Goal: Task Accomplishment & Management: Complete application form

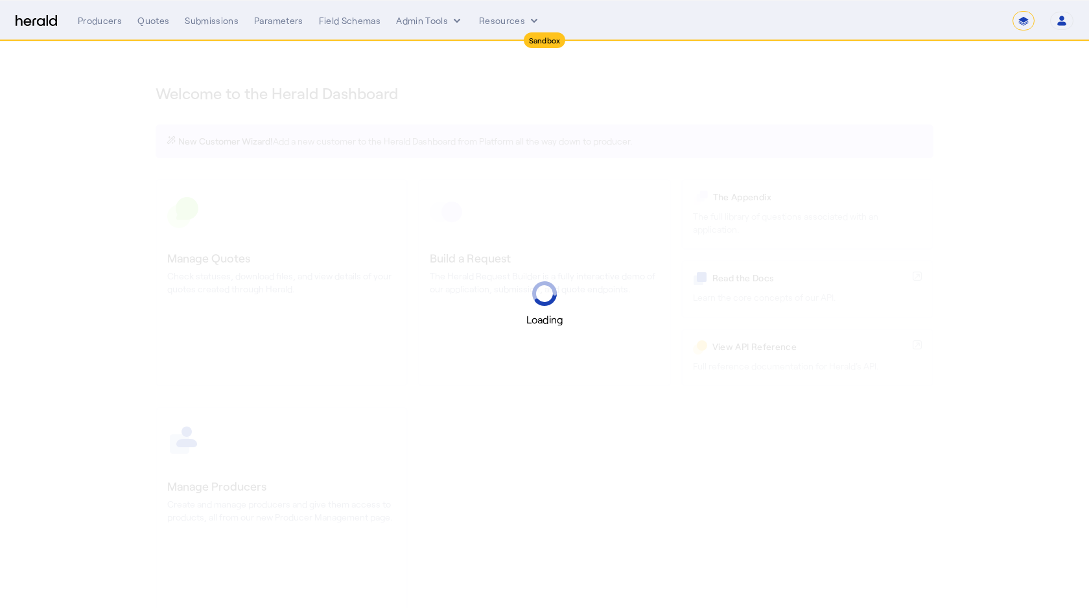
select select "*******"
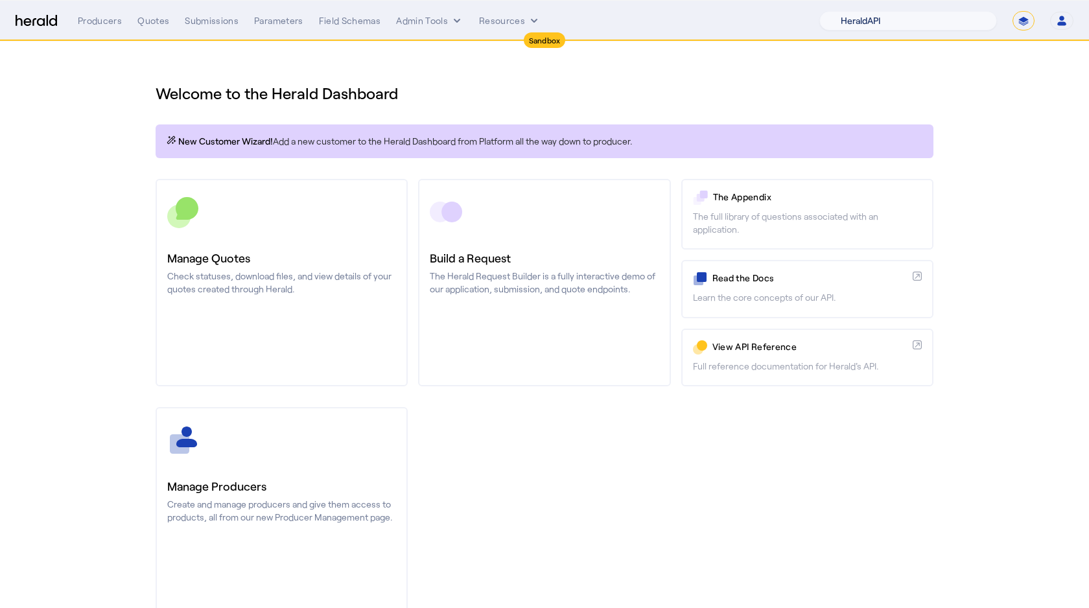
click at [931, 16] on select "1Fort Acrisure Acturis Affinity Advisors Affinity Risk Agentero AmWins Anzen Ao…" at bounding box center [908, 20] width 178 height 19
select select "pfm_xpt3_xptspecialty"
click at [851, 11] on select "1Fort Acrisure Acturis Affinity Advisors Affinity Risk Agentero AmWins Anzen Ao…" at bounding box center [908, 20] width 178 height 19
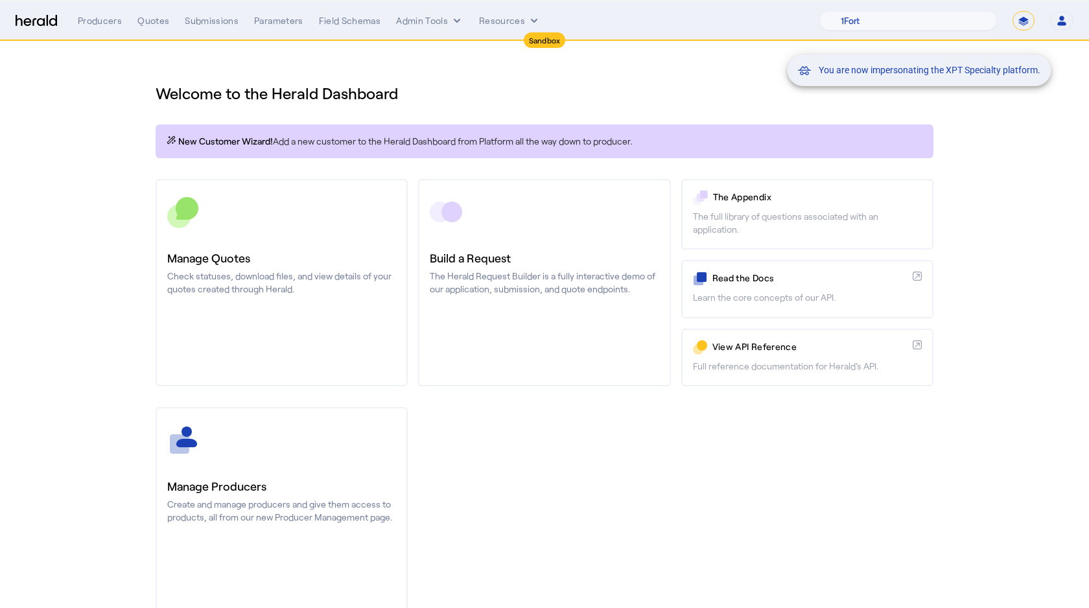
click at [1023, 26] on mat-snack-bar-container "You are now impersonating the XPT Specialty platform." at bounding box center [951, 21] width 264 height 32
click at [1024, 20] on mat-snack-bar-container "You are now impersonating the XPT Specialty platform." at bounding box center [951, 21] width 264 height 32
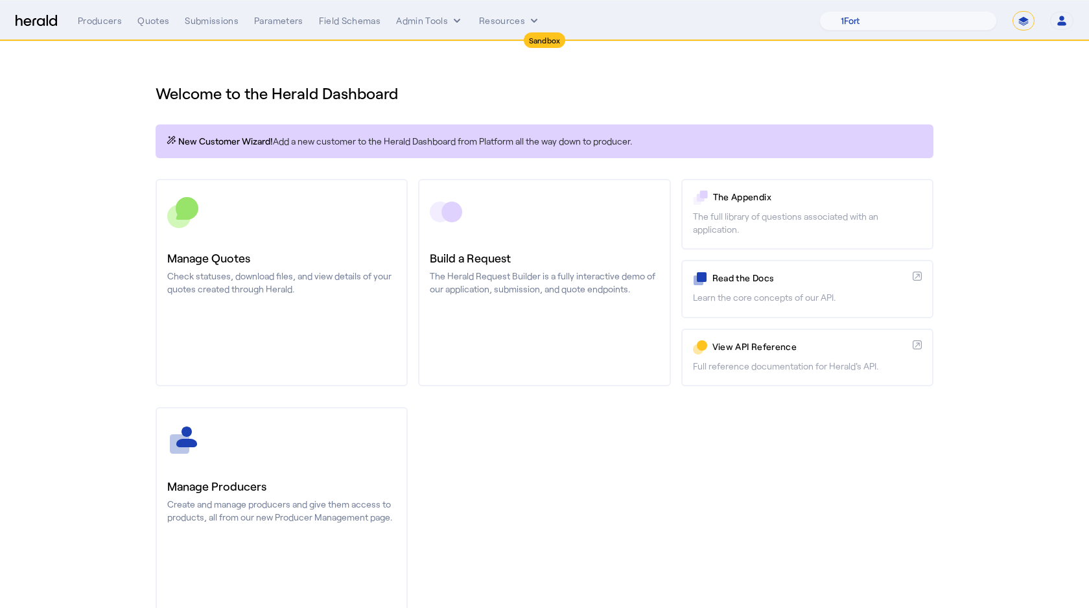
click at [1024, 20] on select "**********" at bounding box center [1024, 20] width 22 height 19
select select "**********"
click at [1013, 11] on select "**********" at bounding box center [1024, 20] width 22 height 19
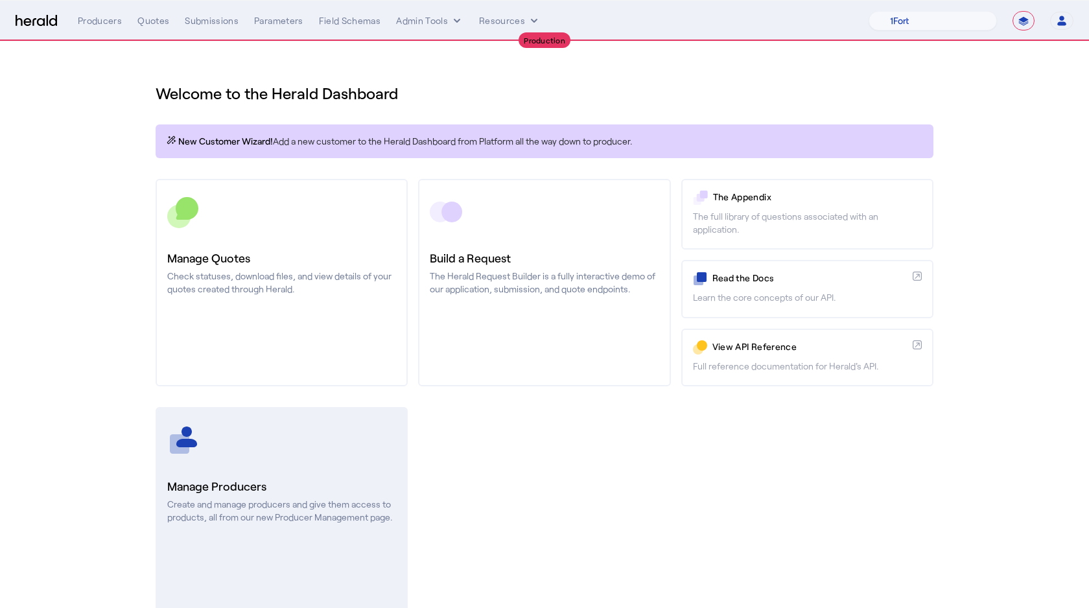
click at [269, 442] on div at bounding box center [281, 440] width 229 height 32
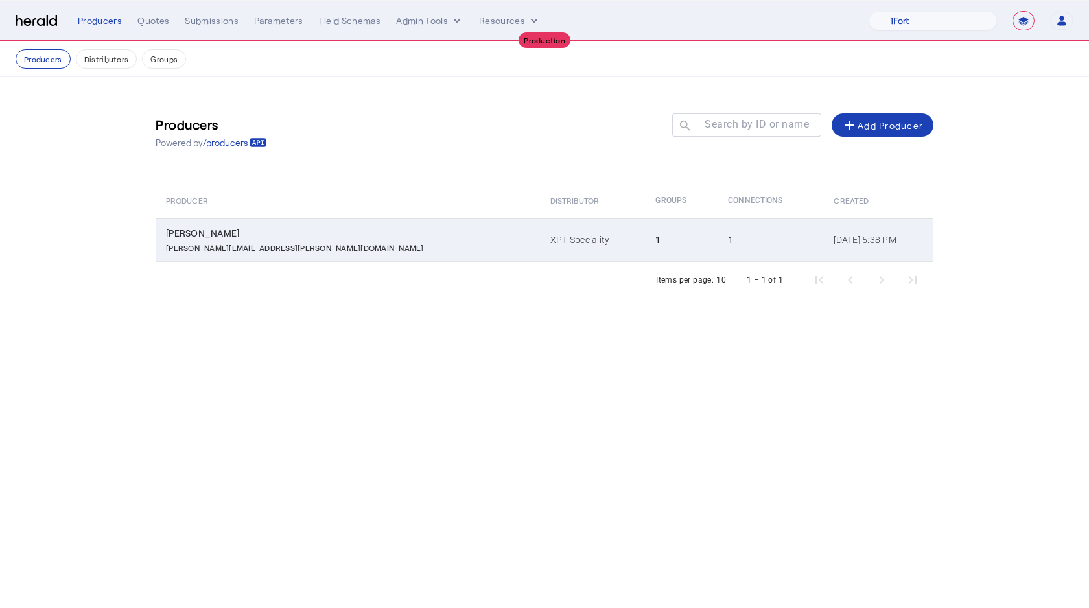
click at [308, 229] on div "[PERSON_NAME]" at bounding box center [350, 233] width 369 height 13
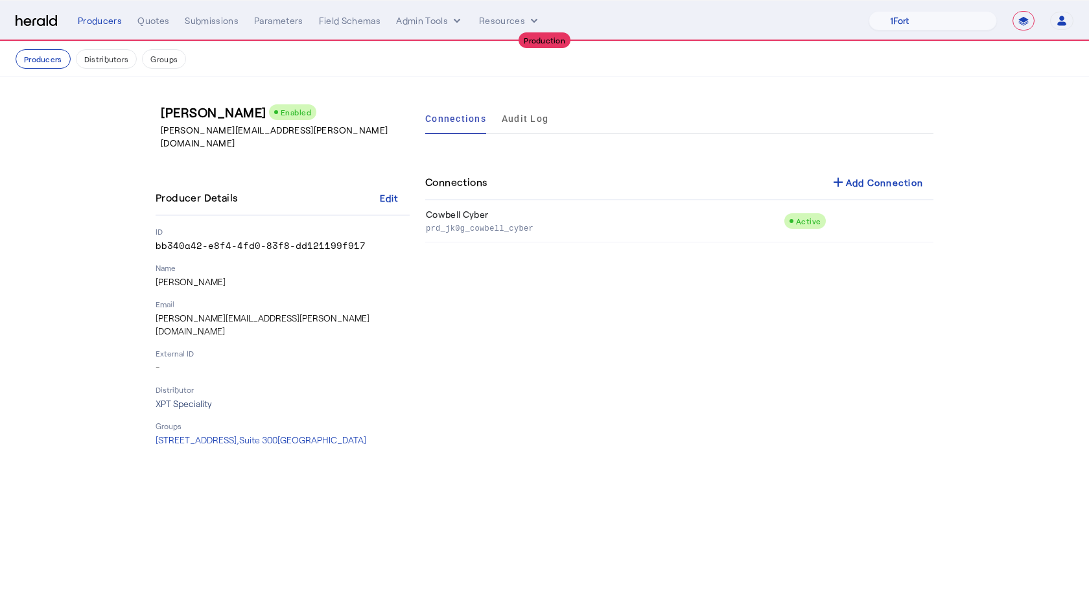
click at [173, 397] on p "XPT Speciality" at bounding box center [283, 403] width 254 height 13
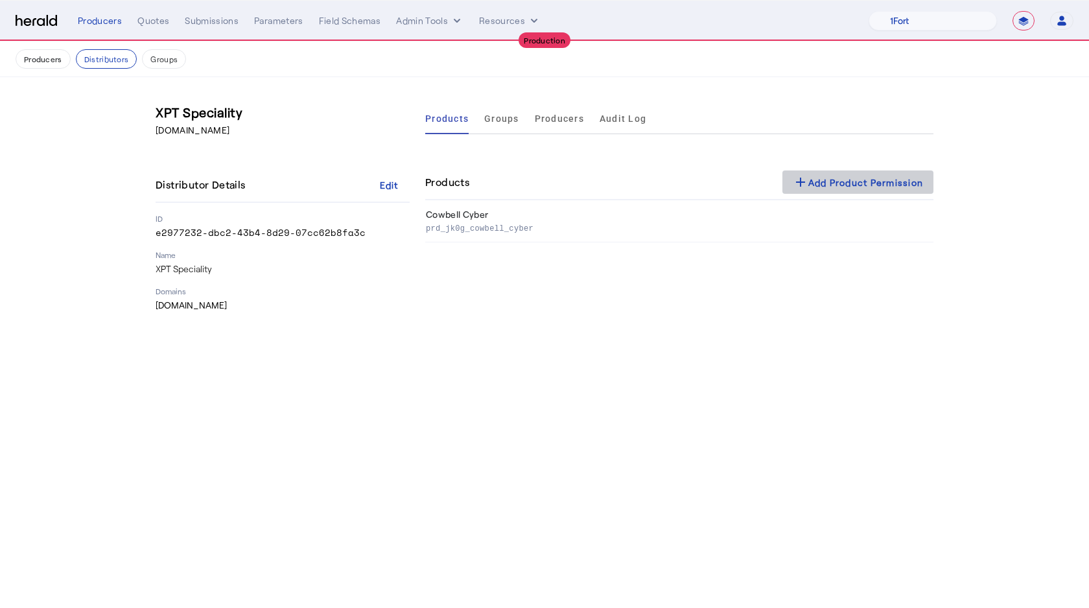
click at [866, 175] on div "add Add Product Permission" at bounding box center [858, 182] width 131 height 16
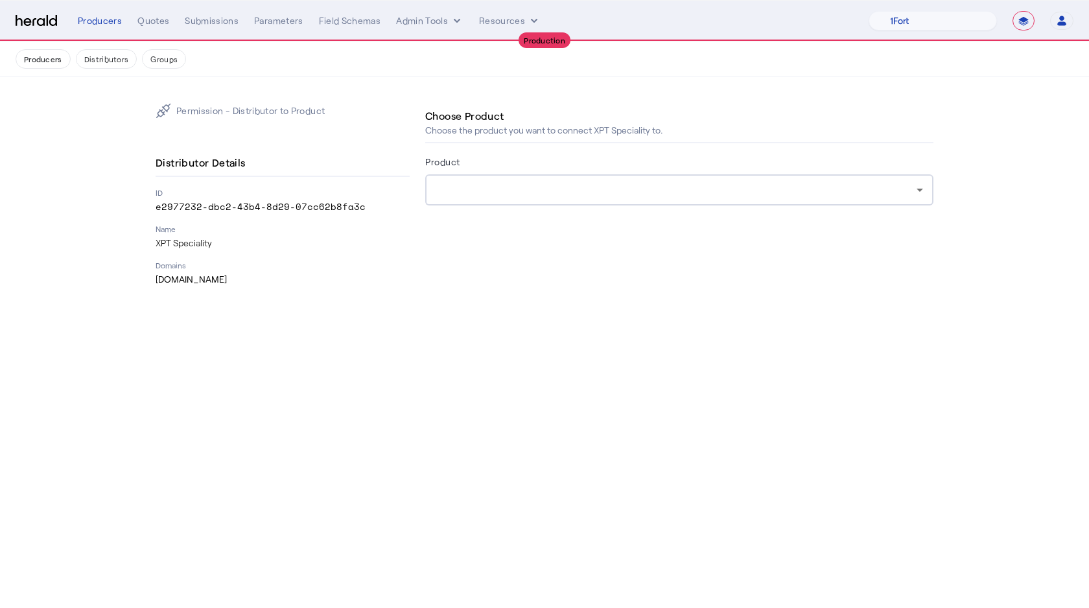
click at [620, 187] on div at bounding box center [676, 190] width 481 height 16
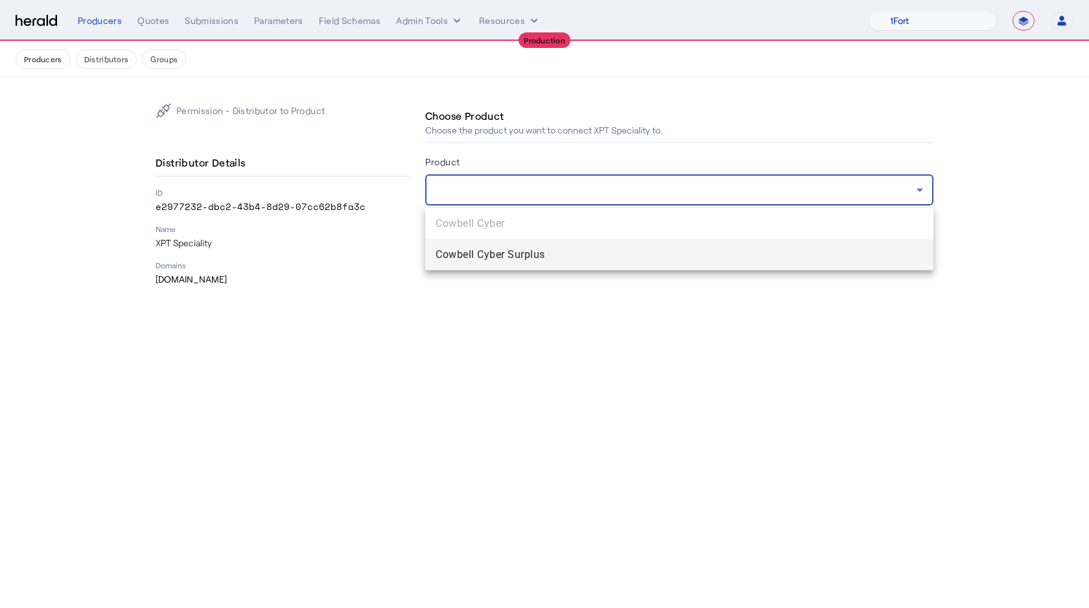
click at [544, 260] on span "Cowbell Cyber Surplus" at bounding box center [679, 255] width 487 height 16
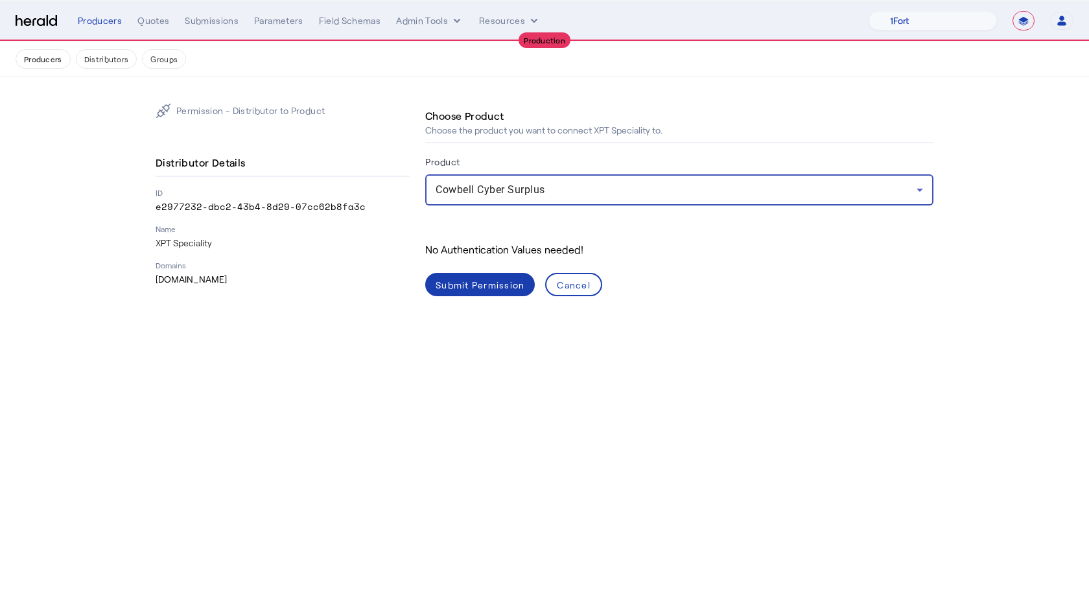
click at [492, 285] on div "Submit Permission" at bounding box center [480, 285] width 89 height 14
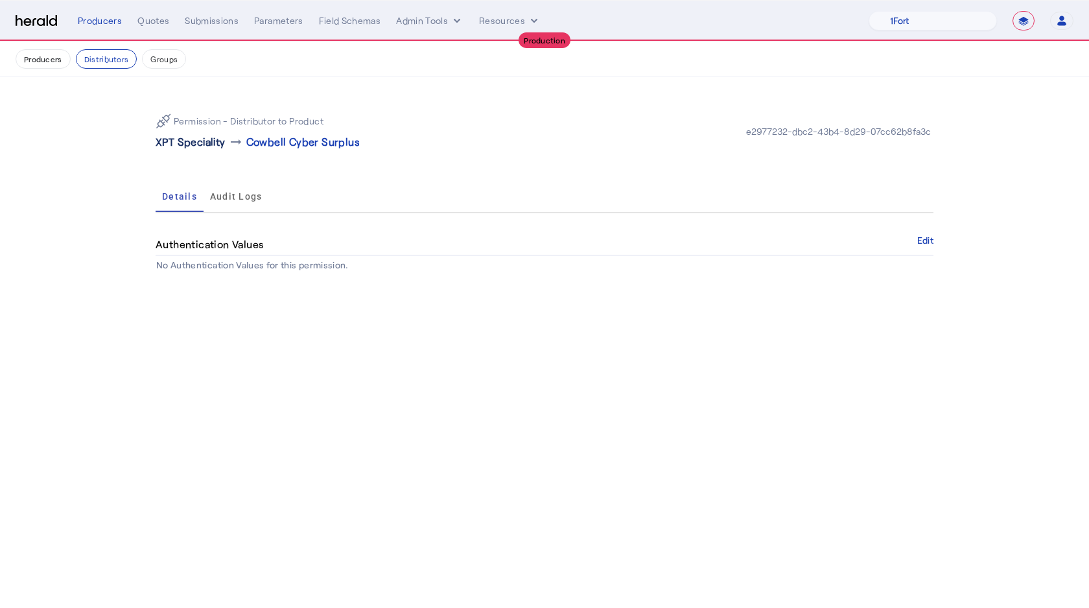
click at [186, 136] on p "XPT Speciality" at bounding box center [191, 142] width 70 height 16
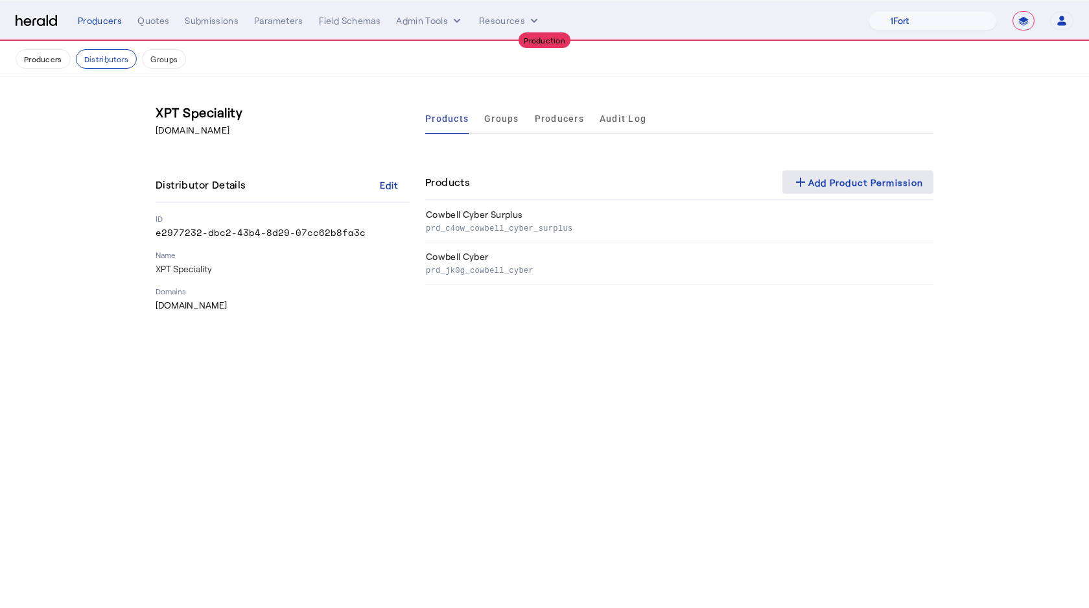
click at [837, 187] on div "add Add Product Permission" at bounding box center [858, 182] width 131 height 16
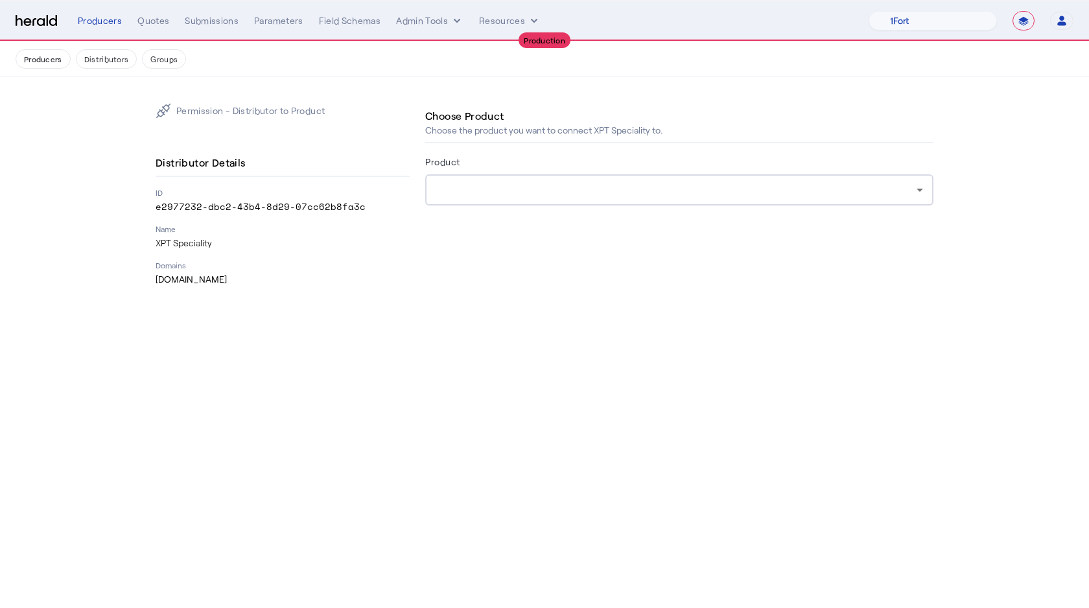
click at [626, 204] on div at bounding box center [679, 189] width 487 height 31
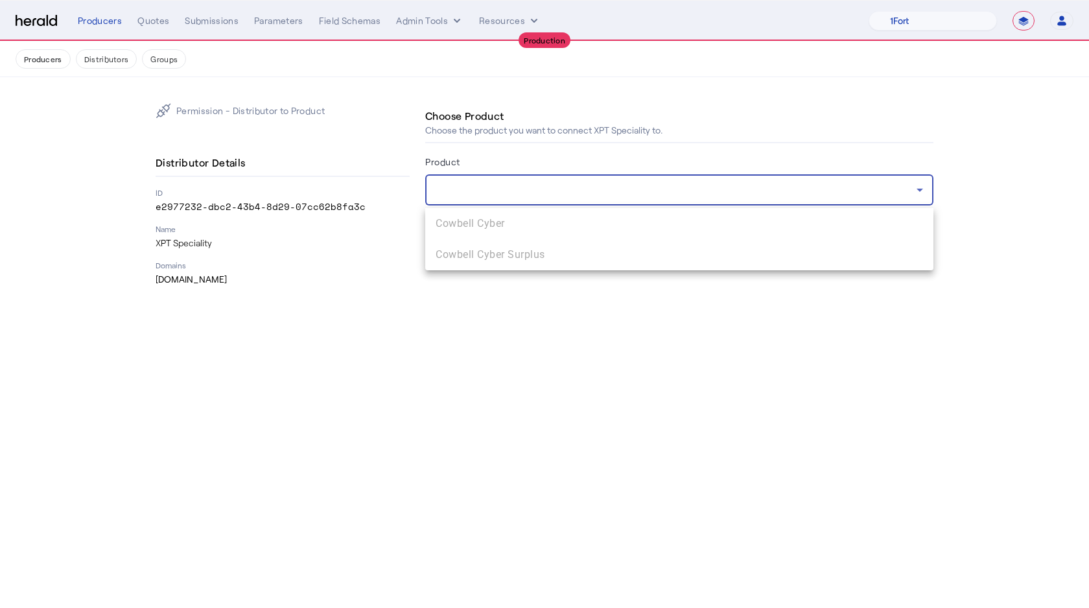
click at [574, 164] on div at bounding box center [544, 304] width 1089 height 608
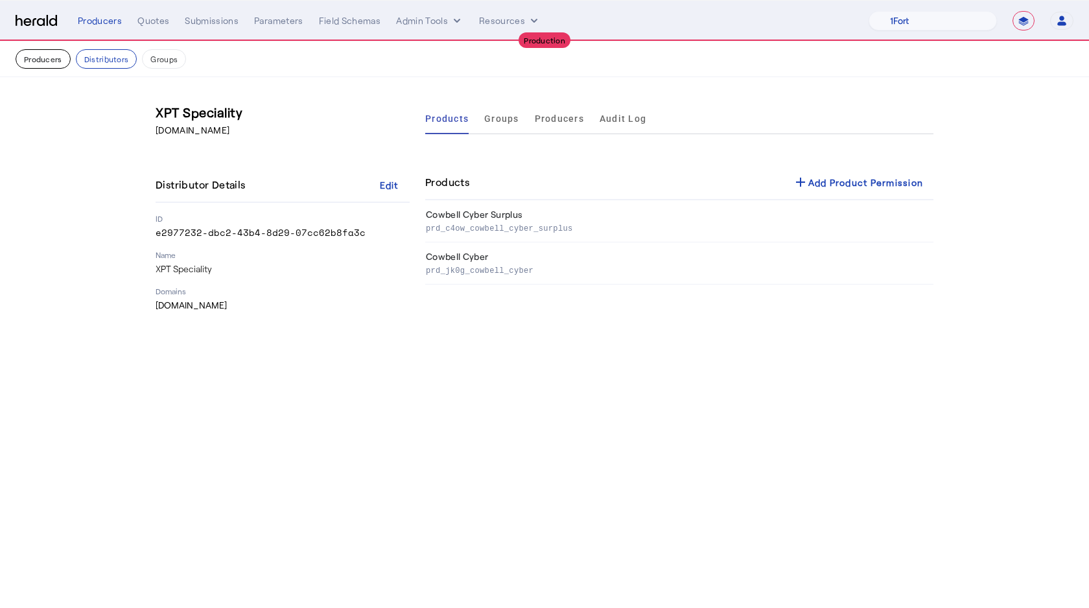
click at [46, 60] on button "Producers" at bounding box center [43, 58] width 55 height 19
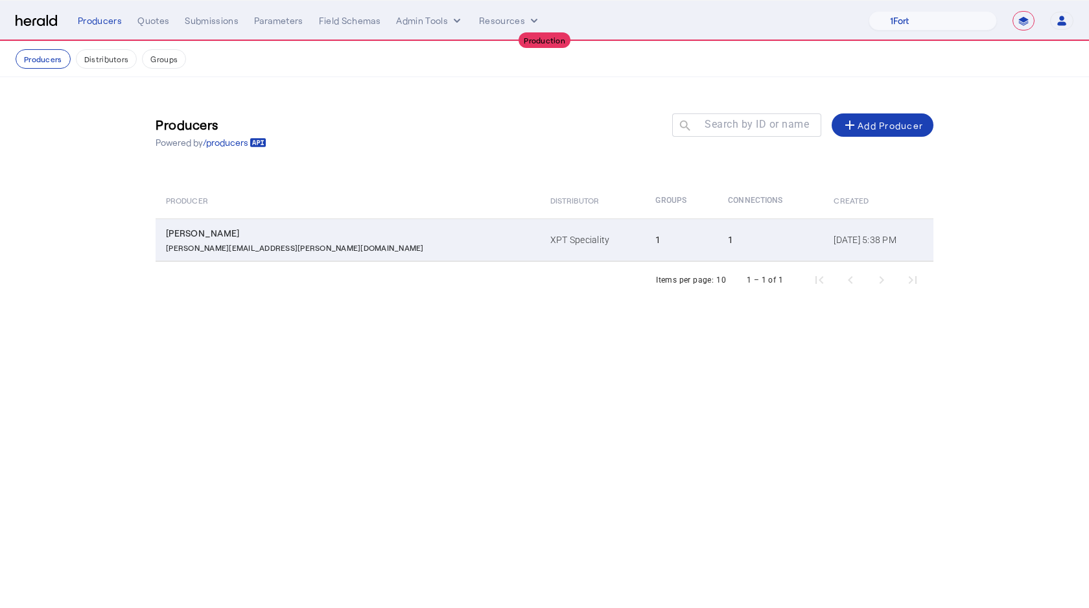
click at [258, 258] on td "Wayne Bernstein wayne.bernstein@xptspecialty.com" at bounding box center [348, 239] width 384 height 43
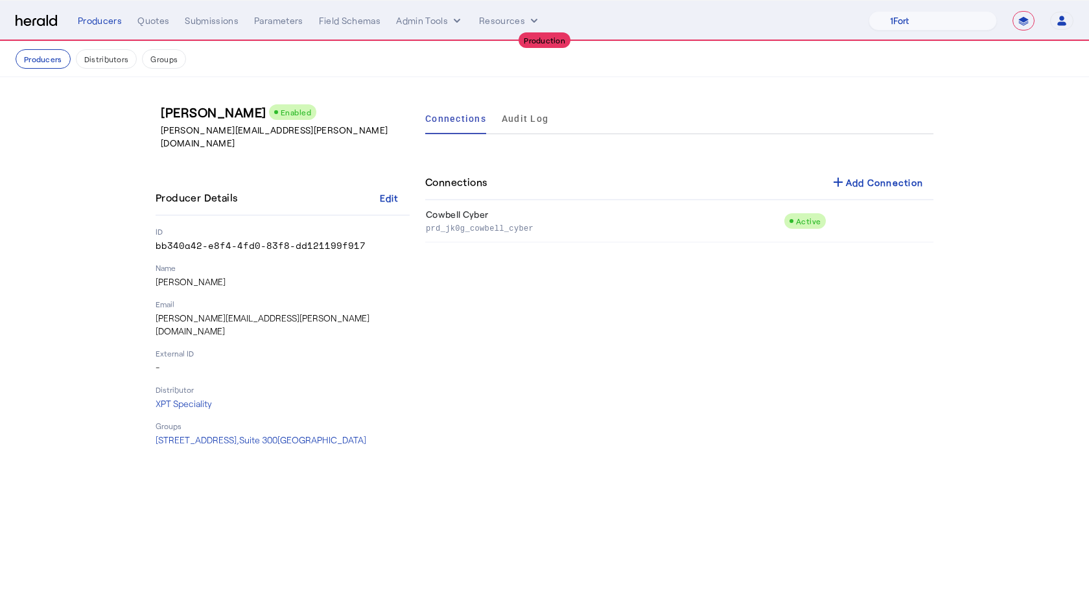
click at [200, 384] on div "Distributor XPT Speciality" at bounding box center [283, 397] width 254 height 26
click at [199, 397] on p "XPT Speciality" at bounding box center [283, 403] width 254 height 13
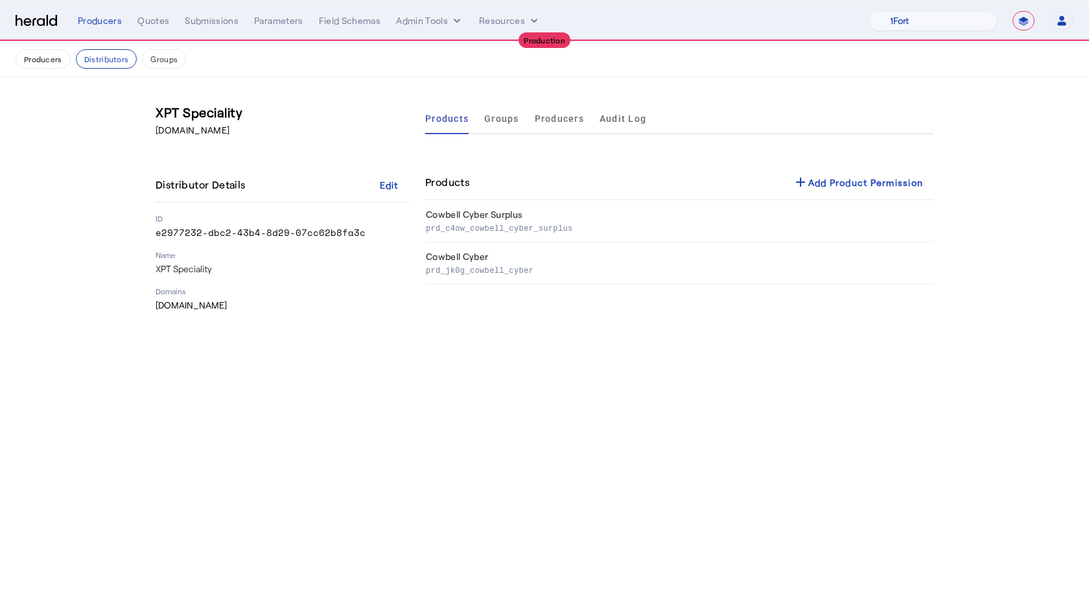
click at [194, 255] on p "Name" at bounding box center [283, 255] width 254 height 10
click at [194, 267] on p "XPT Speciality" at bounding box center [283, 269] width 254 height 13
click at [429, 25] on button "Admin Tools" at bounding box center [429, 20] width 67 height 13
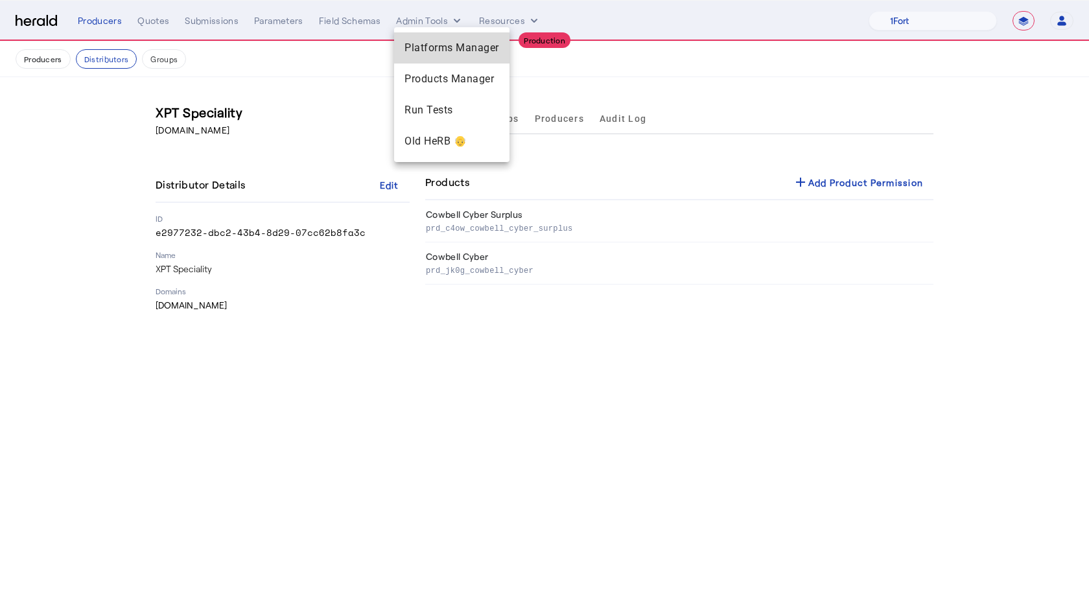
click at [421, 57] on div "Platforms Manager" at bounding box center [451, 47] width 115 height 31
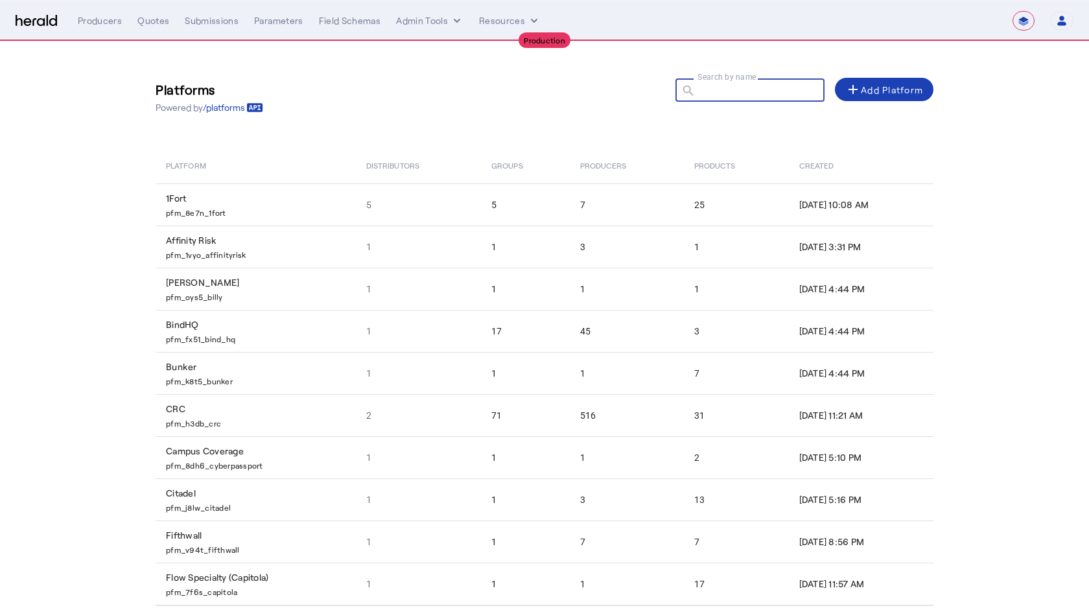
click at [717, 81] on div "Search by name search" at bounding box center [744, 89] width 139 height 23
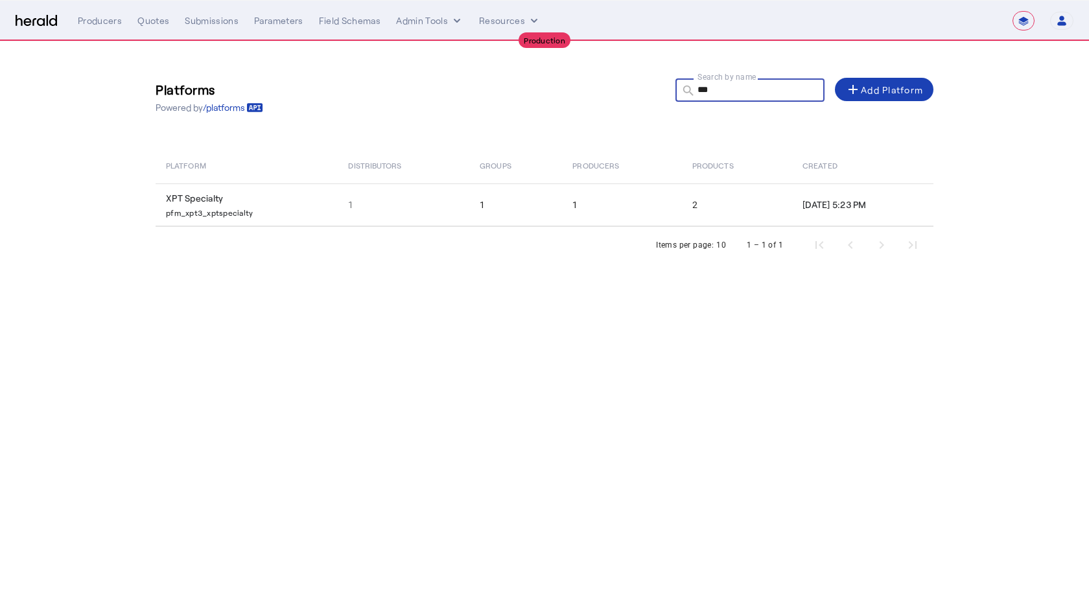
type input "***"
click at [489, 227] on div "Items per page: 10 1 – 1 of 1" at bounding box center [545, 245] width 778 height 36
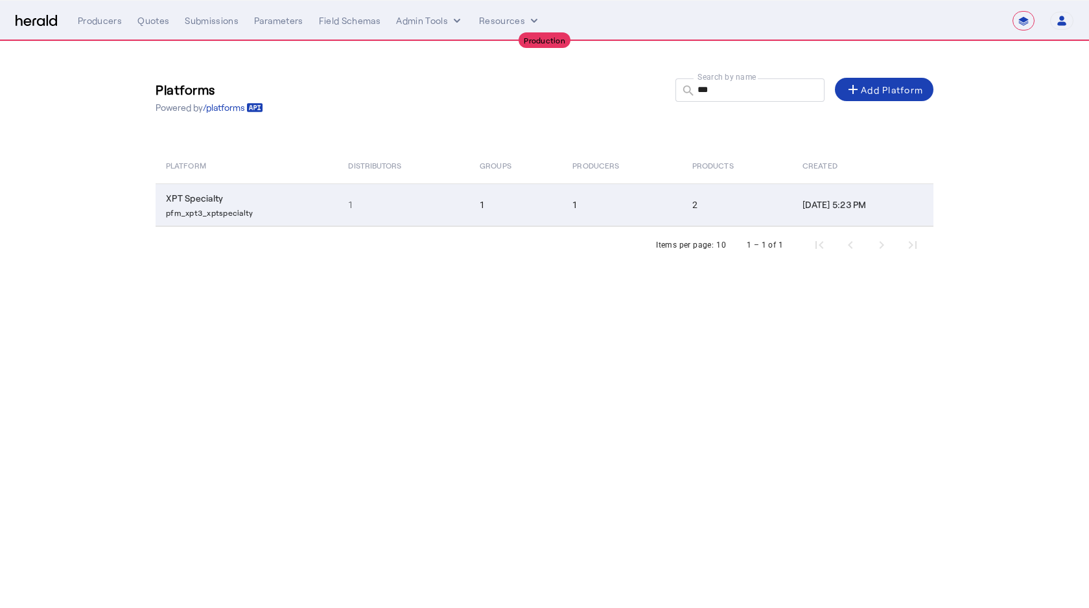
click at [469, 194] on td "1" at bounding box center [515, 204] width 93 height 43
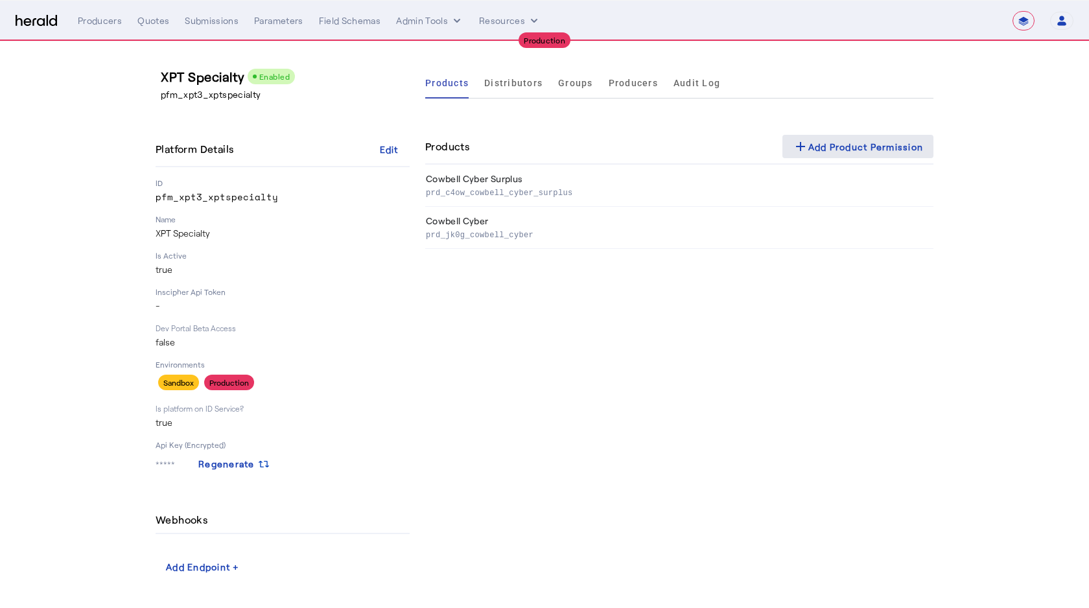
click at [854, 153] on div "add Add Product Permission" at bounding box center [858, 147] width 131 height 16
select select "pfm_xpt3_xptspecialty"
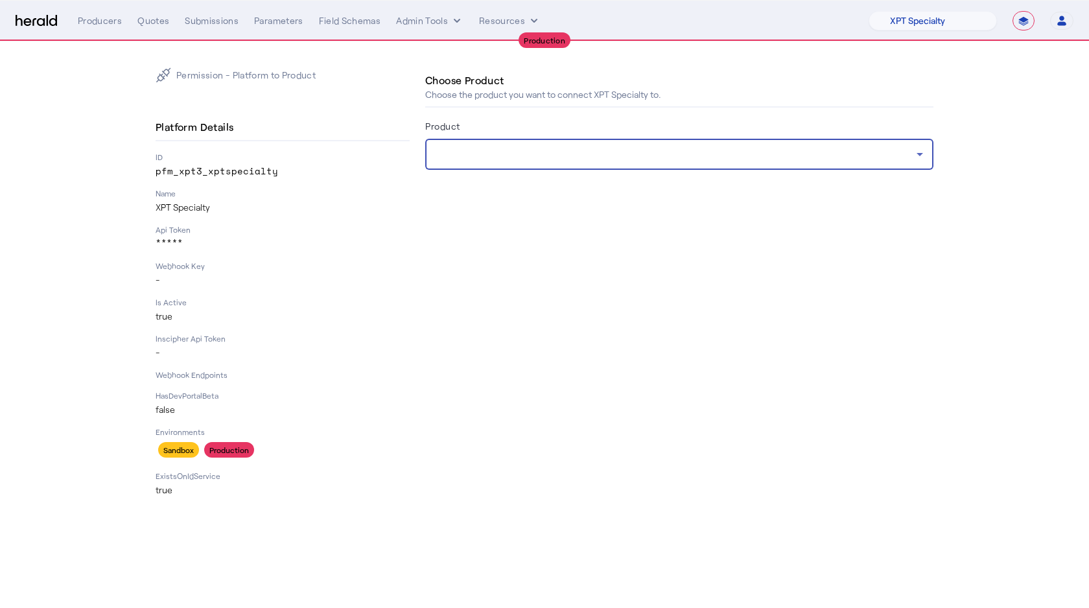
click at [604, 159] on div at bounding box center [676, 155] width 481 height 16
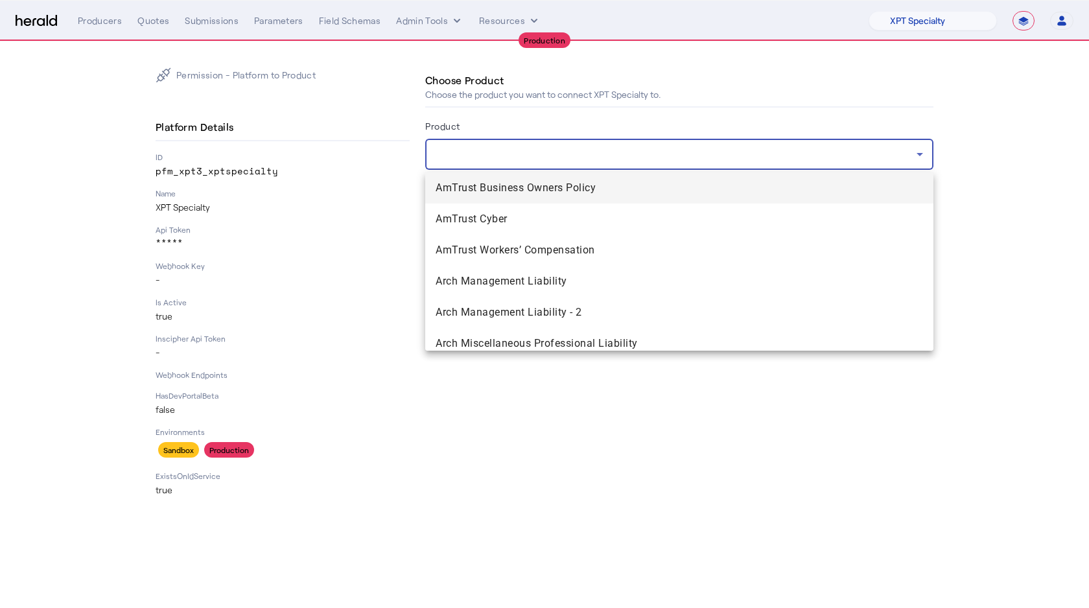
click at [546, 150] on div at bounding box center [544, 304] width 1089 height 608
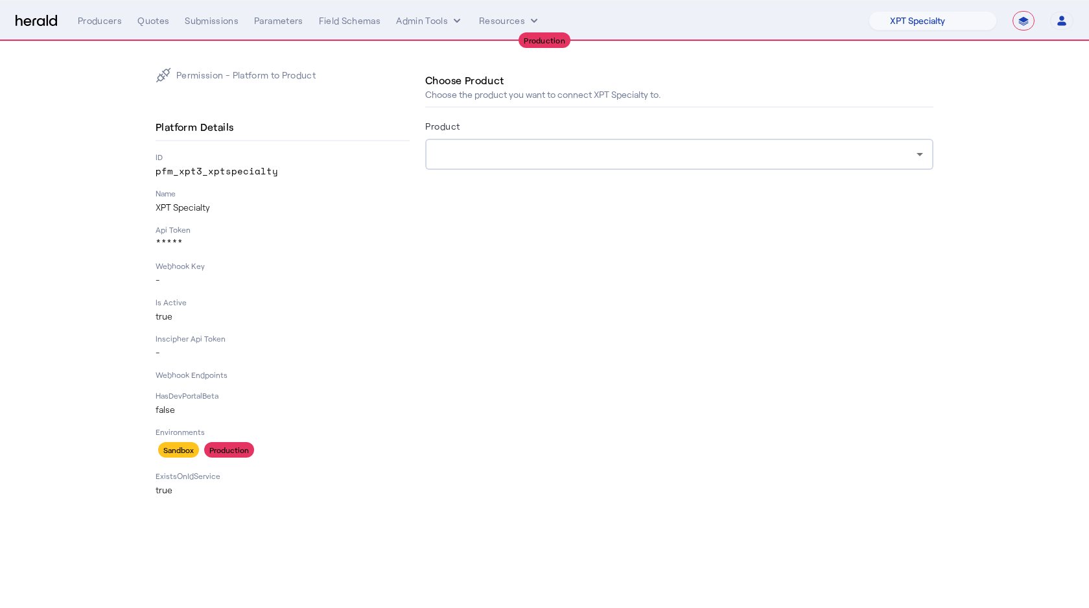
click at [546, 150] on div at bounding box center [676, 155] width 481 height 16
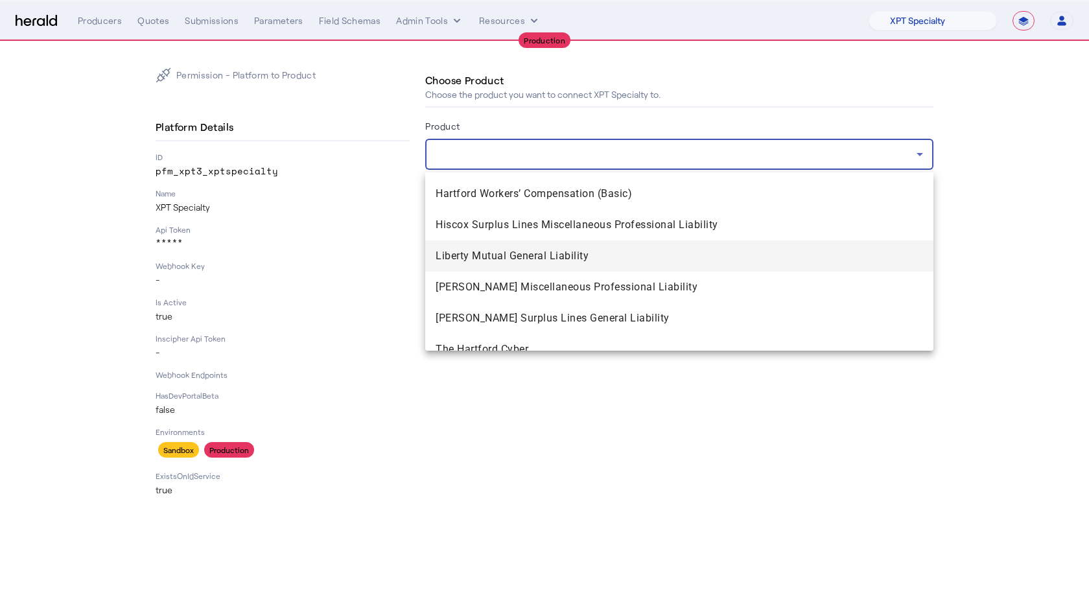
scroll to position [1523, 0]
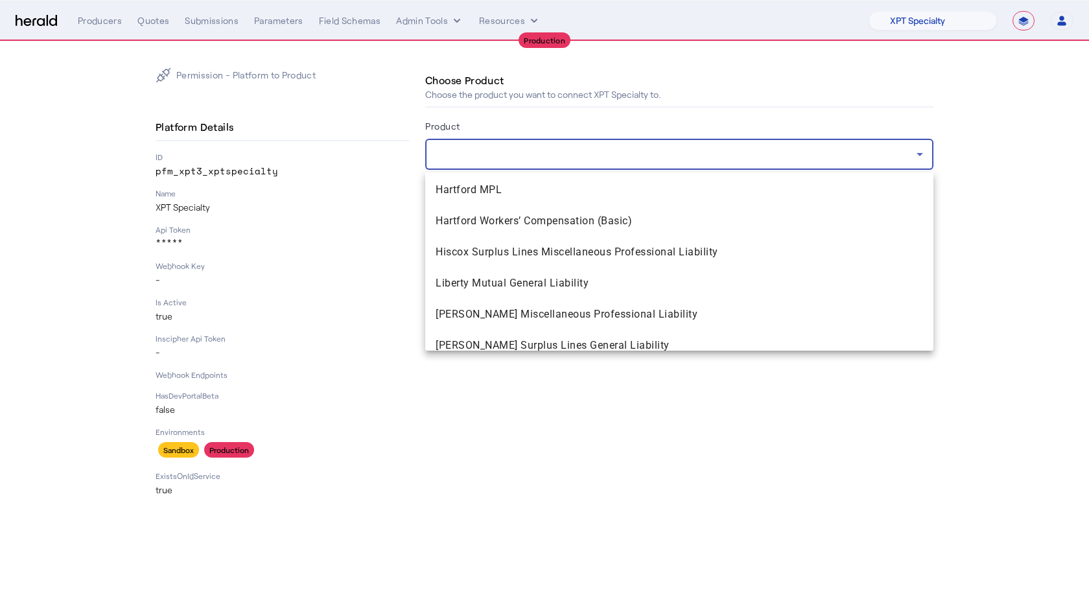
click at [480, 156] on div at bounding box center [544, 304] width 1089 height 608
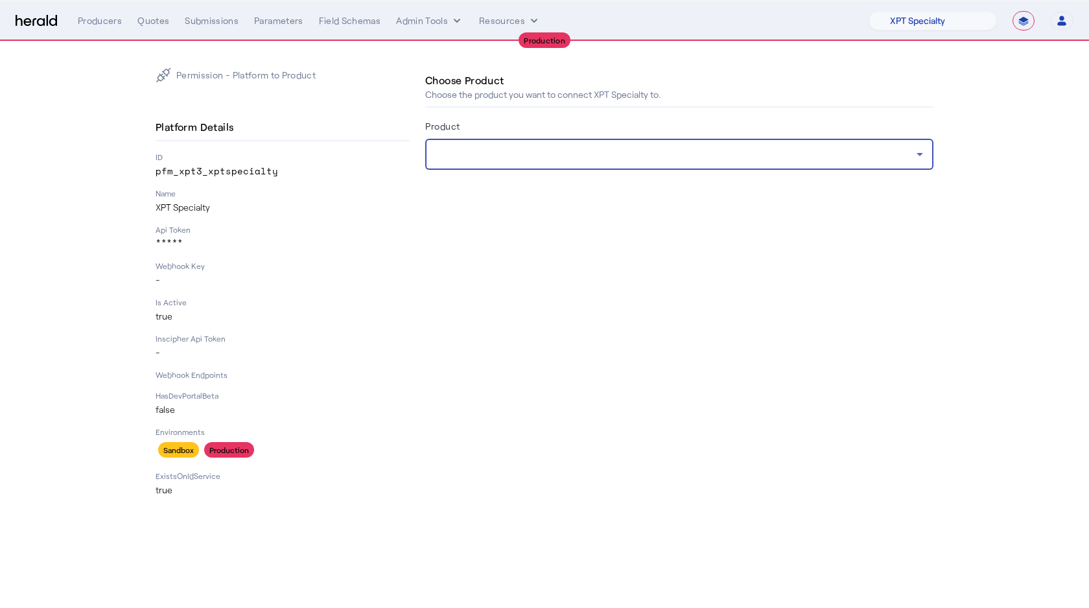
click at [480, 156] on div at bounding box center [676, 155] width 481 height 16
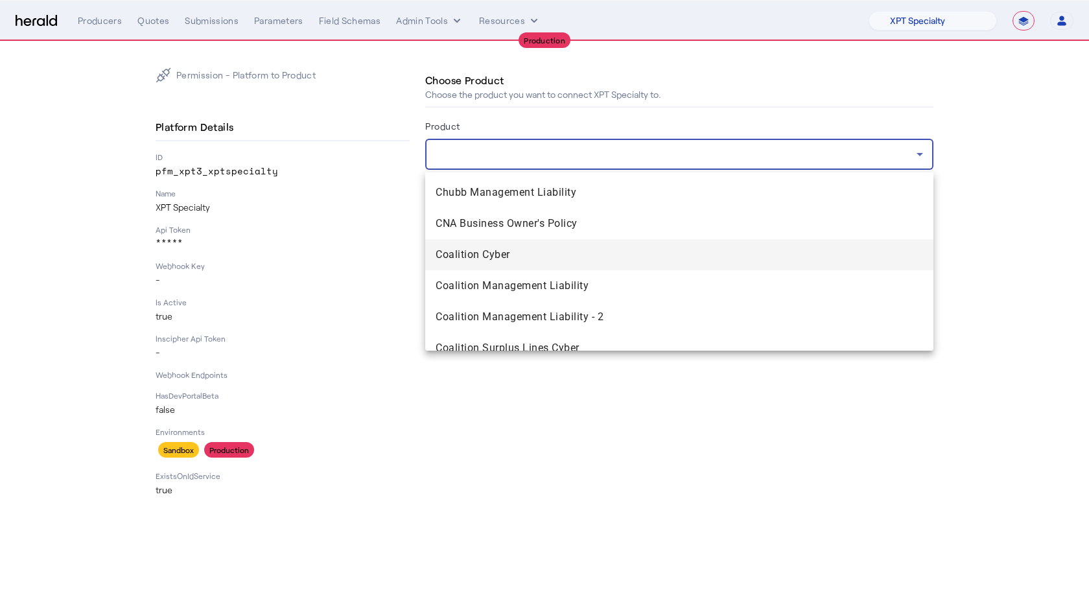
scroll to position [710, 0]
click at [499, 257] on span "Coalition Cyber" at bounding box center [679, 256] width 487 height 16
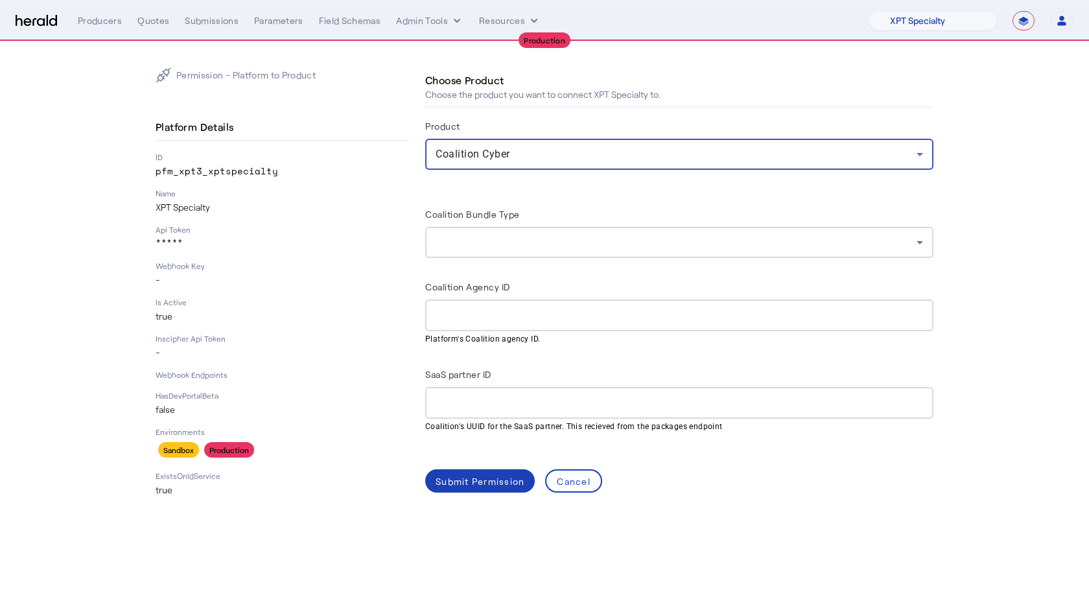
click at [491, 319] on input "Coalition Agency ID" at bounding box center [679, 316] width 487 height 16
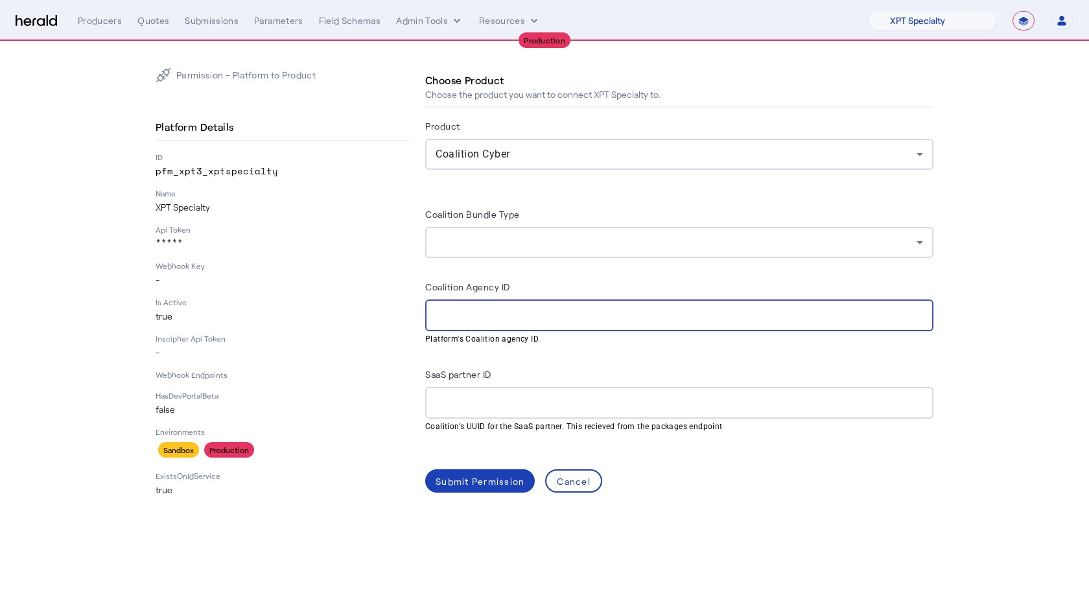
paste input "**********"
type input "**********"
click at [495, 475] on div "Submit Permission" at bounding box center [480, 482] width 89 height 14
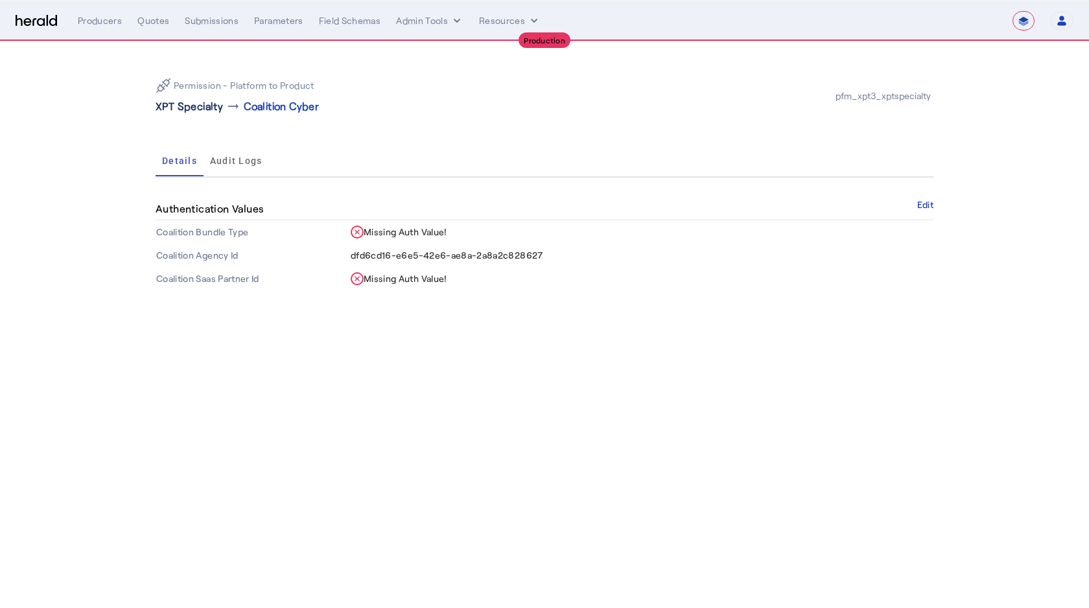
click at [209, 103] on p "XPT Specialty" at bounding box center [189, 107] width 67 height 16
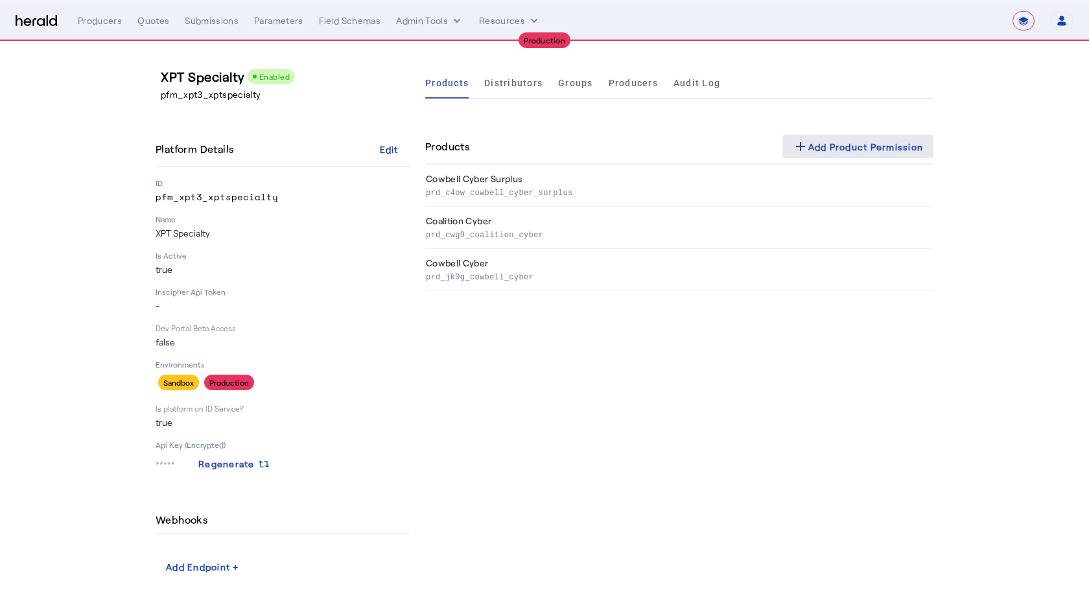
click at [817, 143] on div "add Add Product Permission" at bounding box center [858, 147] width 131 height 16
select select "pfm_xpt3_xptspecialty"
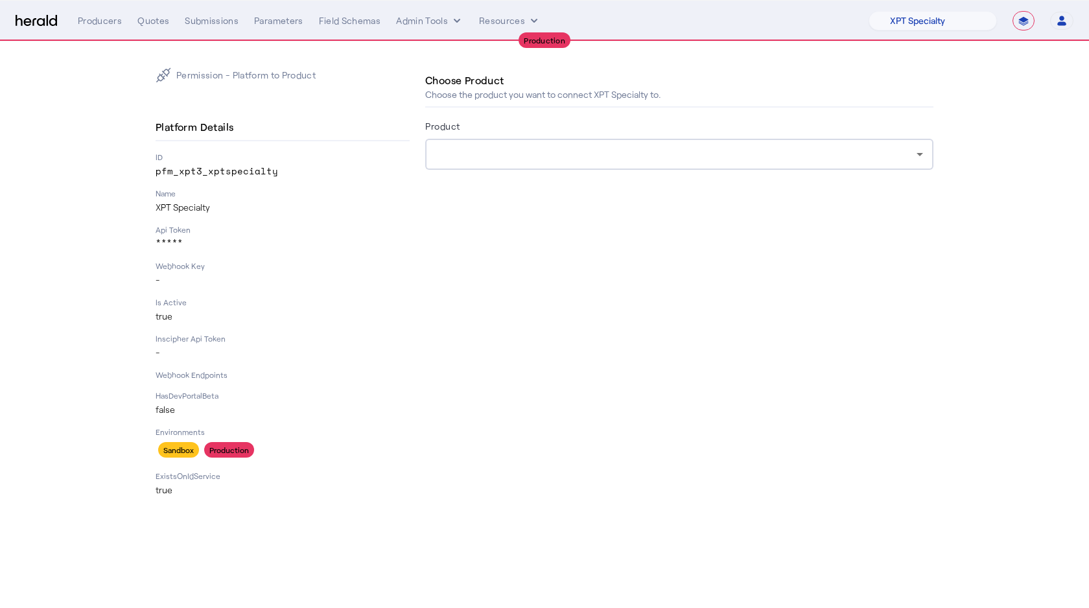
click at [486, 158] on div at bounding box center [676, 155] width 481 height 16
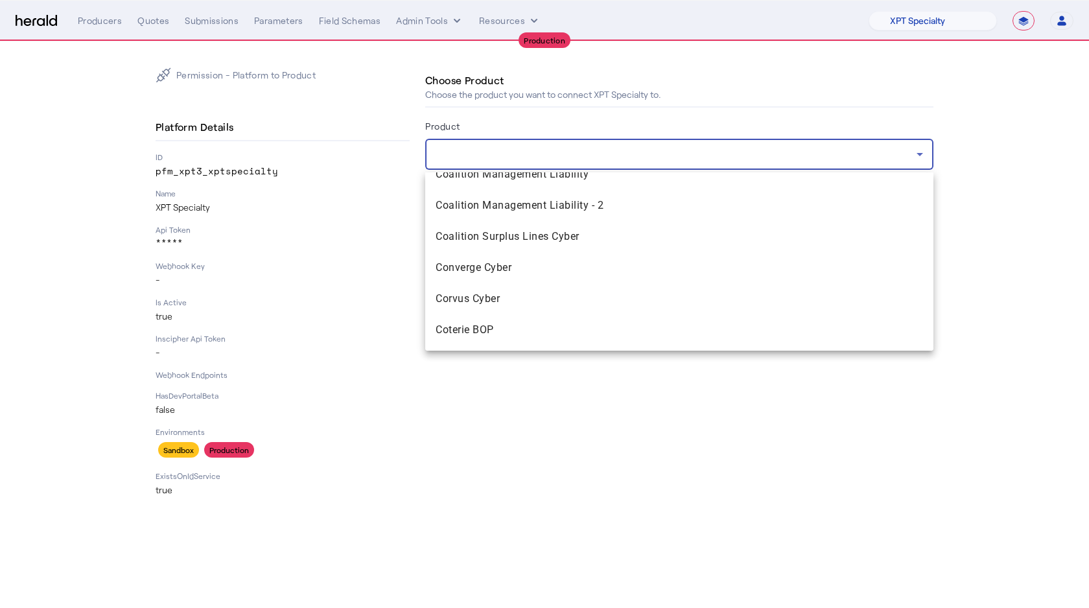
scroll to position [829, 0]
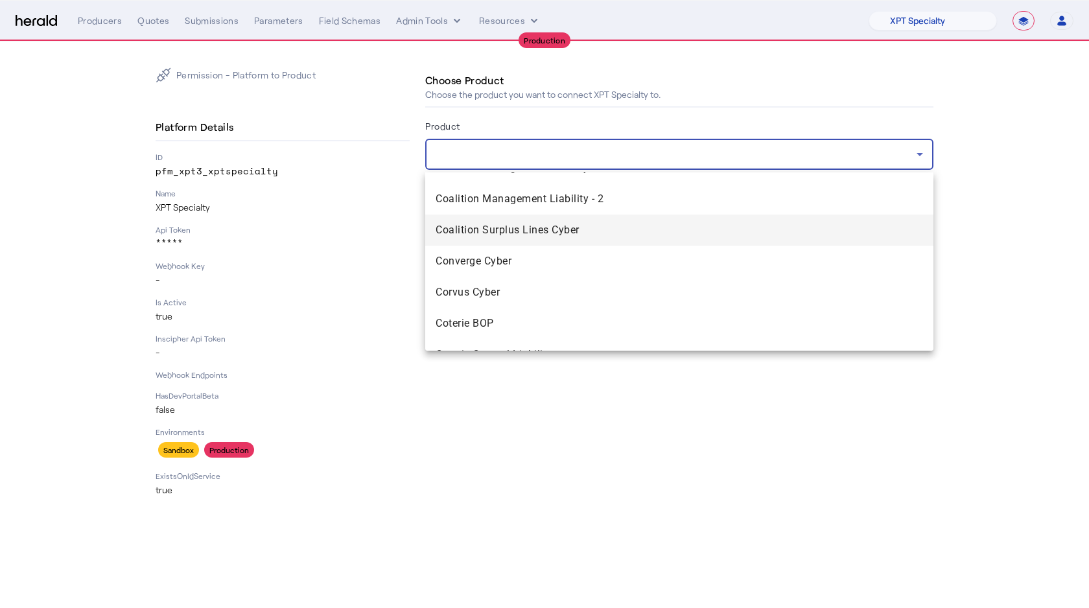
click at [517, 238] on mat-option "Coalition Surplus Lines Cyber" at bounding box center [679, 230] width 508 height 31
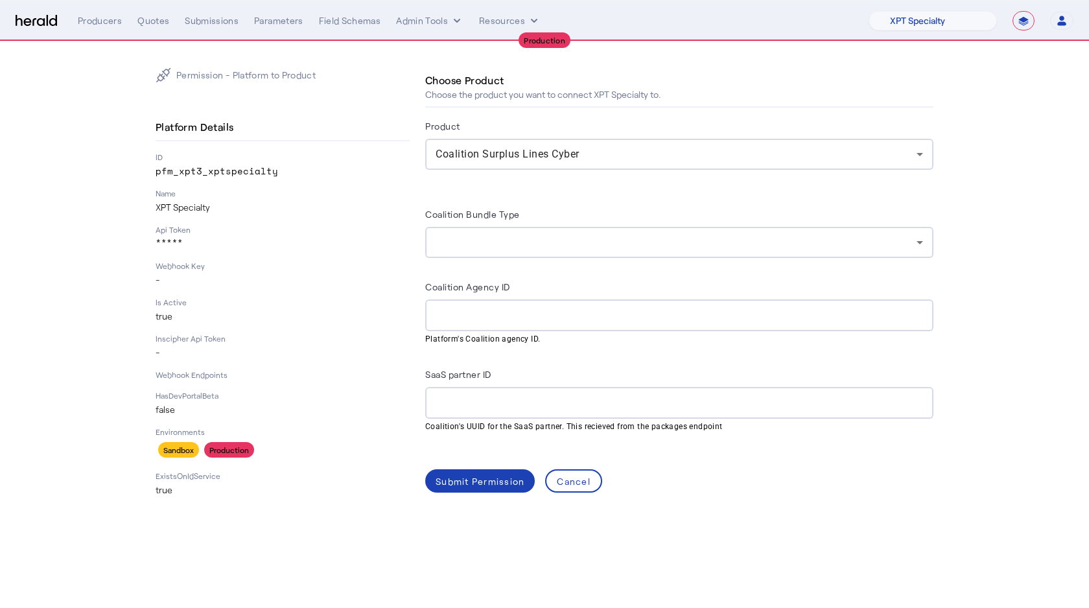
click at [453, 325] on div at bounding box center [679, 315] width 487 height 32
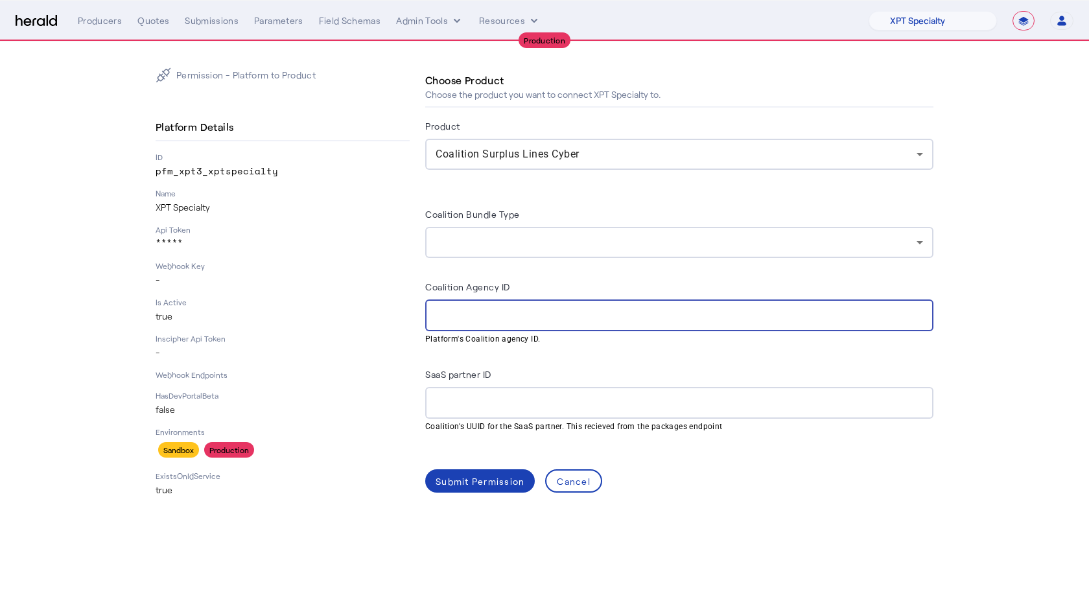
paste input "**********"
type input "**********"
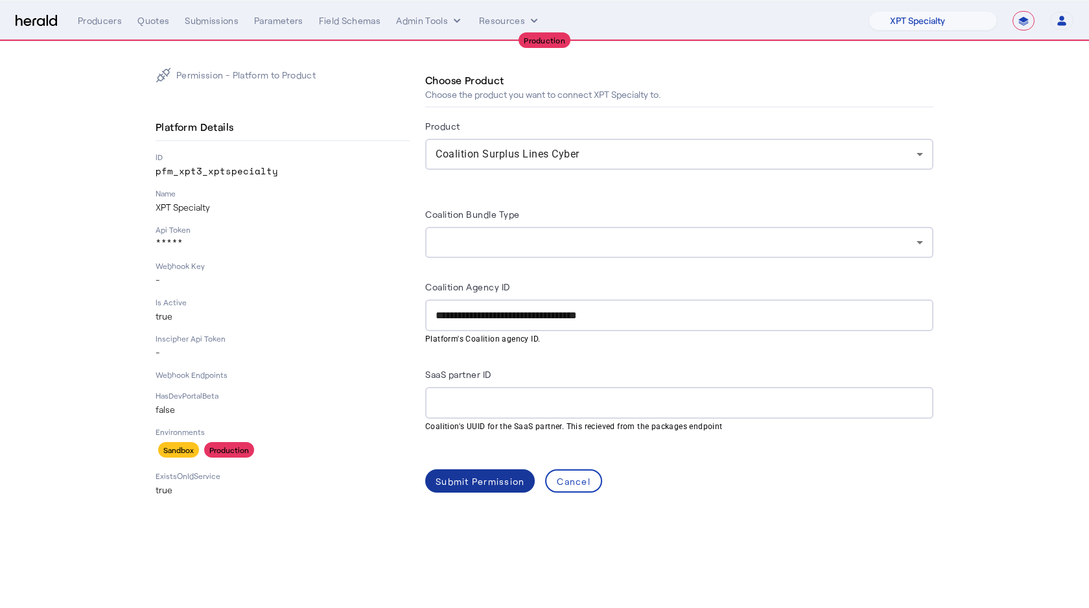
click at [478, 484] on div "Submit Permission" at bounding box center [480, 482] width 89 height 14
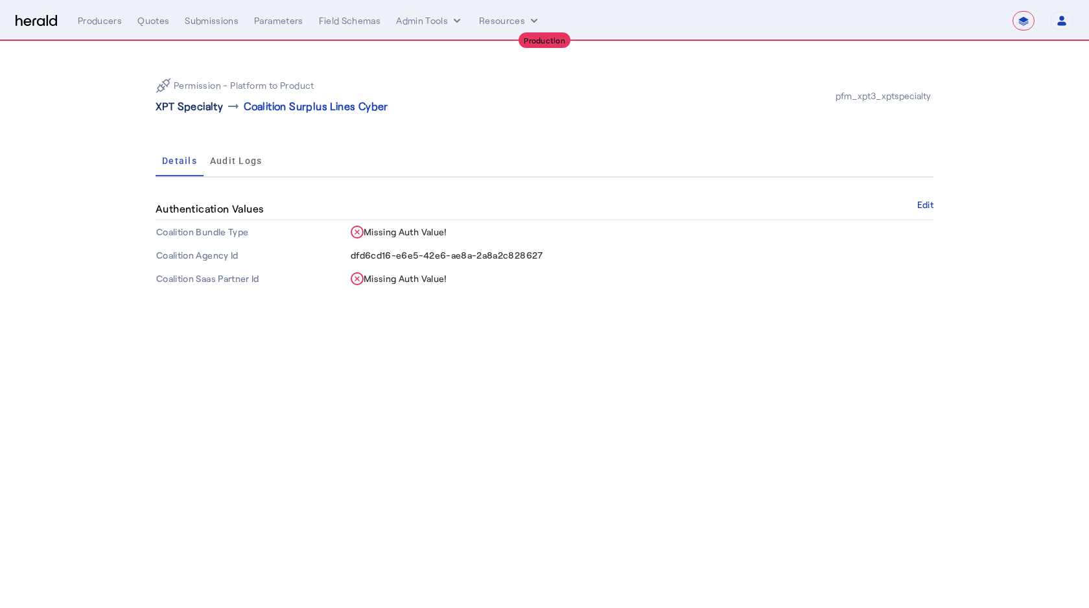
click at [208, 112] on p "XPT Specialty" at bounding box center [189, 107] width 67 height 16
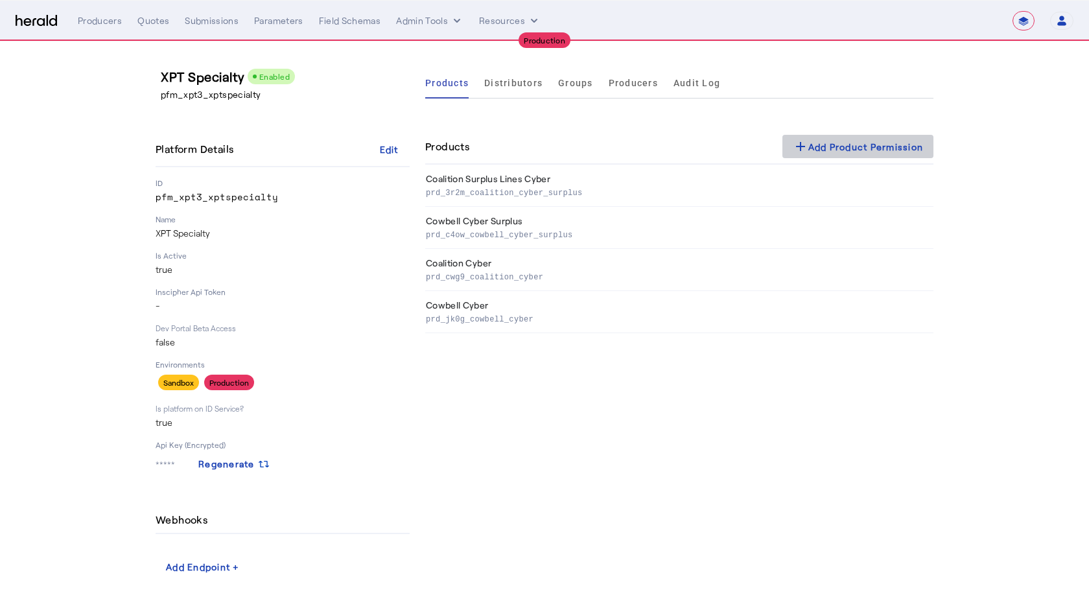
click at [849, 147] on div "add Add Product Permission" at bounding box center [858, 147] width 131 height 16
select select "pfm_xpt3_xptspecialty"
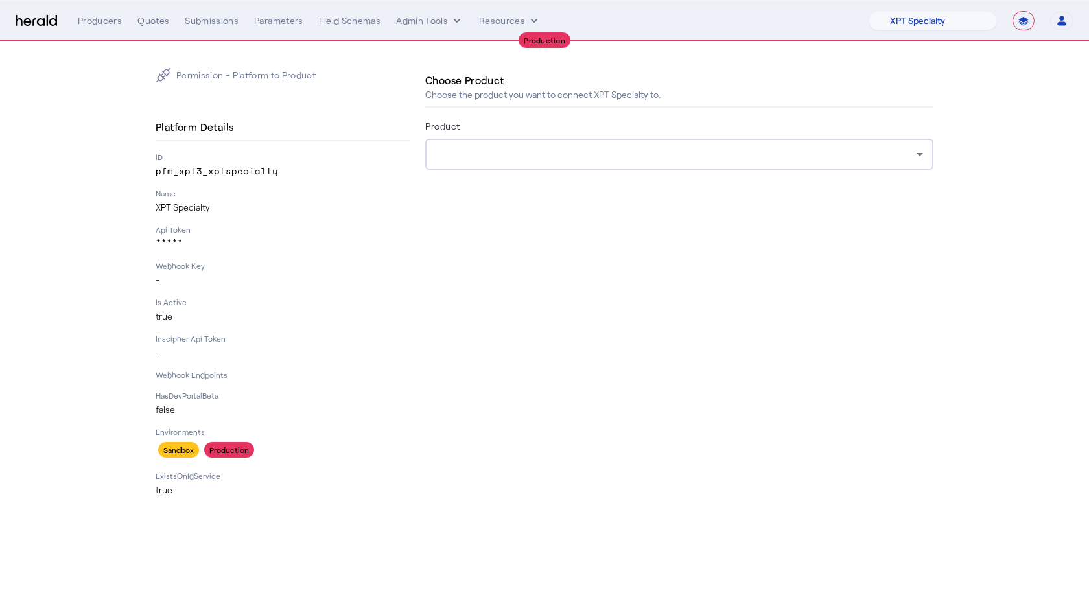
click at [475, 159] on div at bounding box center [676, 155] width 481 height 16
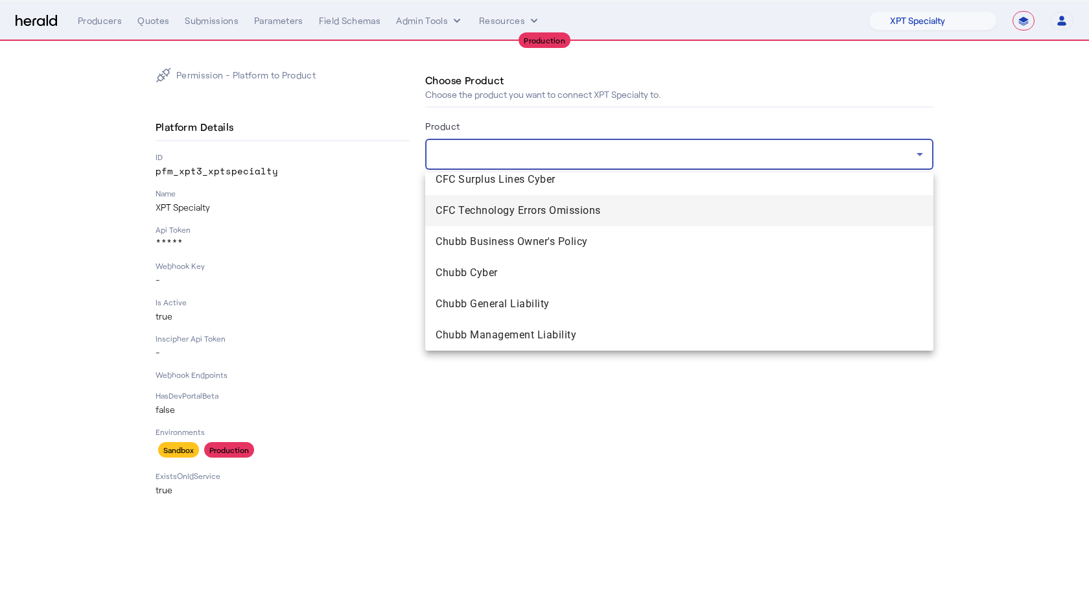
scroll to position [527, 0]
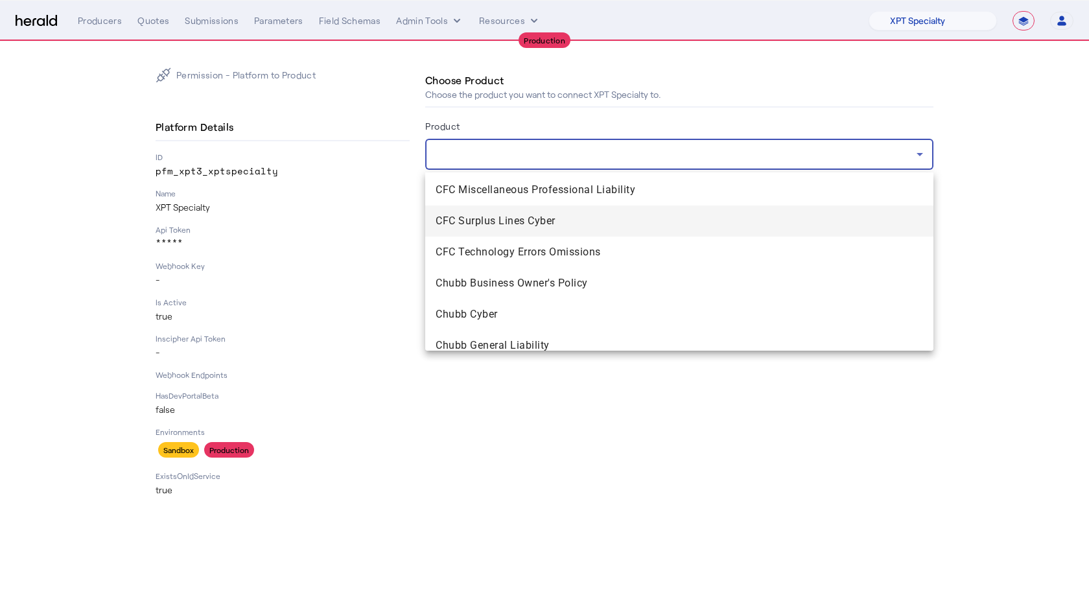
click at [493, 219] on span "CFC Surplus Lines Cyber" at bounding box center [679, 221] width 487 height 16
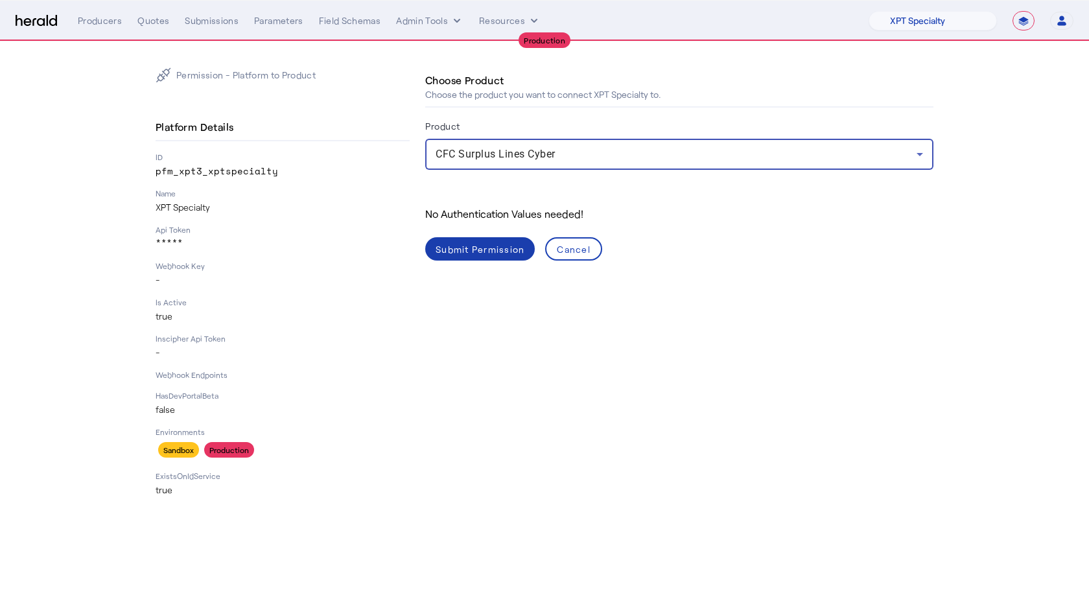
click at [486, 241] on span at bounding box center [480, 248] width 110 height 31
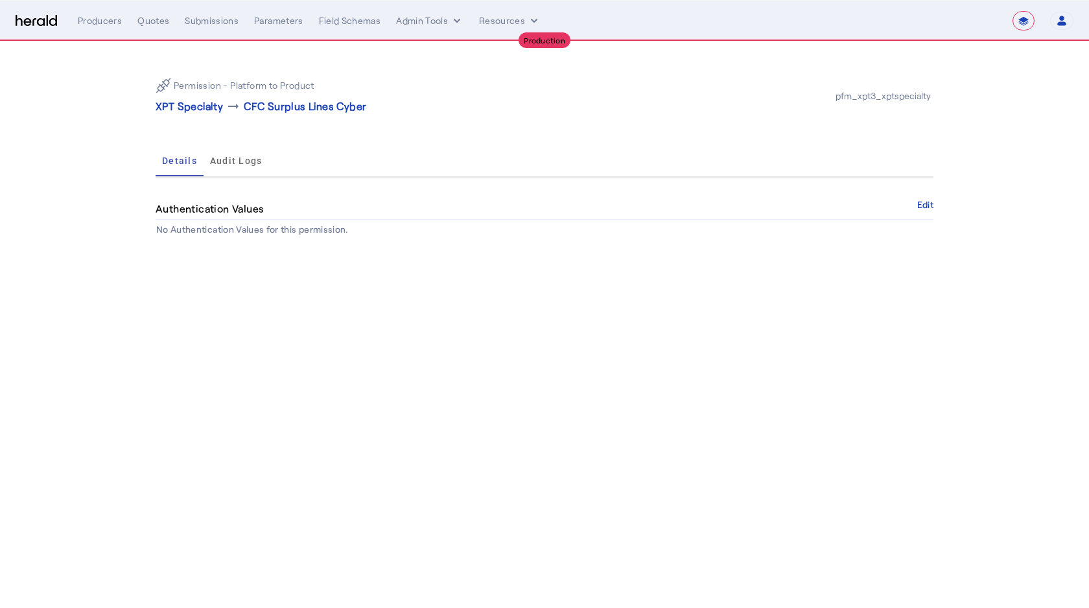
click at [179, 112] on p "XPT Specialty" at bounding box center [189, 107] width 67 height 16
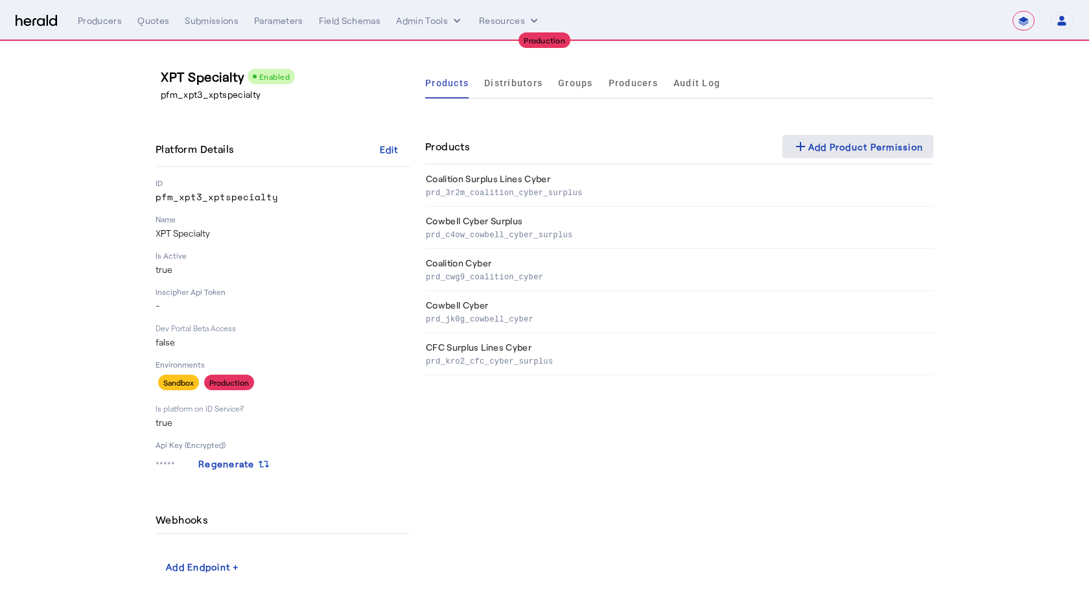
click at [837, 154] on div "add Add Product Permission" at bounding box center [858, 147] width 131 height 16
select select "pfm_xpt3_xptspecialty"
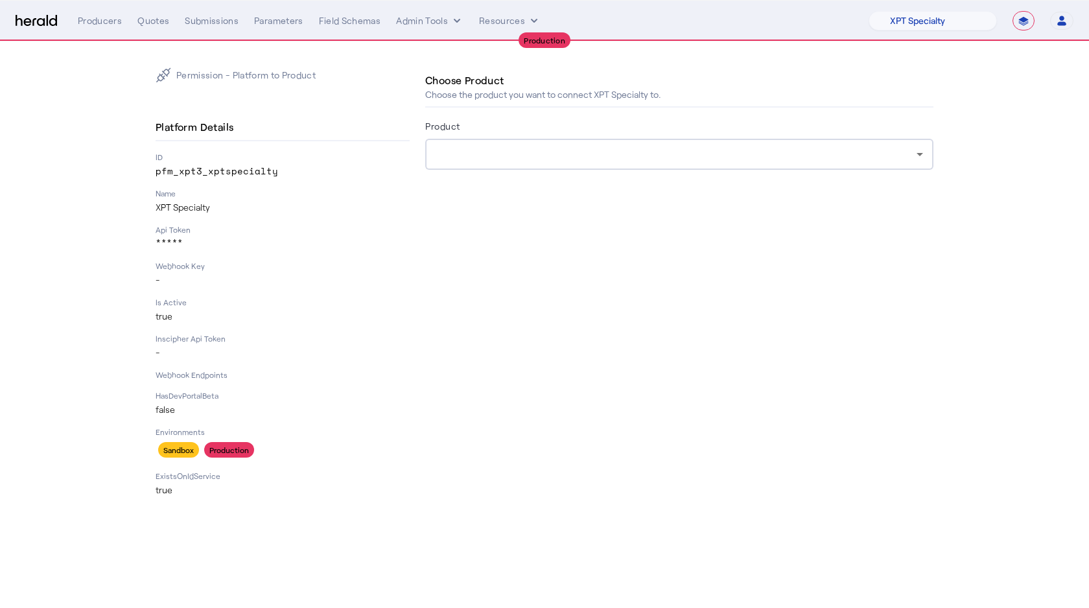
click at [664, 156] on div at bounding box center [676, 155] width 481 height 16
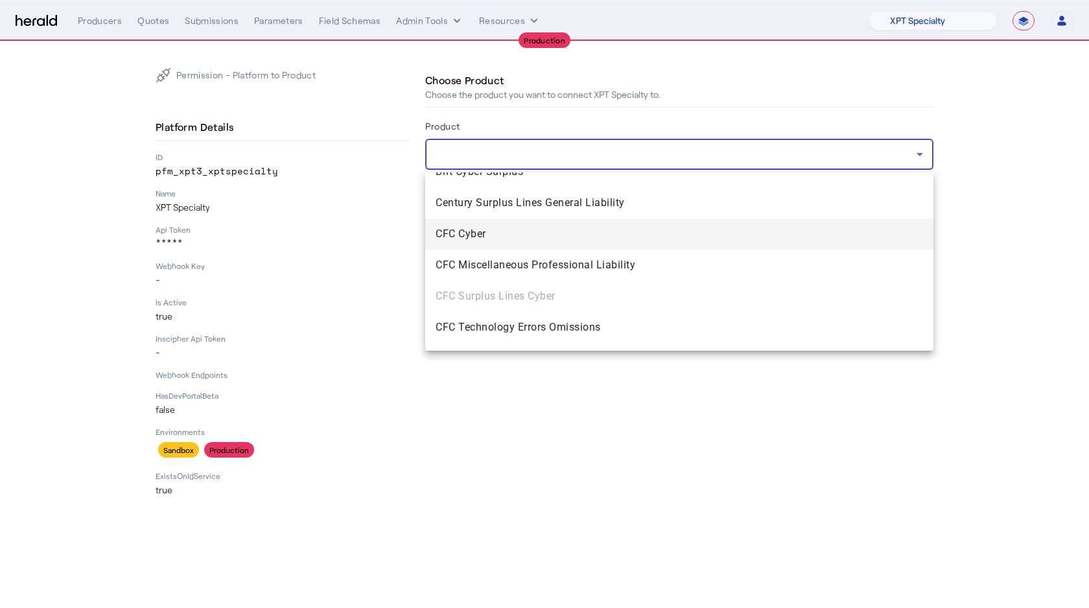
scroll to position [447, 0]
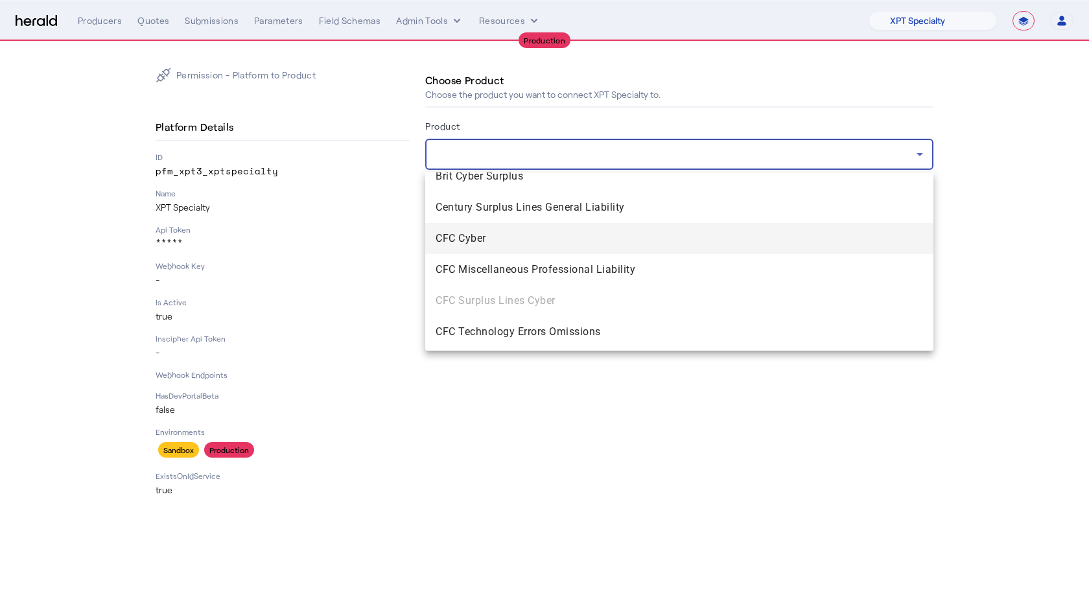
click at [456, 241] on span "CFC Cyber" at bounding box center [679, 239] width 487 height 16
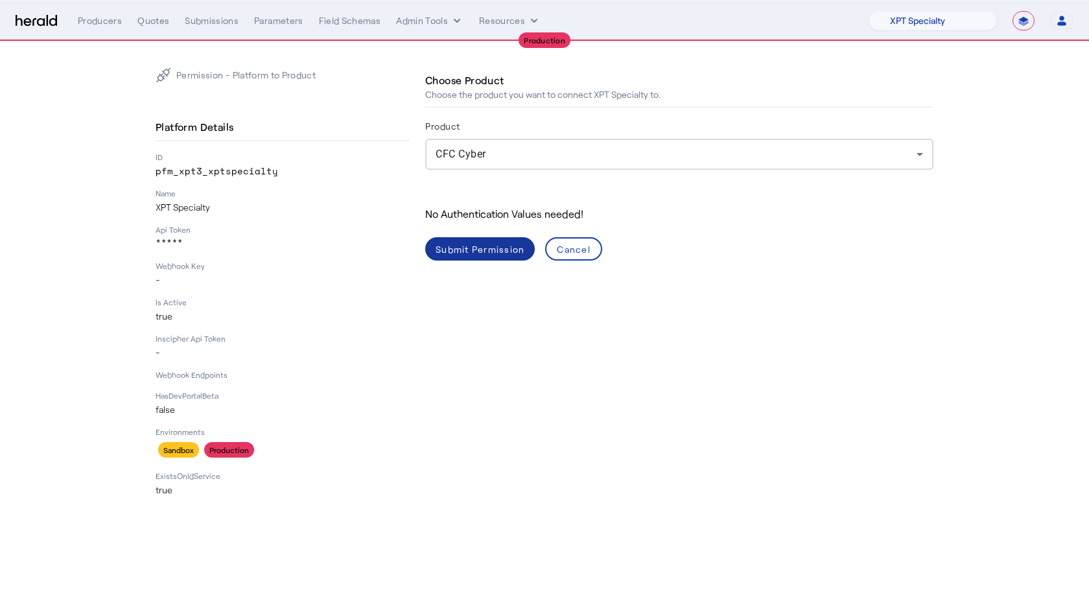
click at [486, 242] on button "Submit Permission" at bounding box center [480, 248] width 110 height 23
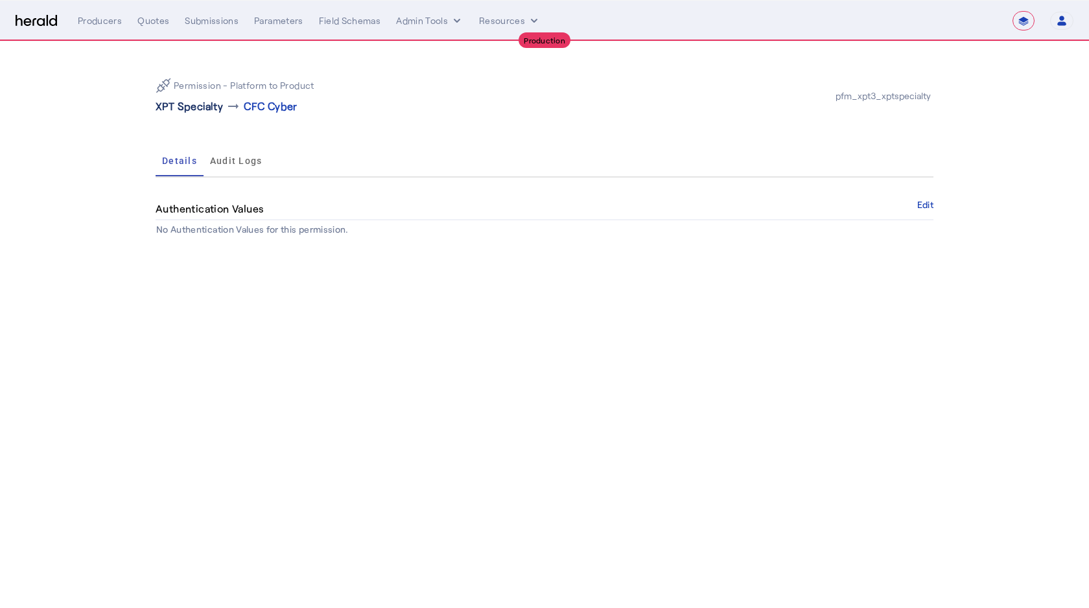
click at [207, 104] on p "XPT Specialty" at bounding box center [189, 107] width 67 height 16
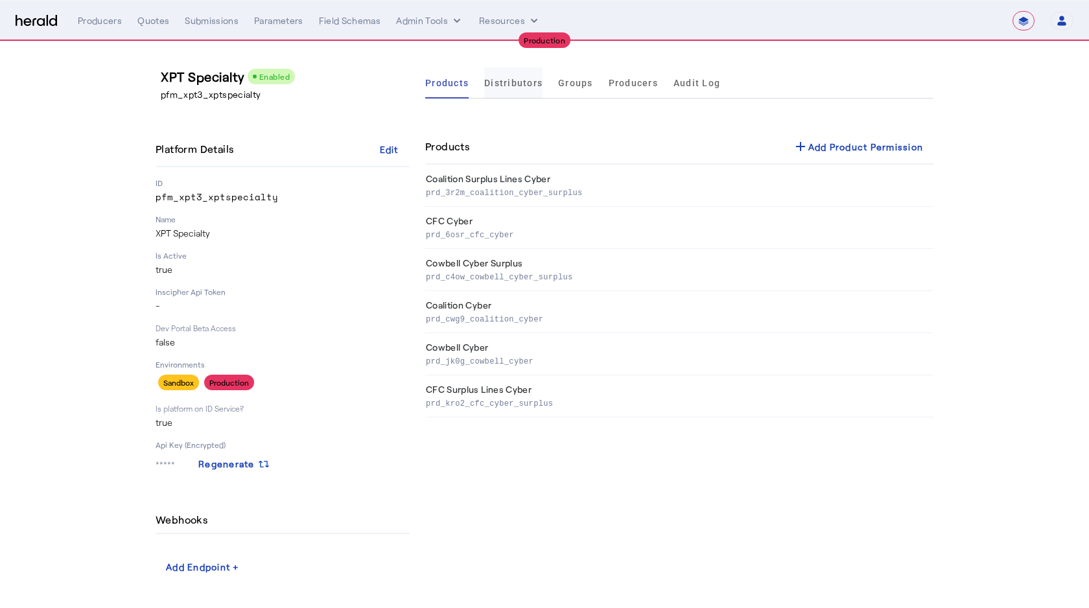
click at [539, 83] on span "Distributors" at bounding box center [513, 82] width 58 height 9
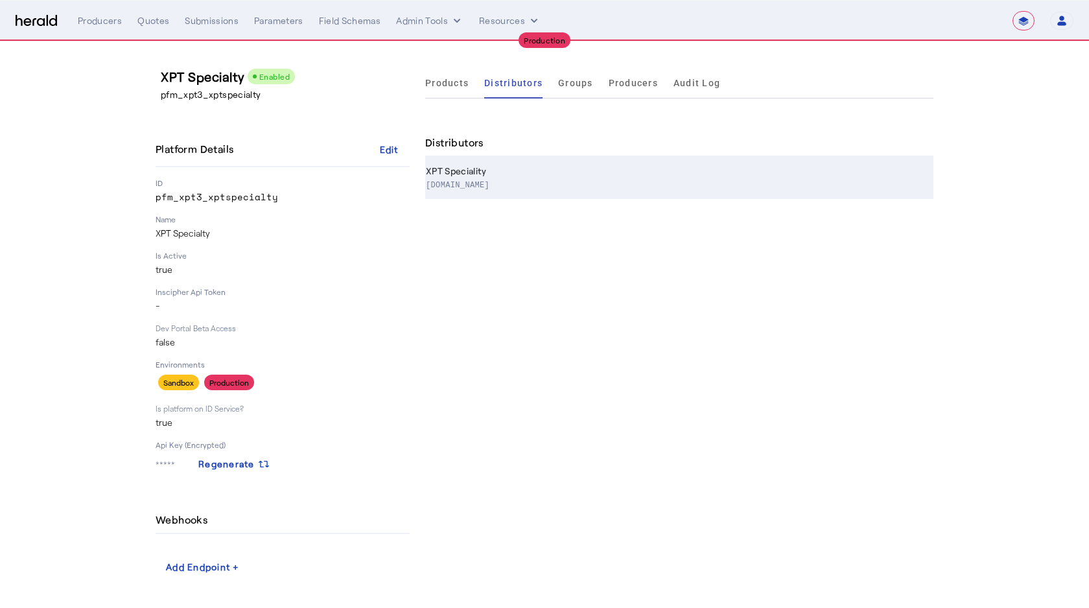
click at [525, 172] on th "XPT Speciality www.xptspecialty.com" at bounding box center [679, 178] width 508 height 42
select select "pfm_xpt3_xptspecialty"
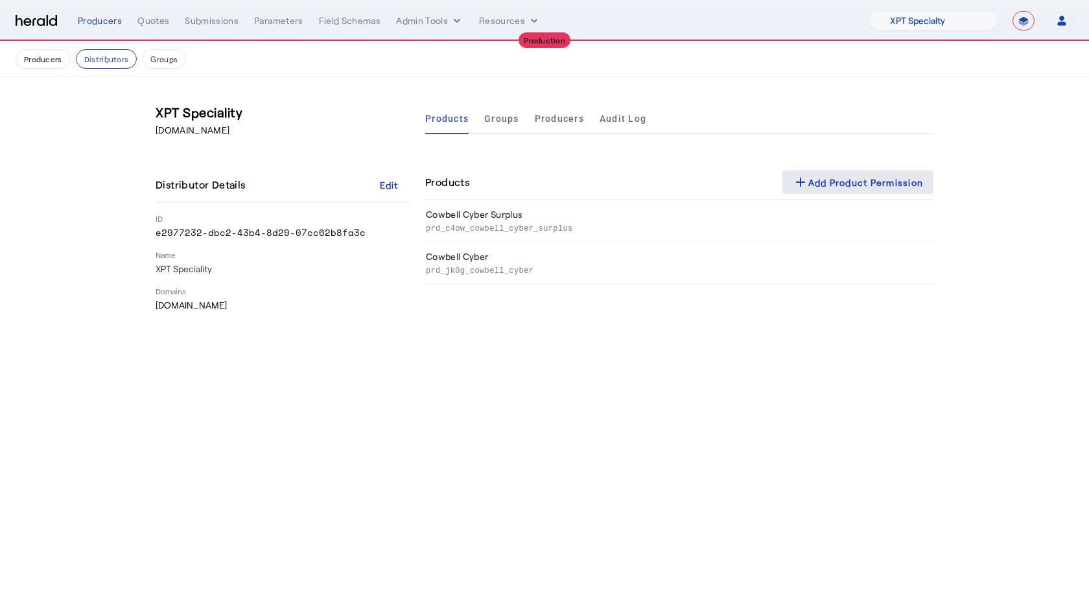
click at [858, 187] on div "add Add Product Permission" at bounding box center [858, 182] width 131 height 16
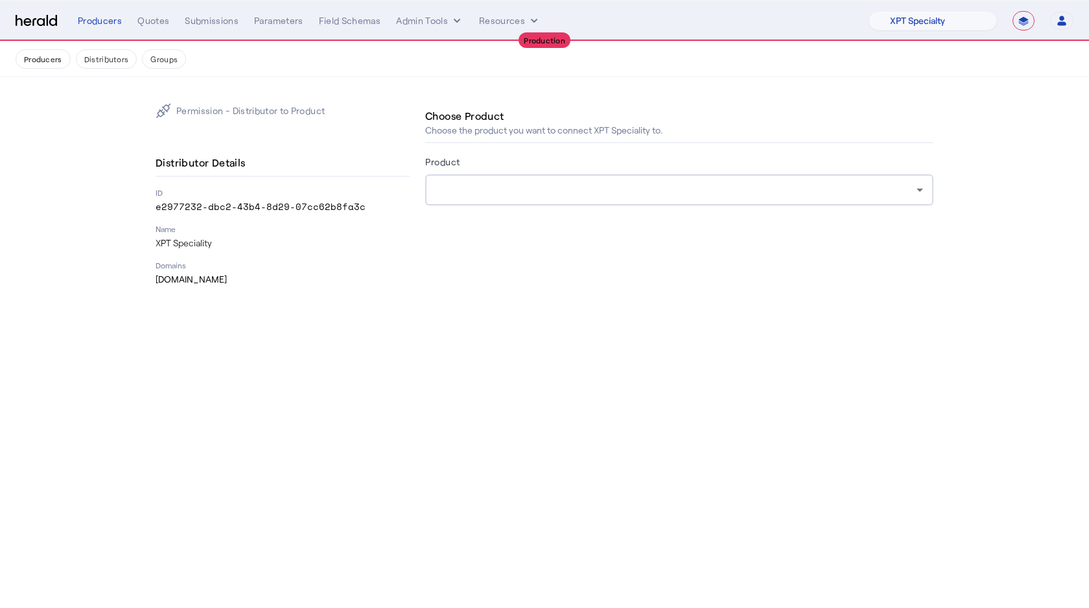
click at [578, 194] on div at bounding box center [676, 190] width 481 height 16
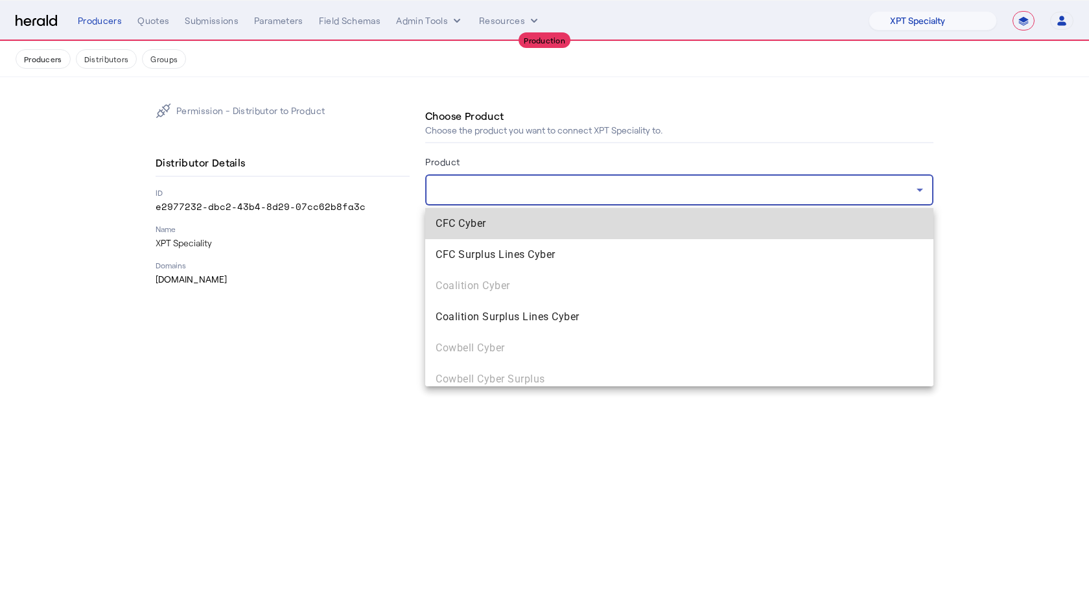
click at [537, 222] on span "CFC Cyber" at bounding box center [679, 224] width 487 height 16
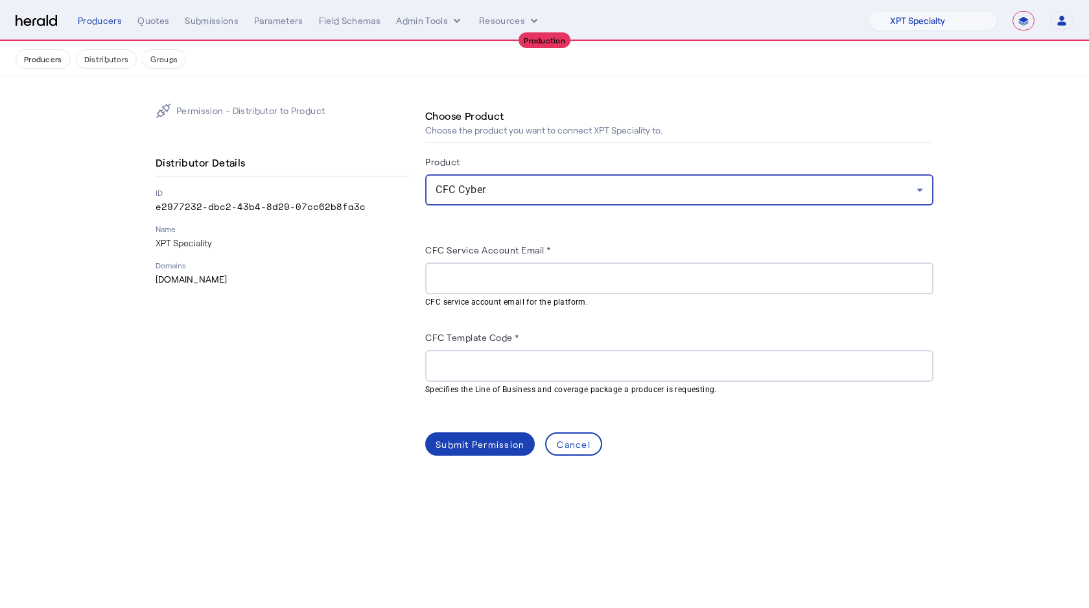
click at [563, 296] on mat-hint "CFC service account email for the platform." at bounding box center [675, 301] width 500 height 14
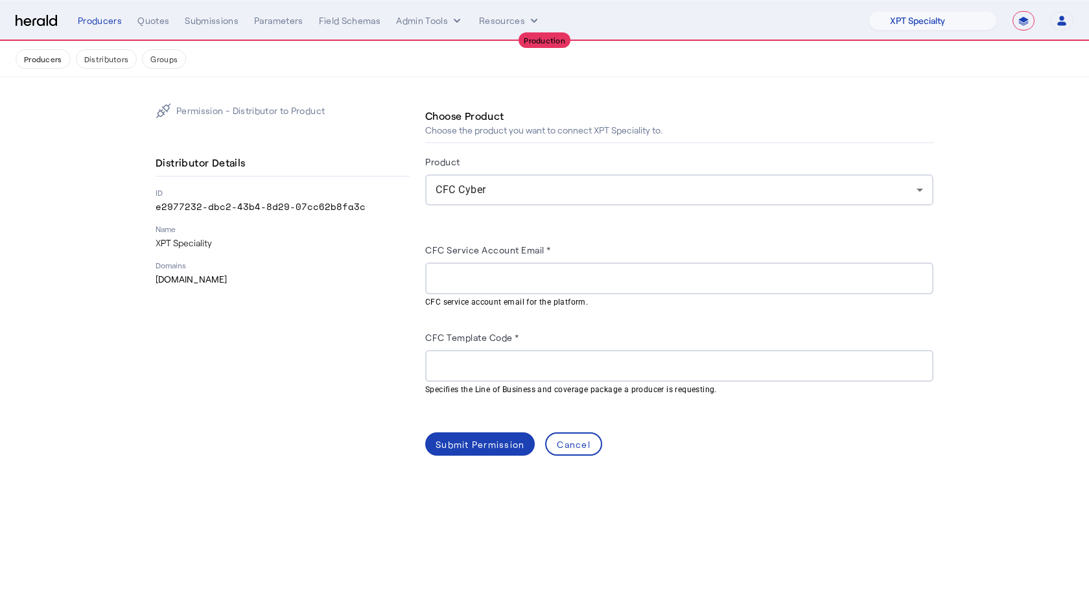
click at [546, 285] on input "CFC Service Account Email *" at bounding box center [679, 279] width 487 height 16
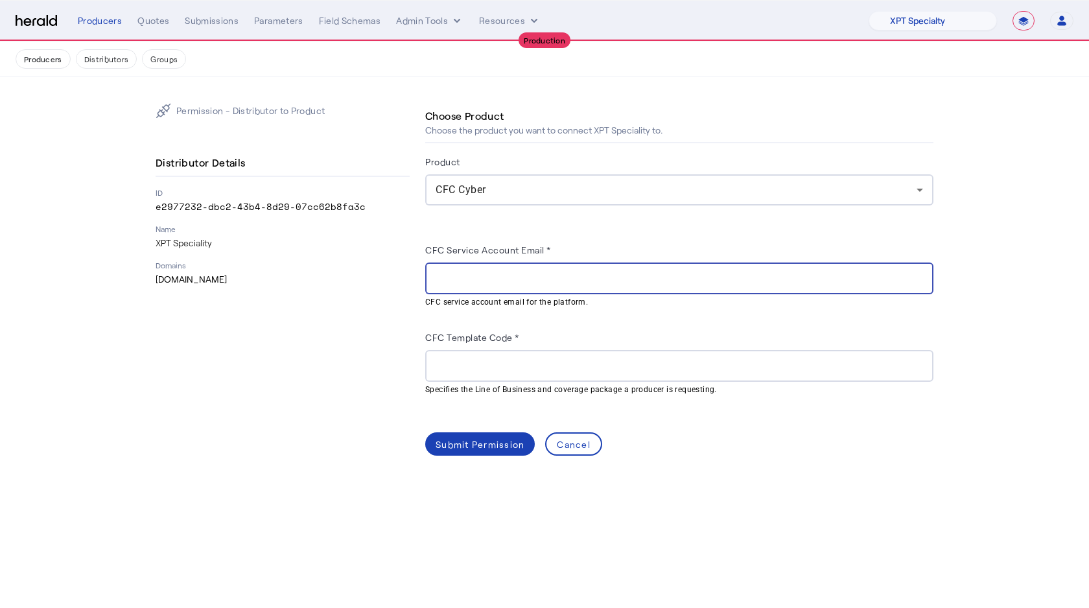
click at [519, 370] on input "CFC Template Code *" at bounding box center [679, 366] width 487 height 16
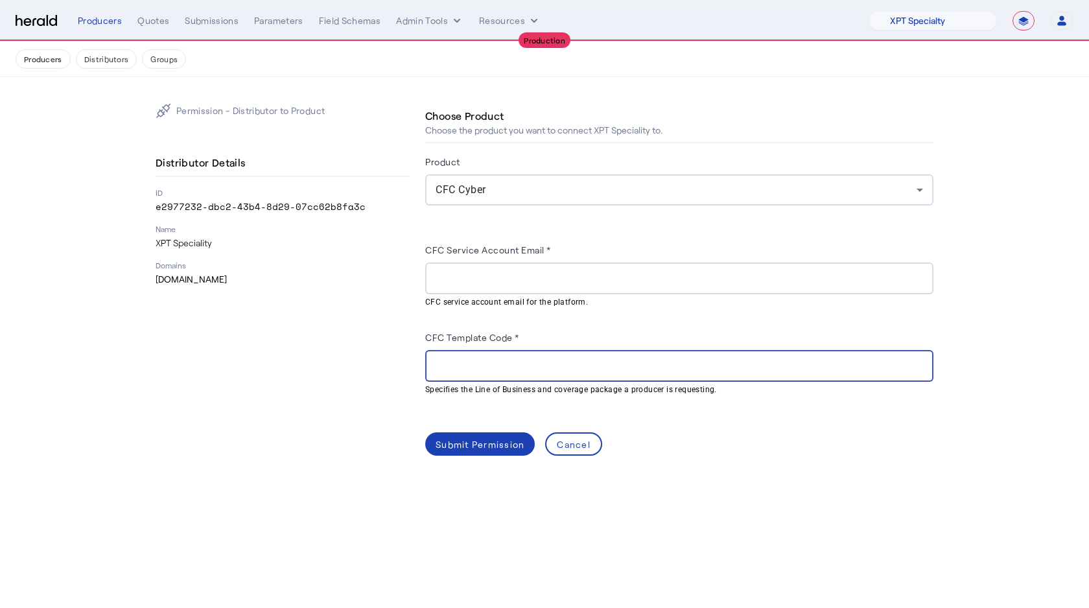
paste input "*******"
type input "*******"
click at [457, 266] on div at bounding box center [679, 279] width 487 height 32
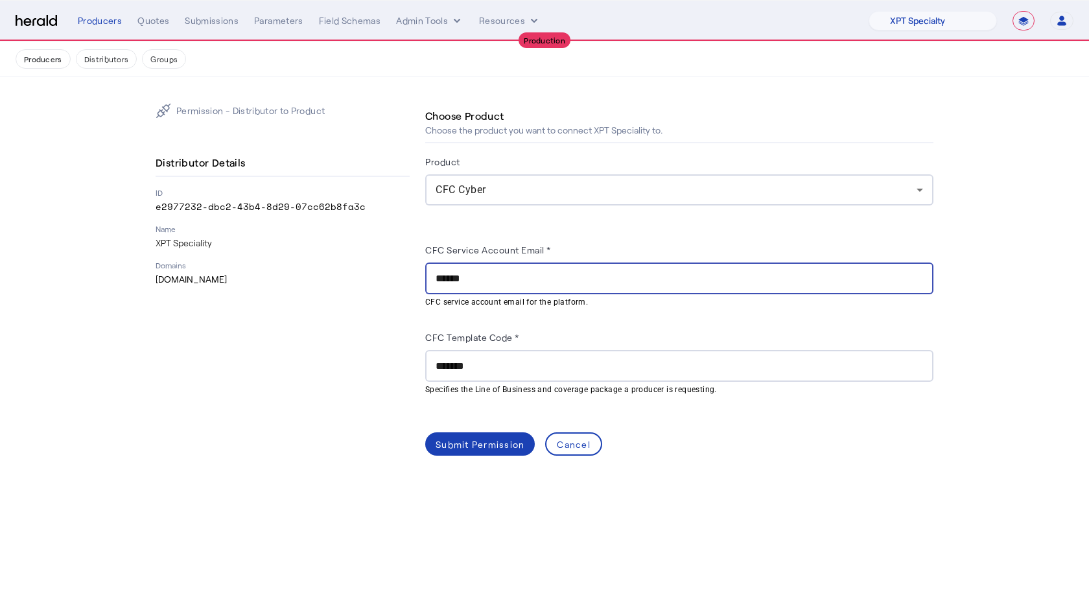
click at [519, 271] on input "******" at bounding box center [679, 279] width 487 height 16
click at [521, 276] on input "******" at bounding box center [679, 279] width 487 height 16
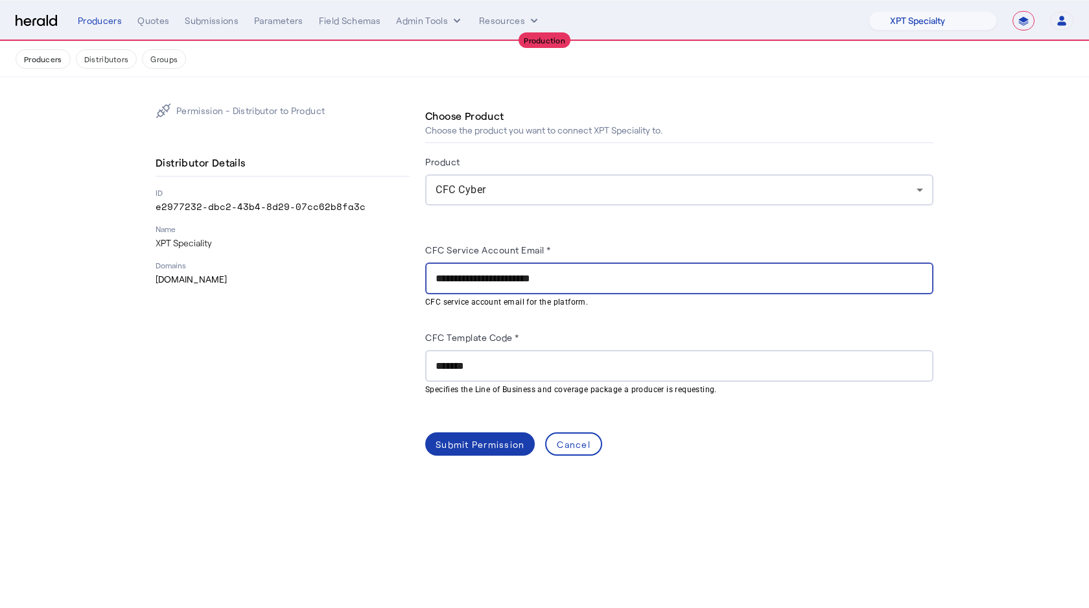
type input "**********"
click at [457, 447] on div "Submit Permission" at bounding box center [480, 445] width 89 height 14
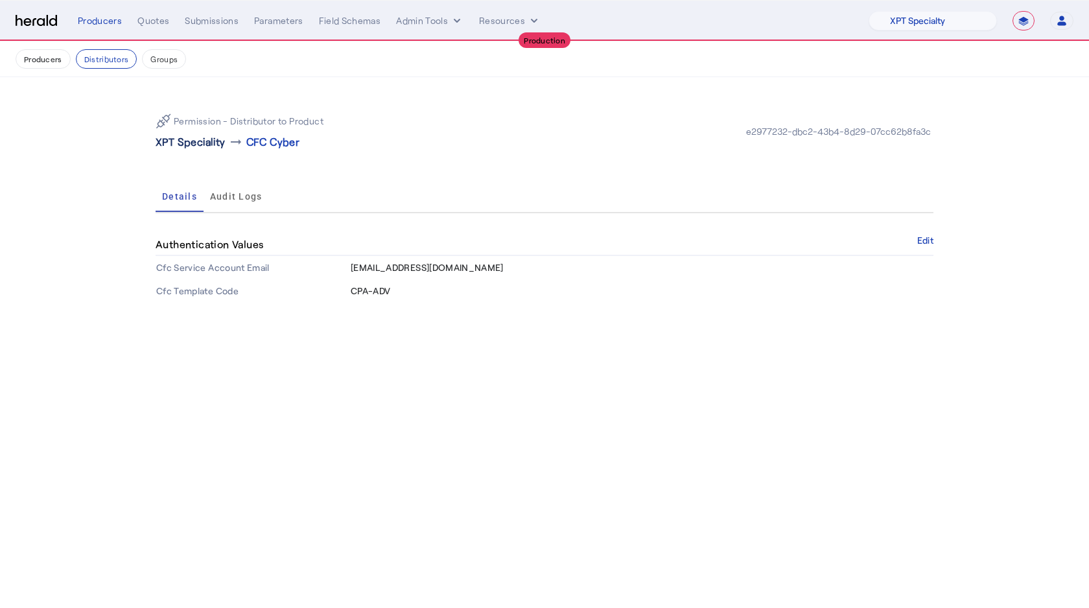
click at [215, 142] on p "XPT Speciality" at bounding box center [191, 142] width 70 height 16
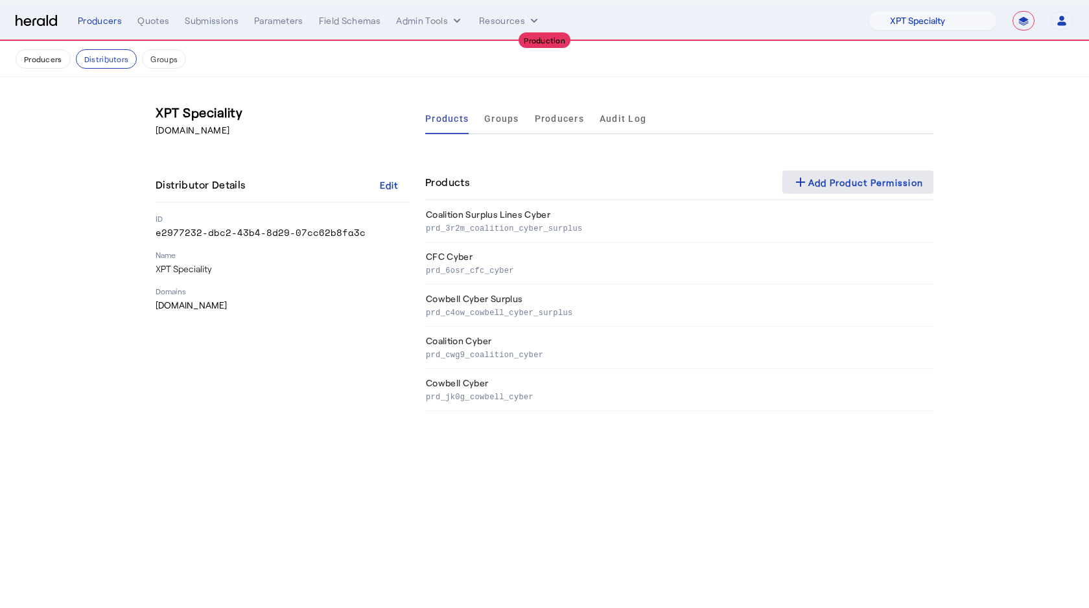
click at [843, 173] on span at bounding box center [858, 182] width 152 height 31
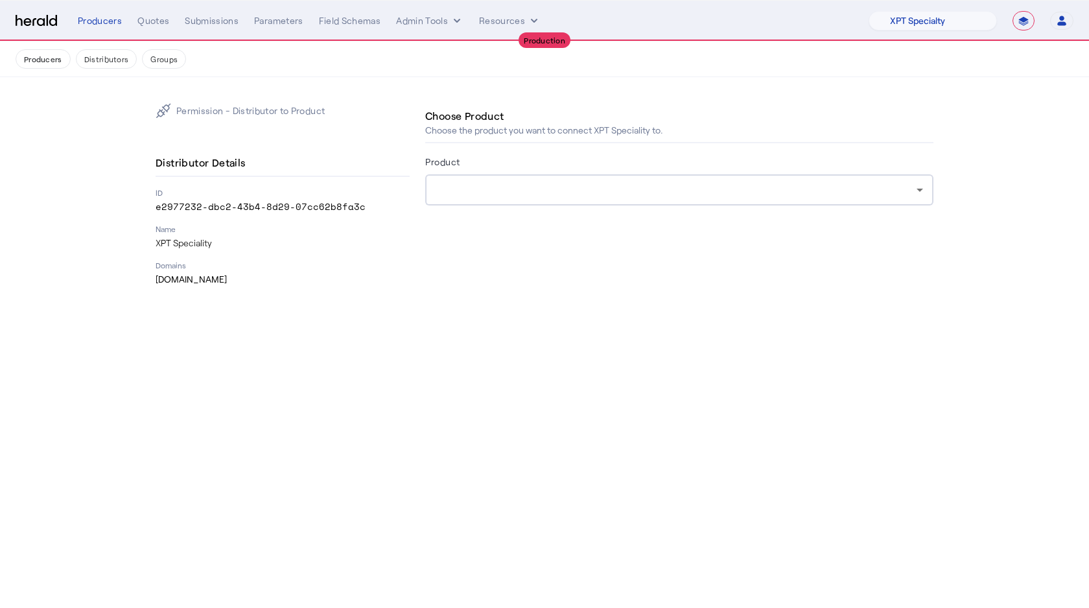
click at [430, 170] on herald-label "Product" at bounding box center [442, 164] width 35 height 21
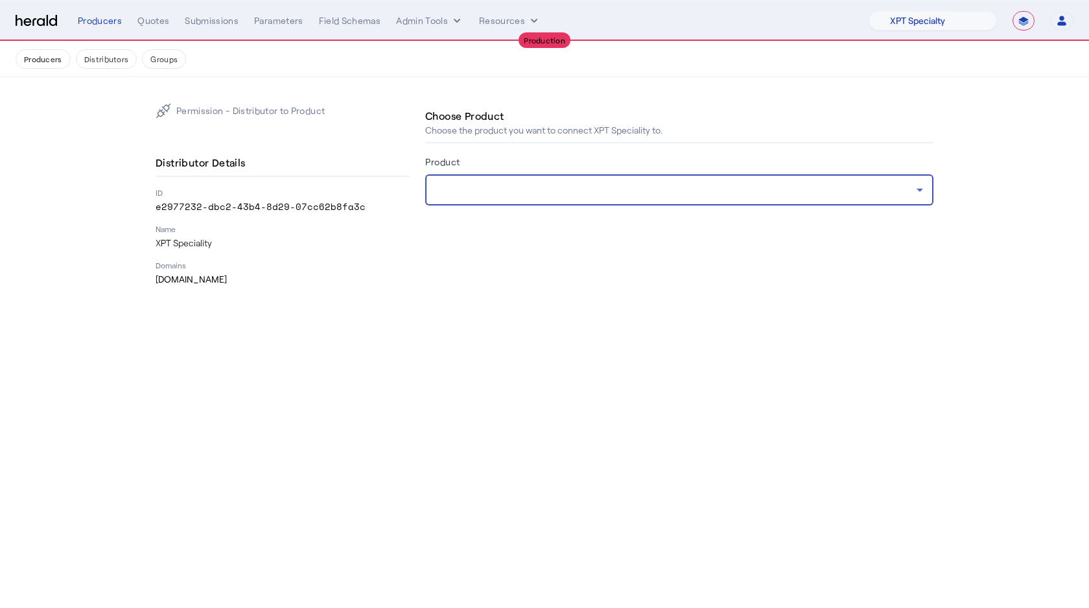
click at [467, 189] on div at bounding box center [676, 190] width 481 height 16
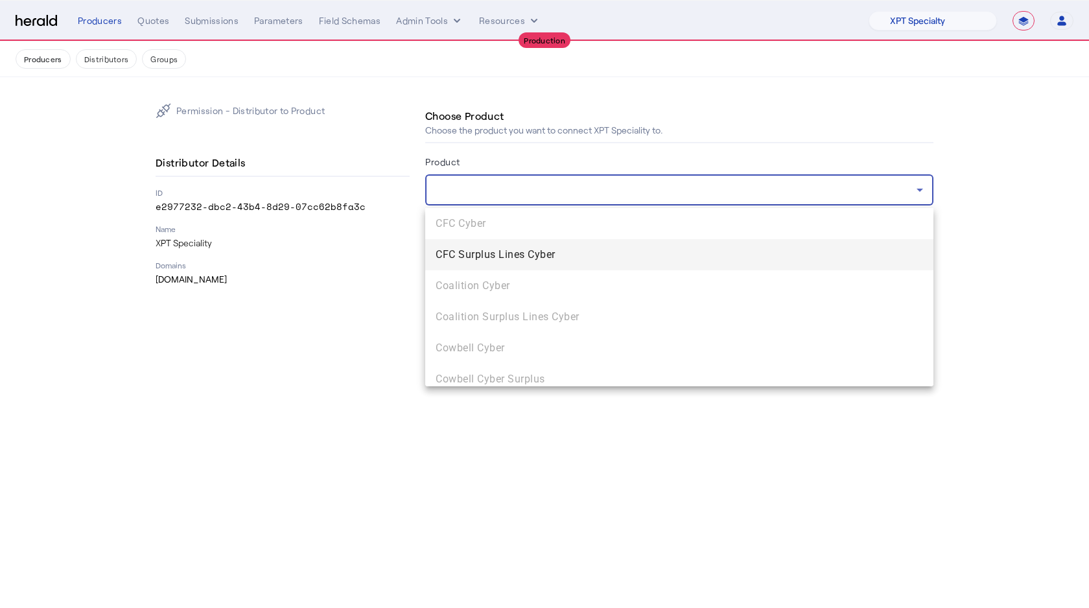
click at [467, 268] on mat-option "CFC Surplus Lines Cyber" at bounding box center [679, 254] width 508 height 31
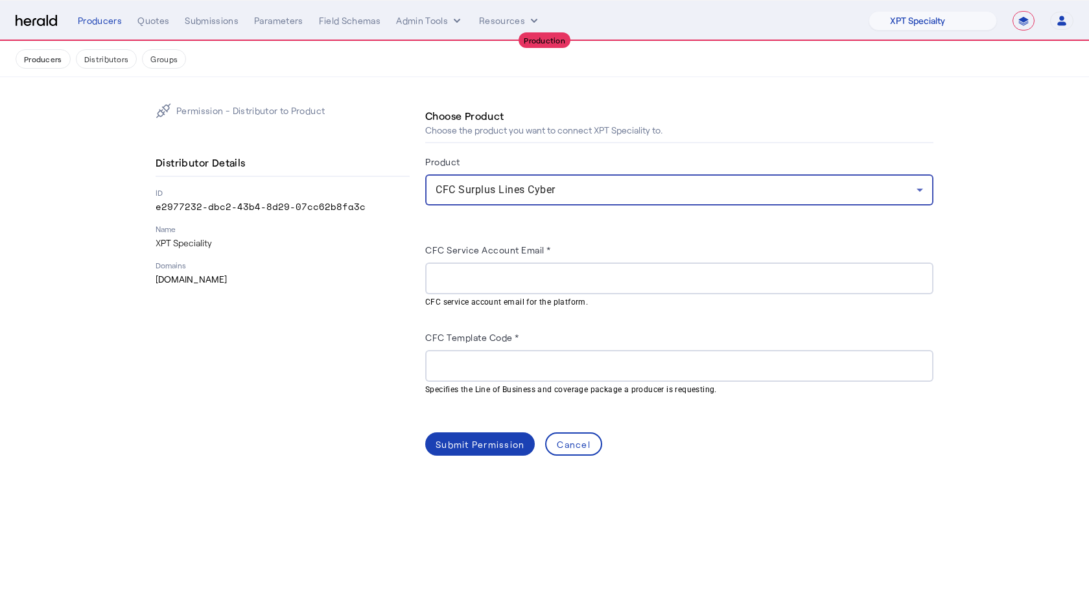
click at [479, 355] on div at bounding box center [679, 366] width 487 height 32
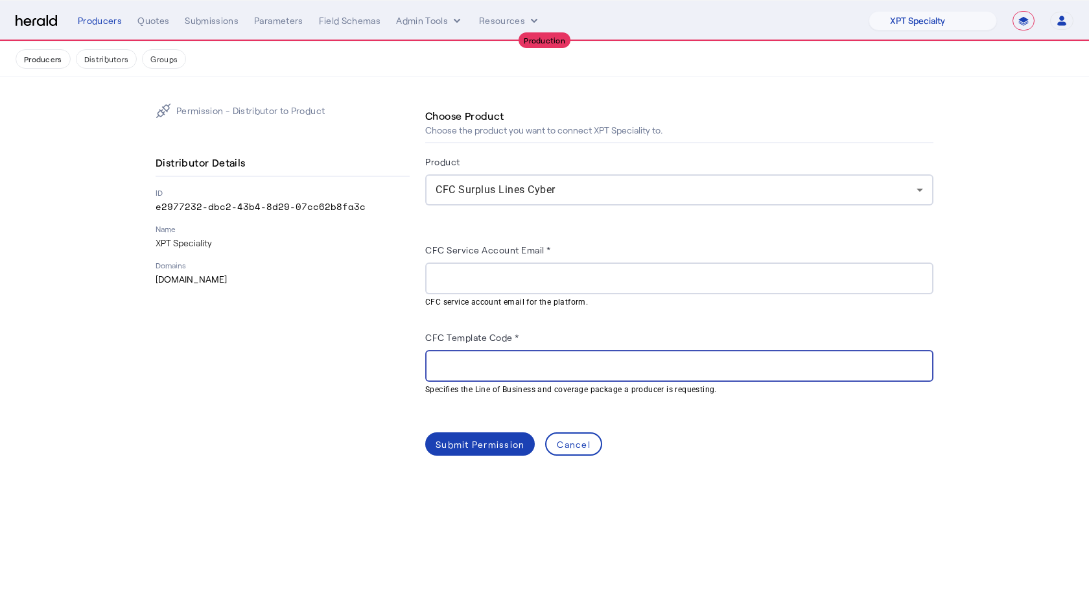
click at [479, 364] on input "CFC Template Code *" at bounding box center [679, 366] width 487 height 16
paste input "**********"
type input "**********"
click at [476, 287] on div at bounding box center [679, 279] width 487 height 32
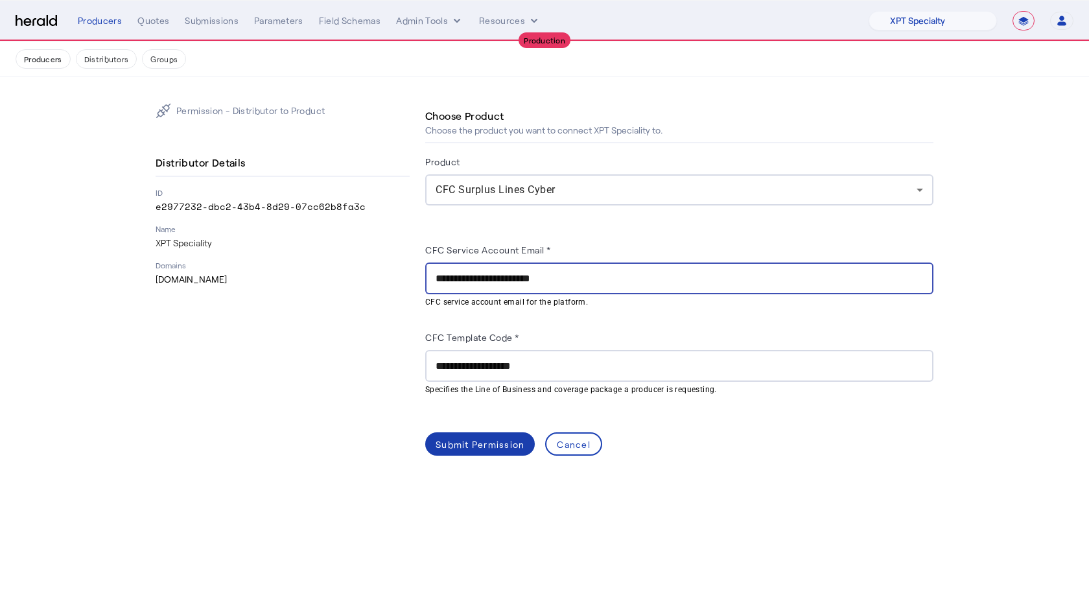
type input "**********"
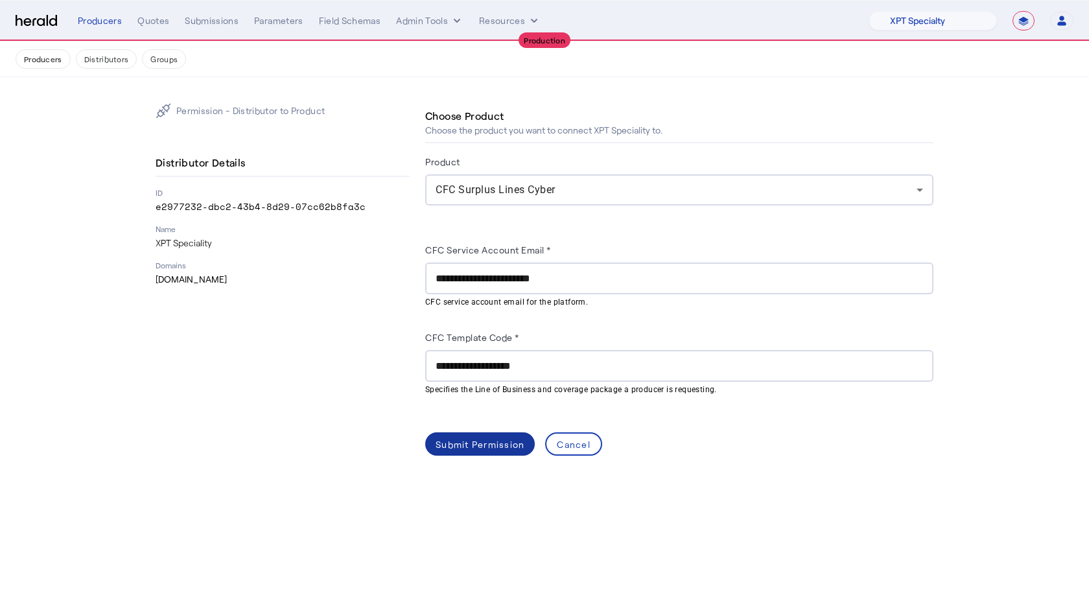
click at [451, 453] on span at bounding box center [480, 444] width 110 height 31
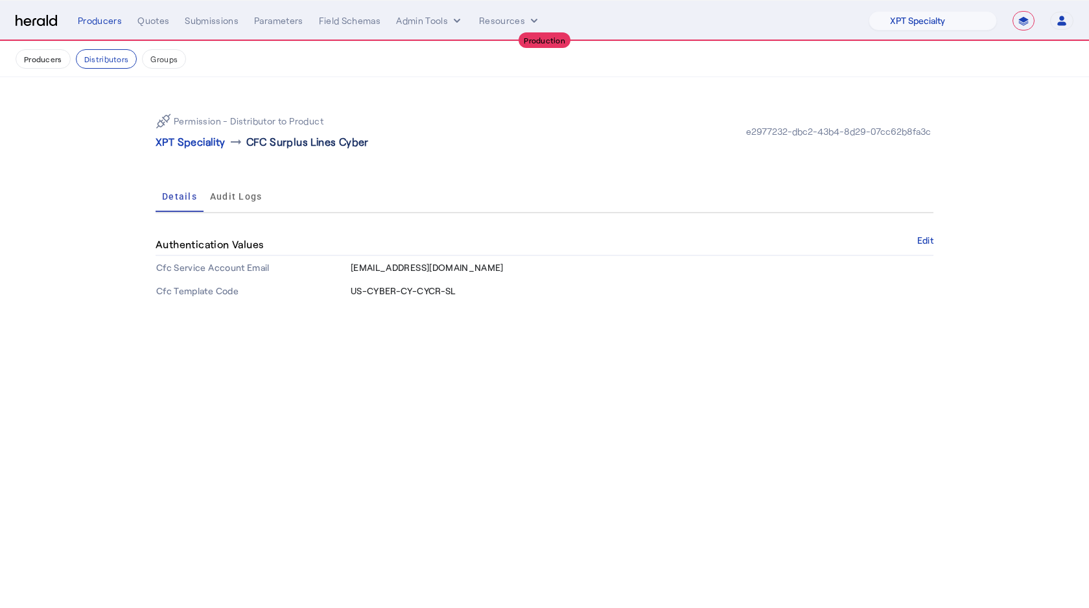
click at [266, 145] on p "CFC Surplus Lines Cyber" at bounding box center [307, 142] width 123 height 16
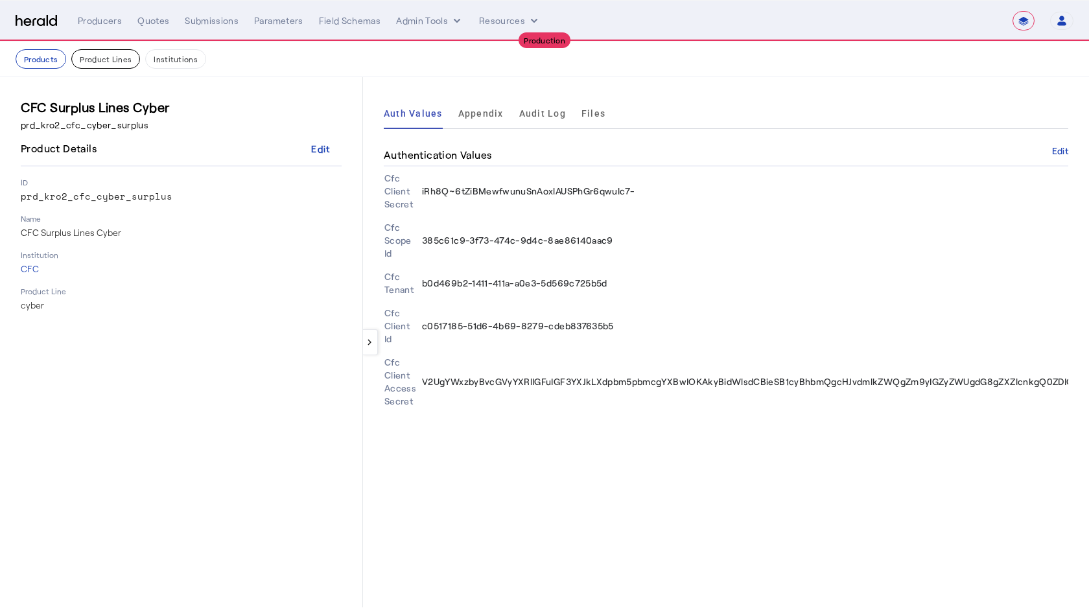
click at [92, 62] on button "Product Lines" at bounding box center [105, 58] width 69 height 19
select select "pfm_xpt3_xptspecialty"
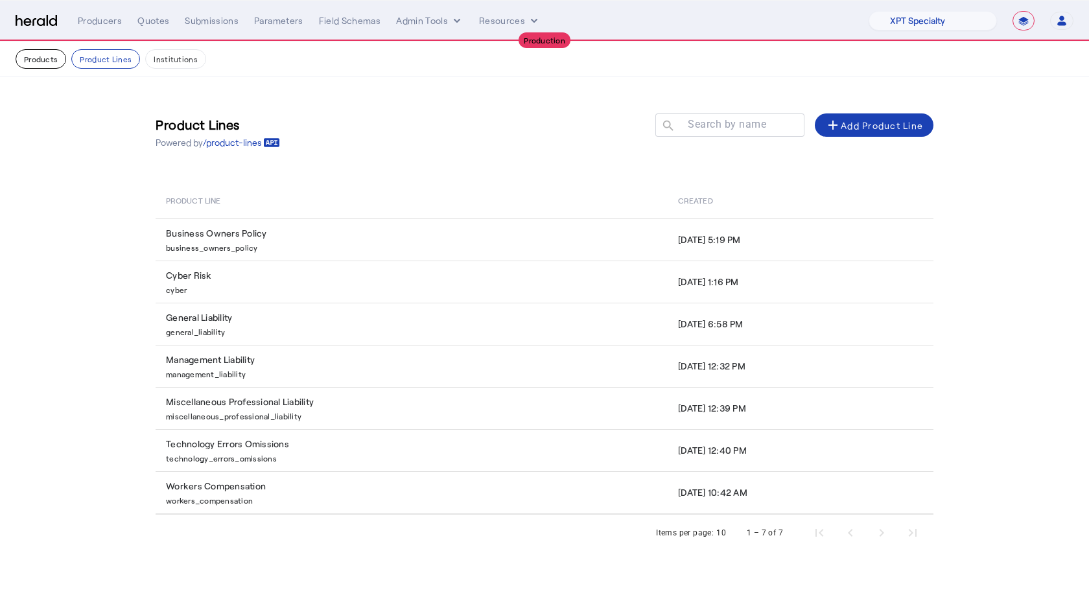
click at [34, 60] on button "Products" at bounding box center [41, 58] width 51 height 19
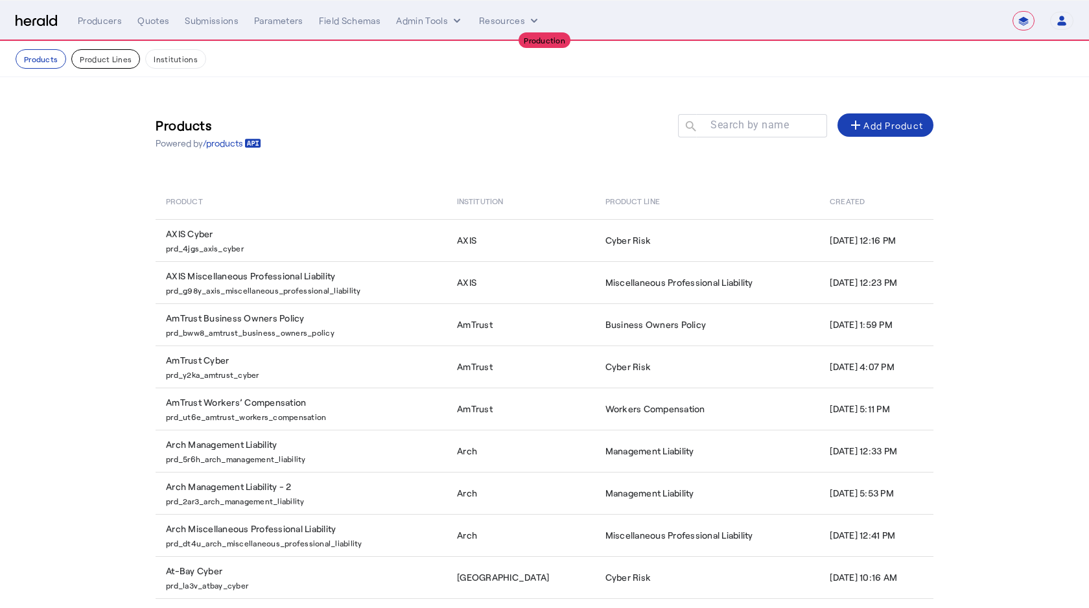
click at [127, 56] on button "Product Lines" at bounding box center [105, 58] width 69 height 19
select select "pfm_xpt3_xptspecialty"
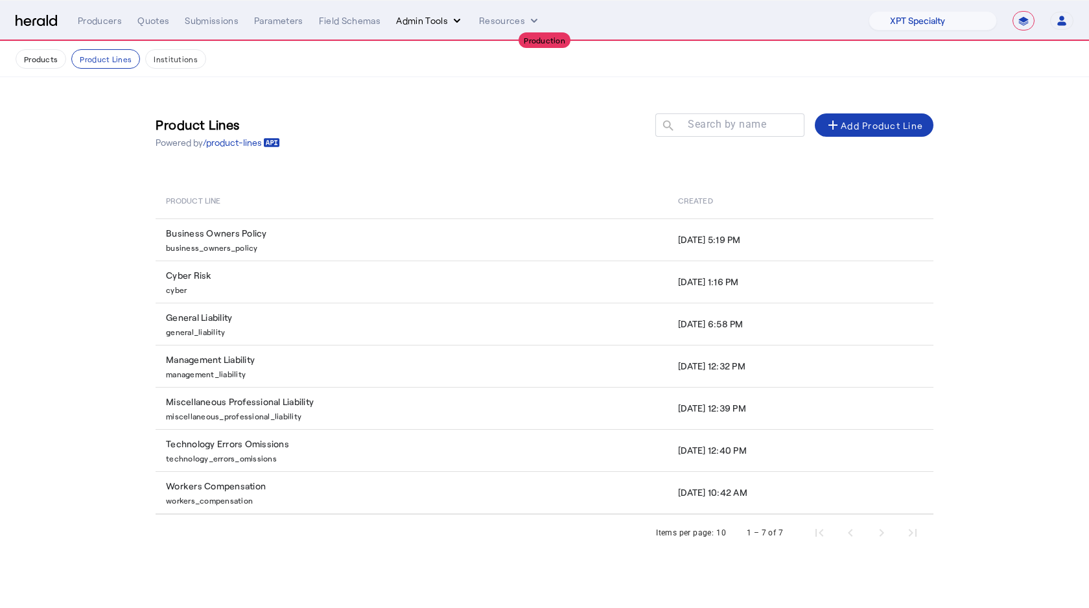
click at [447, 27] on button "Admin Tools" at bounding box center [429, 20] width 67 height 13
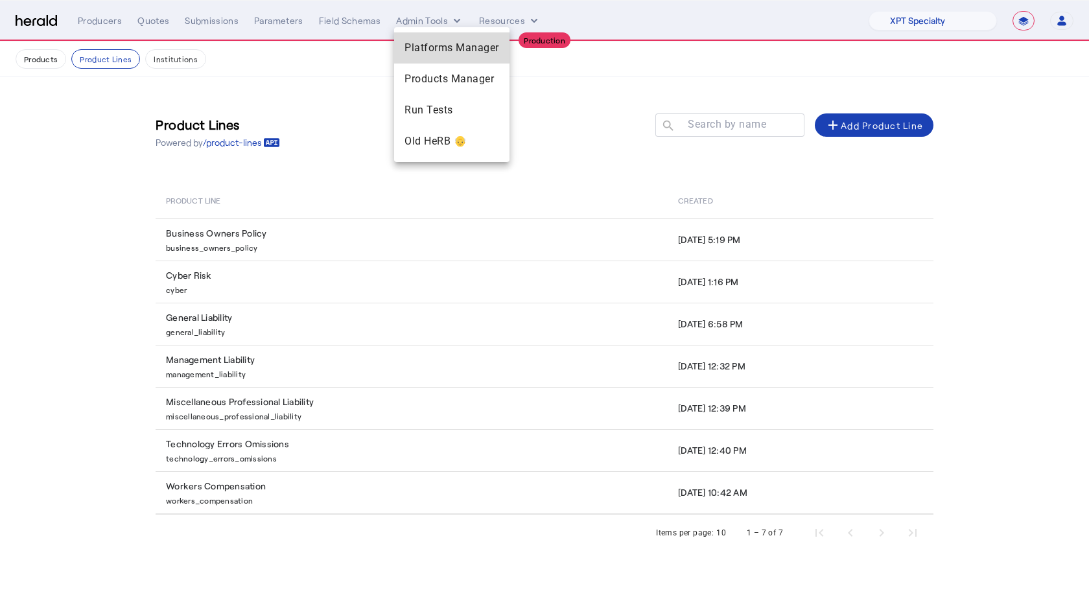
click at [445, 41] on span "Platforms Manager" at bounding box center [452, 48] width 95 height 16
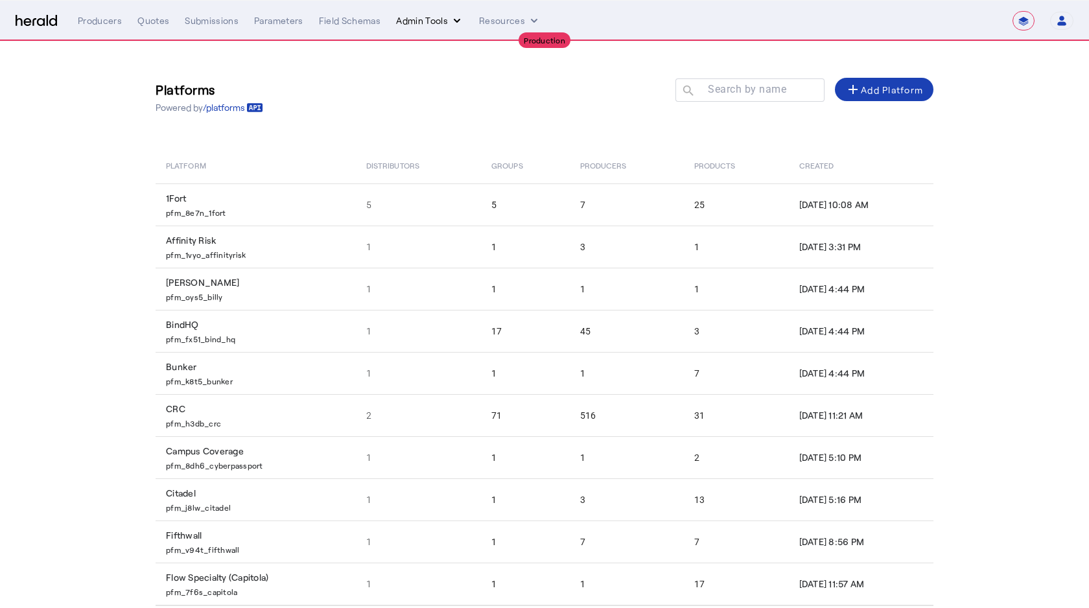
click at [443, 21] on button "Admin Tools" at bounding box center [429, 20] width 67 height 13
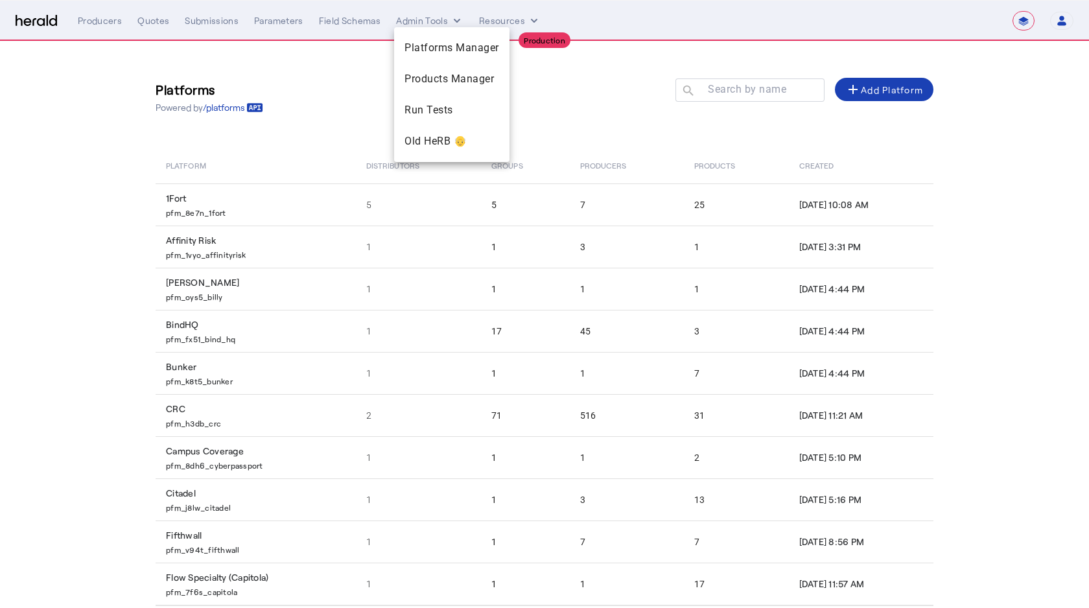
click at [337, 99] on div at bounding box center [544, 304] width 1089 height 608
click at [726, 88] on mat-label "Search by name" at bounding box center [747, 89] width 78 height 12
click at [726, 88] on input "Search by name" at bounding box center [756, 90] width 117 height 16
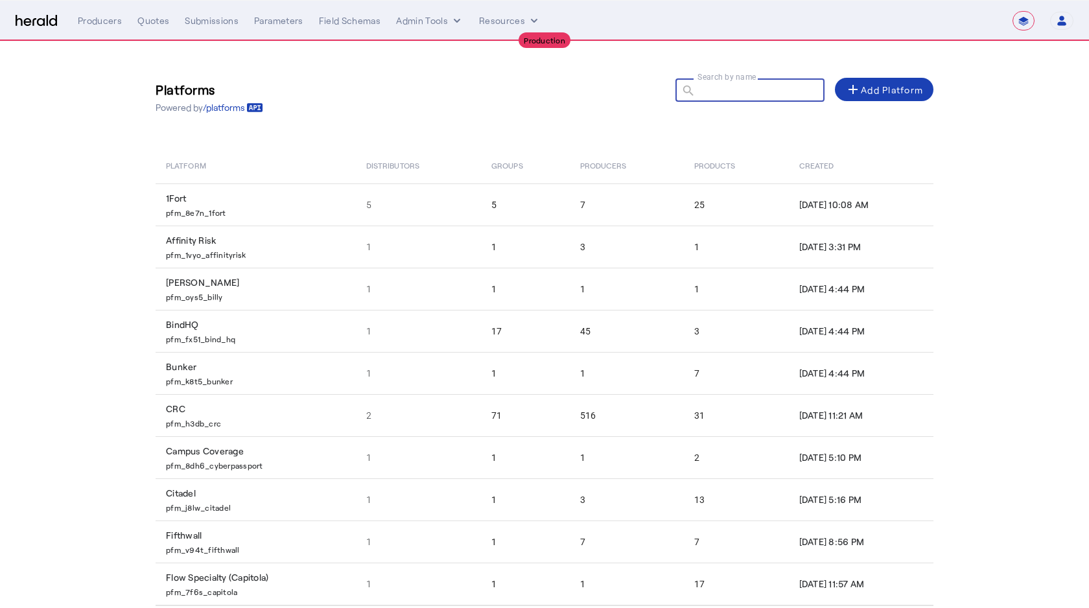
type input "*"
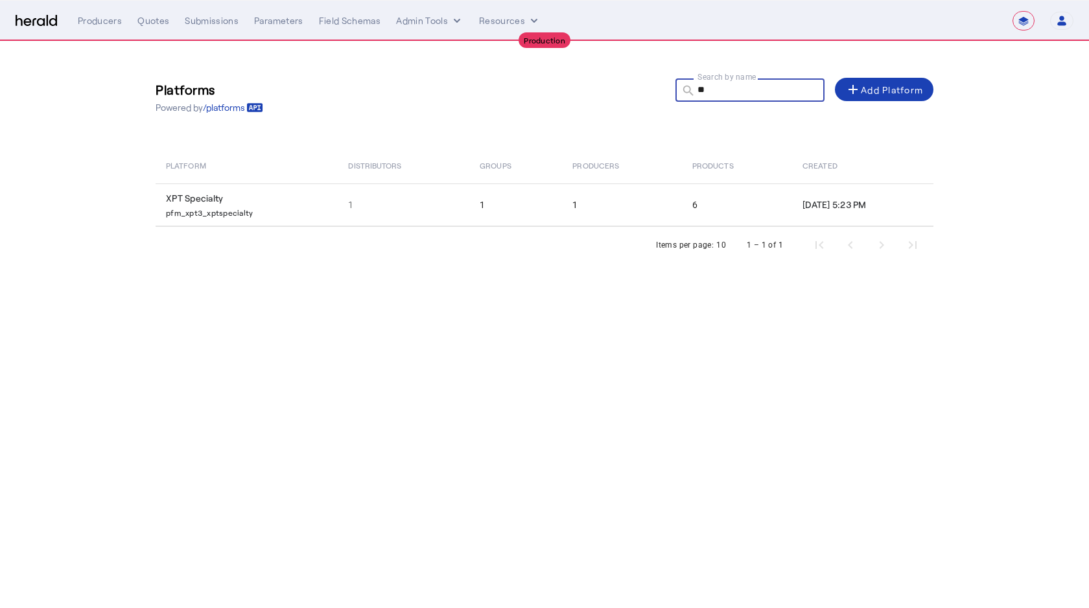
type input "***"
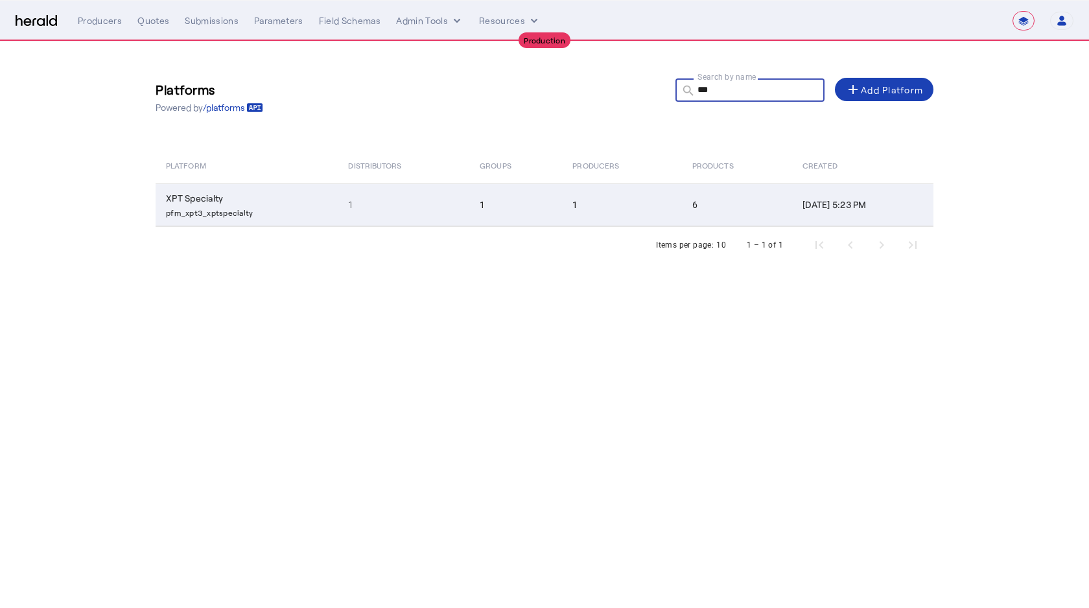
click at [432, 222] on td "1" at bounding box center [404, 204] width 132 height 43
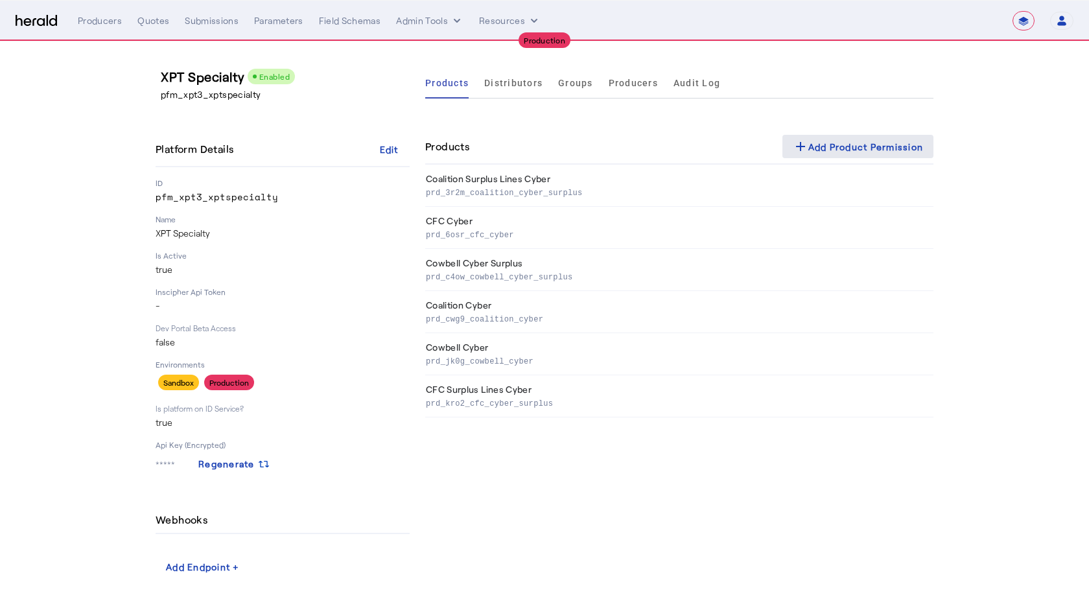
click at [841, 156] on span at bounding box center [858, 146] width 152 height 31
select select "pfm_xpt3_xptspecialty"
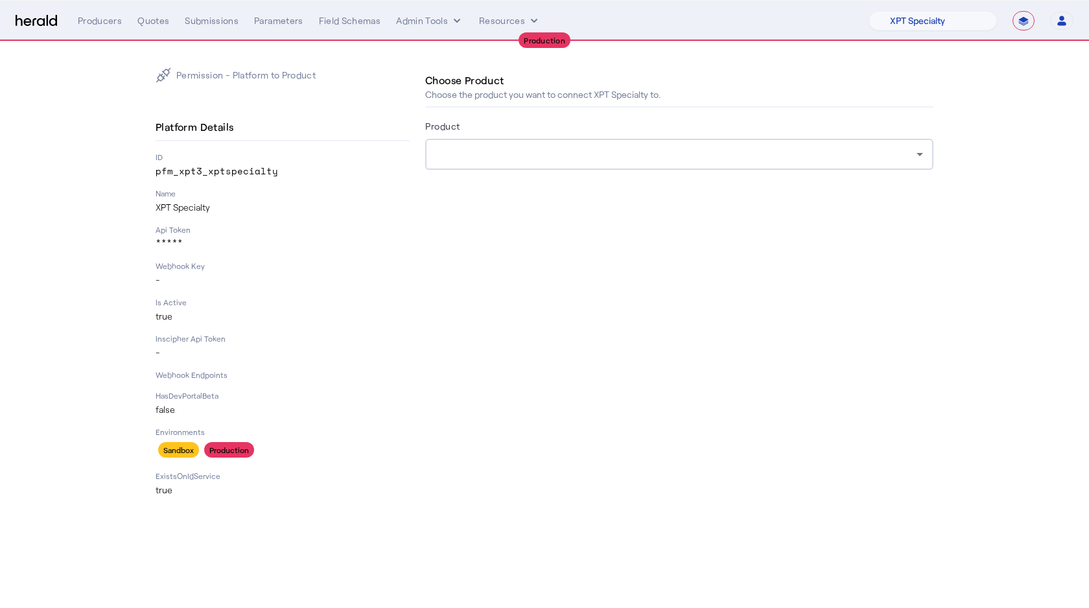
click at [590, 148] on div at bounding box center [676, 155] width 481 height 16
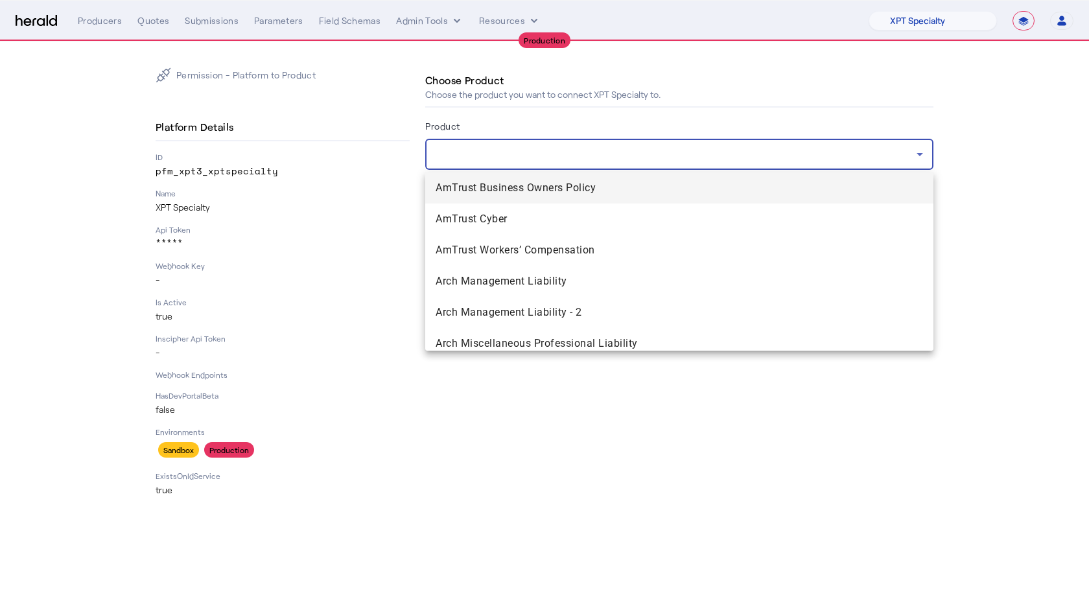
click at [401, 185] on div at bounding box center [544, 304] width 1089 height 608
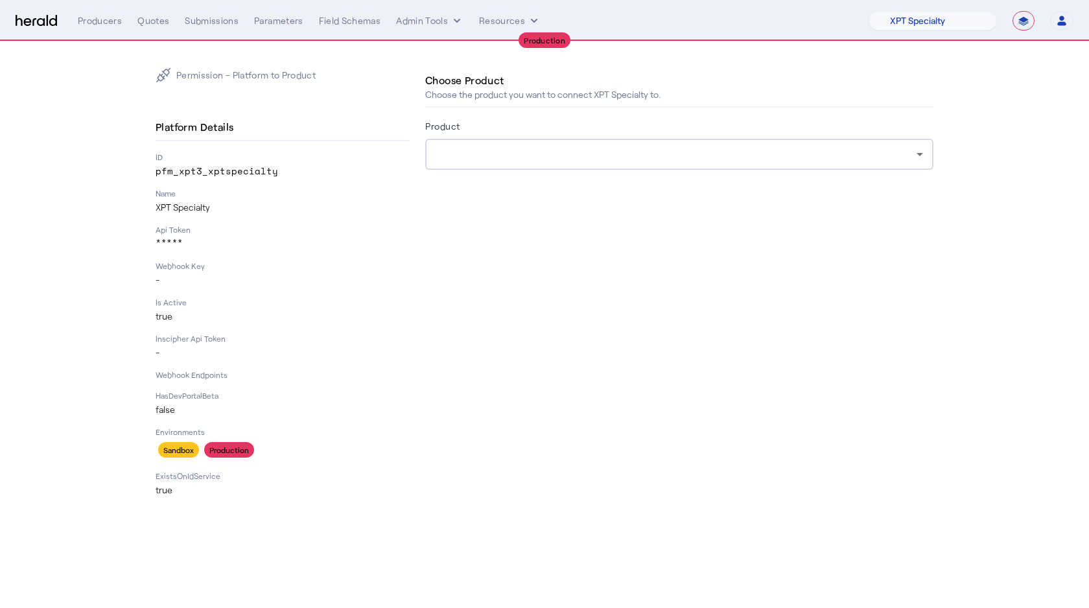
click at [478, 160] on div at bounding box center [676, 155] width 481 height 16
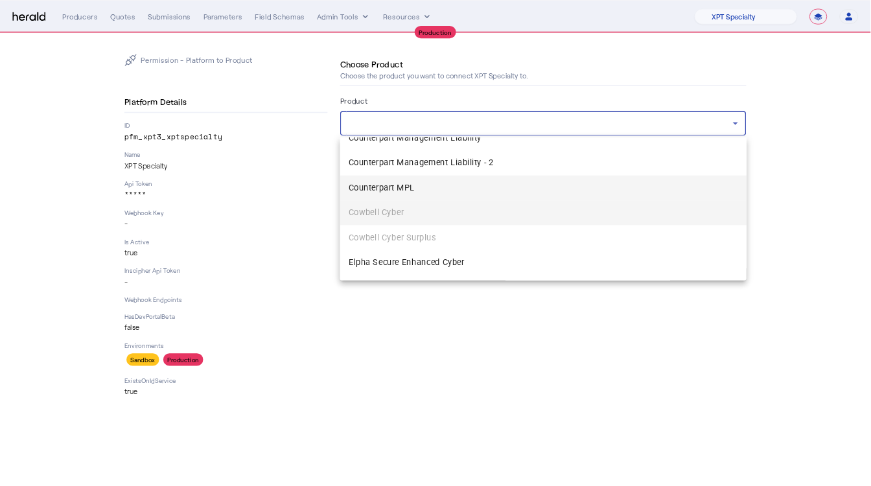
scroll to position [1085, 0]
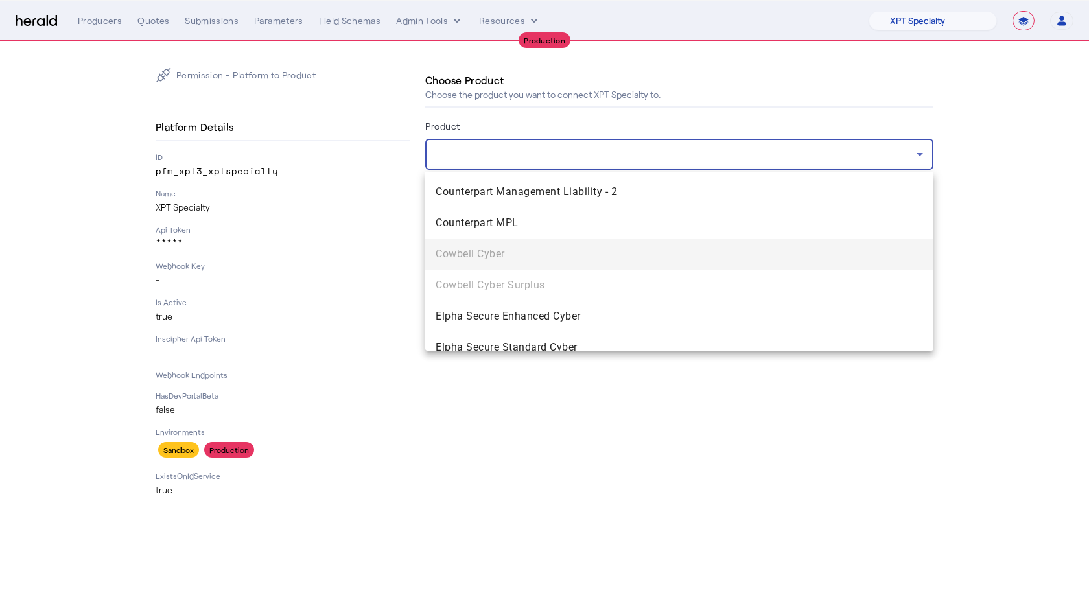
click at [395, 265] on div at bounding box center [544, 304] width 1089 height 608
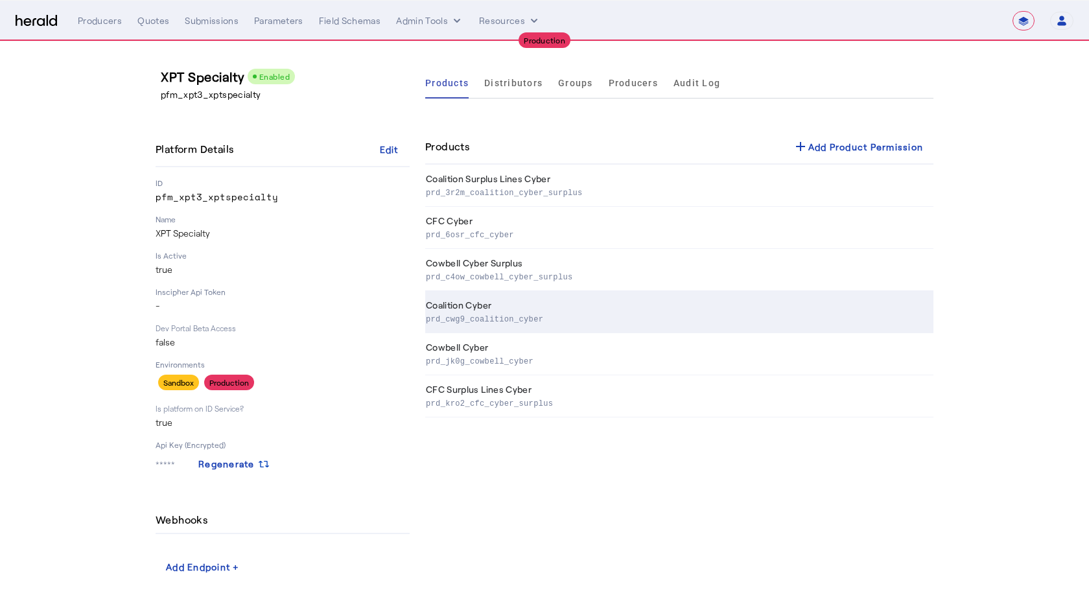
click at [475, 312] on p "prd_cwg9_coalition_cyber" at bounding box center [677, 318] width 502 height 13
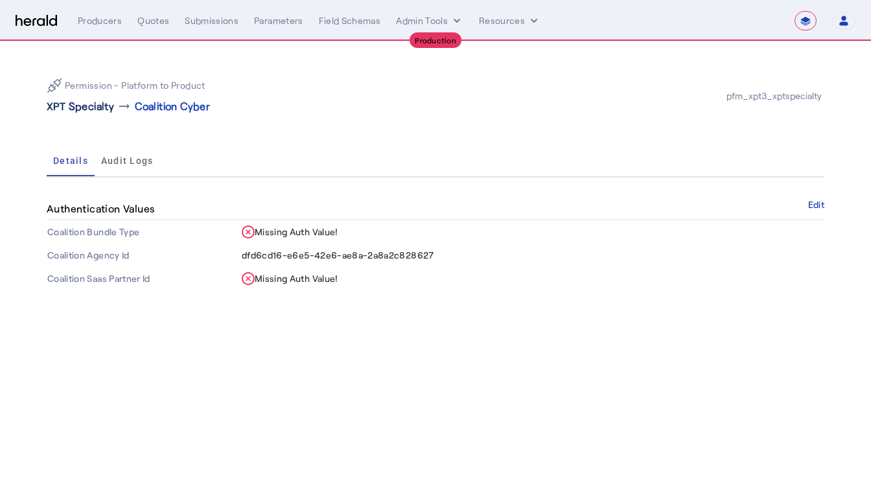
click at [72, 109] on p "XPT Specialty" at bounding box center [80, 107] width 67 height 16
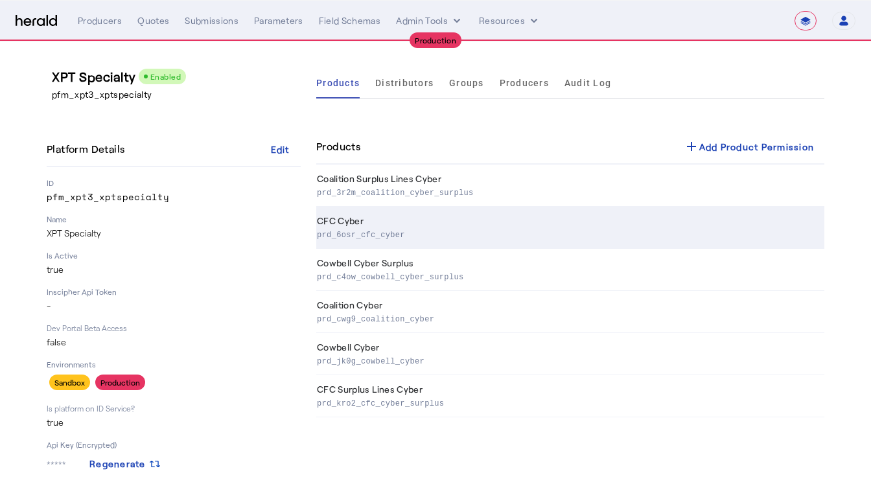
click at [348, 221] on th "CFC Cyber prd_6osr_cfc_cyber" at bounding box center [570, 228] width 508 height 42
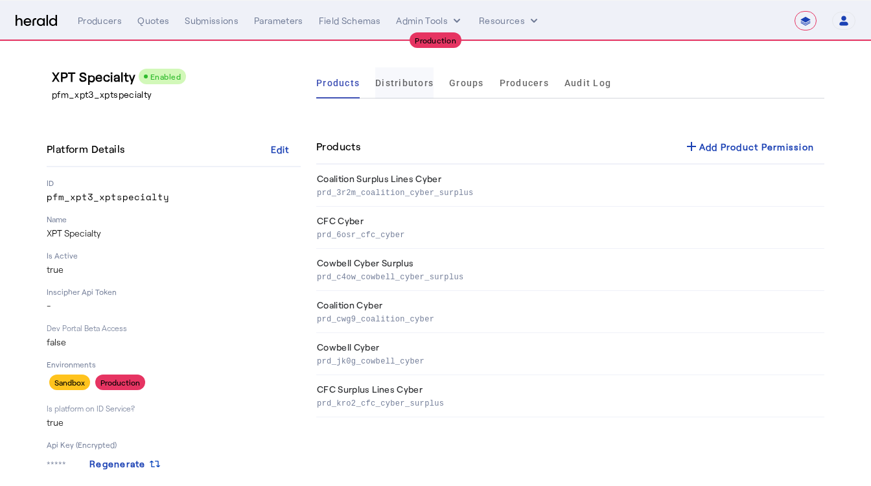
click at [410, 84] on span "Distributors" at bounding box center [404, 82] width 58 height 9
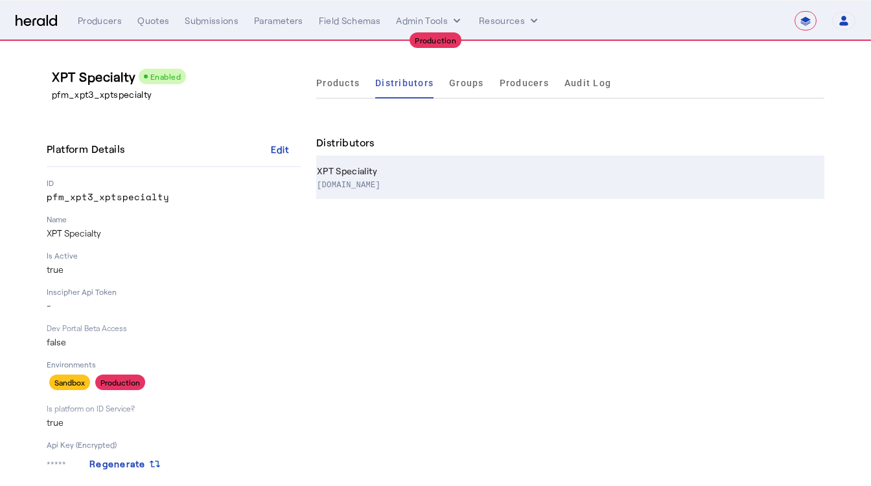
click at [373, 170] on th "XPT Speciality www.xptspecialty.com" at bounding box center [570, 178] width 508 height 42
select select "pfm_xpt3_xptspecialty"
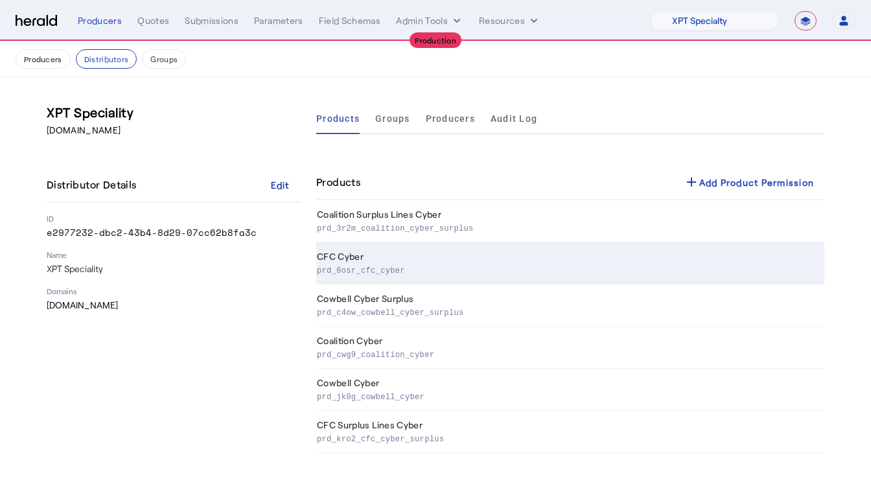
click at [399, 248] on td "CFC Cyber prd_6osr_cfc_cyber" at bounding box center [570, 263] width 508 height 42
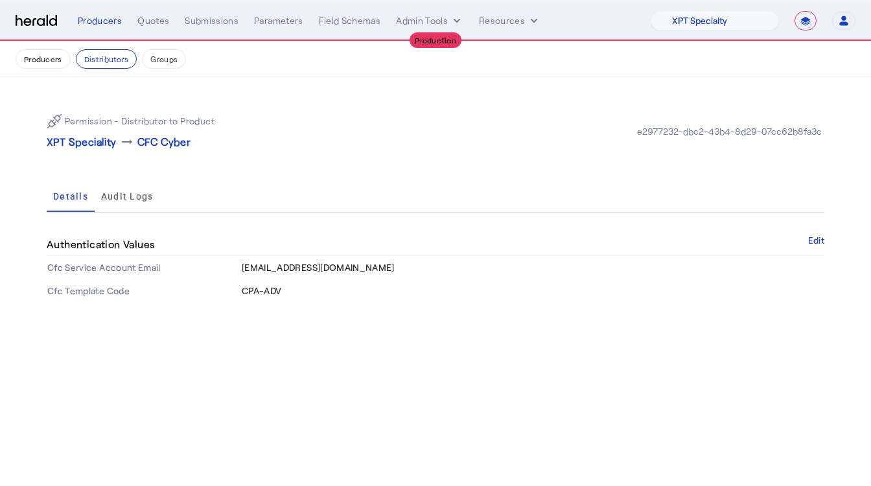
click at [438, 60] on div "Producers Distributors Groups" at bounding box center [436, 58] width 840 height 19
click at [54, 59] on button "Producers" at bounding box center [43, 58] width 55 height 19
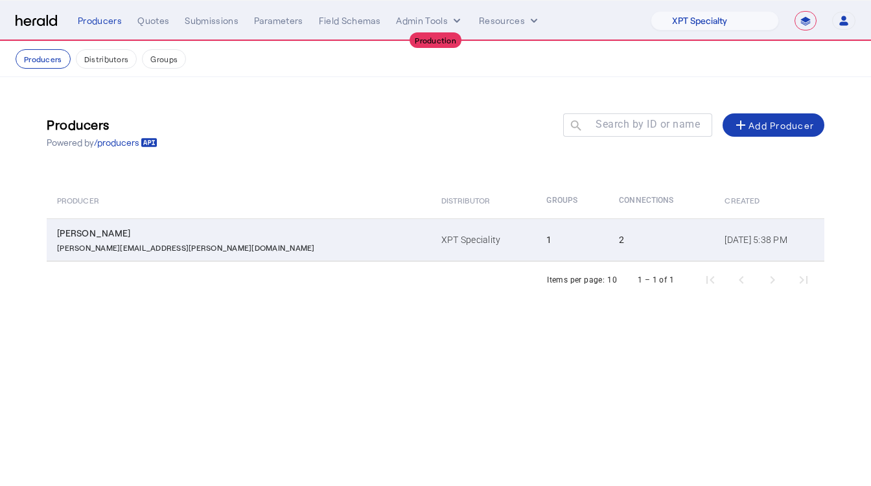
click at [273, 227] on div "[PERSON_NAME]" at bounding box center [241, 233] width 369 height 13
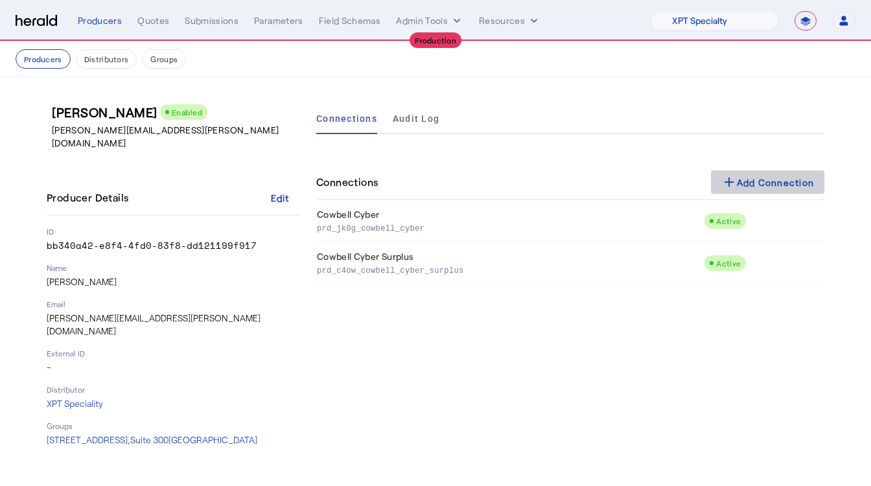
click at [779, 175] on div "add Add Connection" at bounding box center [768, 182] width 93 height 16
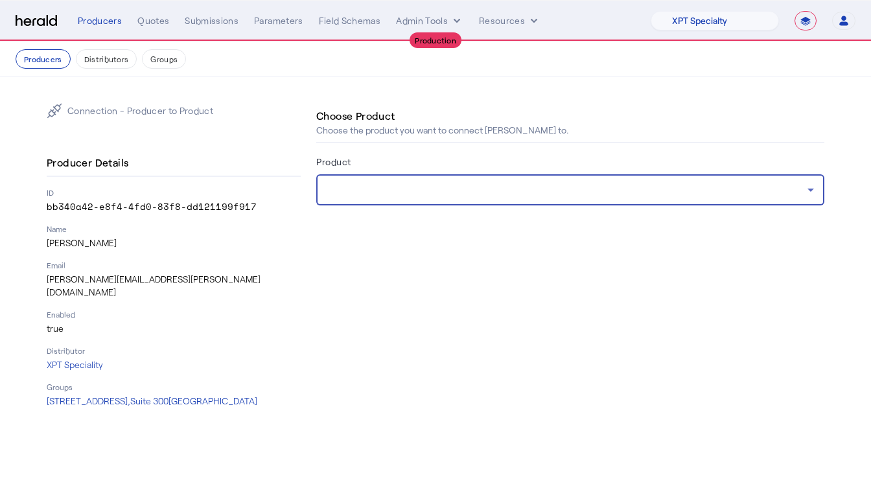
click at [501, 187] on div at bounding box center [567, 190] width 481 height 16
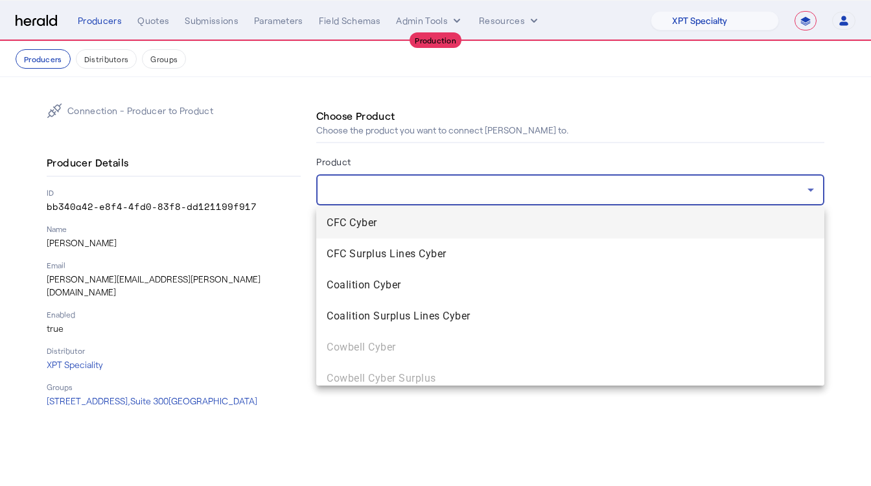
click at [430, 220] on span "CFC Cyber" at bounding box center [570, 223] width 487 height 16
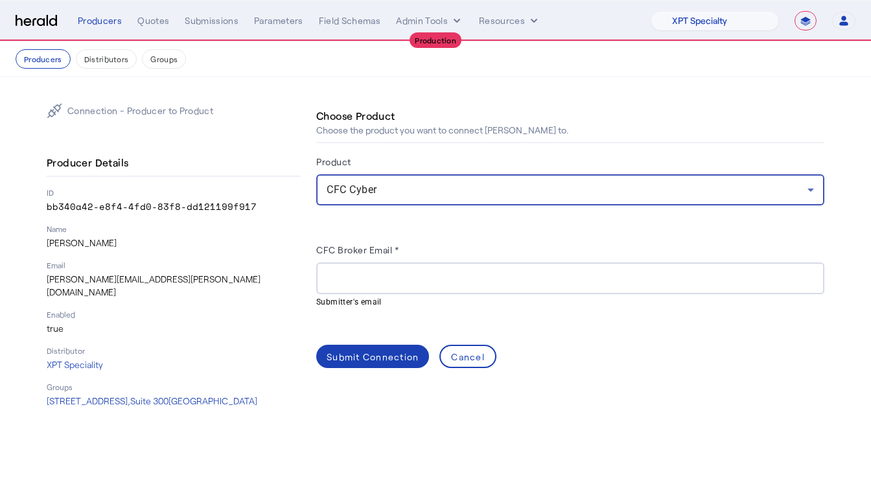
click at [407, 280] on input "CFC Broker Email *" at bounding box center [570, 279] width 487 height 16
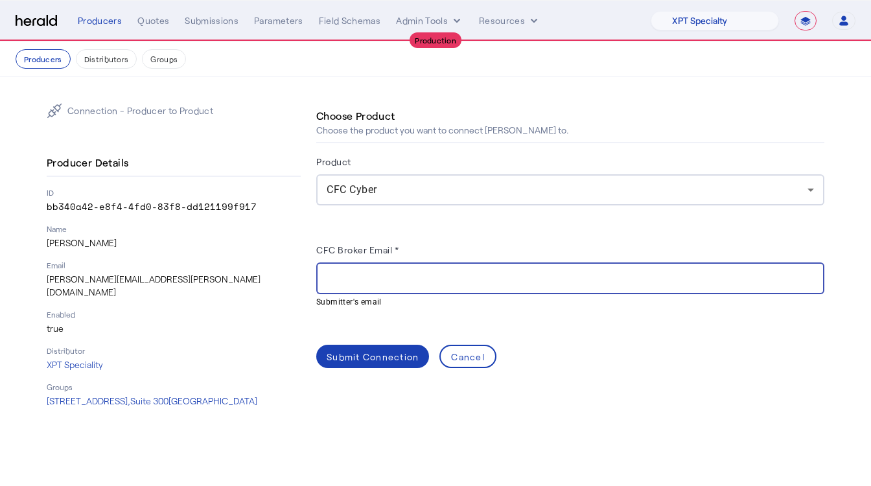
paste input "**********"
type input "**********"
click at [374, 356] on div "Submit Connection" at bounding box center [373, 357] width 92 height 14
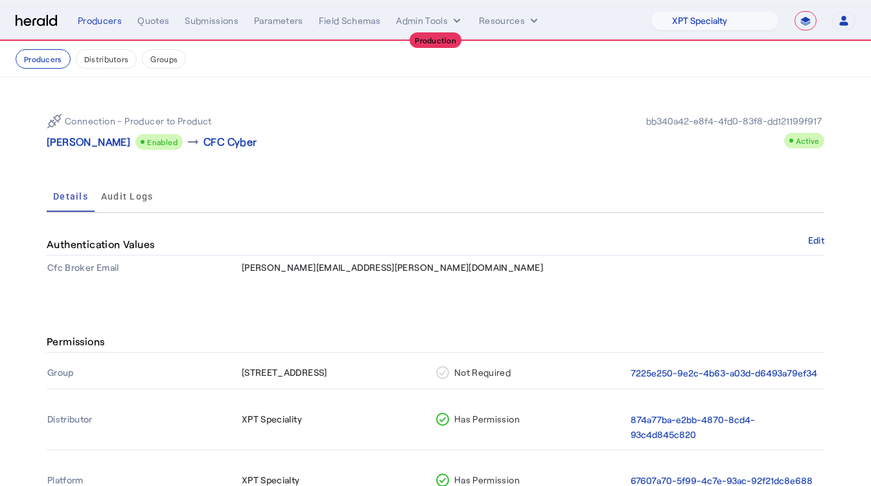
click at [278, 272] on span "[PERSON_NAME][EMAIL_ADDRESS][PERSON_NAME][DOMAIN_NAME]" at bounding box center [392, 267] width 301 height 11
copy span "[PERSON_NAME][EMAIL_ADDRESS][PERSON_NAME][DOMAIN_NAME]"
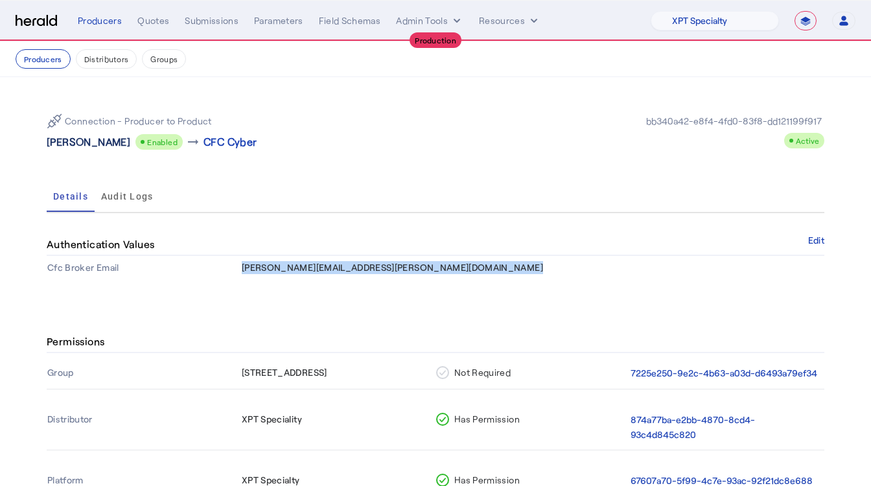
click at [78, 142] on p "[PERSON_NAME]" at bounding box center [89, 142] width 84 height 16
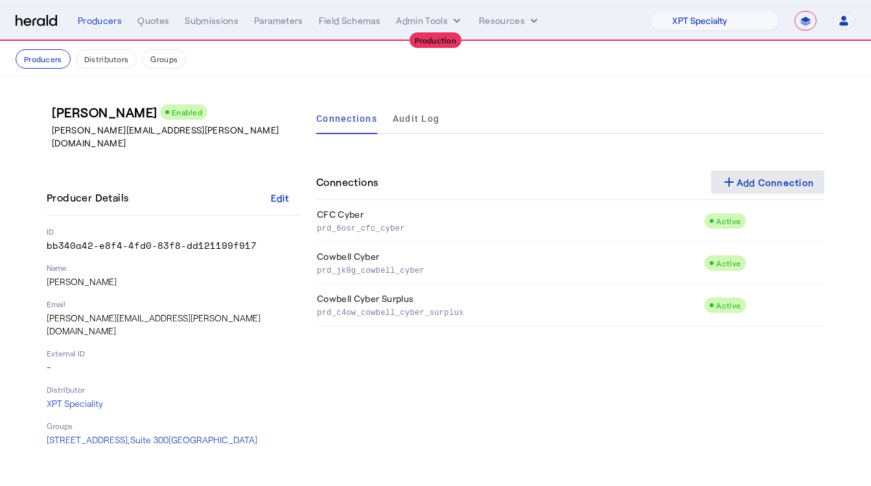
click at [756, 190] on span at bounding box center [768, 182] width 114 height 31
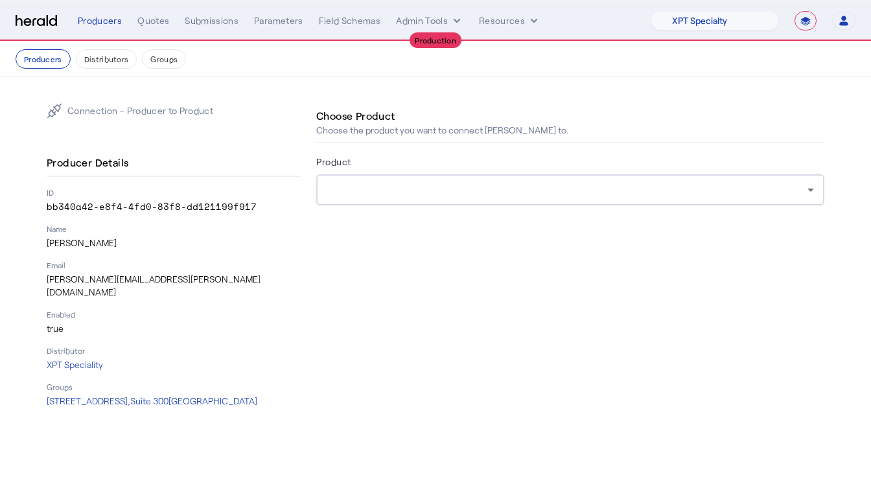
click at [488, 196] on div at bounding box center [567, 190] width 481 height 16
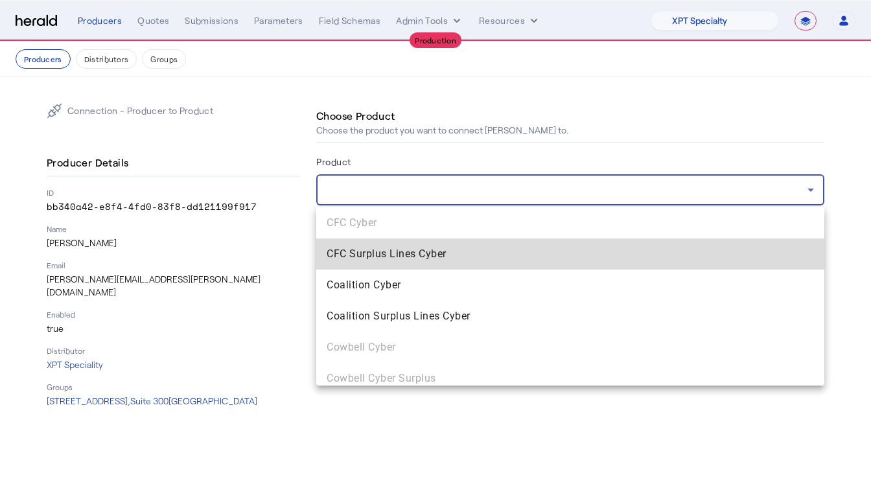
click at [382, 257] on span "CFC Surplus Lines Cyber" at bounding box center [570, 254] width 487 height 16
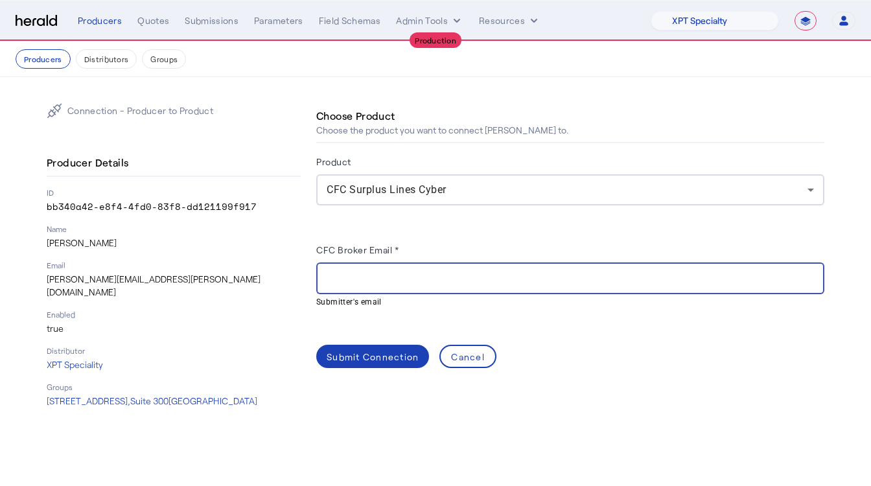
click at [405, 276] on input "CFC Broker Email *" at bounding box center [570, 279] width 487 height 16
paste input "**********"
type input "**********"
click at [360, 365] on span at bounding box center [372, 356] width 113 height 31
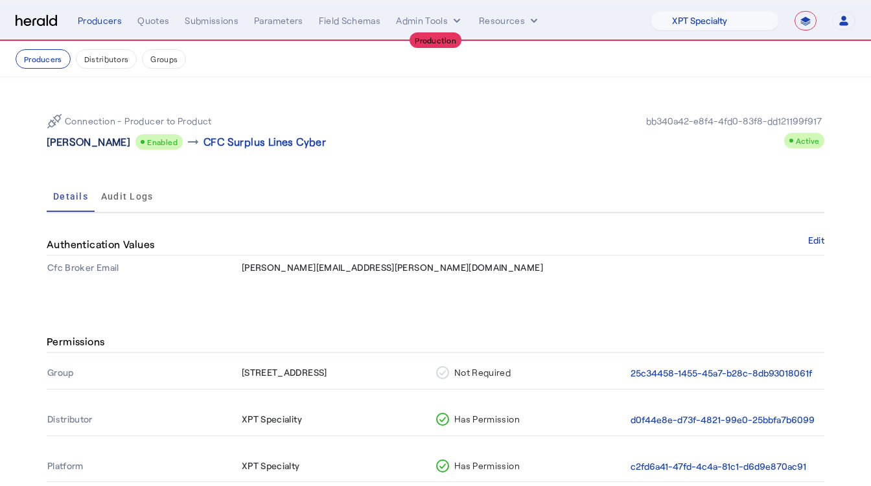
click at [108, 139] on p "[PERSON_NAME]" at bounding box center [89, 142] width 84 height 16
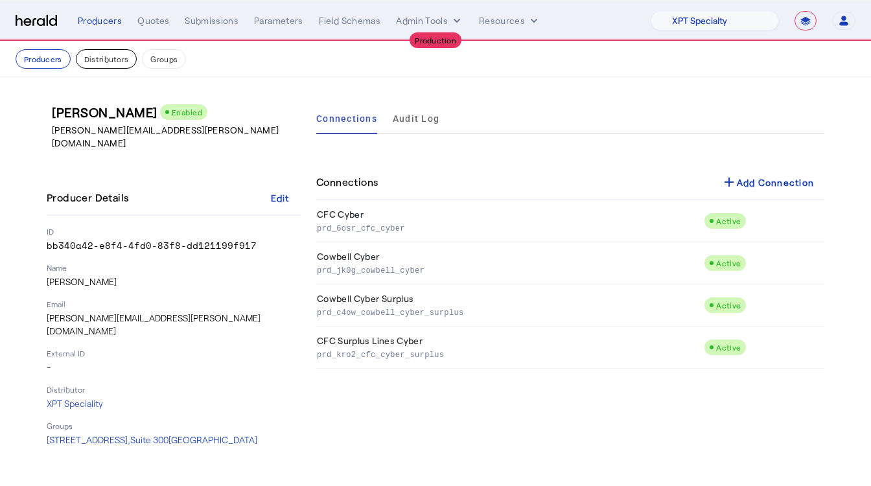
click at [86, 59] on button "Distributors" at bounding box center [107, 58] width 62 height 19
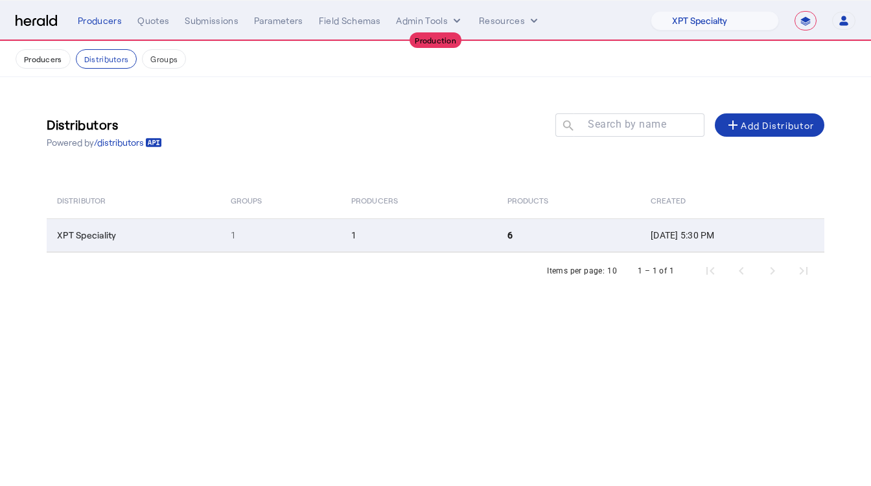
click at [189, 233] on td "XPT Speciality" at bounding box center [134, 235] width 174 height 34
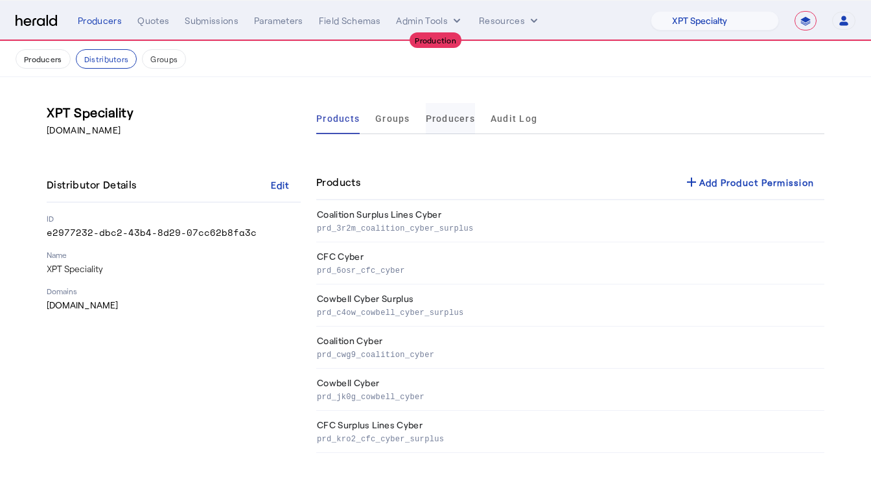
click at [451, 117] on span "Producers" at bounding box center [450, 118] width 49 height 9
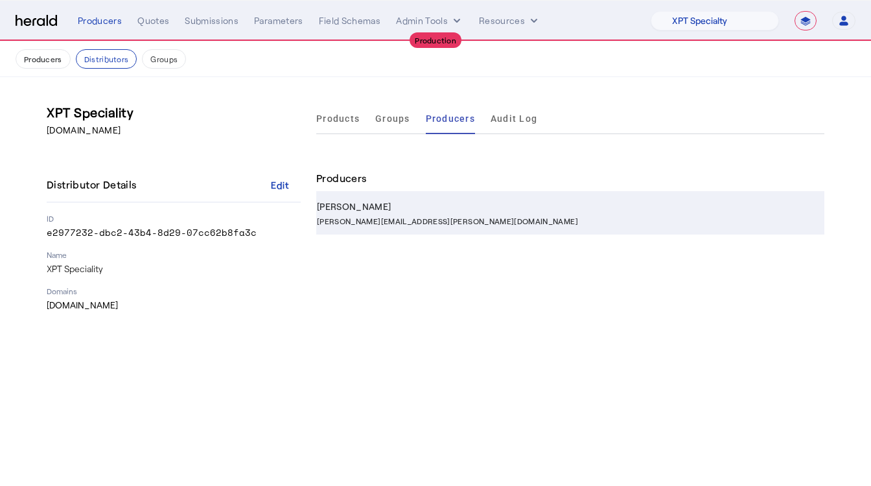
click at [417, 204] on div "[PERSON_NAME]" at bounding box center [568, 206] width 502 height 13
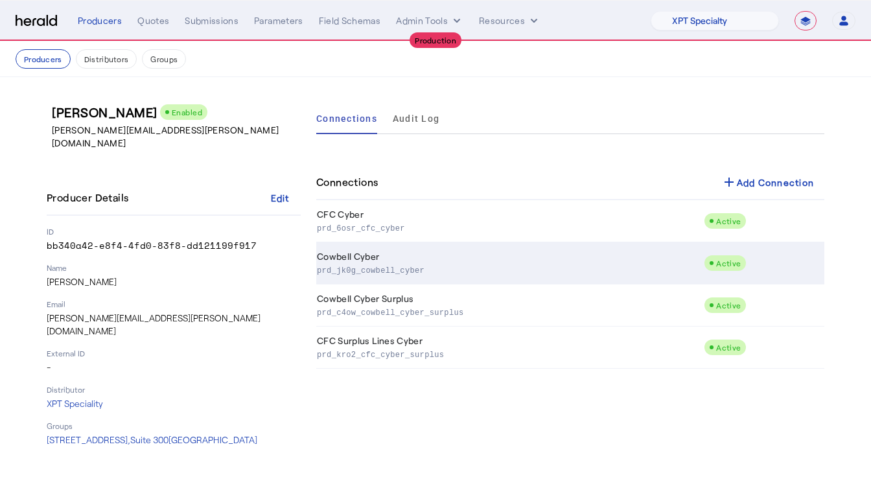
click at [405, 273] on p "prd_jk0g_cowbell_cyber" at bounding box center [508, 269] width 382 height 13
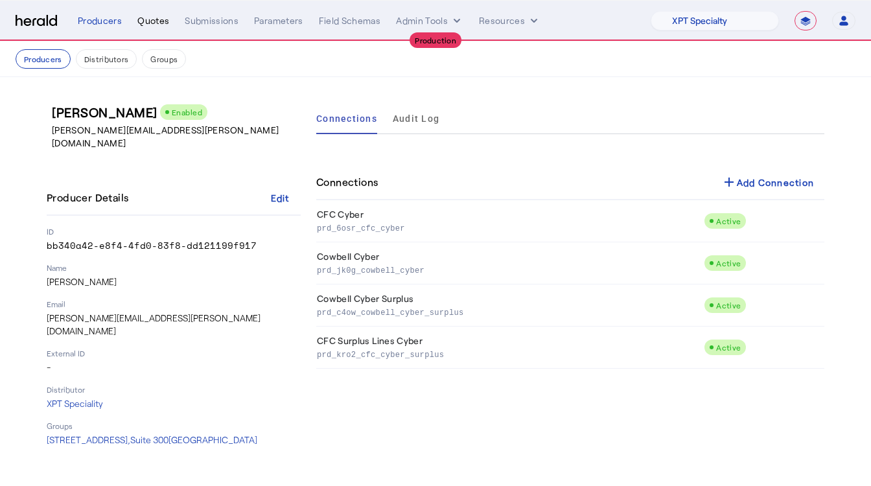
click at [150, 20] on div "Quotes" at bounding box center [153, 20] width 32 height 13
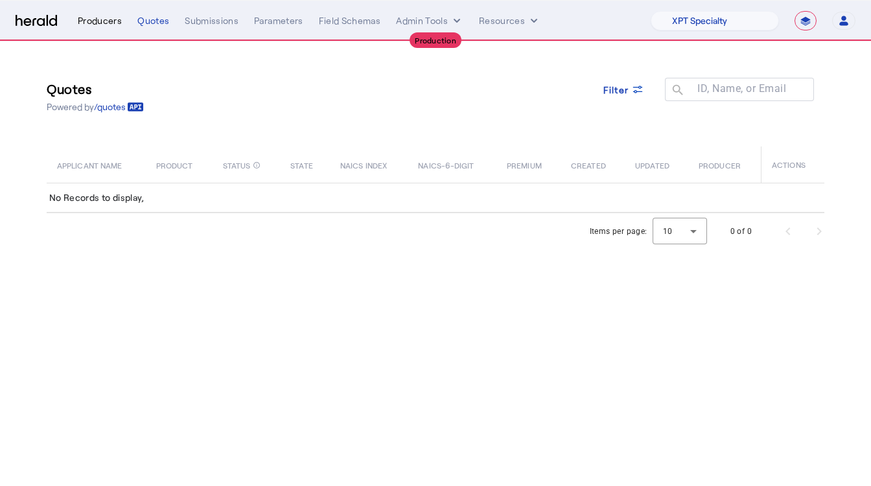
click at [99, 18] on div "Producers" at bounding box center [100, 20] width 44 height 13
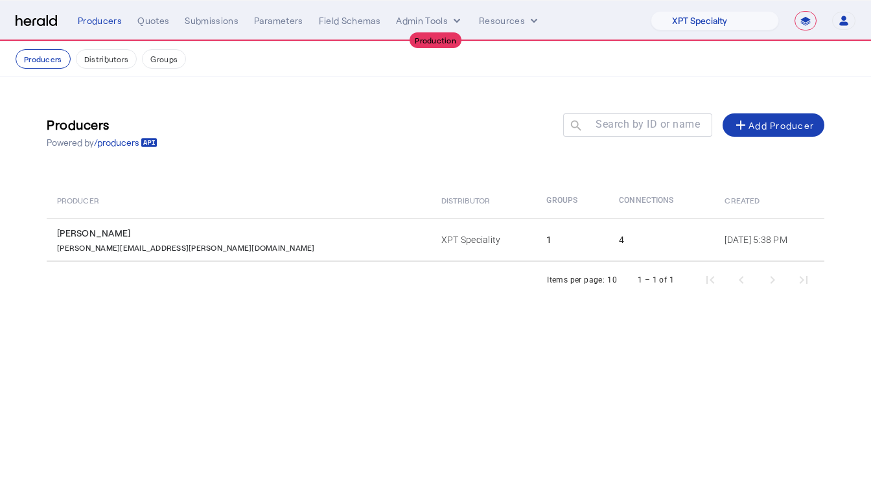
click at [32, 23] on img at bounding box center [36, 21] width 41 height 12
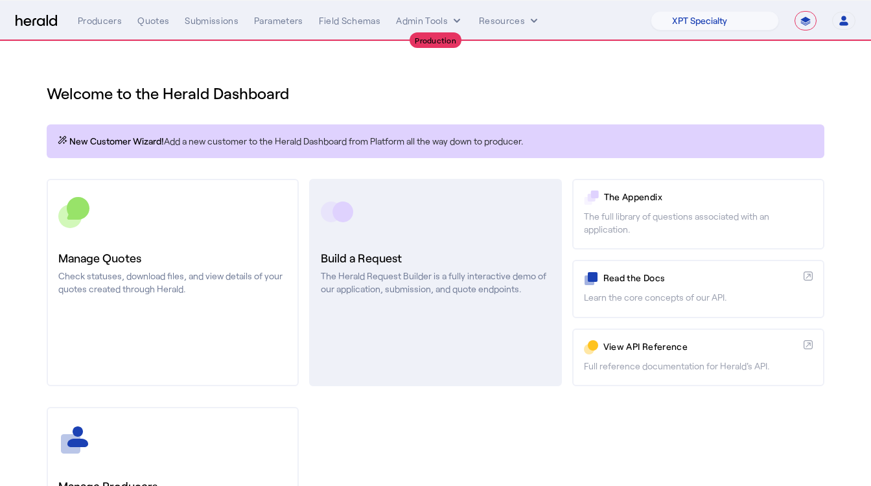
click at [452, 264] on h3 "Build a Request" at bounding box center [435, 258] width 229 height 18
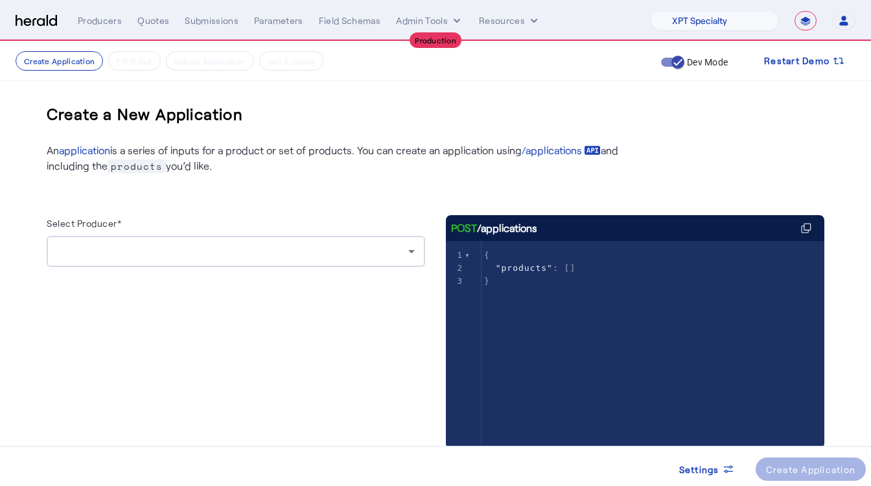
click at [338, 256] on div at bounding box center [232, 252] width 351 height 16
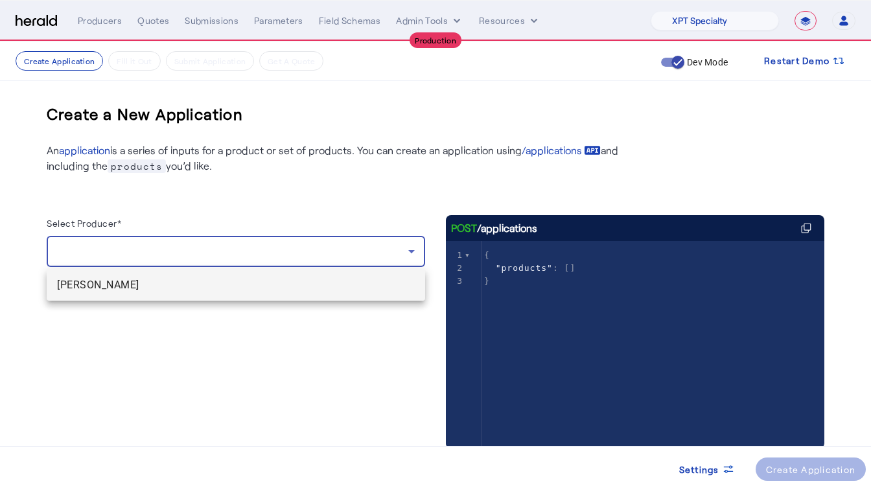
click at [337, 278] on span "[PERSON_NAME]" at bounding box center [236, 285] width 358 height 16
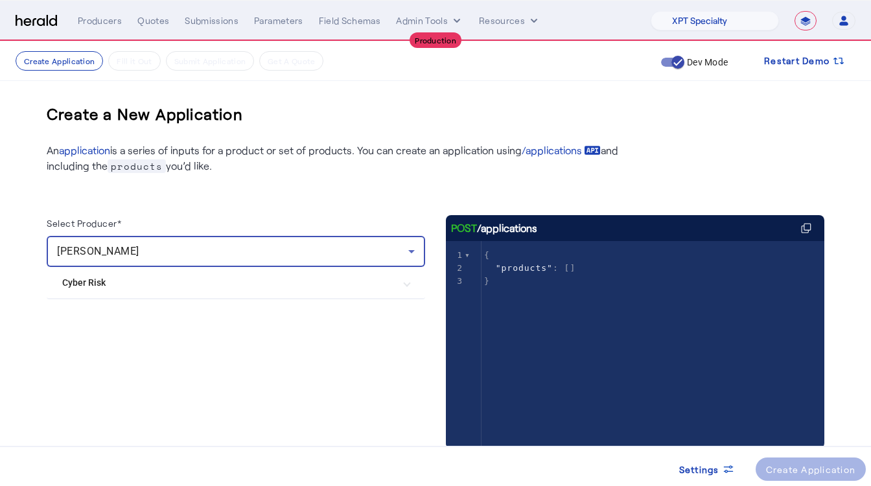
click at [337, 279] on Risk "Cyber Risk" at bounding box center [228, 283] width 332 height 14
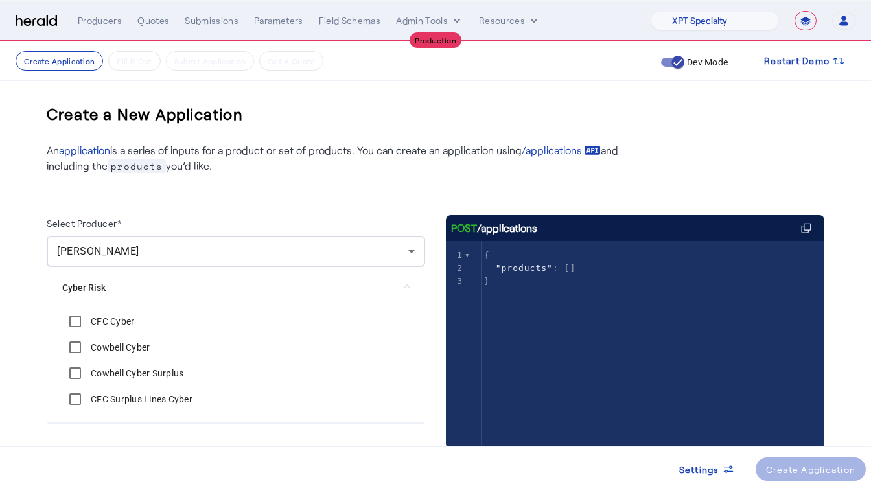
scroll to position [40, 0]
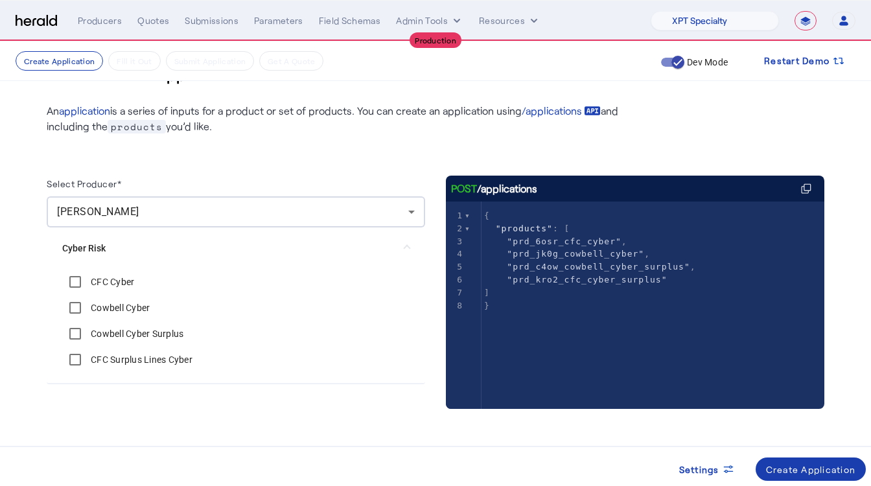
click at [798, 462] on span at bounding box center [811, 469] width 111 height 31
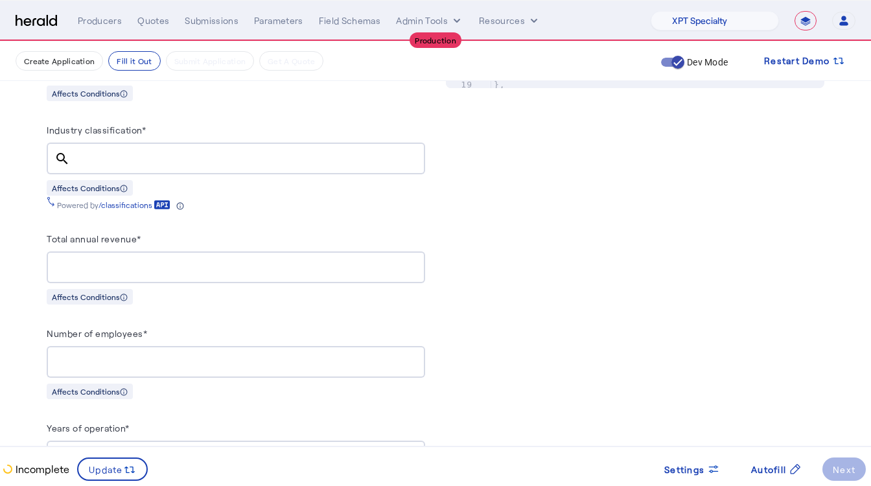
scroll to position [778, 0]
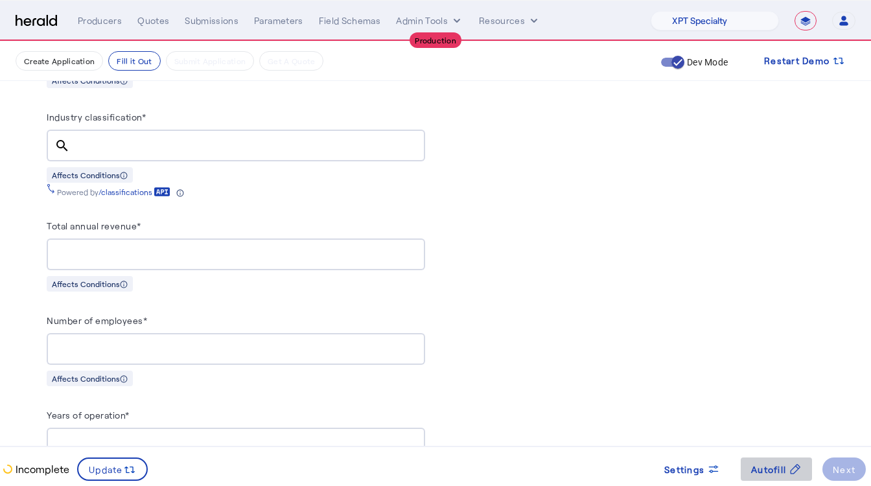
click at [773, 465] on span "Autofill" at bounding box center [768, 470] width 35 height 14
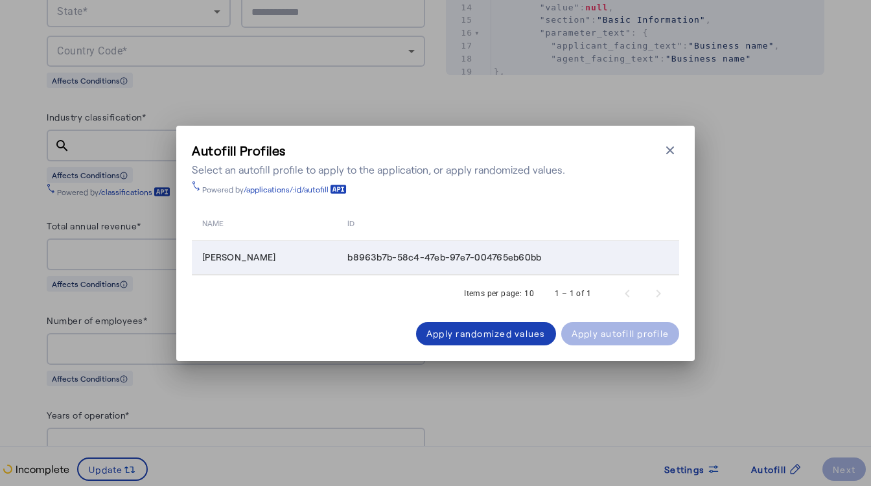
click at [317, 254] on div "[PERSON_NAME]" at bounding box center [267, 257] width 130 height 13
click at [616, 338] on div "Apply autofill profile" at bounding box center [621, 334] width 98 height 14
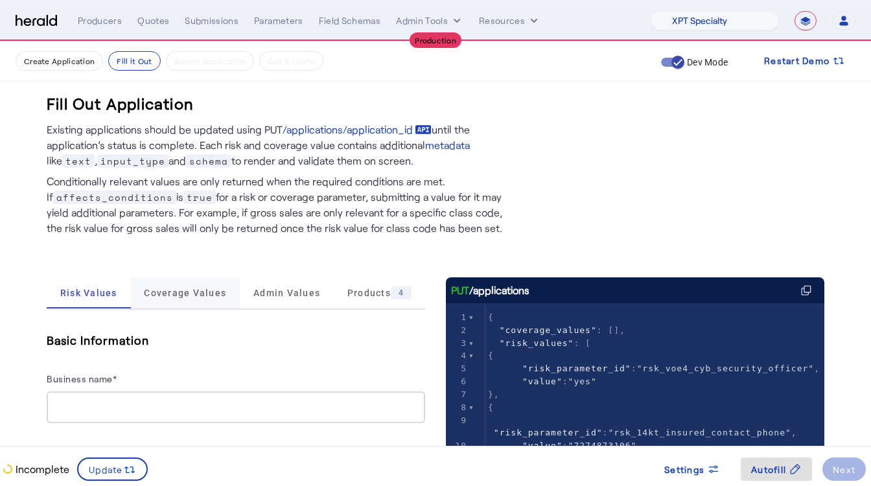
scroll to position [139, 0]
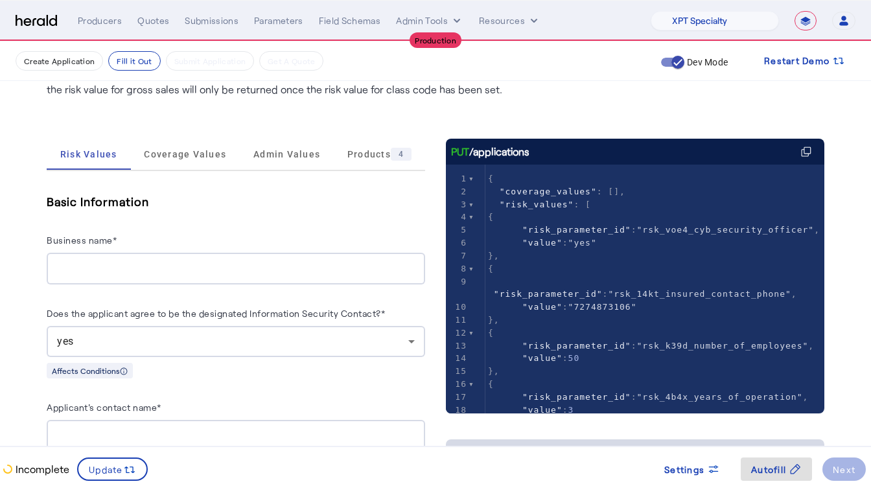
click at [115, 276] on input "Business name*" at bounding box center [236, 269] width 358 height 16
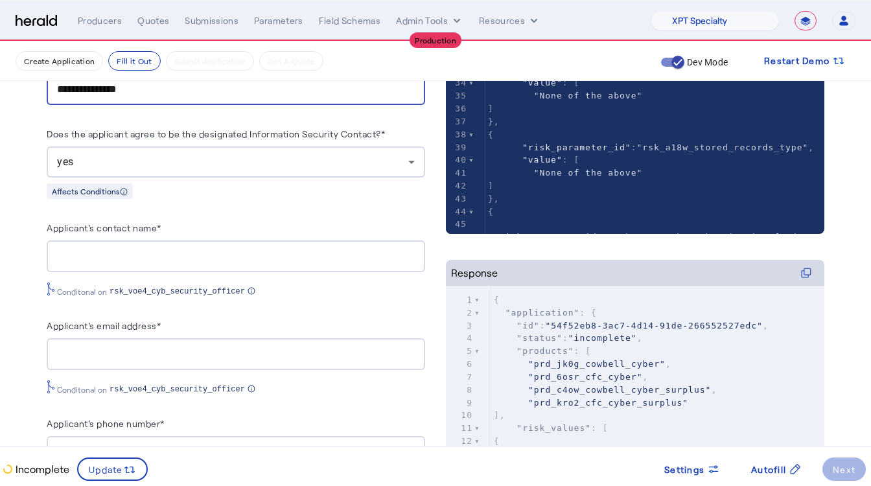
scroll to position [326, 0]
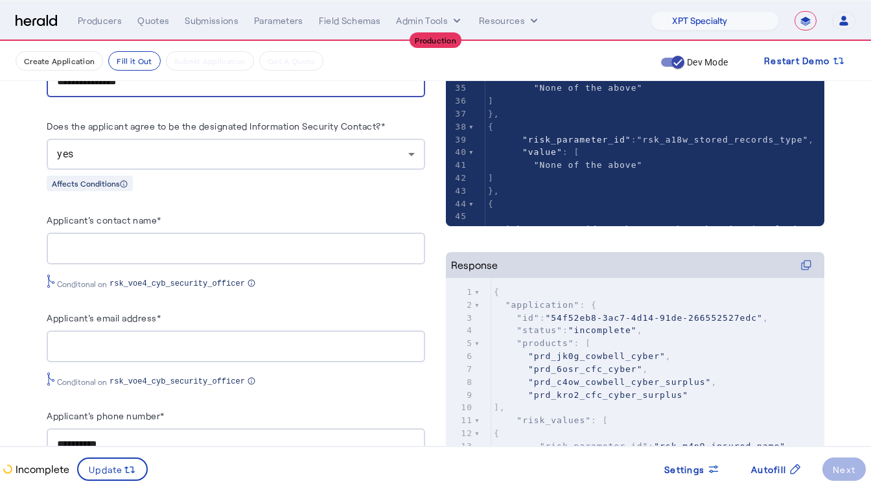
type input "**********"
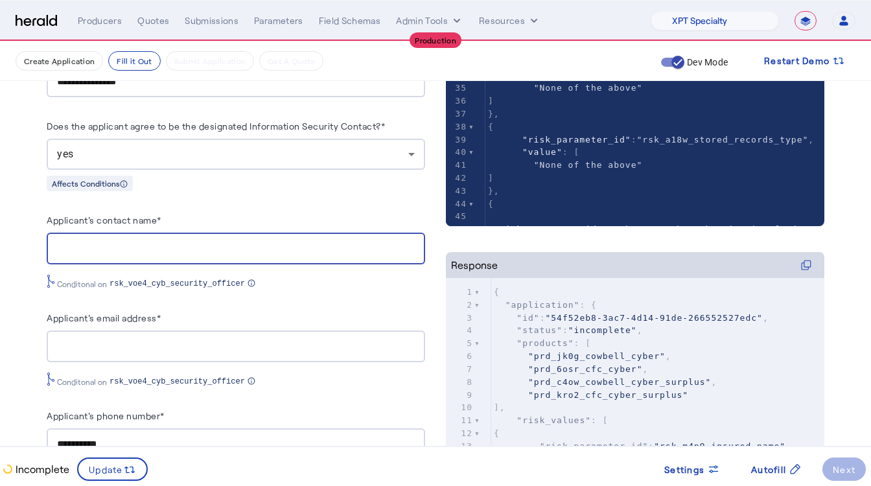
click at [152, 245] on input "Applicant's contact name*" at bounding box center [236, 249] width 358 height 16
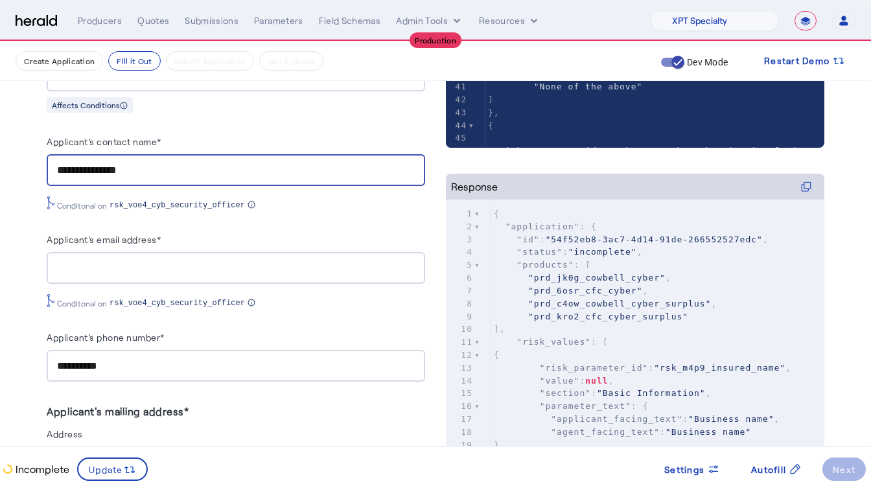
scroll to position [416, 0]
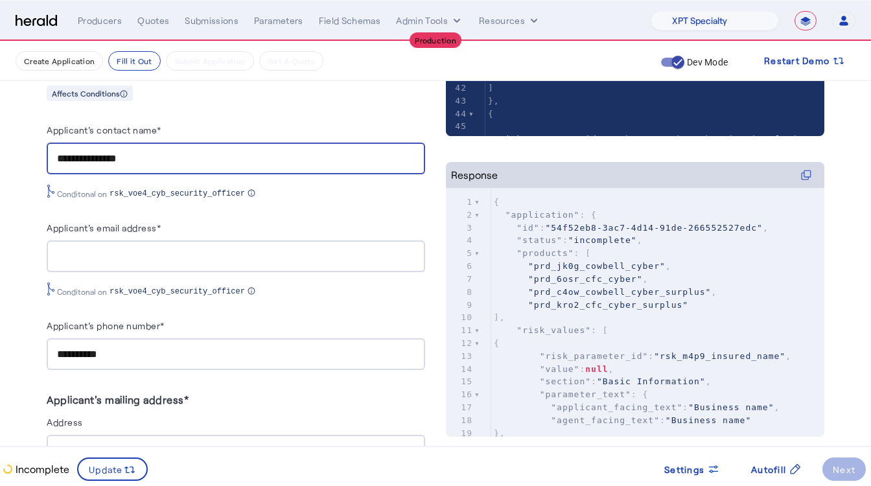
type input "**********"
click at [141, 266] on div at bounding box center [236, 257] width 358 height 32
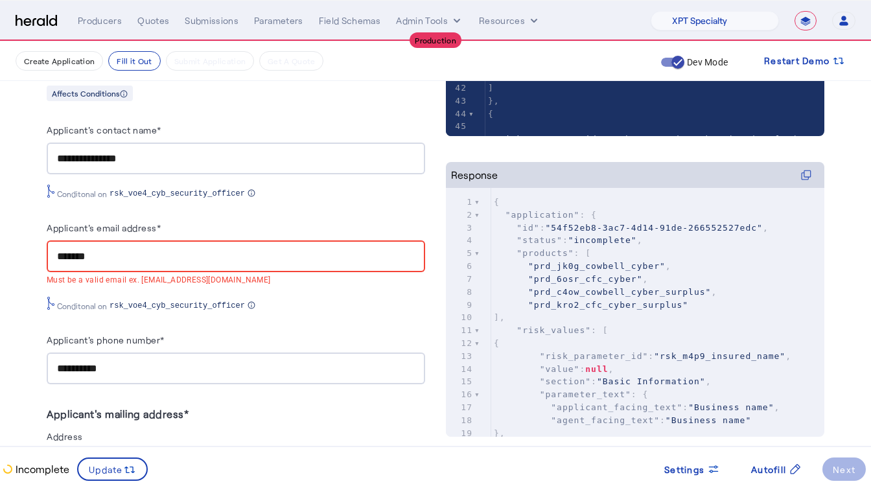
paste input "**********"
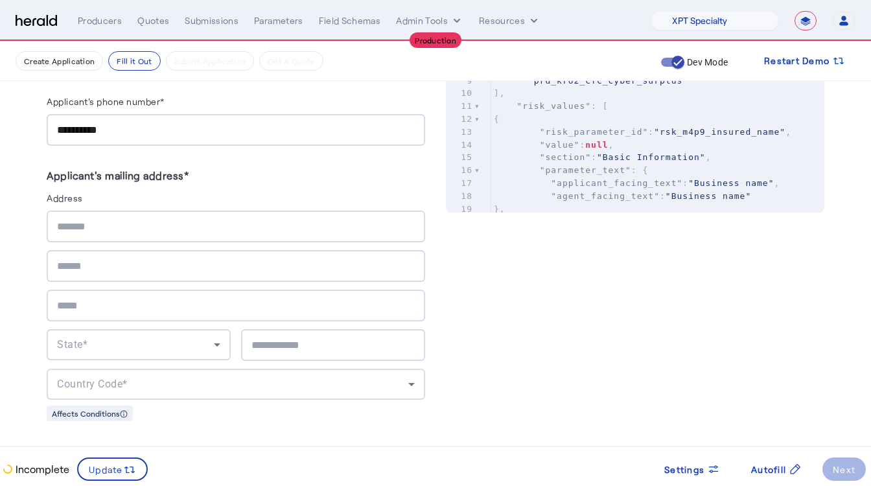
scroll to position [817, 0]
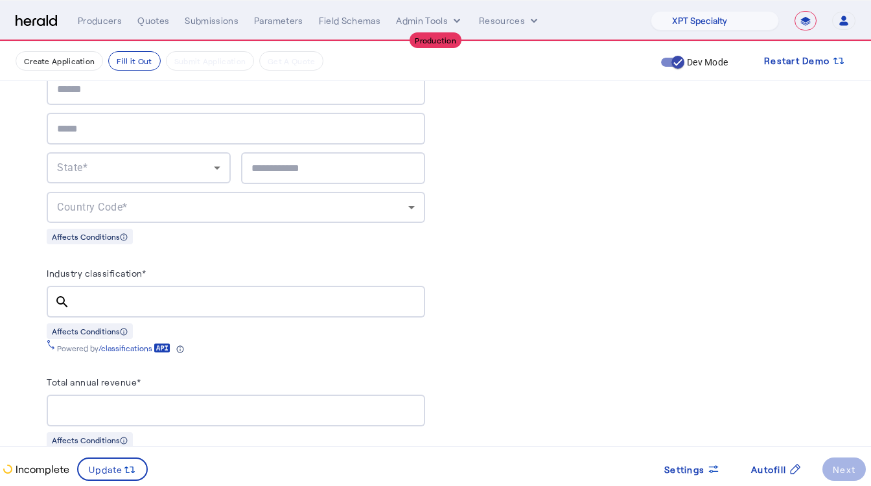
type input "**********"
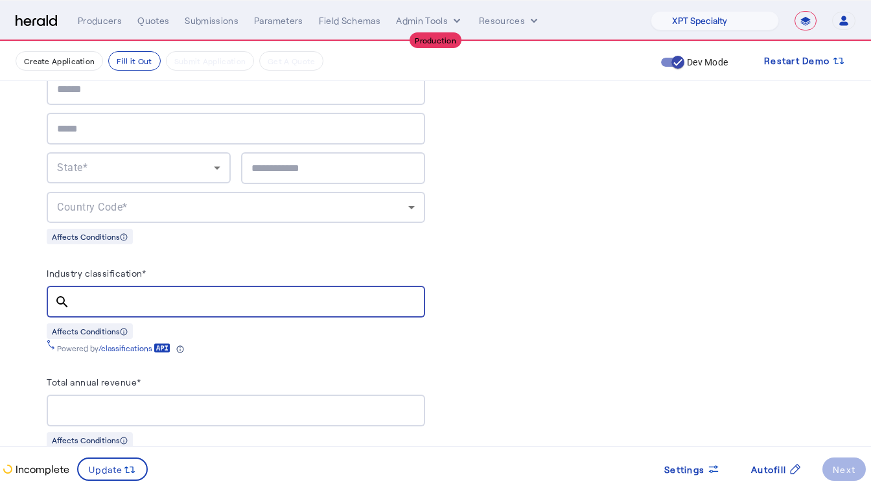
click at [104, 303] on input "Industry classification*" at bounding box center [247, 302] width 335 height 16
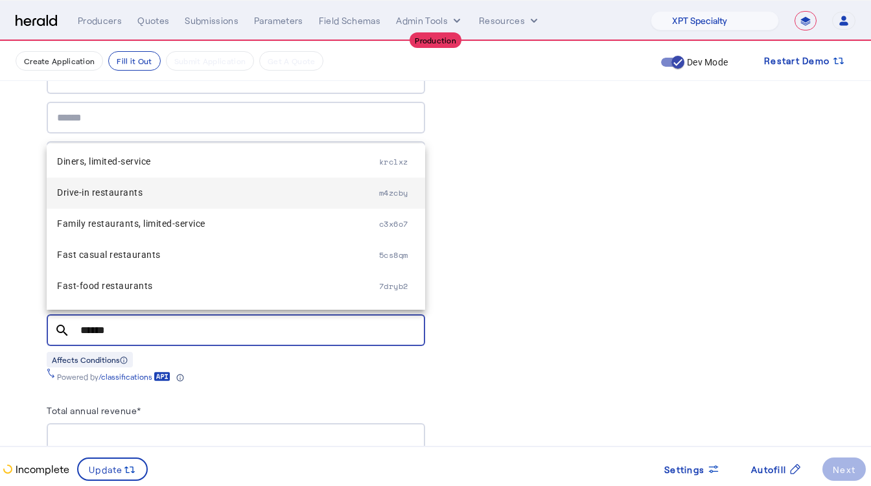
scroll to position [104, 0]
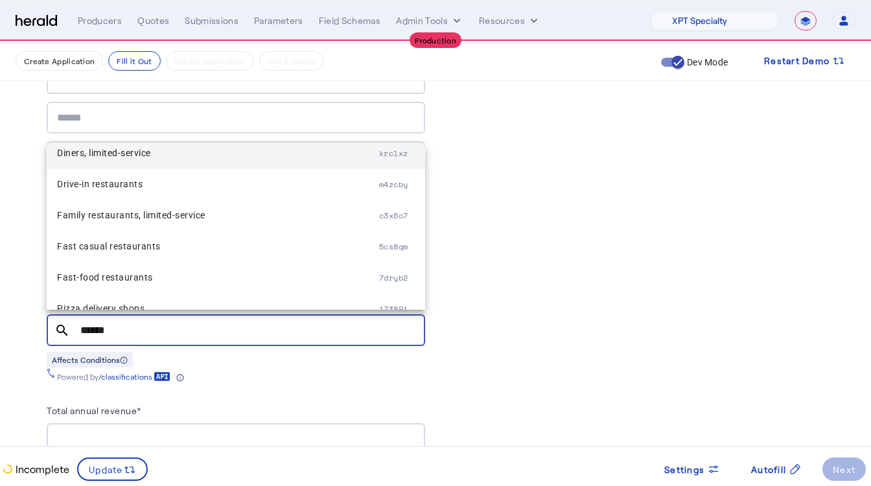
type input "******"
click at [144, 164] on mat-option "Diners, limited-service krclxz" at bounding box center [236, 153] width 379 height 31
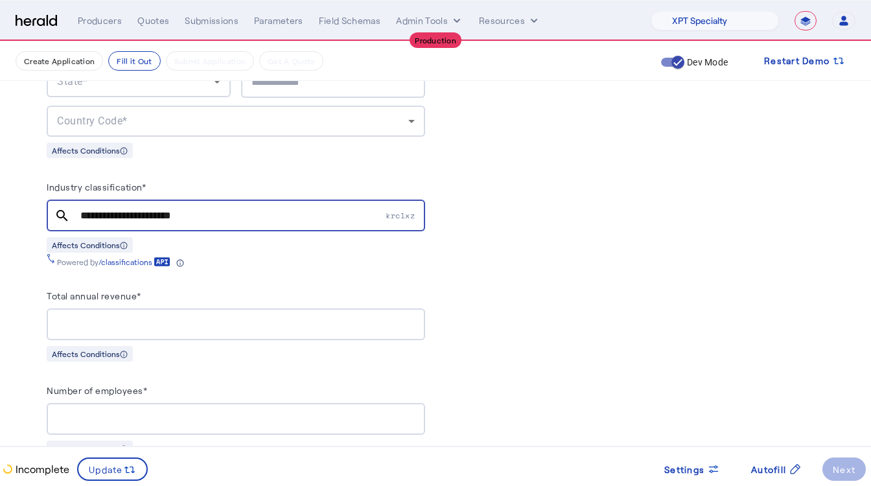
scroll to position [911, 0]
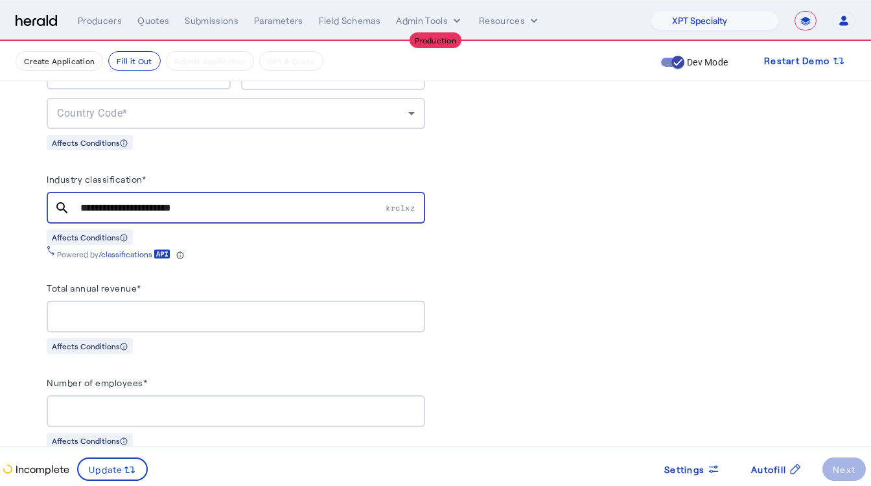
click at [152, 309] on input "Total annual revenue*" at bounding box center [236, 317] width 358 height 16
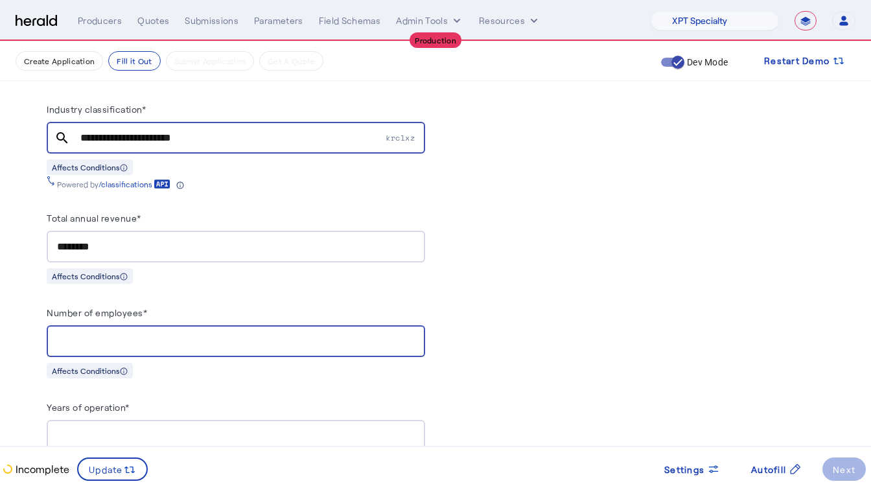
scroll to position [996, 0]
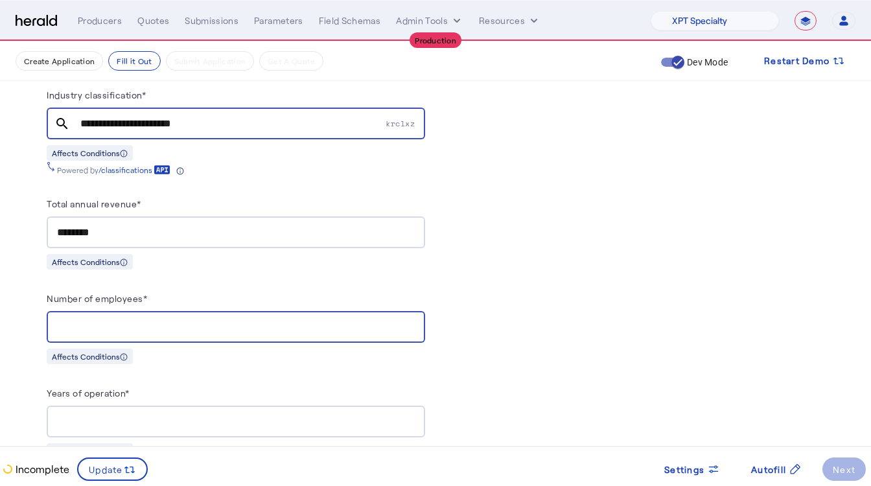
click at [138, 225] on input "********" at bounding box center [236, 233] width 358 height 16
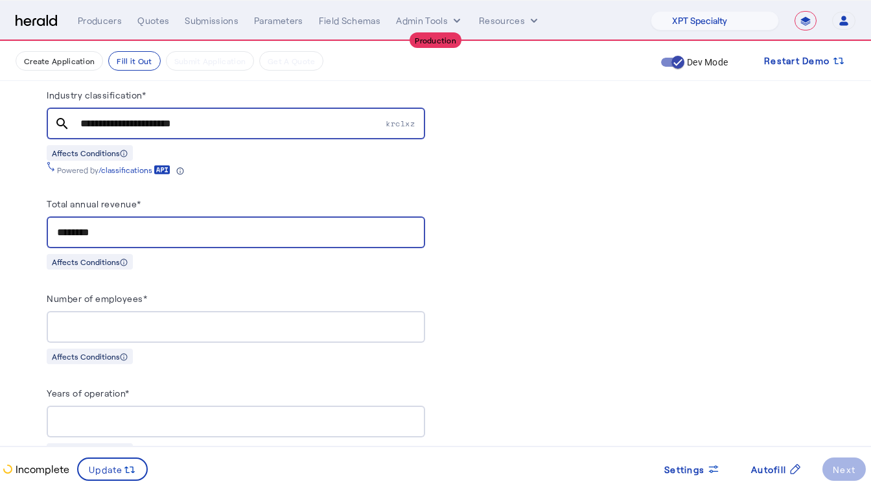
type input "********"
click at [115, 311] on div "**" at bounding box center [236, 327] width 358 height 32
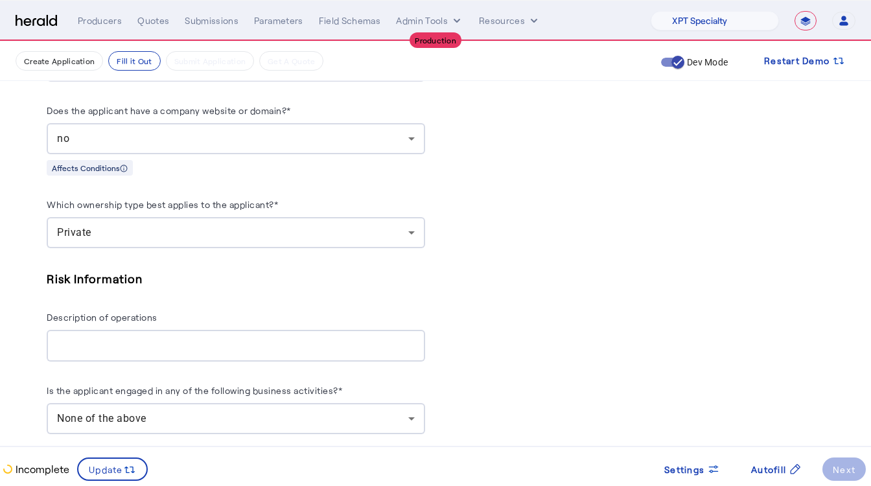
scroll to position [1448, 0]
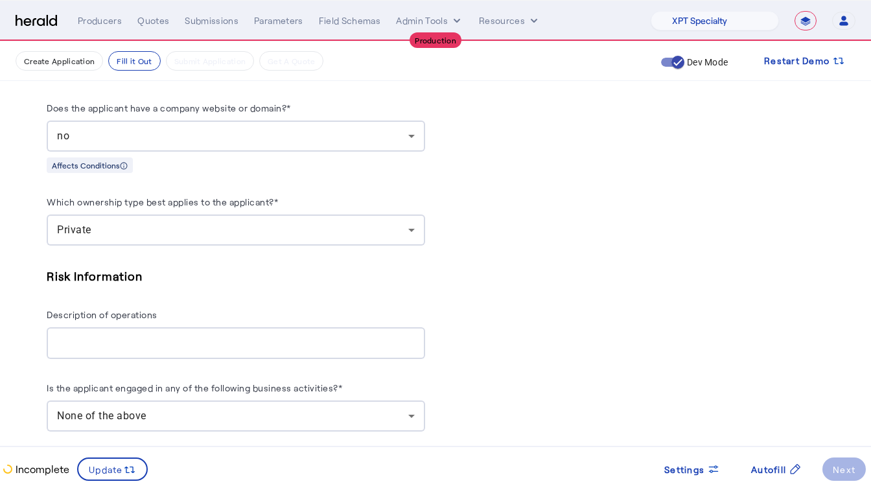
type input "**"
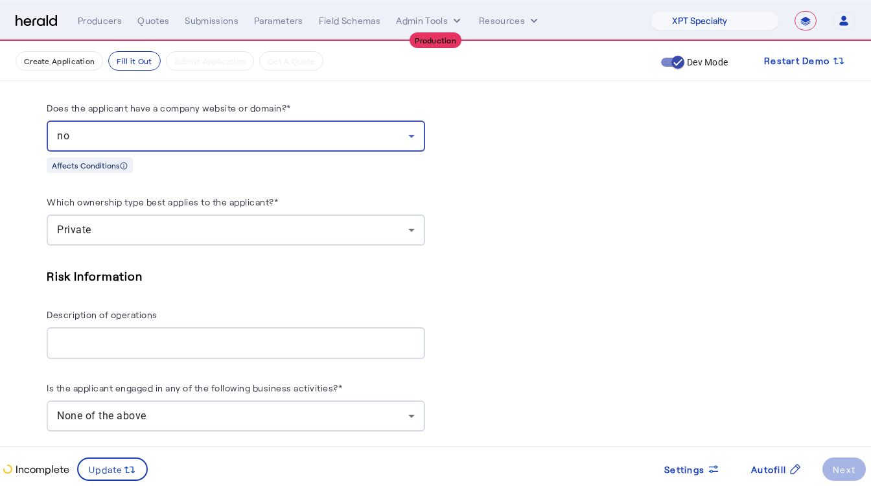
click at [142, 128] on div "no" at bounding box center [232, 136] width 351 height 16
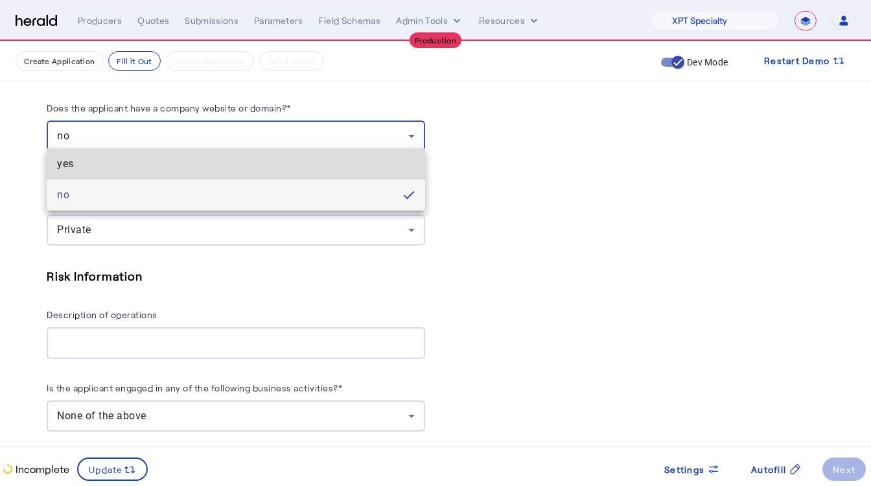
click at [107, 151] on mat-option "yes" at bounding box center [236, 163] width 379 height 31
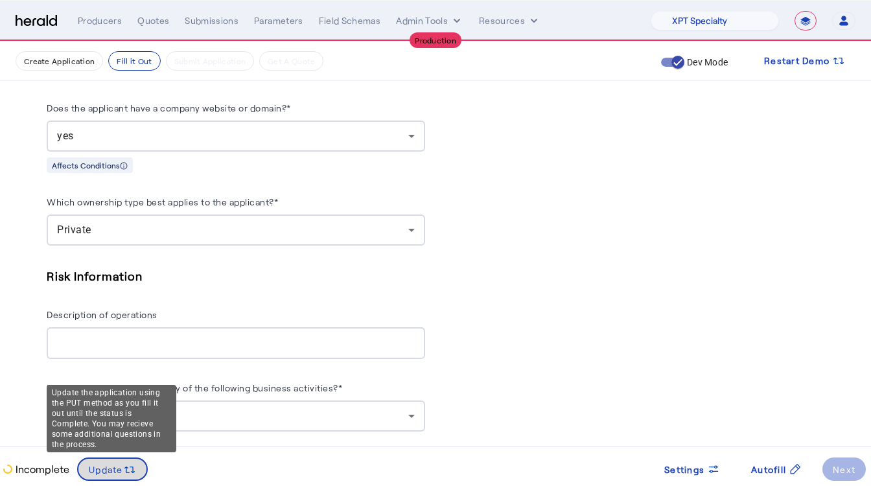
click at [123, 468] on icon at bounding box center [129, 470] width 13 height 13
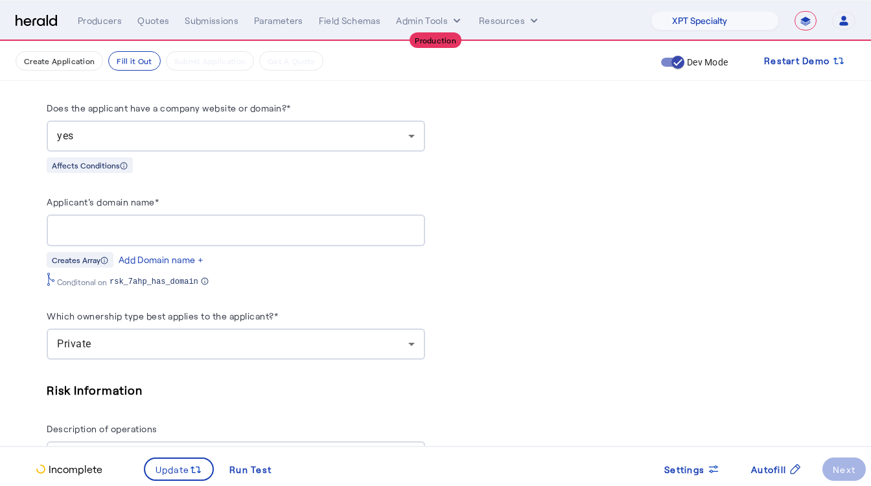
scroll to position [0, 0]
click at [95, 228] on input "Applicant's domain name*" at bounding box center [236, 231] width 358 height 16
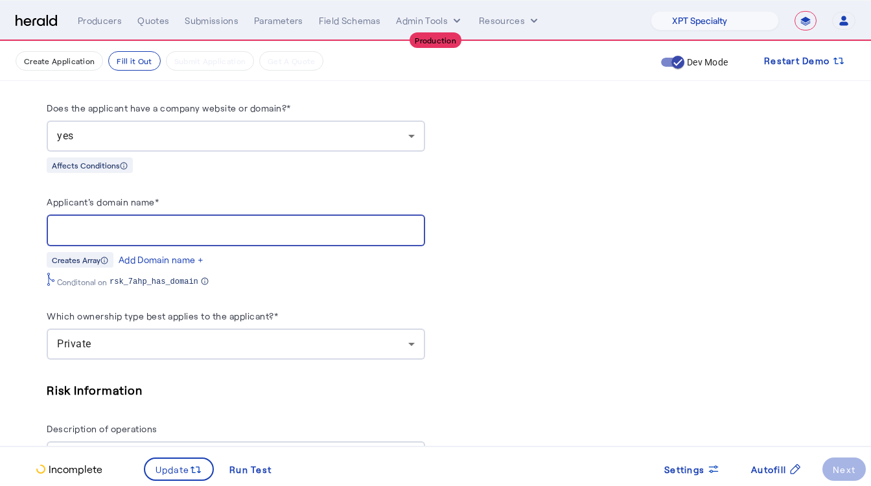
paste input "**********"
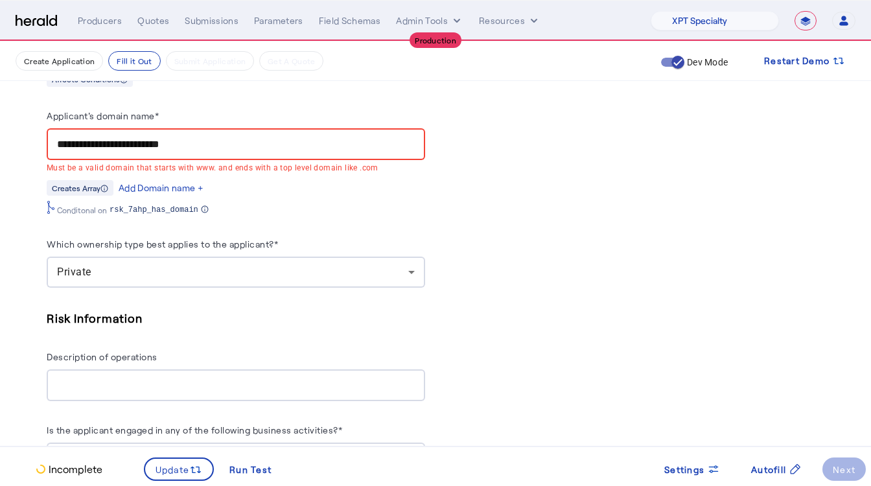
scroll to position [1531, 0]
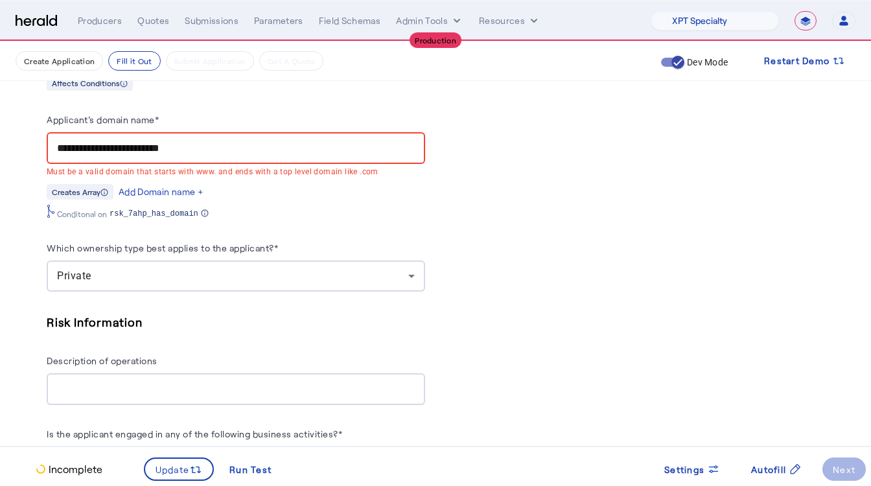
click at [58, 148] on input "**********" at bounding box center [236, 149] width 358 height 16
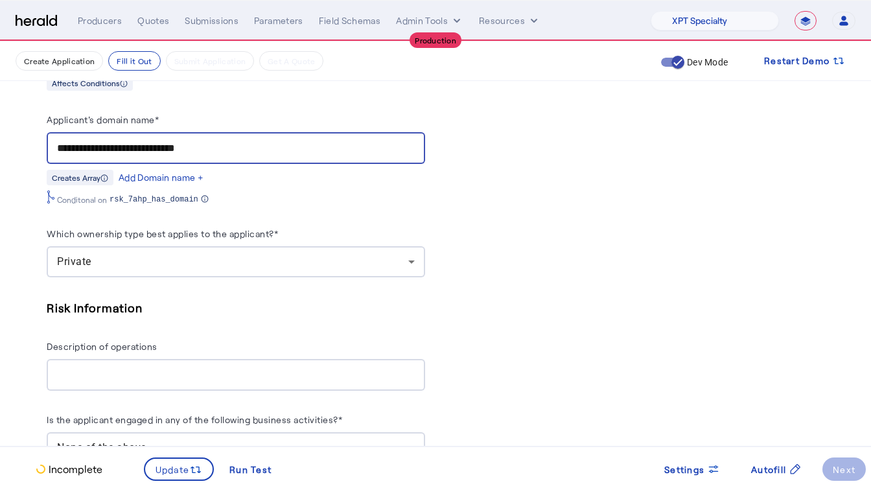
type input "**********"
click at [134, 237] on herald-label "Which ownership type best applies to the applicant?*" at bounding box center [162, 236] width 231 height 21
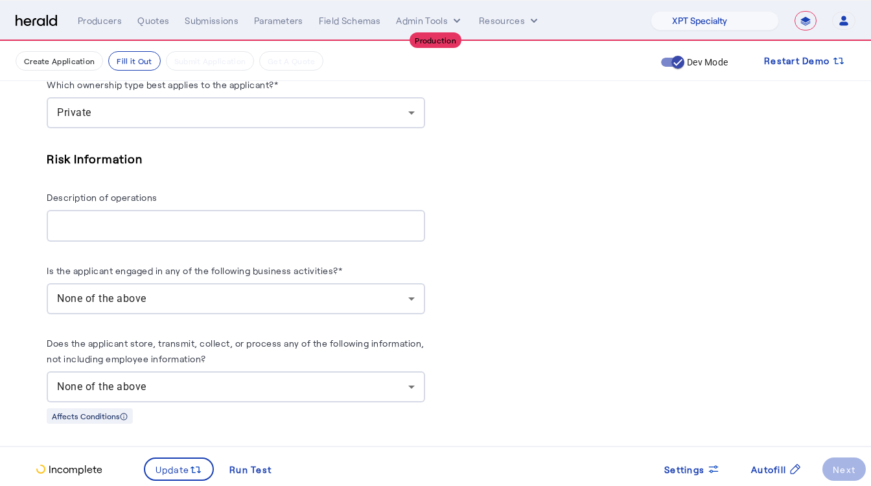
scroll to position [1679, 0]
click at [115, 211] on div at bounding box center [236, 227] width 358 height 32
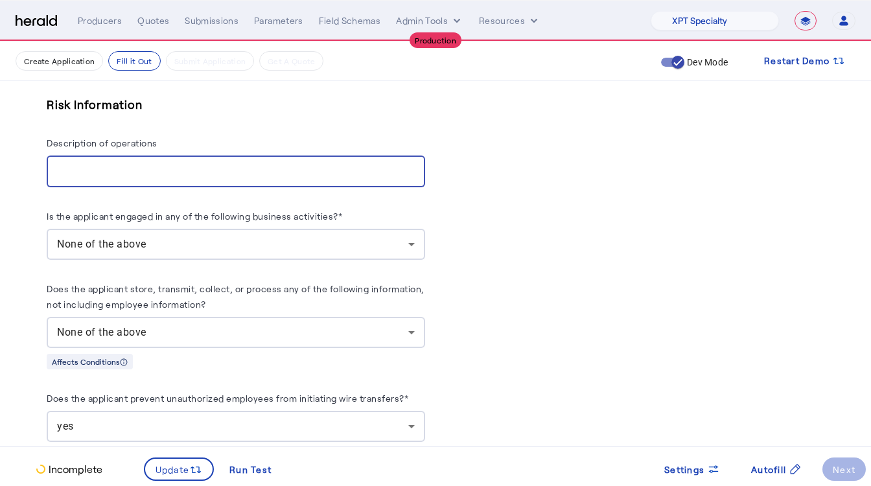
scroll to position [1753, 0]
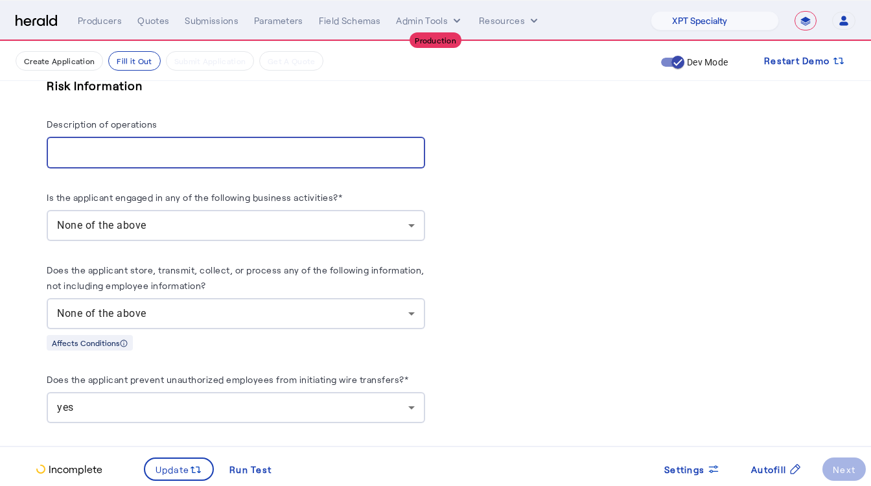
click at [182, 218] on div "None of the above" at bounding box center [232, 226] width 351 height 16
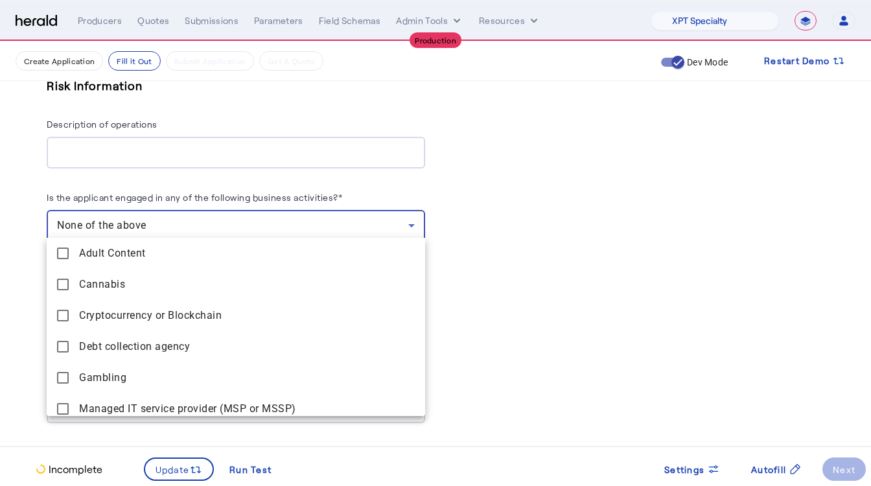
scroll to position [132, 0]
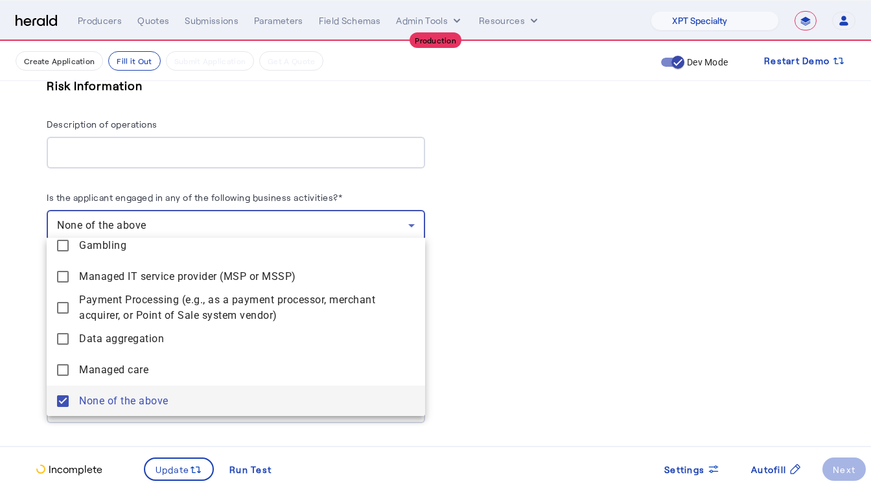
click at [161, 228] on div at bounding box center [435, 243] width 871 height 486
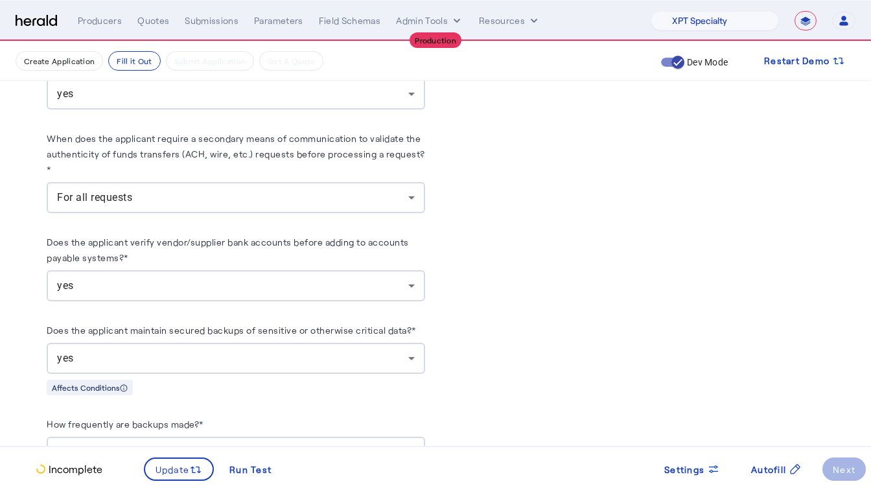
scroll to position [2067, 0]
click at [148, 194] on div "For all requests" at bounding box center [232, 198] width 351 height 16
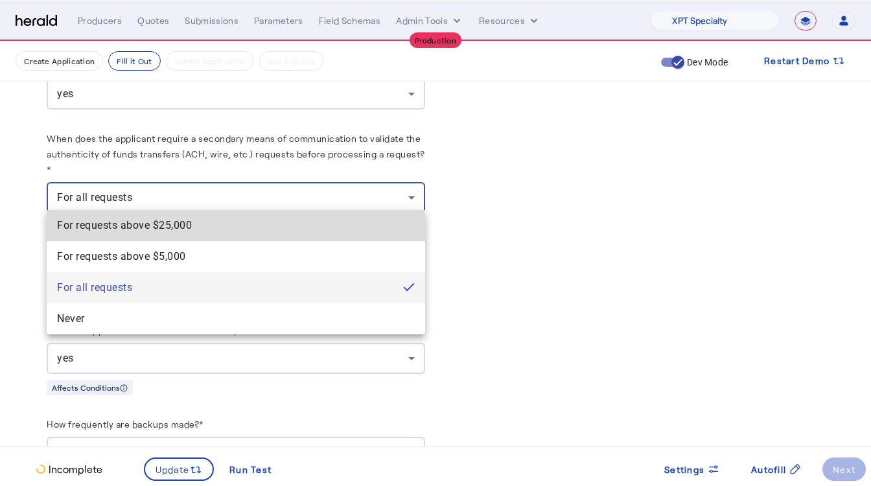
click at [134, 231] on span "For requests above $25,000" at bounding box center [236, 226] width 358 height 16
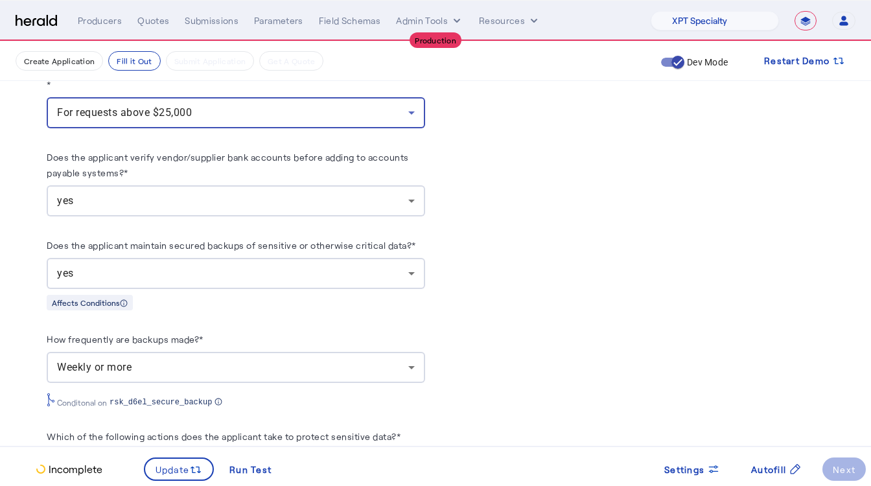
scroll to position [2151, 0]
click at [137, 194] on div "yes" at bounding box center [232, 202] width 351 height 16
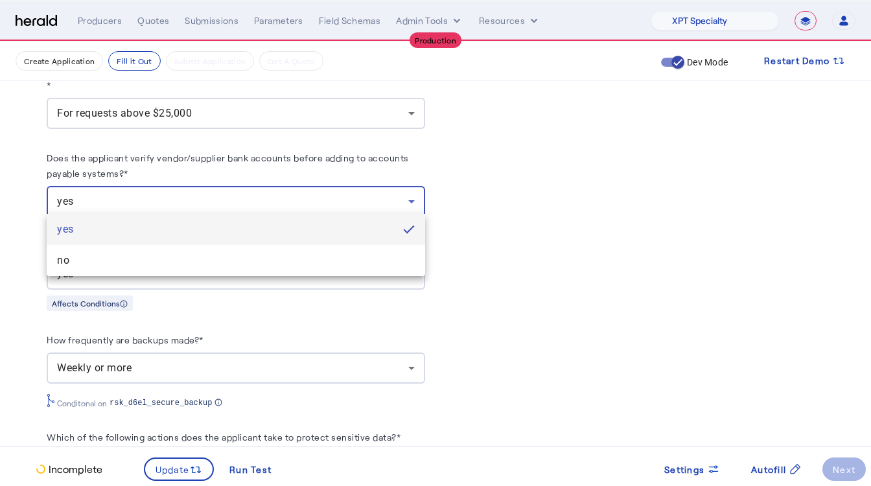
click at [137, 194] on div at bounding box center [435, 243] width 871 height 486
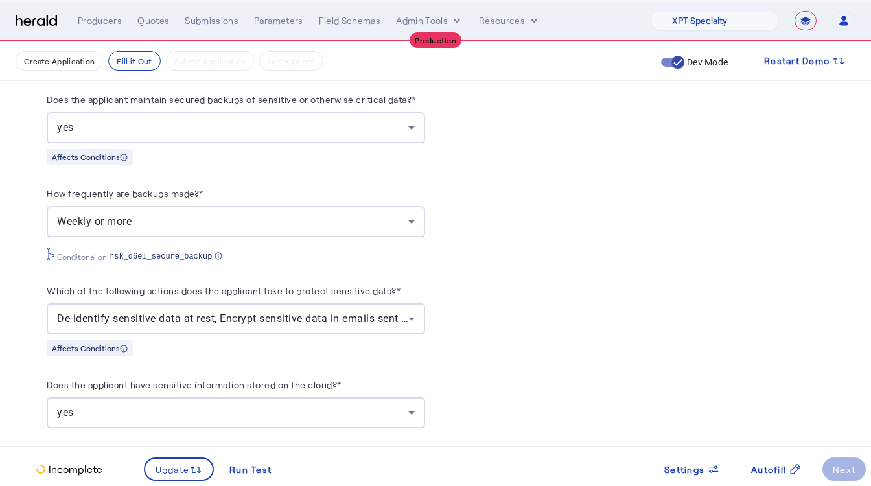
scroll to position [2245, 0]
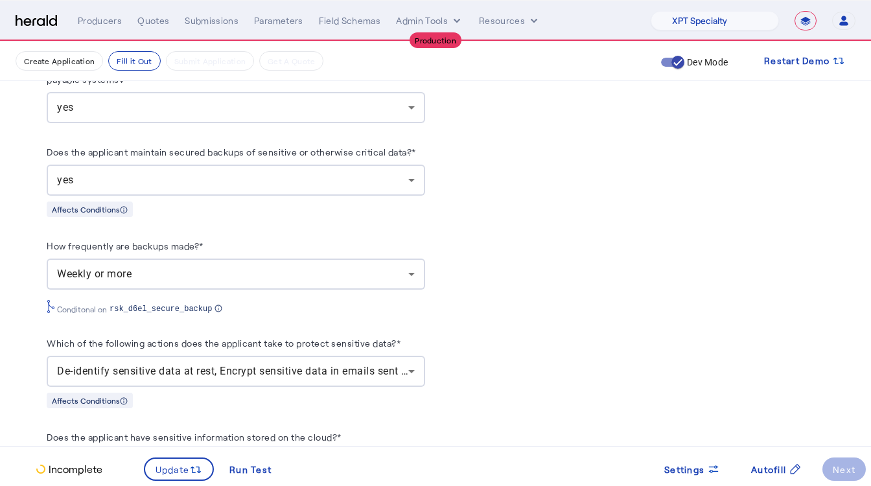
click at [136, 266] on div "Weekly or more" at bounding box center [232, 274] width 351 height 16
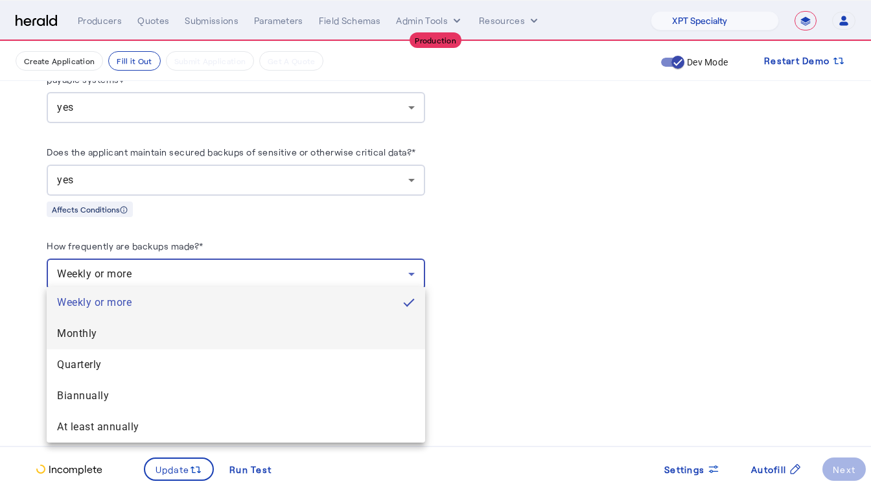
click at [116, 341] on mat-option "Monthly" at bounding box center [236, 333] width 379 height 31
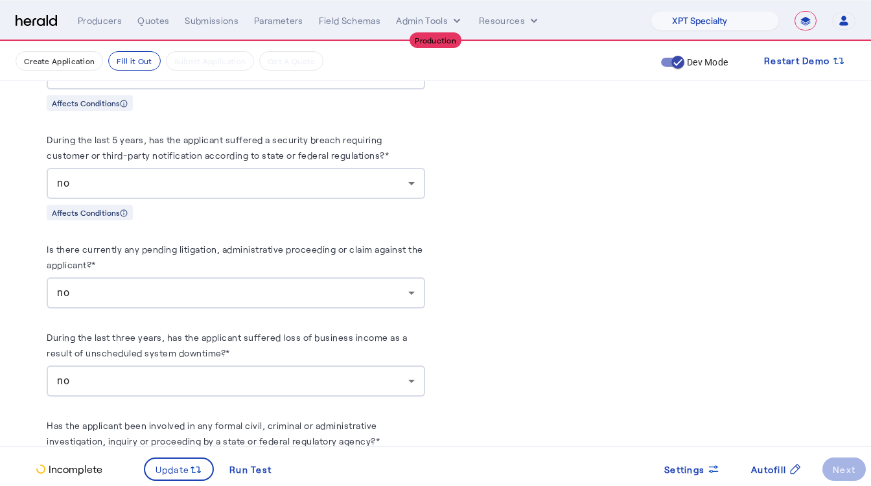
scroll to position [3951, 0]
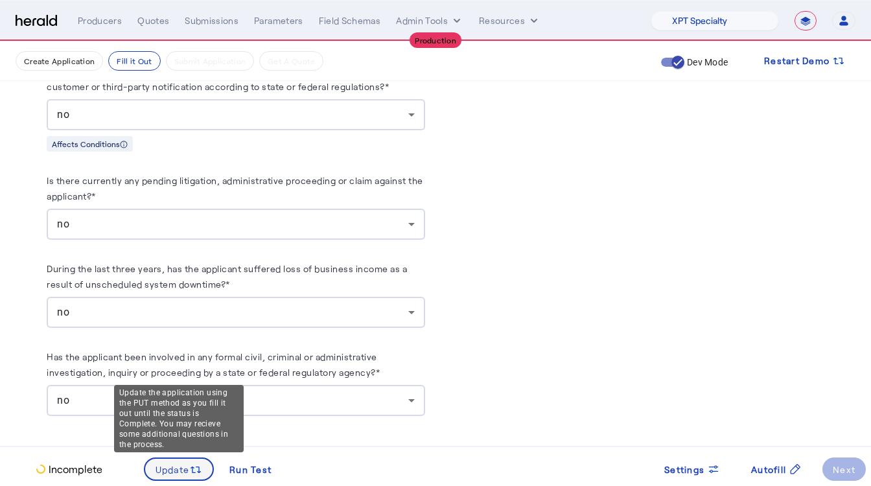
click at [177, 475] on span "Update" at bounding box center [173, 470] width 34 height 14
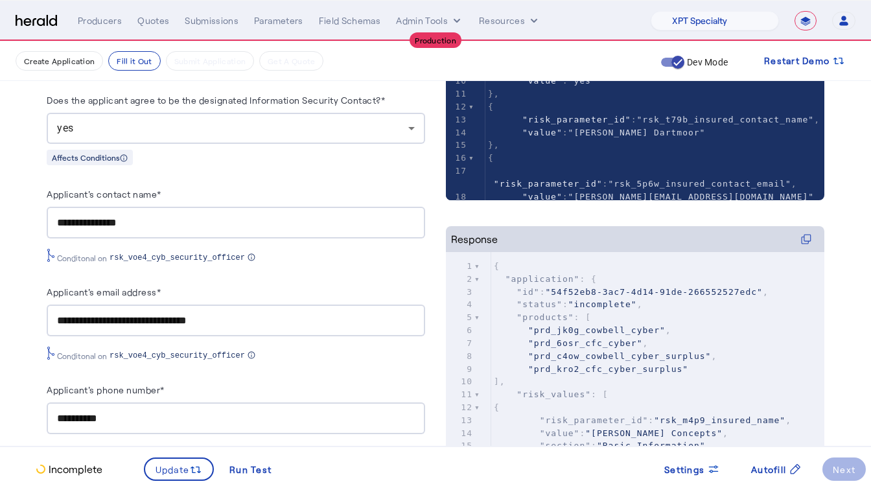
scroll to position [0, 0]
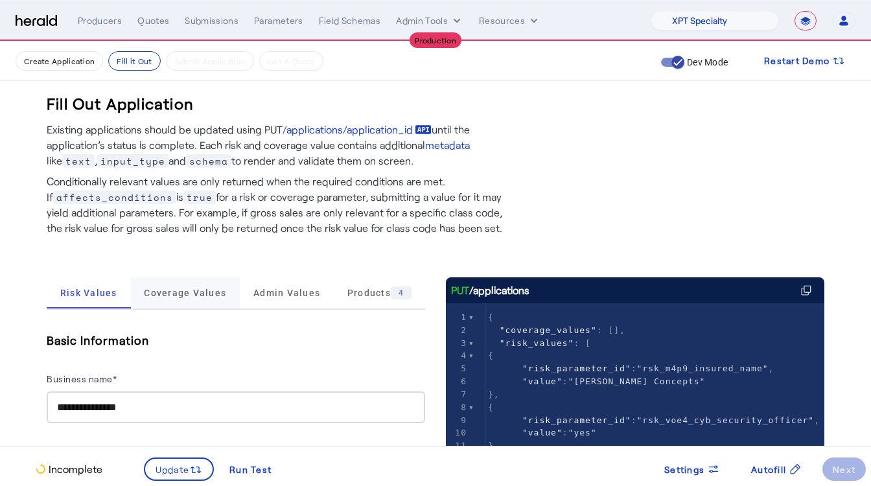
click at [176, 283] on span "Coverage Values" at bounding box center [185, 292] width 82 height 31
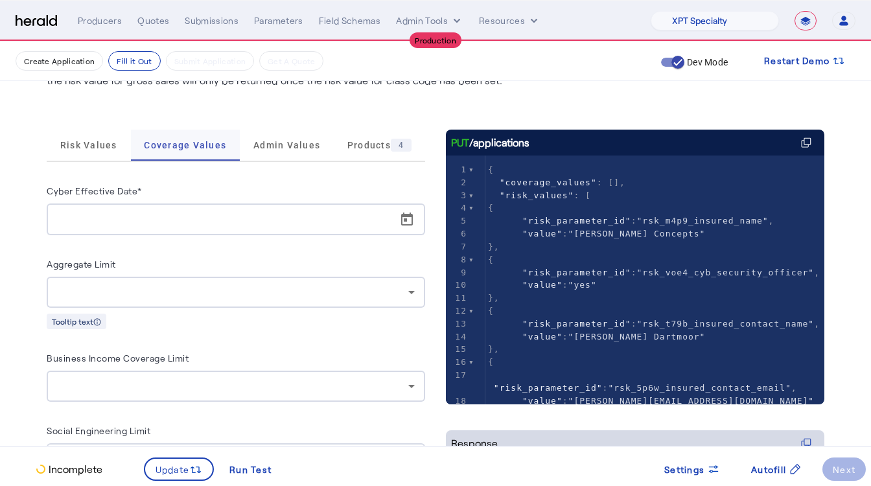
scroll to position [164, 0]
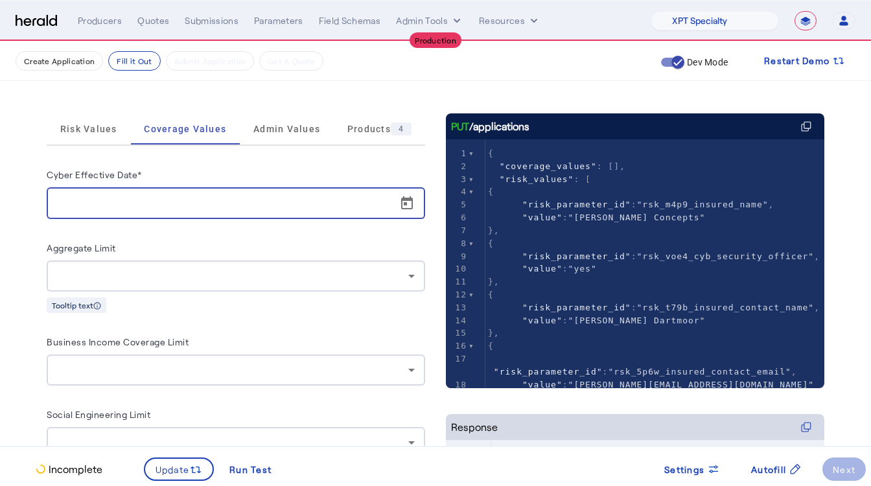
click at [165, 198] on input "Cyber Effective Date*" at bounding box center [240, 204] width 366 height 16
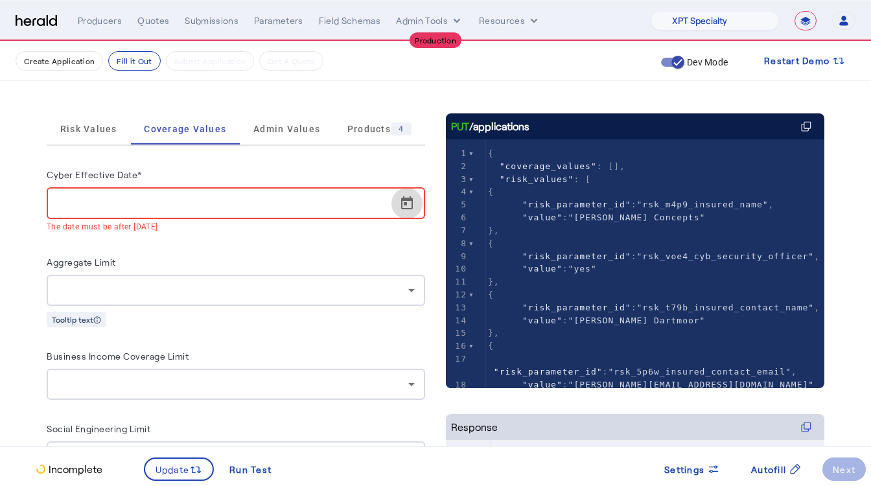
click at [401, 198] on span "Open calendar" at bounding box center [407, 203] width 31 height 31
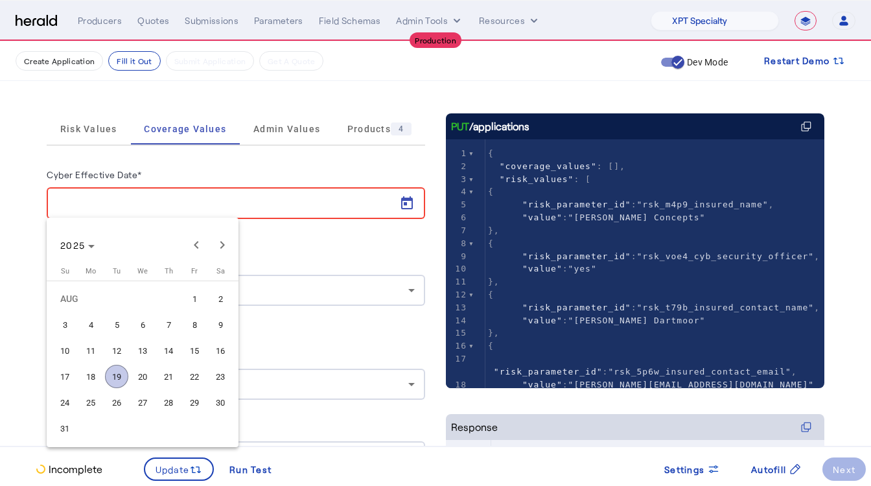
click at [60, 397] on span "24" at bounding box center [64, 402] width 23 height 23
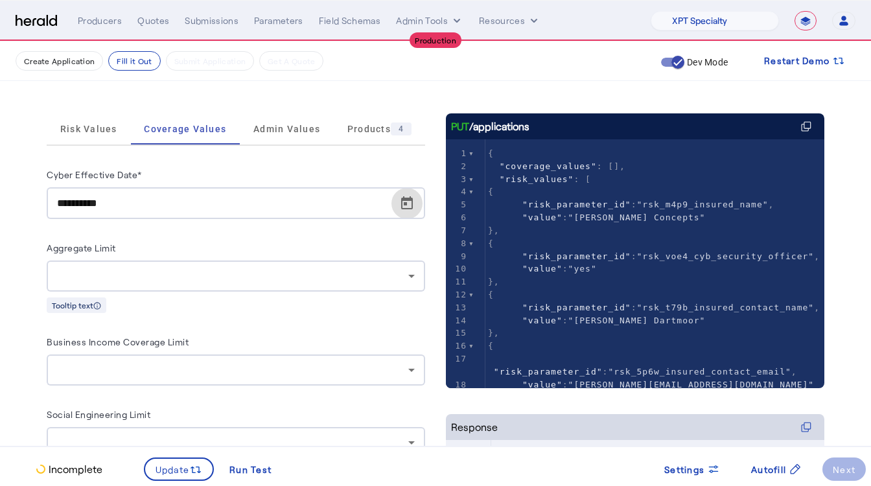
click at [169, 272] on div at bounding box center [232, 276] width 351 height 16
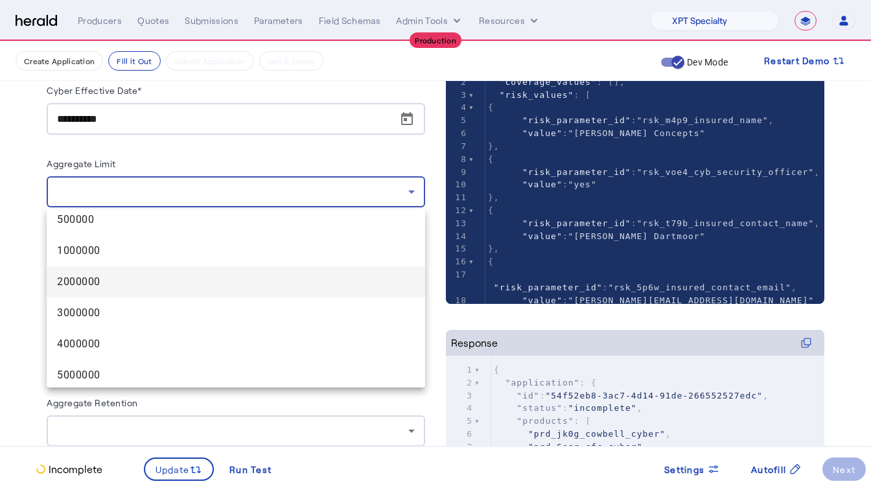
scroll to position [39, 0]
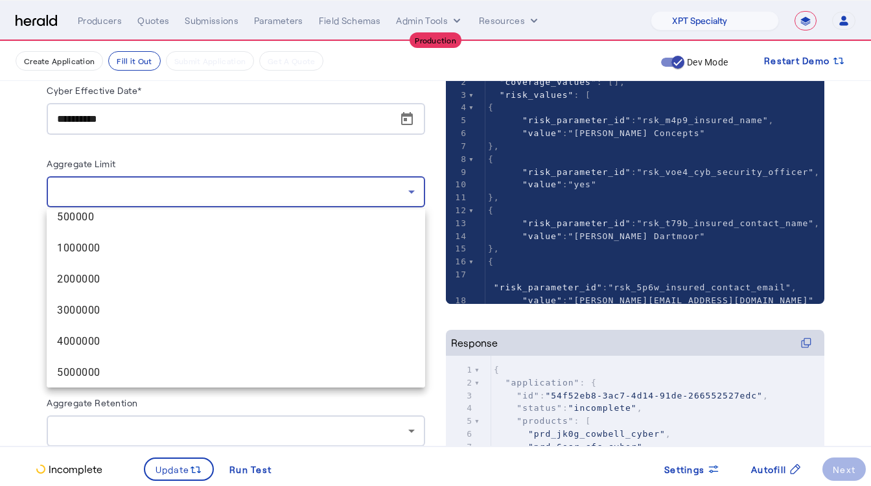
click at [402, 122] on div at bounding box center [435, 243] width 871 height 486
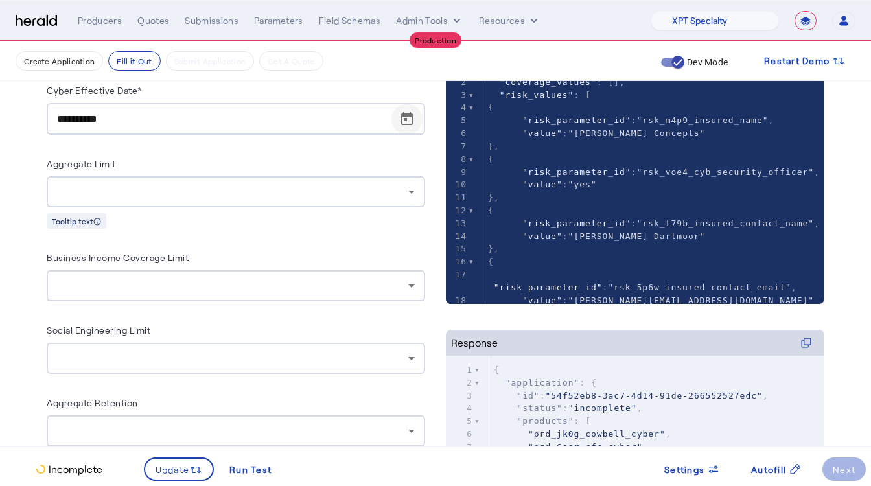
click at [408, 117] on span "Open calendar" at bounding box center [407, 119] width 31 height 31
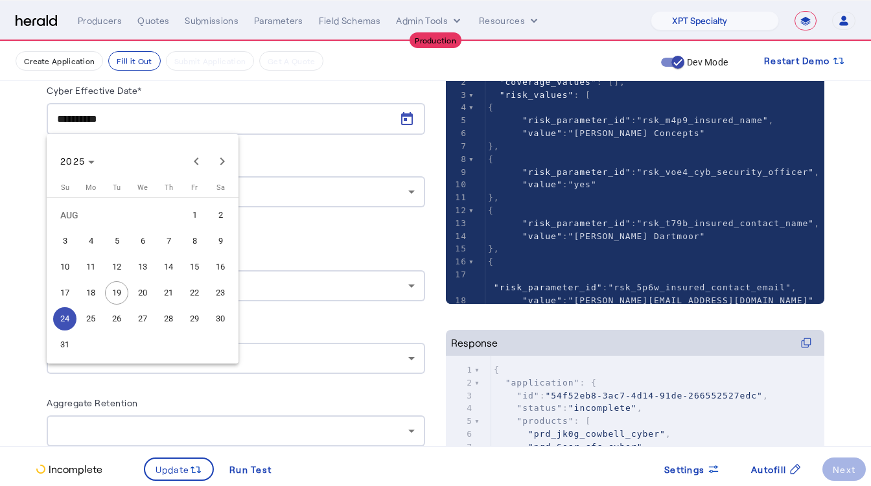
click at [113, 300] on span "19" at bounding box center [116, 292] width 23 height 23
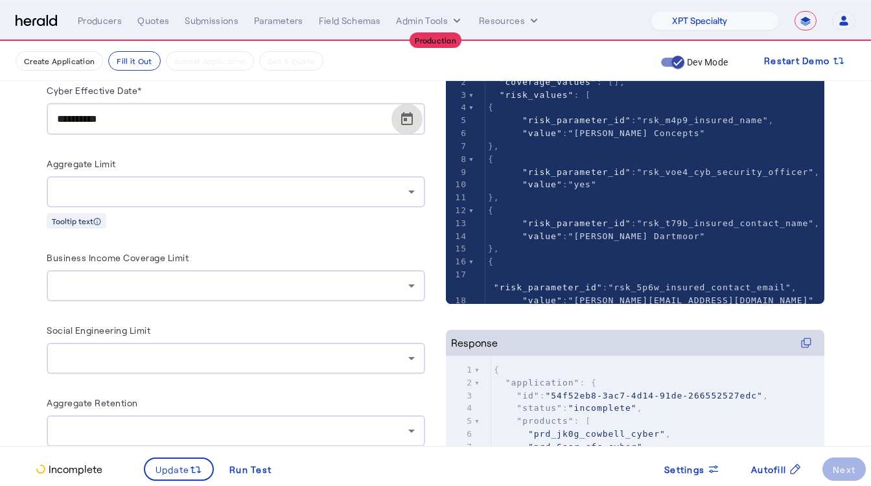
click at [415, 114] on span "Open calendar" at bounding box center [407, 119] width 31 height 31
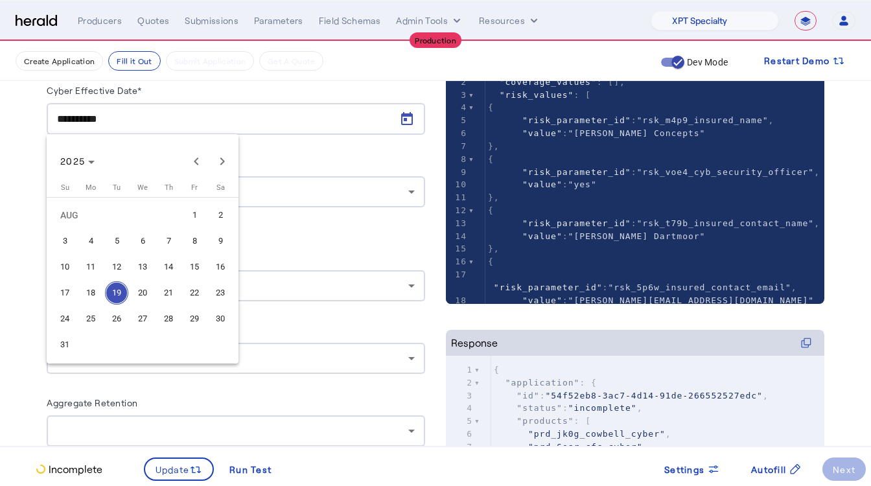
click at [87, 296] on span "18" at bounding box center [90, 292] width 23 height 23
type input "**********"
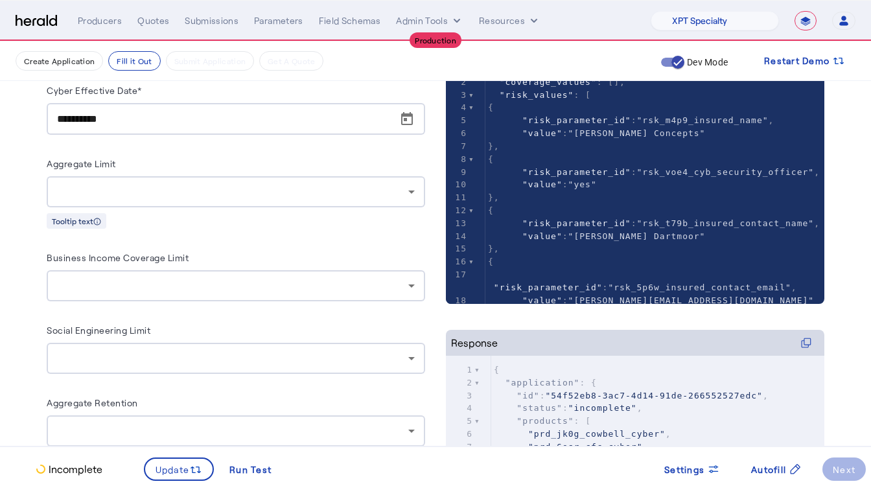
click at [102, 177] on div at bounding box center [236, 191] width 358 height 31
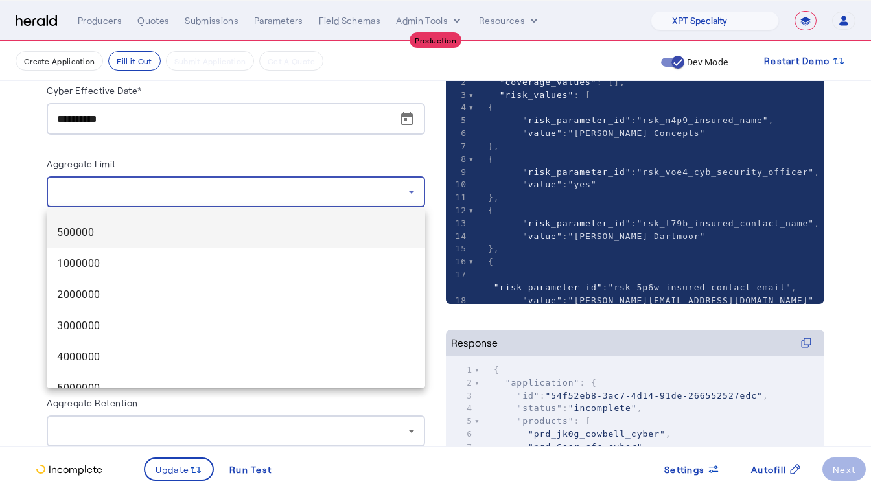
scroll to position [26, 0]
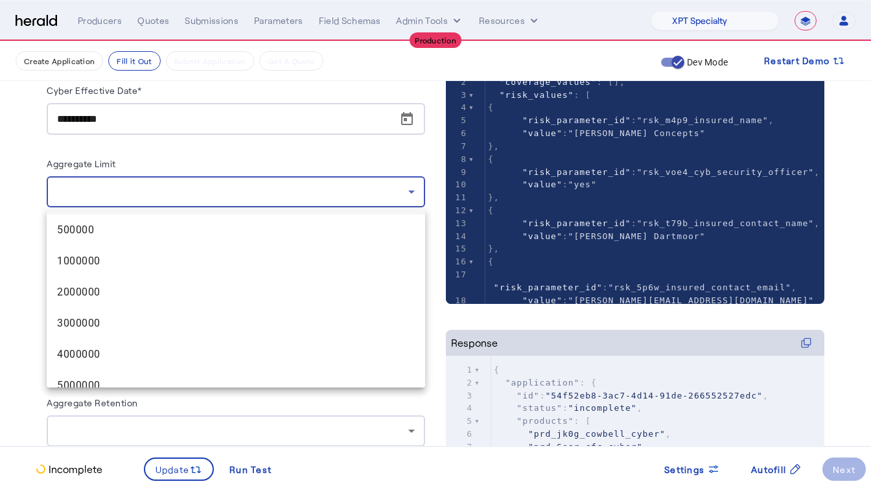
click at [413, 123] on div at bounding box center [435, 243] width 871 height 486
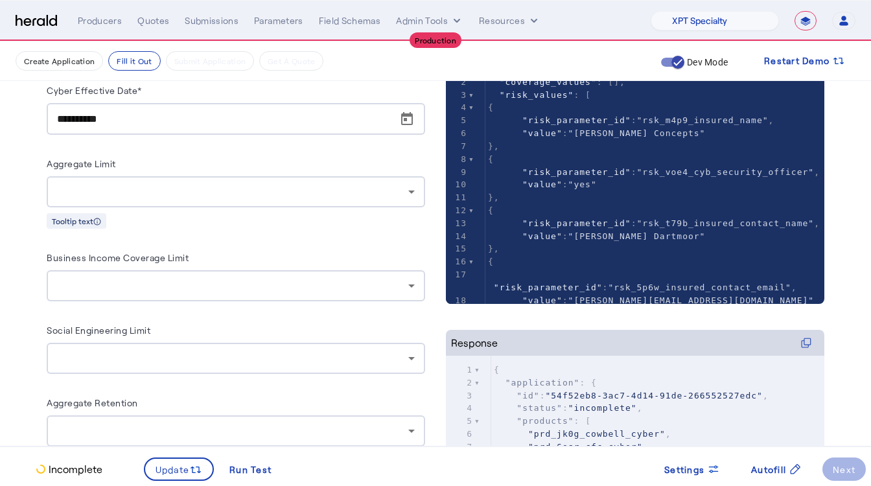
click at [404, 177] on div at bounding box center [236, 191] width 358 height 31
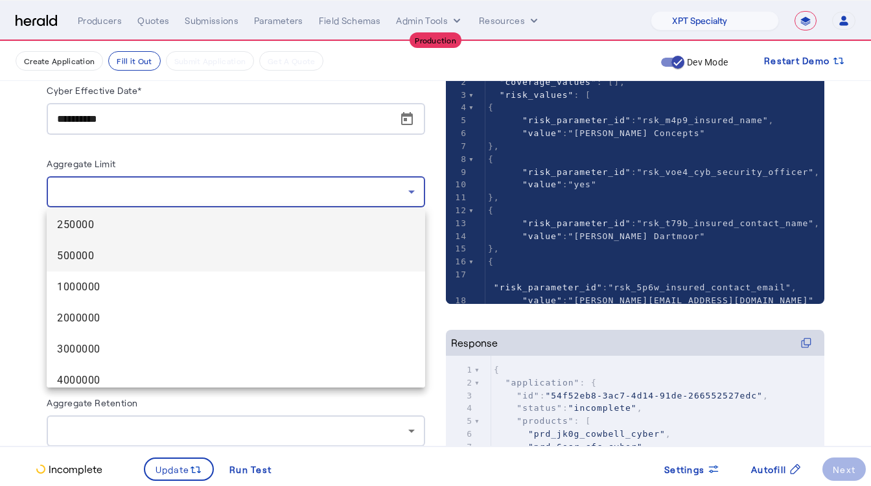
click at [97, 257] on span "500000" at bounding box center [236, 256] width 358 height 16
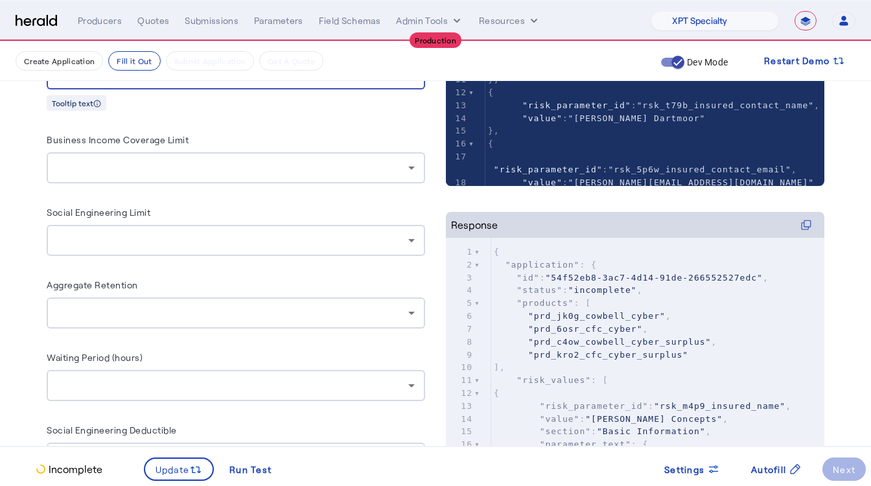
scroll to position [571, 0]
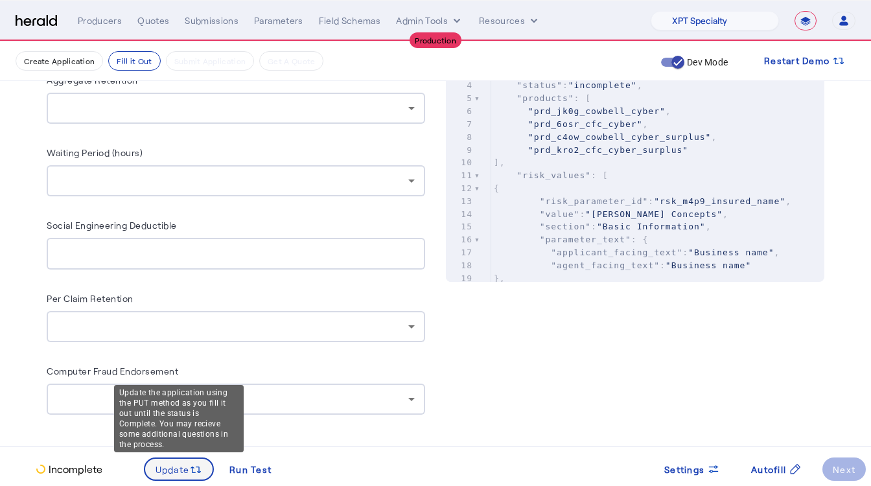
click at [185, 467] on span "Update" at bounding box center [173, 470] width 34 height 14
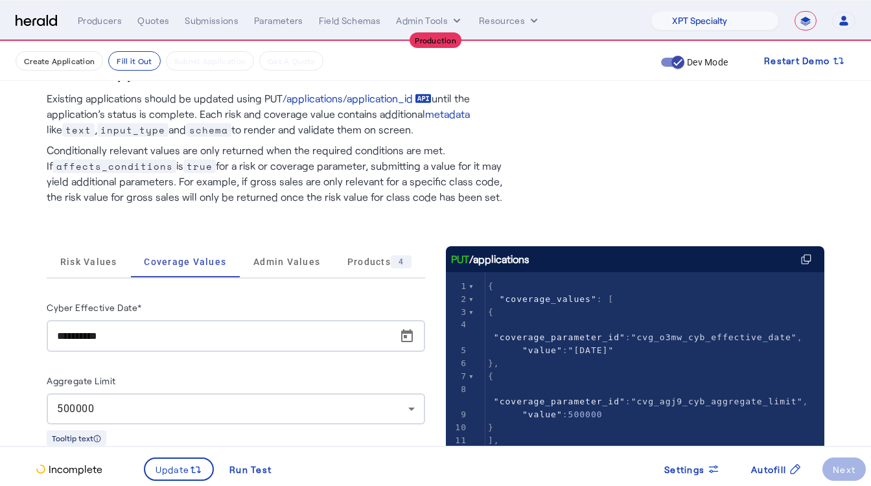
scroll to position [0, 0]
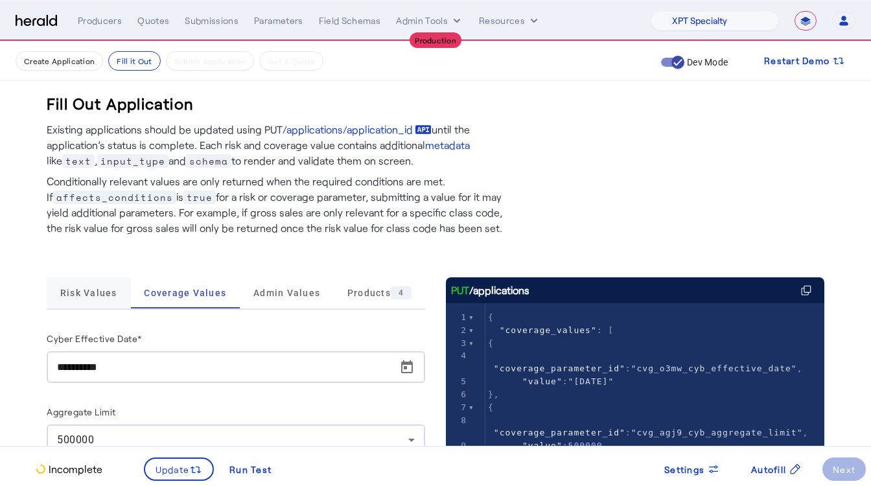
click at [106, 296] on span "Risk Values" at bounding box center [88, 292] width 57 height 9
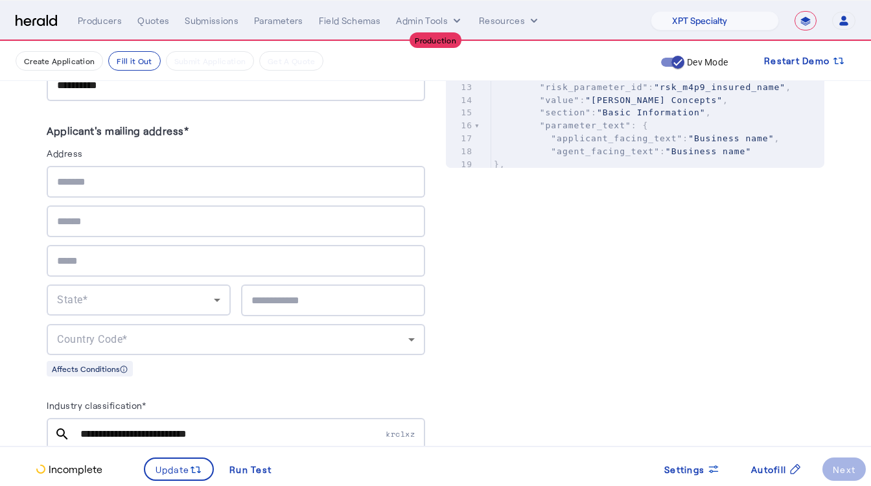
scroll to position [671, 0]
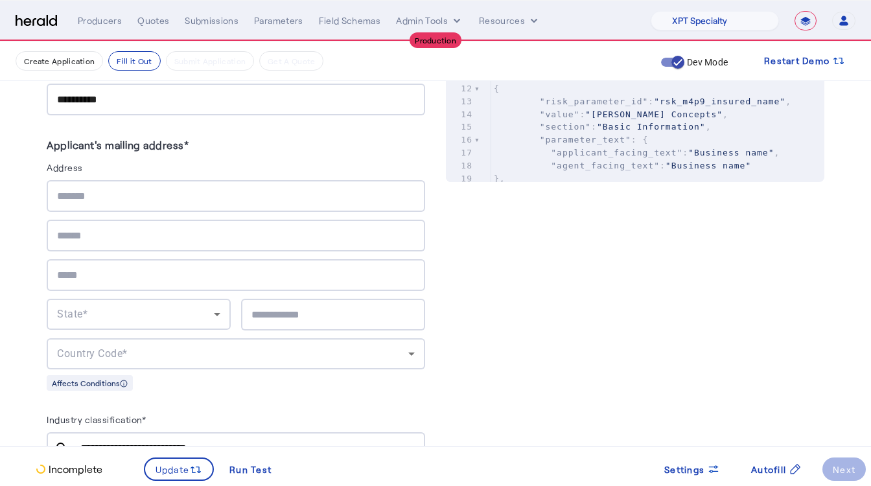
click at [134, 196] on input "text" at bounding box center [236, 197] width 358 height 16
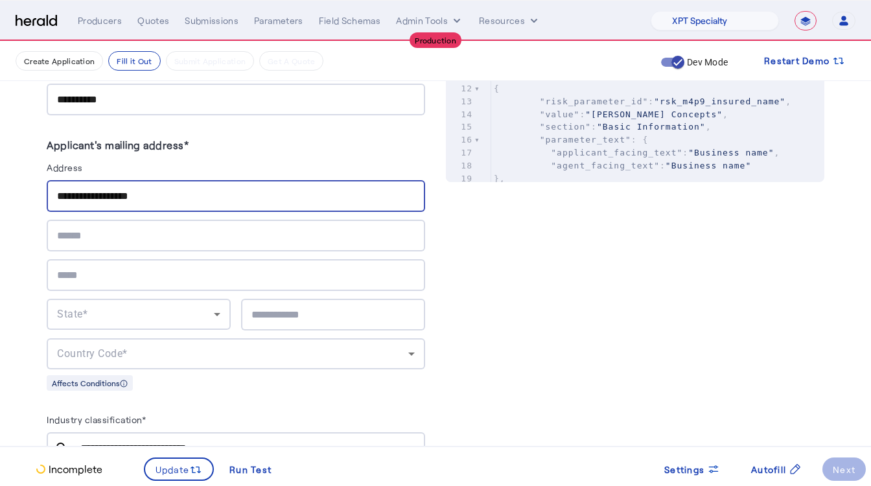
click at [79, 197] on input "**********" at bounding box center [236, 197] width 358 height 16
type input "**********"
click at [277, 311] on input "text" at bounding box center [333, 315] width 163 height 16
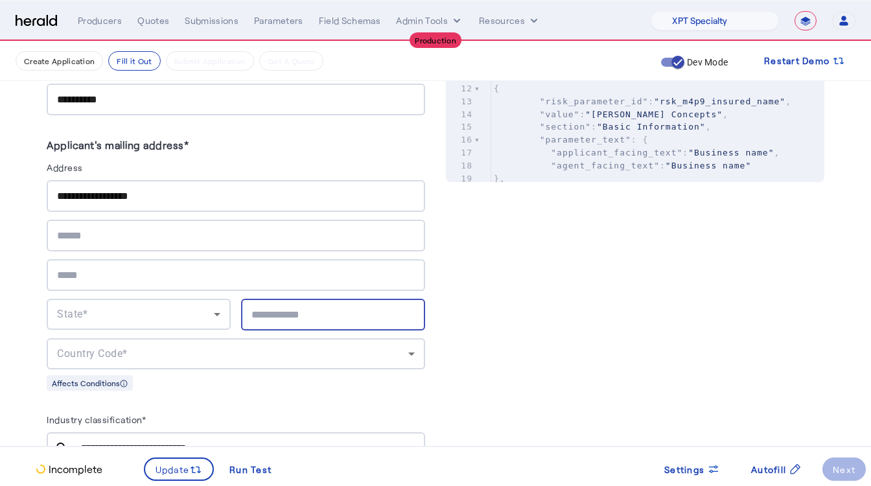
type input "*"
type input "*****"
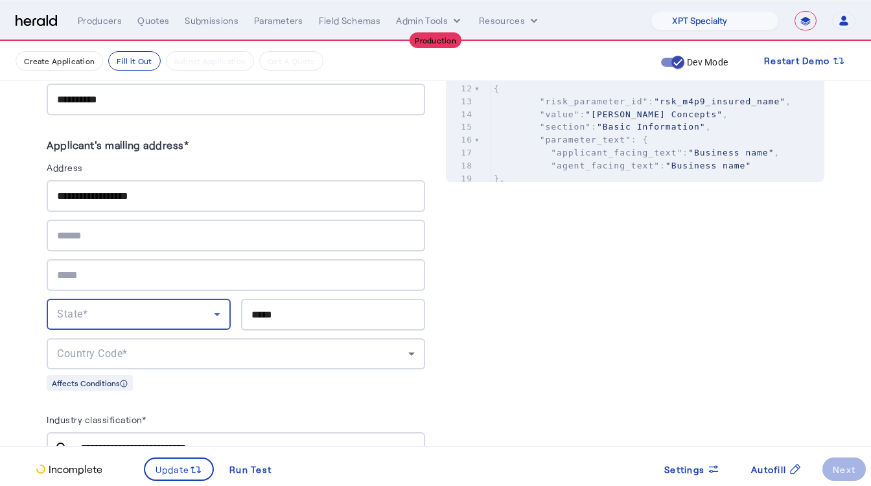
click at [172, 316] on div "State*" at bounding box center [135, 315] width 157 height 16
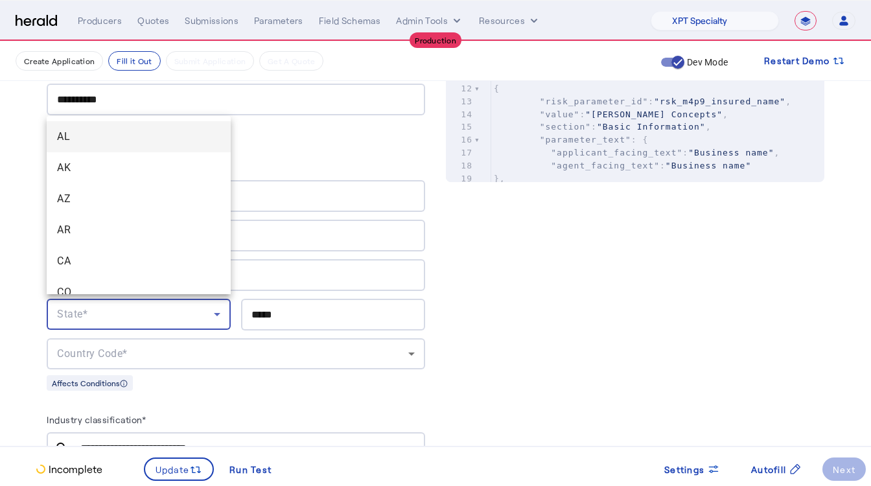
scroll to position [574, 0]
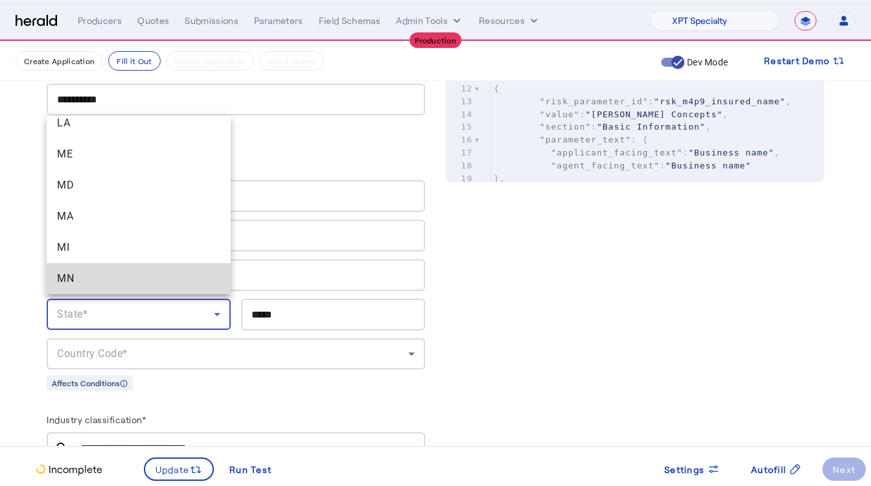
click at [112, 282] on span "MN" at bounding box center [138, 279] width 163 height 16
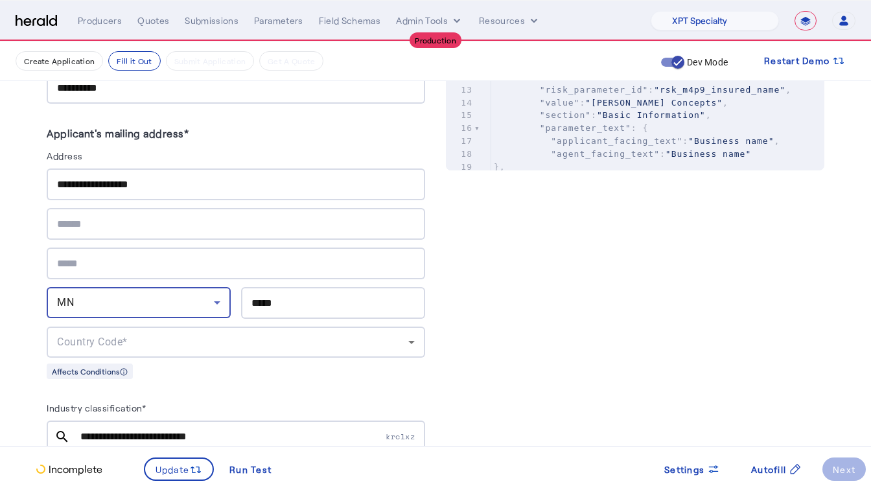
scroll to position [683, 0]
click at [99, 269] on div at bounding box center [236, 263] width 358 height 32
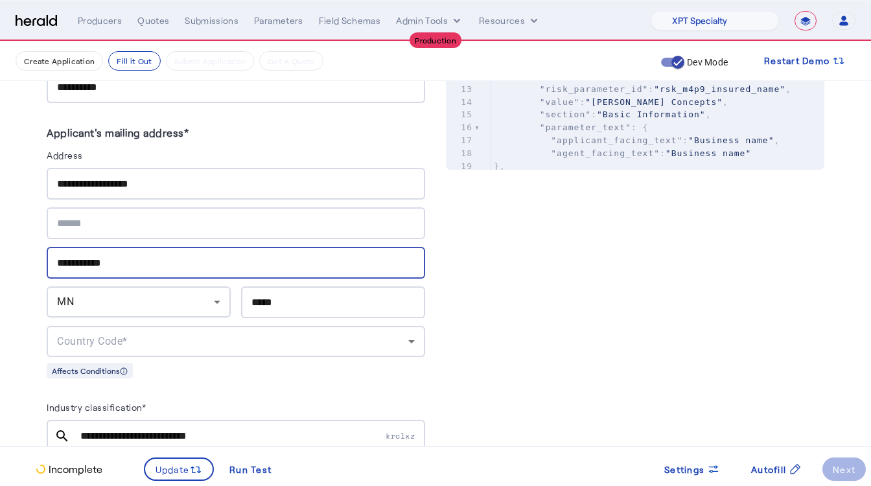
type input "**********"
click at [121, 337] on span "Country Code*" at bounding box center [92, 341] width 71 height 12
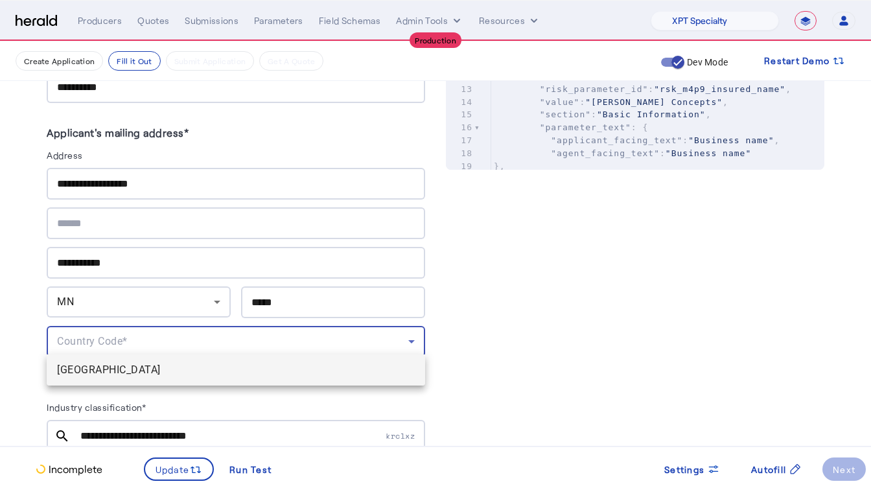
click at [126, 380] on mat-option "[GEOGRAPHIC_DATA]" at bounding box center [236, 370] width 379 height 31
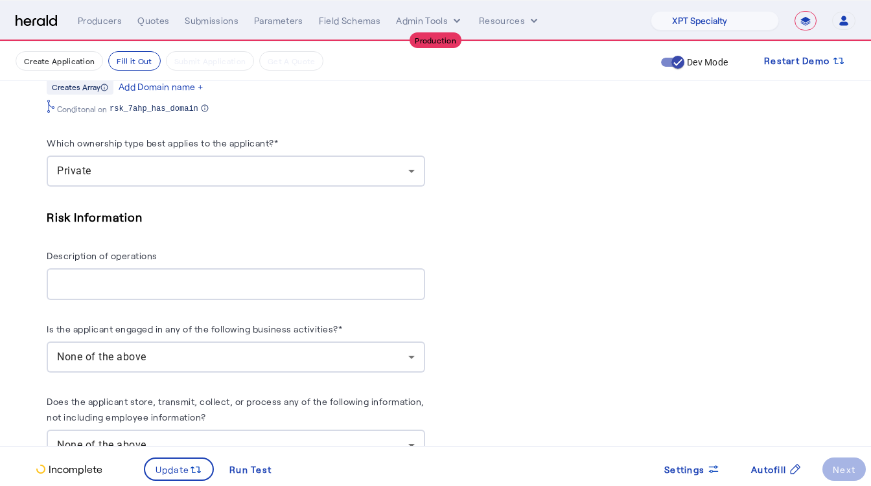
scroll to position [1676, 0]
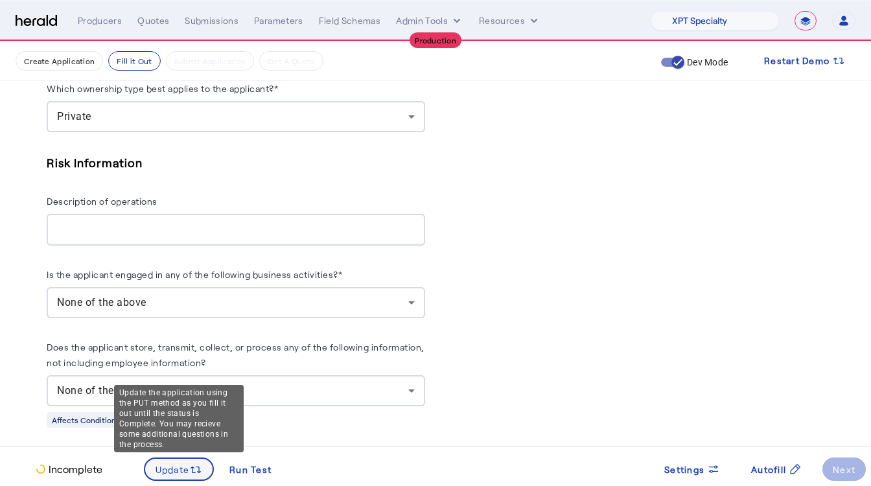
click at [189, 473] on span "Update" at bounding box center [173, 470] width 34 height 14
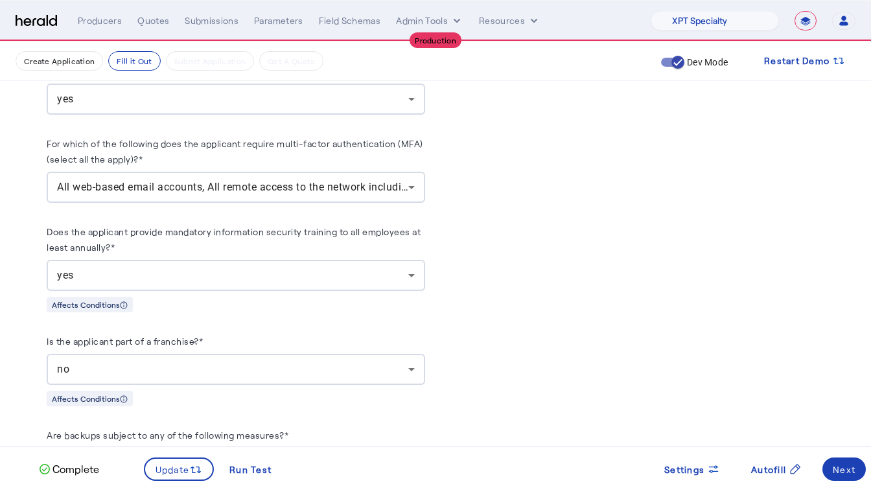
scroll to position [2666, 0]
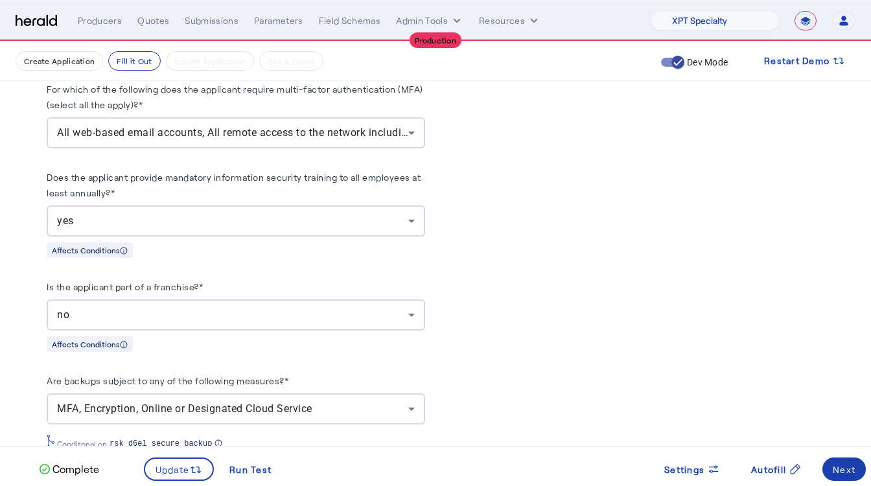
click at [857, 471] on span at bounding box center [844, 469] width 43 height 31
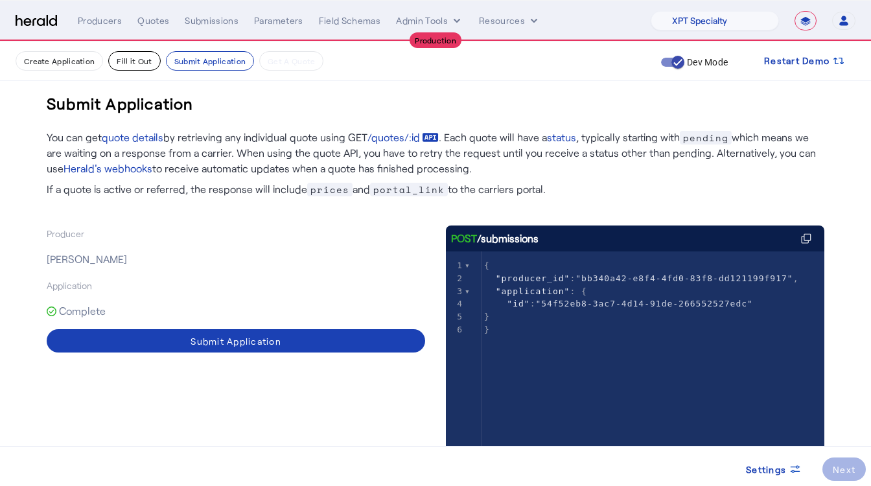
click at [136, 67] on button "Fill it Out" at bounding box center [134, 60] width 52 height 19
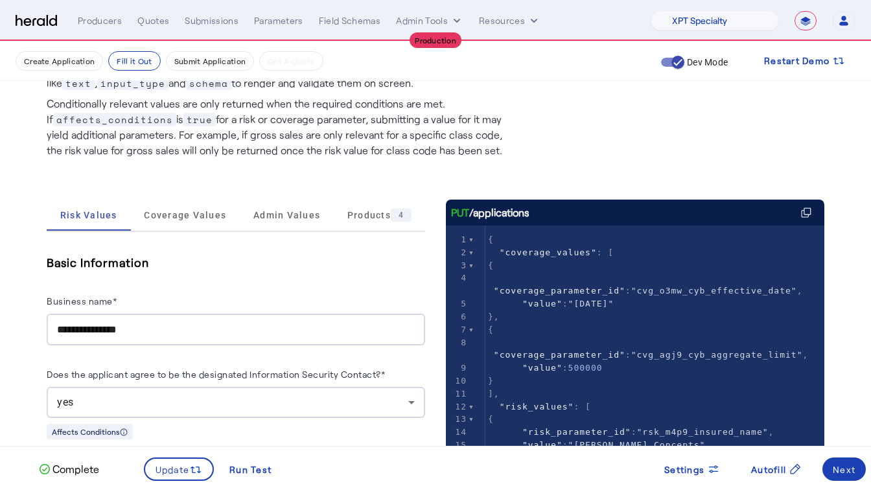
scroll to position [86, 0]
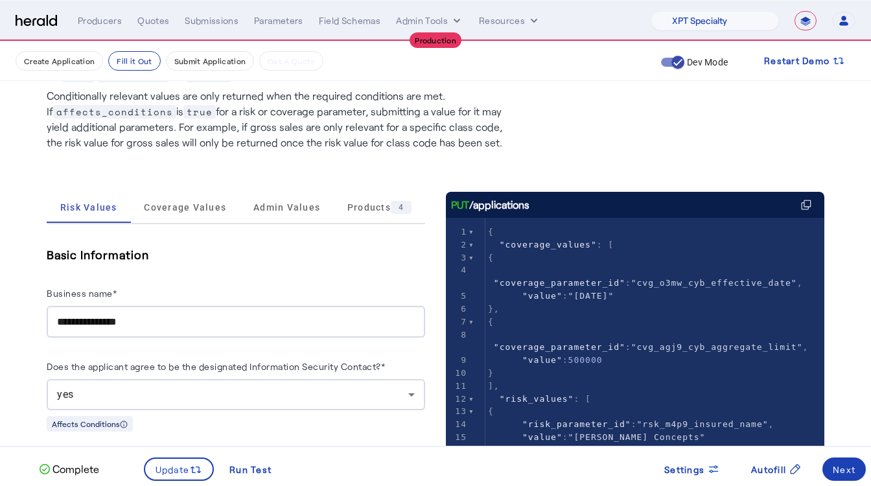
click at [150, 328] on input "**********" at bounding box center [236, 322] width 358 height 16
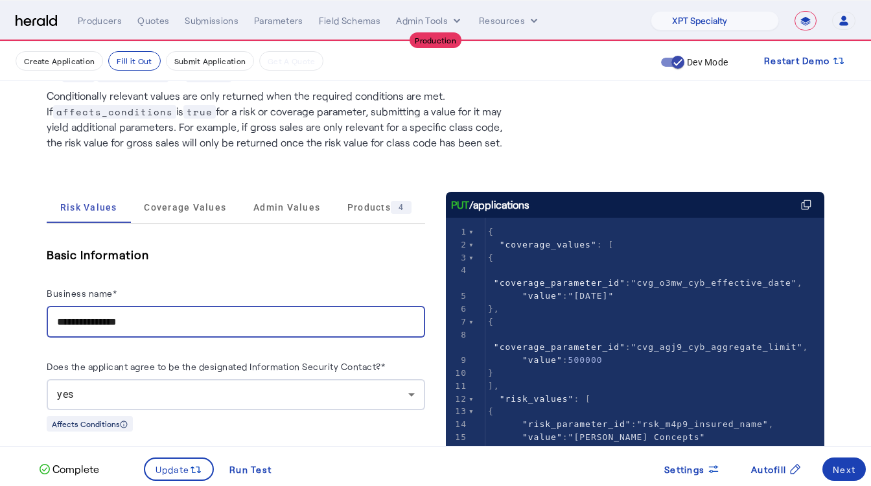
click at [150, 328] on input "**********" at bounding box center [236, 322] width 358 height 16
type input "**********"
click at [852, 465] on div "Next" at bounding box center [844, 470] width 23 height 14
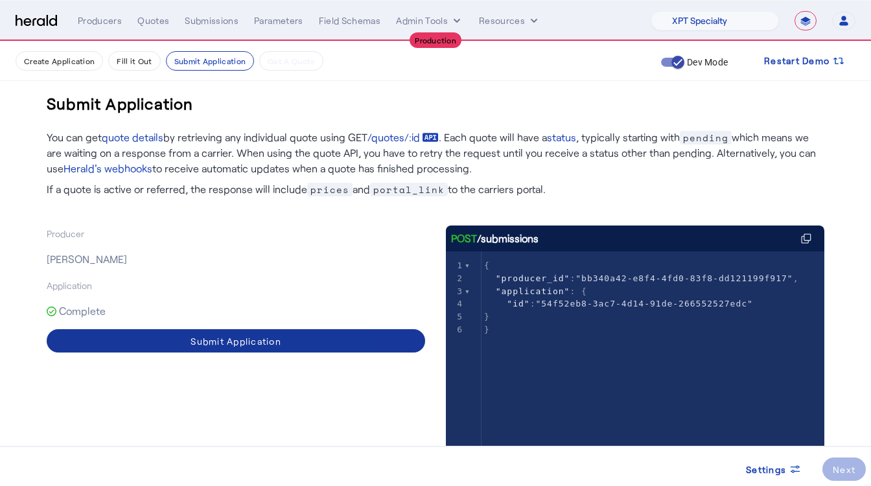
click at [264, 330] on span at bounding box center [236, 340] width 379 height 31
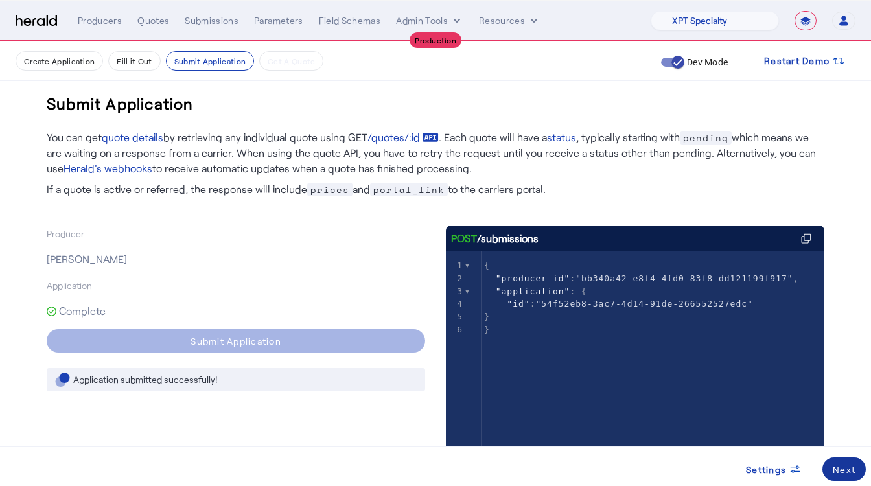
click at [854, 465] on div "Next" at bounding box center [844, 470] width 23 height 14
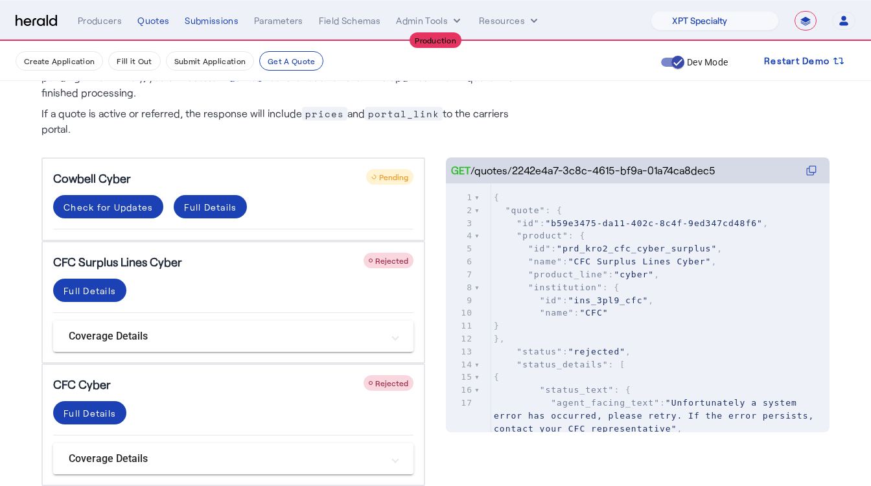
scroll to position [204, 0]
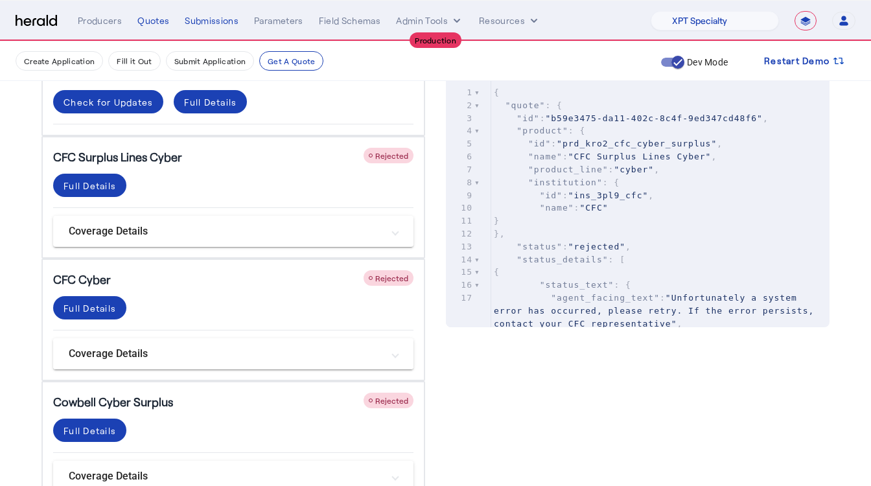
click at [123, 358] on mat-panel-title "Coverage Details" at bounding box center [226, 354] width 314 height 16
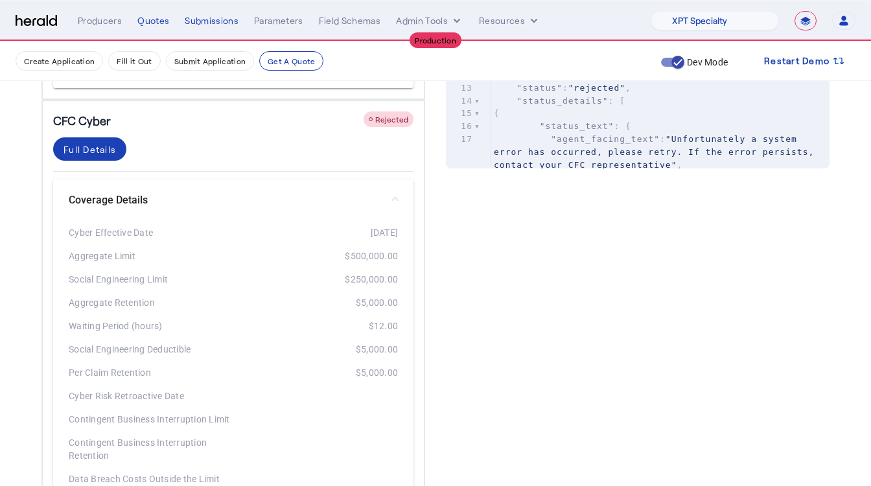
scroll to position [265, 0]
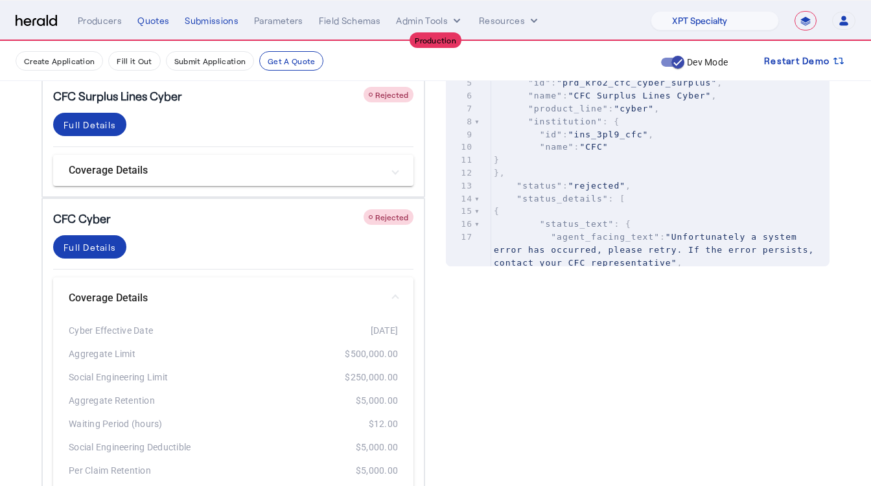
click at [156, 226] on div "CFC Cyber Rejected" at bounding box center [233, 218] width 360 height 18
click at [154, 266] on div "Full Details" at bounding box center [233, 252] width 360 height 34
click at [184, 48] on div "Full Details" at bounding box center [210, 41] width 53 height 14
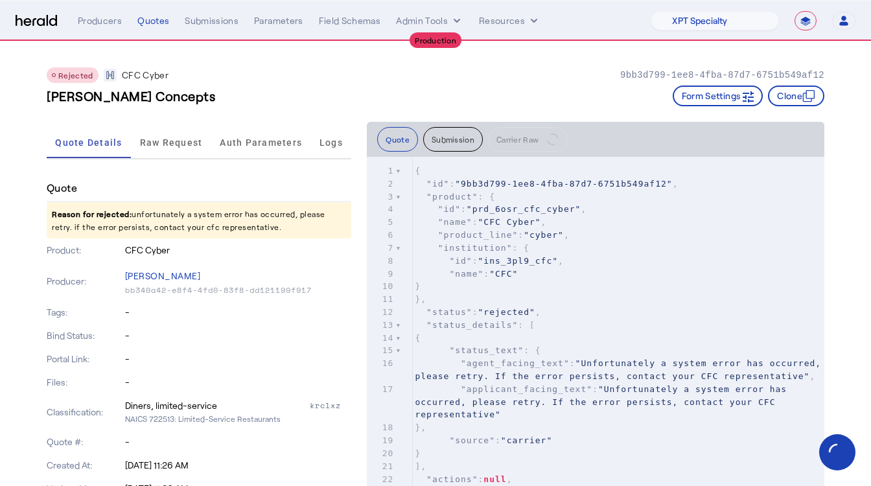
drag, startPoint x: 188, startPoint y: 252, endPoint x: 97, endPoint y: 252, distance: 90.8
click at [97, 252] on div "Product: CFC Cyber" at bounding box center [199, 250] width 305 height 23
click at [97, 252] on p "Product:" at bounding box center [85, 250] width 76 height 13
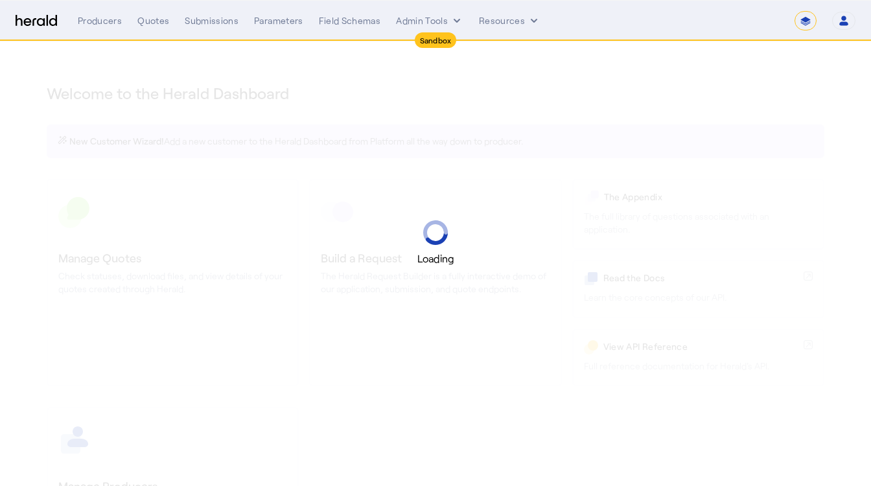
select select "*******"
select select "pfm_2v8p_herald_api"
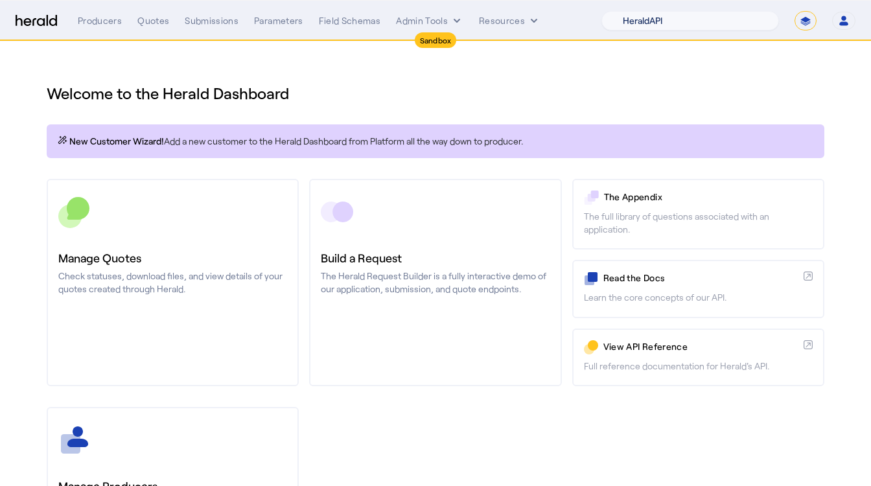
click at [680, 29] on select "1Fort Acrisure Acturis Affinity Advisors Affinity Risk Agentero AmWins Anzen Ao…" at bounding box center [691, 20] width 178 height 19
click at [667, 25] on select "1Fort Acrisure Acturis Affinity Advisors Affinity Risk Agentero AmWins Anzen Ao…" at bounding box center [691, 20] width 178 height 19
click at [808, 23] on select "**********" at bounding box center [806, 20] width 22 height 19
select select "**********"
click at [795, 11] on select "**********" at bounding box center [806, 20] width 22 height 19
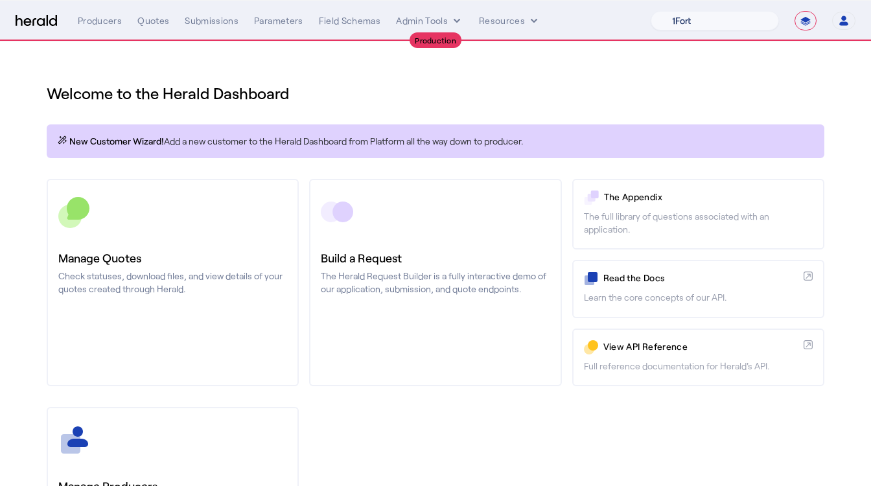
click at [713, 18] on select "1Fort Affinity Risk [PERSON_NAME] [PERSON_NAME] CRC Campus Coverage Citadel Fif…" at bounding box center [715, 20] width 128 height 19
click at [141, 18] on div "Quotes" at bounding box center [153, 20] width 32 height 13
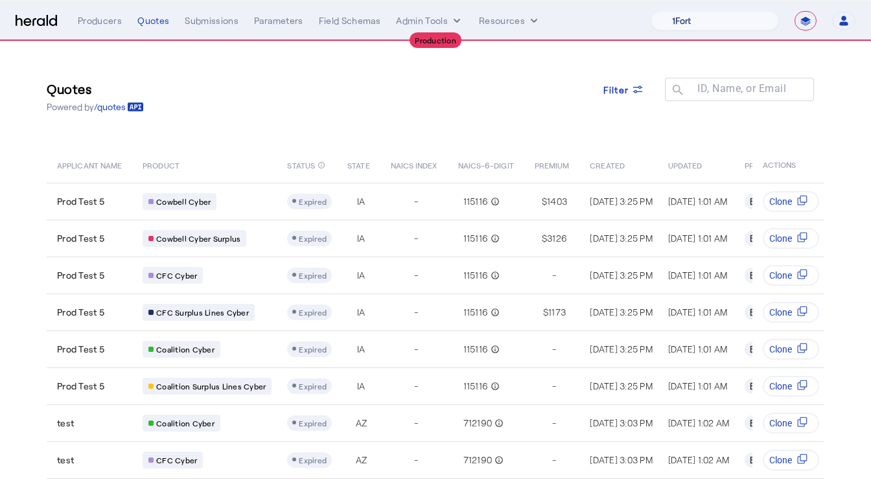
click at [683, 28] on select "1Fort Affinity Risk [PERSON_NAME] [PERSON_NAME] CRC Campus Coverage Citadel Fif…" at bounding box center [715, 20] width 128 height 19
select select "pfm_xpt3_xptspecialty"
click at [651, 11] on select "1Fort Affinity Risk Billy BindHQ Bunker CRC Campus Coverage Citadel Fifthwall F…" at bounding box center [715, 20] width 128 height 19
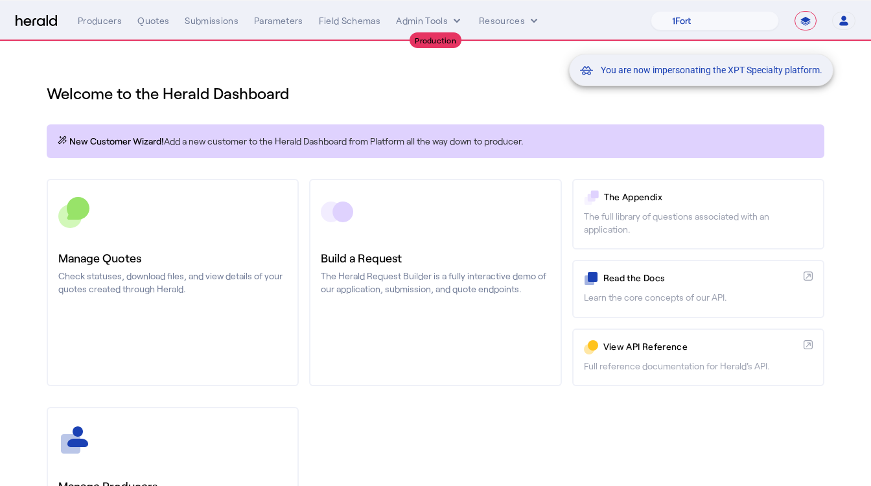
click at [159, 15] on div "You are now impersonating the XPT Specialty platform." at bounding box center [435, 243] width 871 height 486
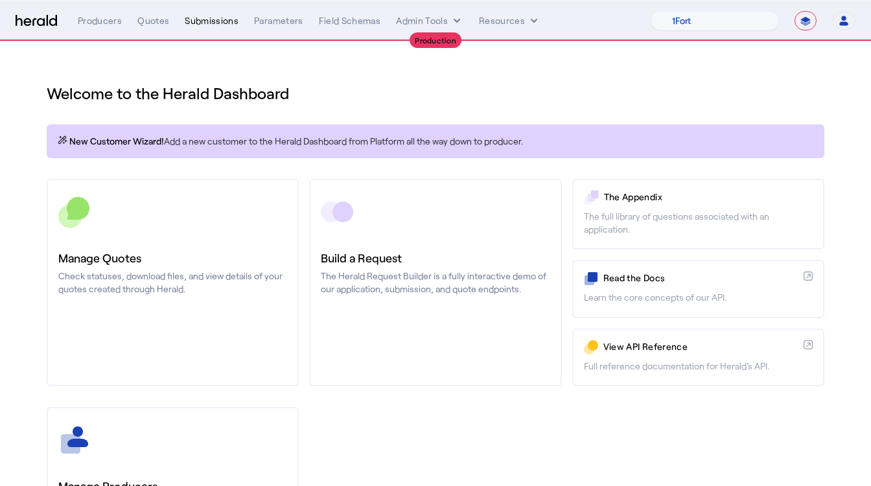
click at [229, 23] on div "Submissions" at bounding box center [212, 20] width 54 height 13
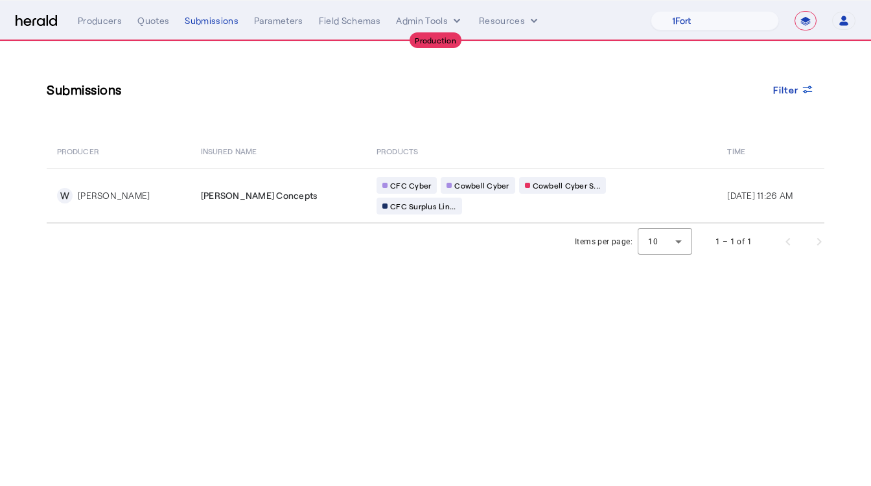
click at [146, 29] on div "**********" at bounding box center [467, 20] width 778 height 19
click at [158, 23] on div "Quotes" at bounding box center [153, 20] width 32 height 13
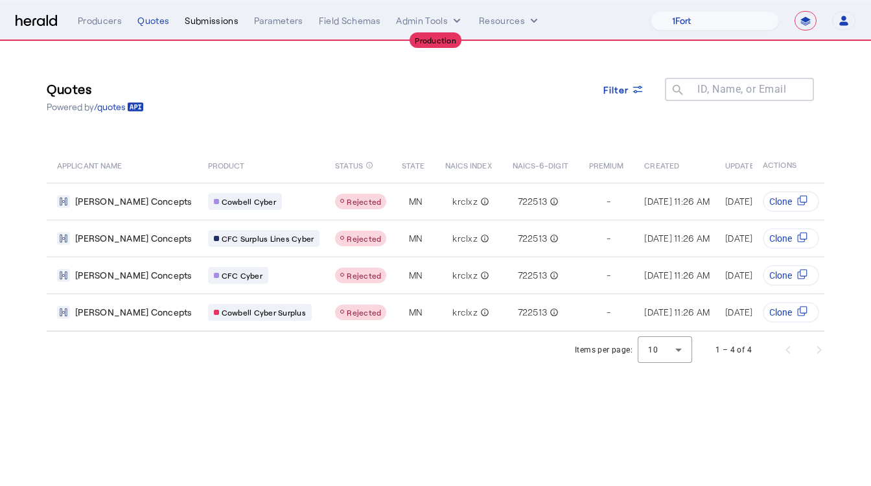
click at [207, 23] on div "Submissions" at bounding box center [212, 20] width 54 height 13
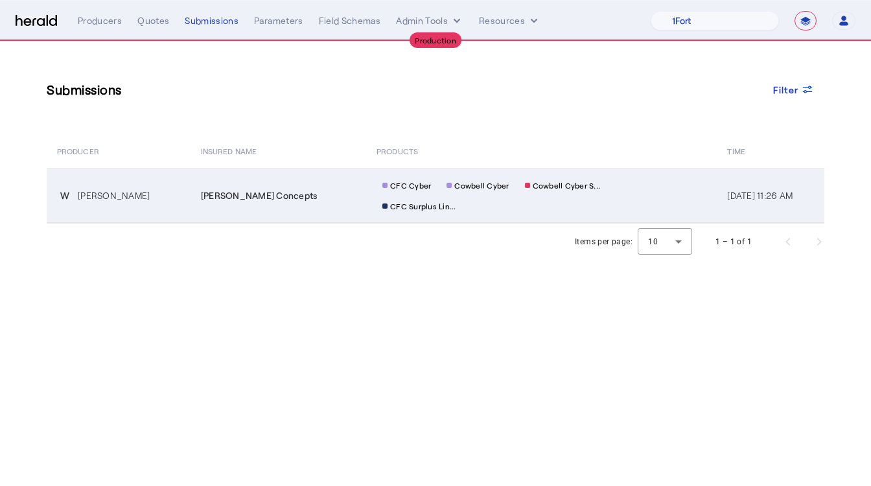
click at [193, 212] on td "[PERSON_NAME] Concepts" at bounding box center [279, 196] width 176 height 54
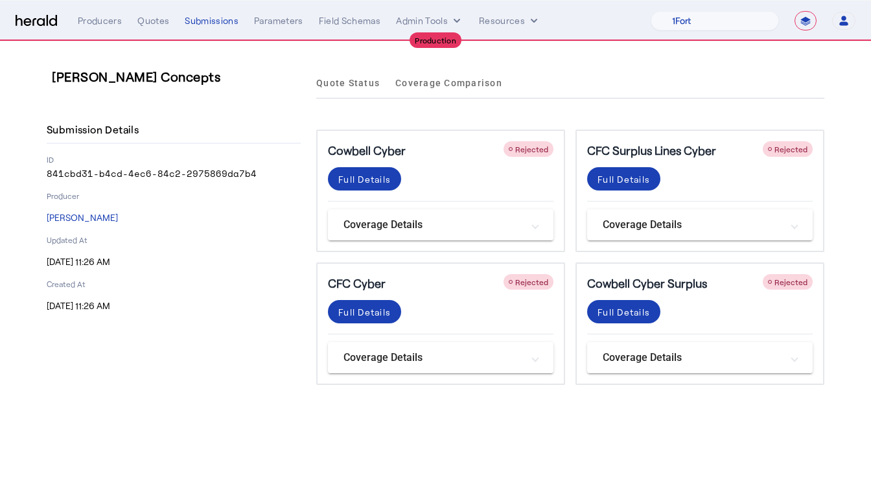
click at [413, 228] on mat-panel-title "Coverage Details" at bounding box center [433, 225] width 179 height 16
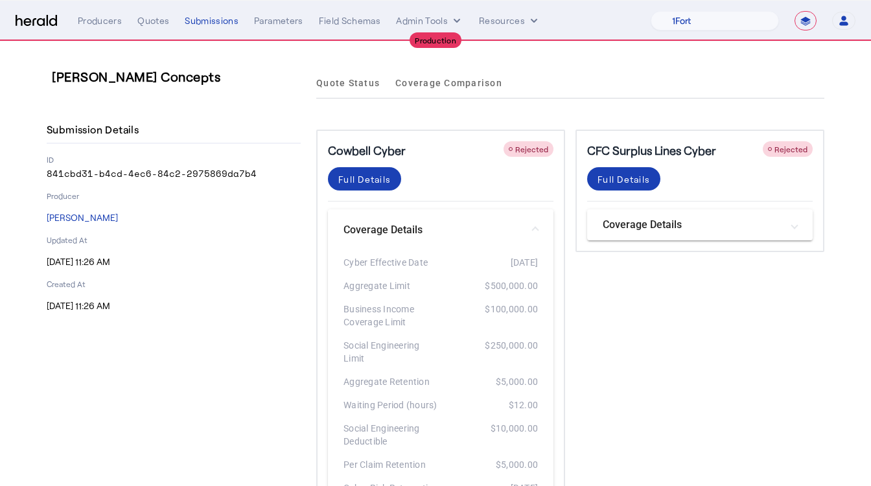
click at [413, 228] on mat-panel-title "Coverage Details" at bounding box center [433, 230] width 179 height 16
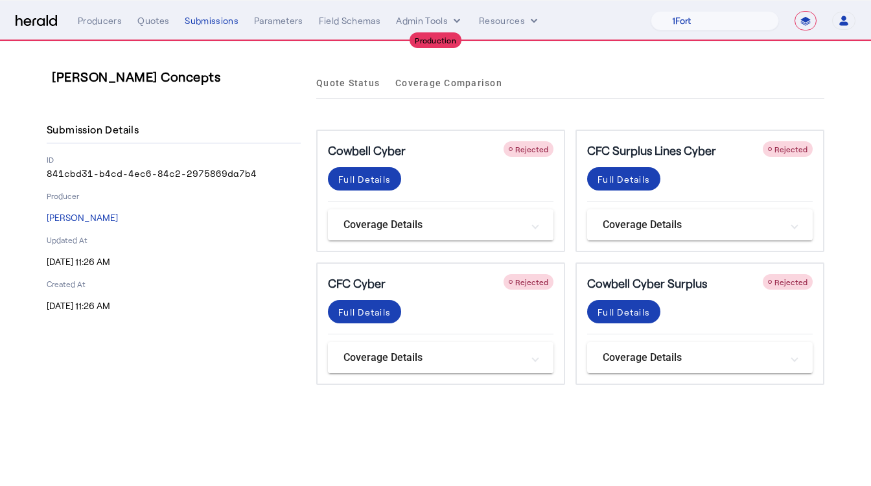
click at [409, 342] on mat-expansion-panel-header "Coverage Details" at bounding box center [441, 357] width 226 height 31
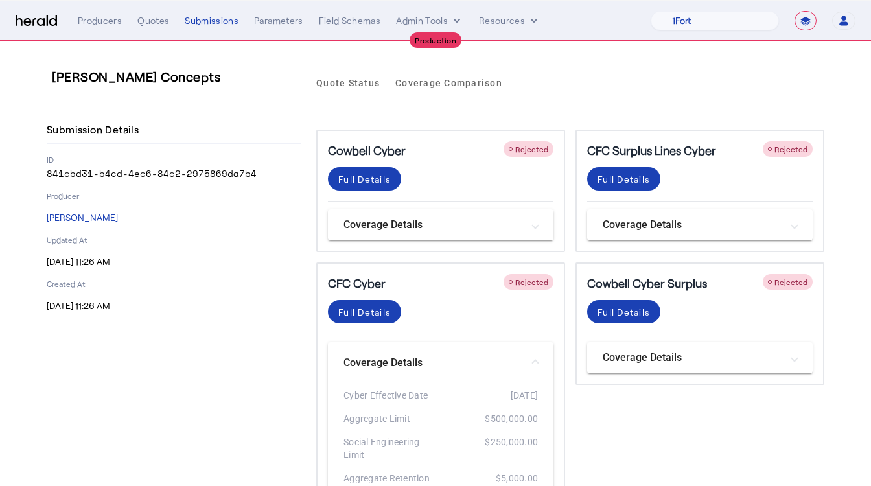
click at [438, 156] on div "Cowbell Cyber Rejected" at bounding box center [441, 150] width 226 height 18
click at [372, 187] on span at bounding box center [364, 178] width 73 height 31
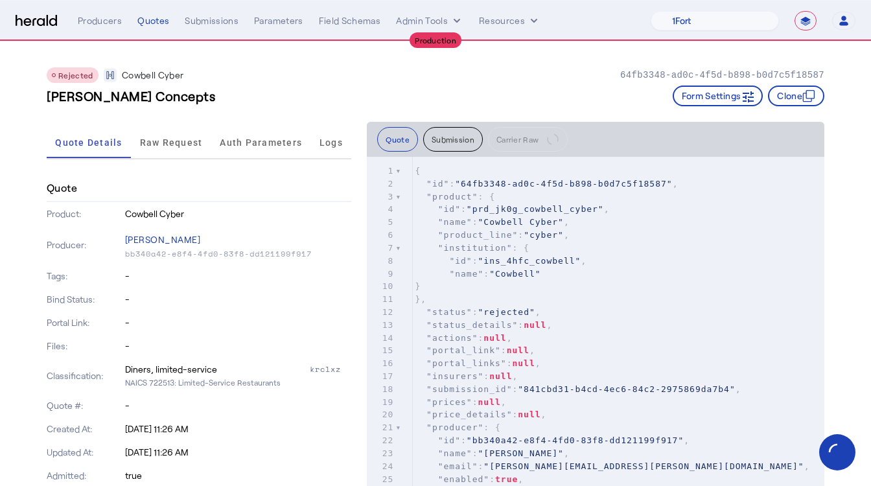
click at [68, 72] on span "Rejected" at bounding box center [75, 75] width 35 height 9
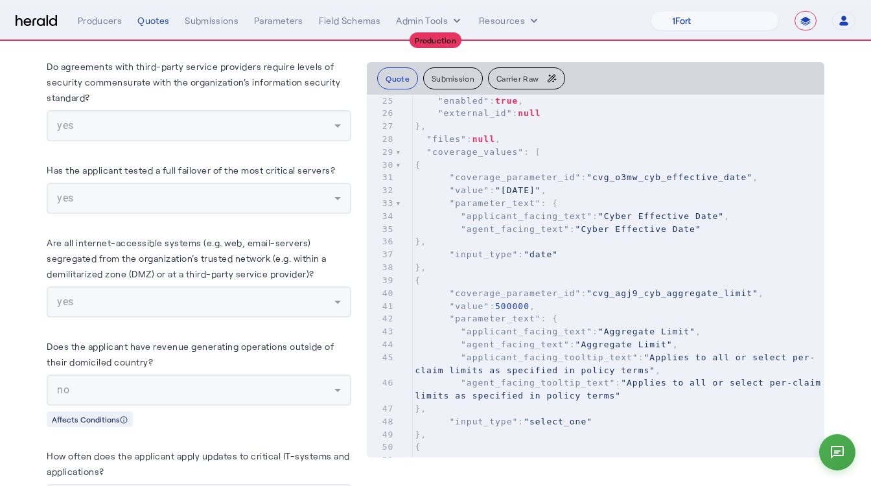
scroll to position [673, 0]
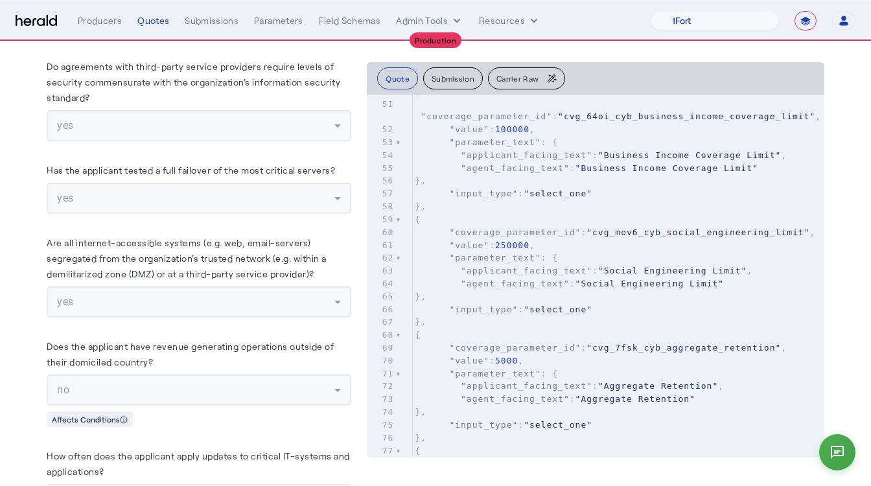
click at [459, 86] on button "Submission" at bounding box center [453, 78] width 60 height 22
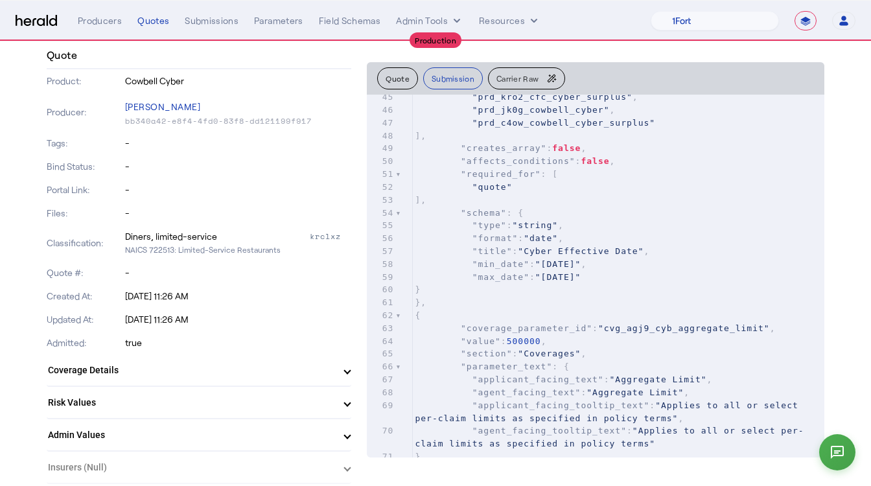
scroll to position [0, 0]
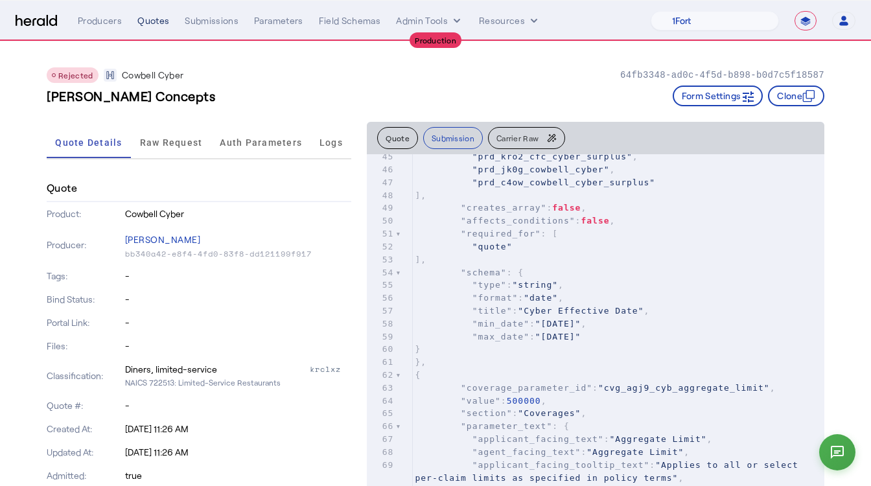
click at [153, 23] on div "Quotes" at bounding box center [153, 20] width 32 height 13
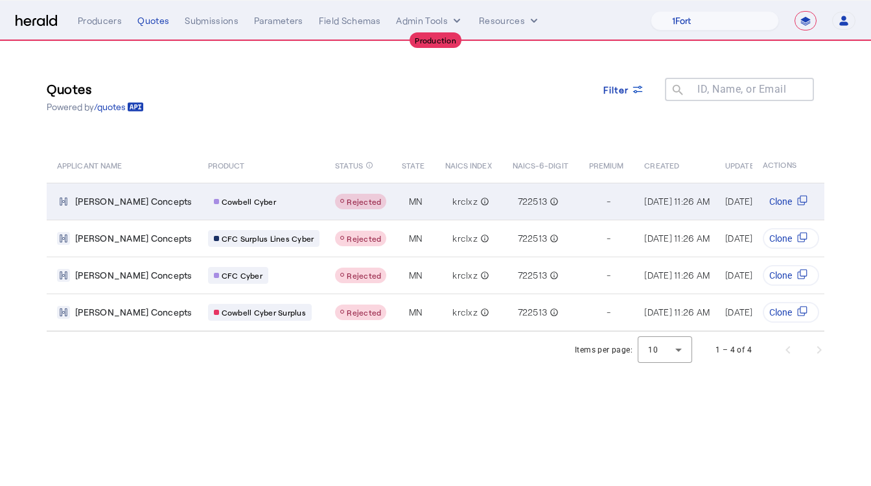
click at [222, 204] on span "Cowbell Cyber" at bounding box center [249, 201] width 54 height 10
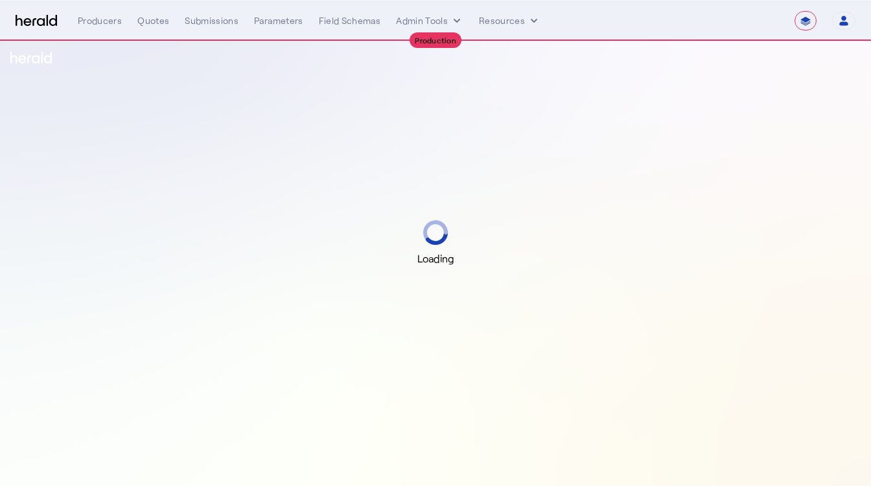
select select "**********"
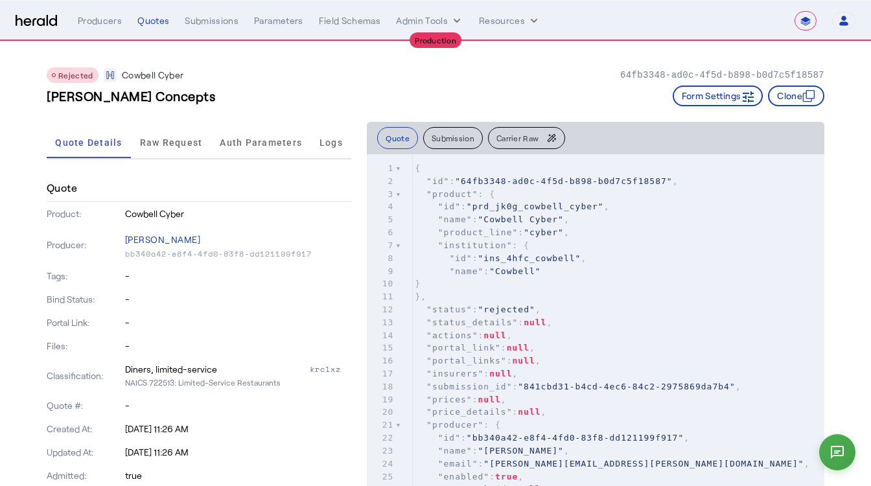
click at [139, 74] on p "Cowbell Cyber" at bounding box center [153, 75] width 62 height 13
click at [150, 12] on div "**********" at bounding box center [467, 20] width 778 height 19
click at [150, 16] on div "Quotes" at bounding box center [153, 20] width 32 height 13
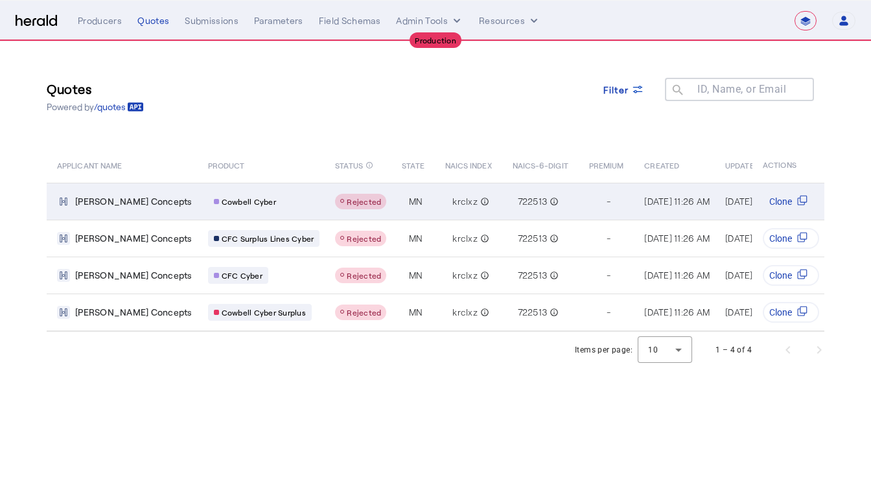
click at [217, 194] on div "Cowbell Cyber" at bounding box center [245, 201] width 74 height 17
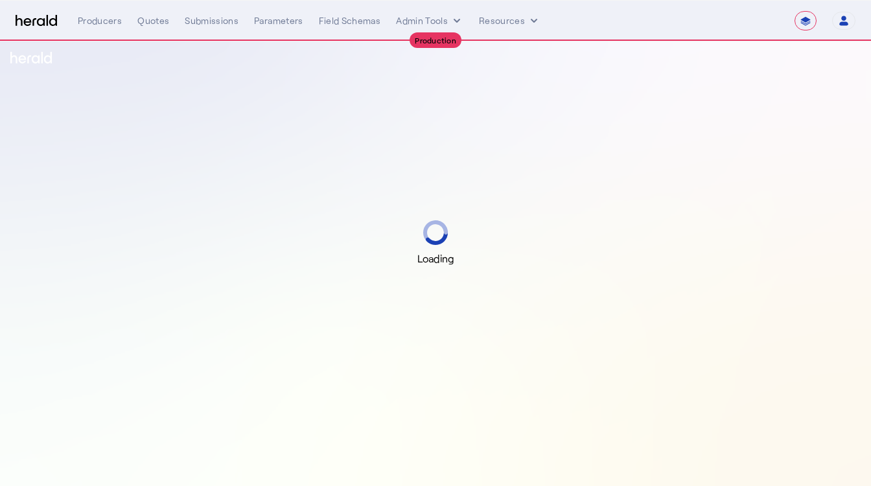
select select "**********"
click at [143, 23] on div "Quotes" at bounding box center [153, 20] width 32 height 13
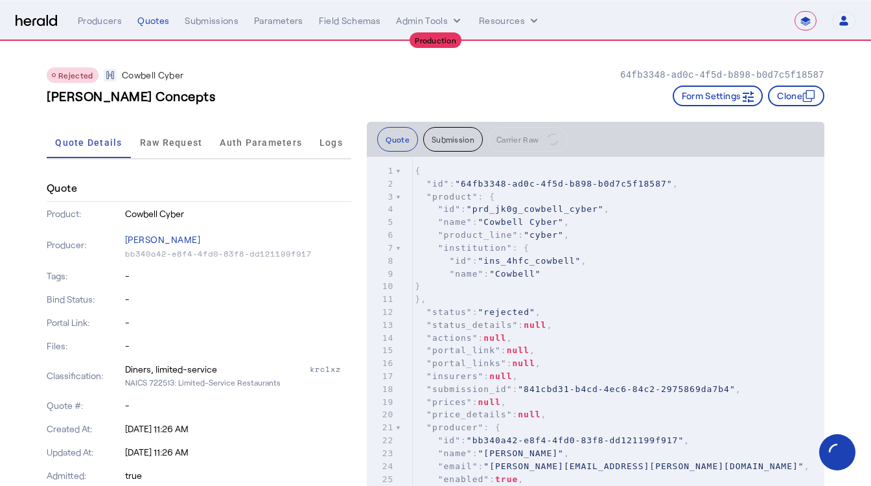
click at [97, 27] on div "**********" at bounding box center [467, 20] width 778 height 19
click at [93, 18] on div "Producers" at bounding box center [100, 20] width 44 height 13
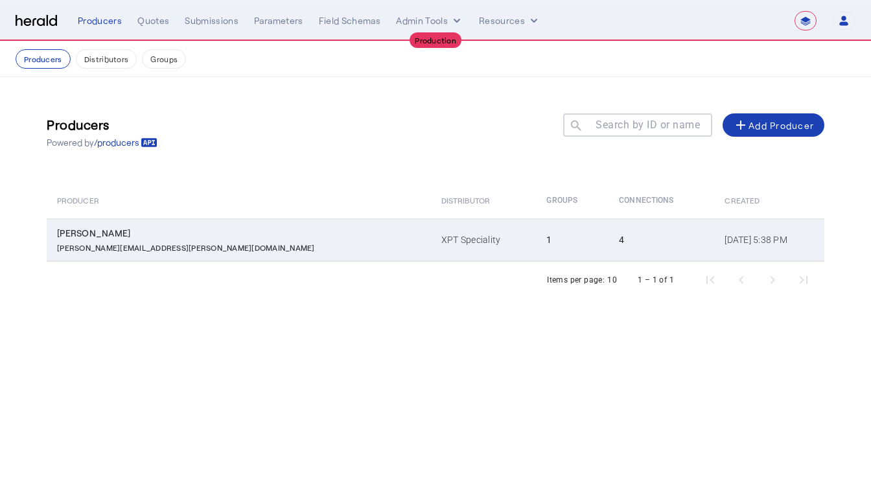
click at [172, 259] on td "[PERSON_NAME] [PERSON_NAME][EMAIL_ADDRESS][PERSON_NAME][DOMAIN_NAME]" at bounding box center [239, 239] width 384 height 43
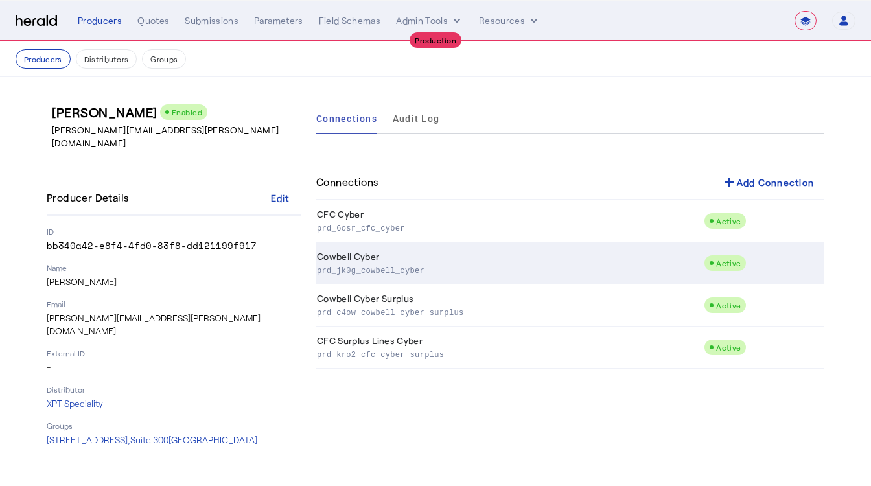
click at [402, 261] on td "Cowbell Cyber prd_jk0g_cowbell_cyber" at bounding box center [510, 263] width 388 height 42
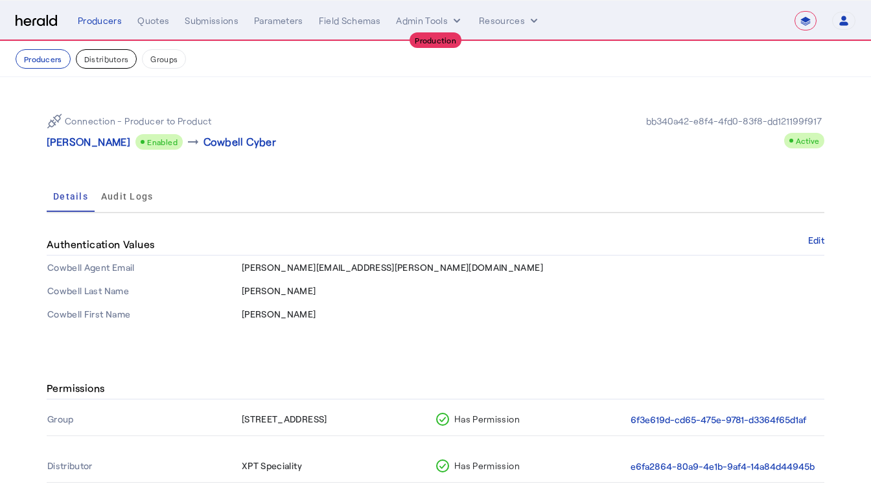
click at [100, 67] on button "Distributors" at bounding box center [107, 58] width 62 height 19
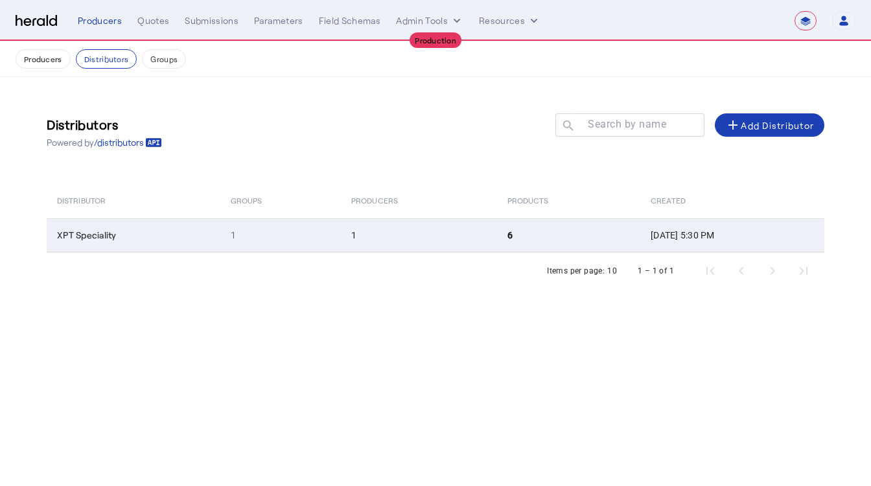
click at [149, 246] on td "XPT Speciality" at bounding box center [134, 235] width 174 height 34
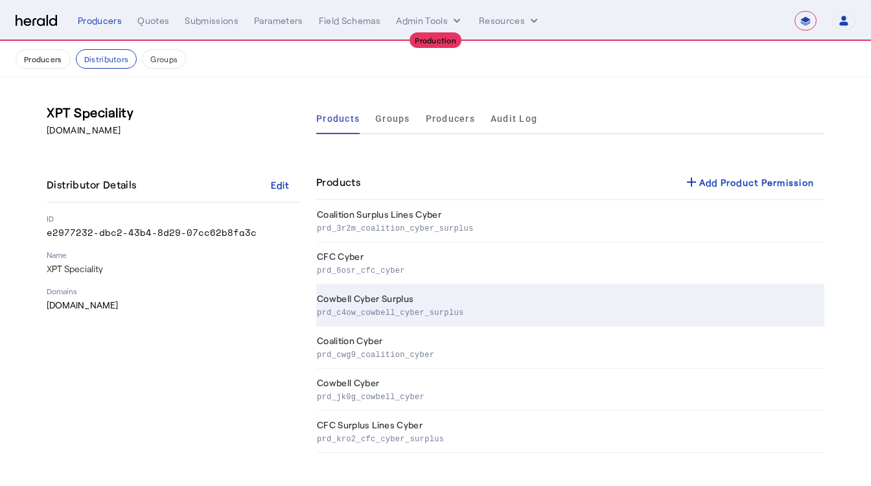
click at [353, 301] on td "Cowbell Cyber Surplus prd_c4ow_cowbell_cyber_surplus" at bounding box center [570, 306] width 508 height 42
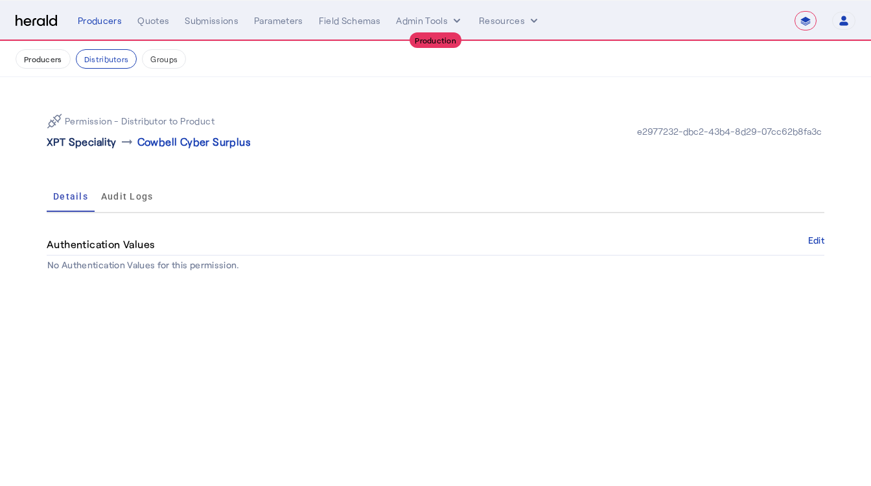
click at [100, 145] on p "XPT Speciality" at bounding box center [82, 142] width 70 height 16
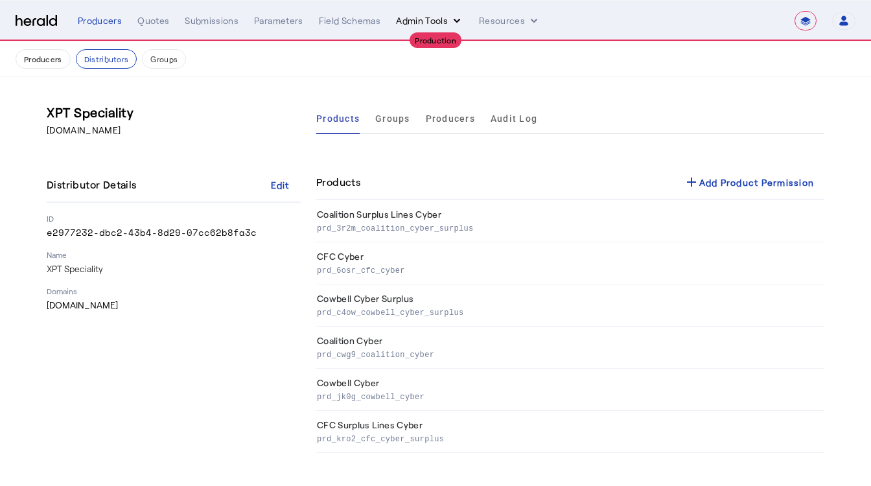
click at [402, 23] on button "Admin Tools" at bounding box center [429, 20] width 67 height 13
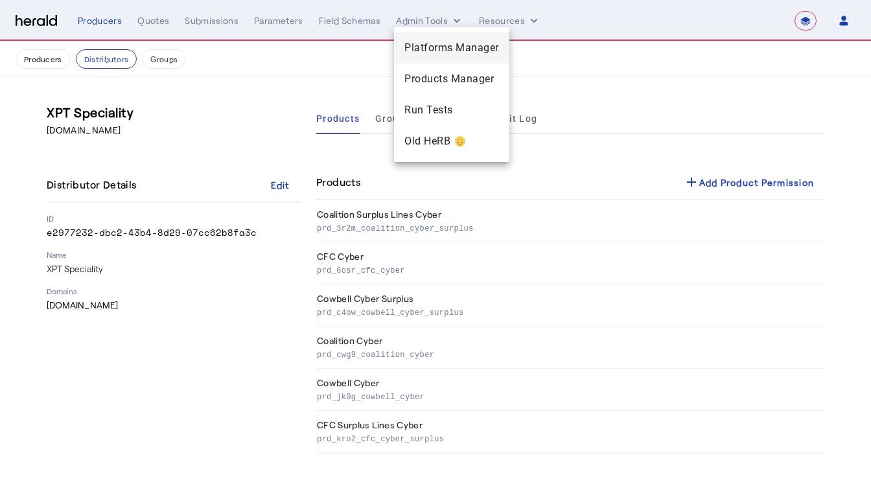
click at [408, 45] on span "Platforms Manager" at bounding box center [452, 48] width 95 height 16
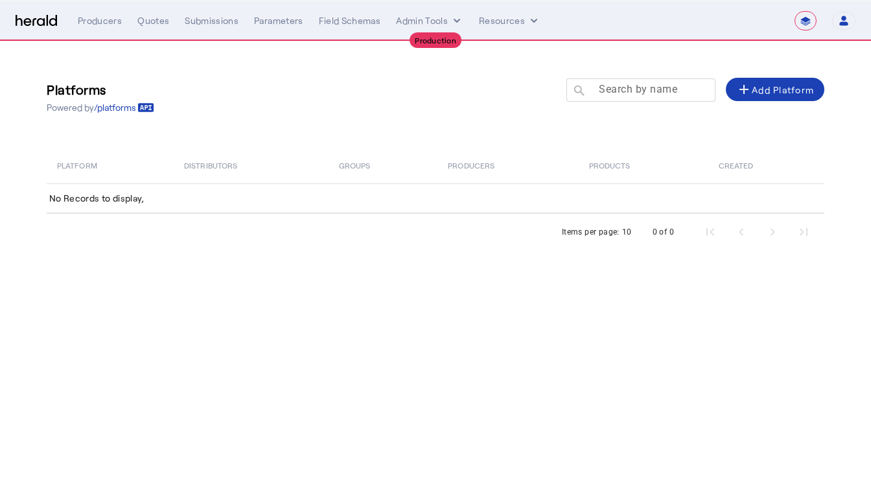
click at [644, 91] on mat-label "Search by name" at bounding box center [638, 89] width 78 height 12
click at [644, 91] on input "Search by name" at bounding box center [647, 90] width 117 height 16
click at [419, 28] on div "**********" at bounding box center [467, 20] width 778 height 19
click at [500, 25] on button "Resources" at bounding box center [510, 20] width 62 height 13
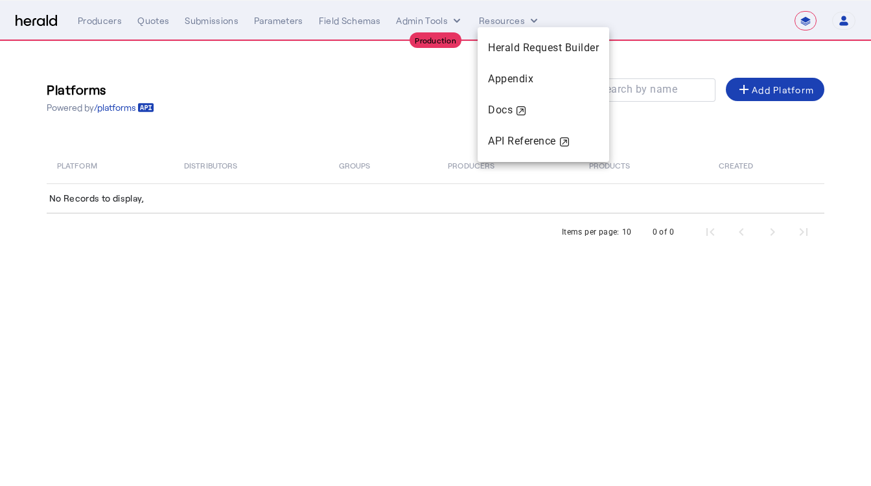
click at [445, 16] on div at bounding box center [435, 243] width 871 height 486
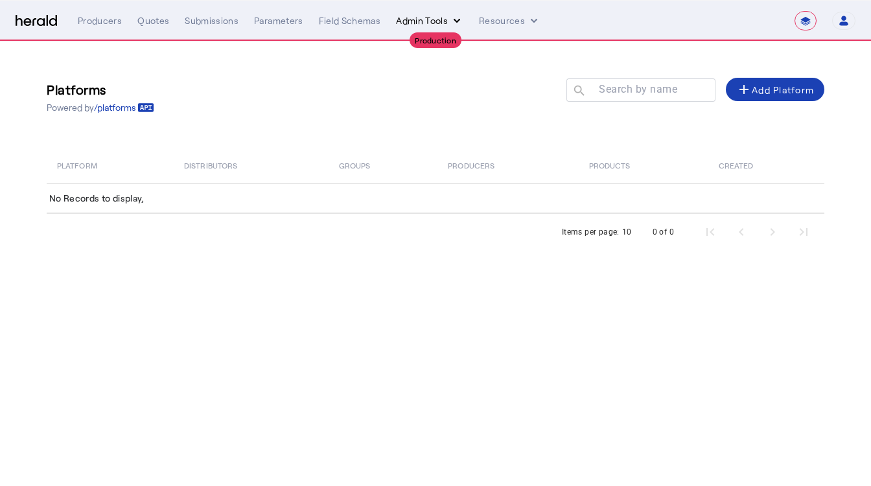
click at [438, 21] on button "Admin Tools" at bounding box center [429, 20] width 67 height 13
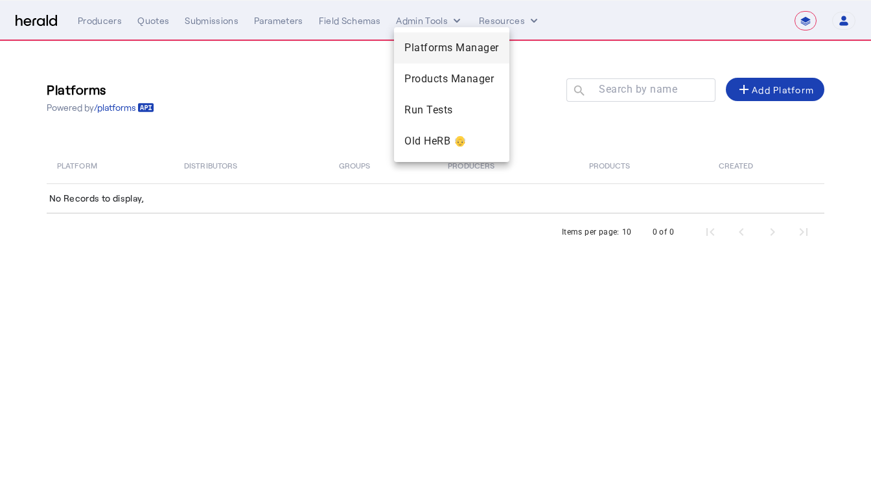
click at [447, 43] on span "Platforms Manager" at bounding box center [452, 48] width 95 height 16
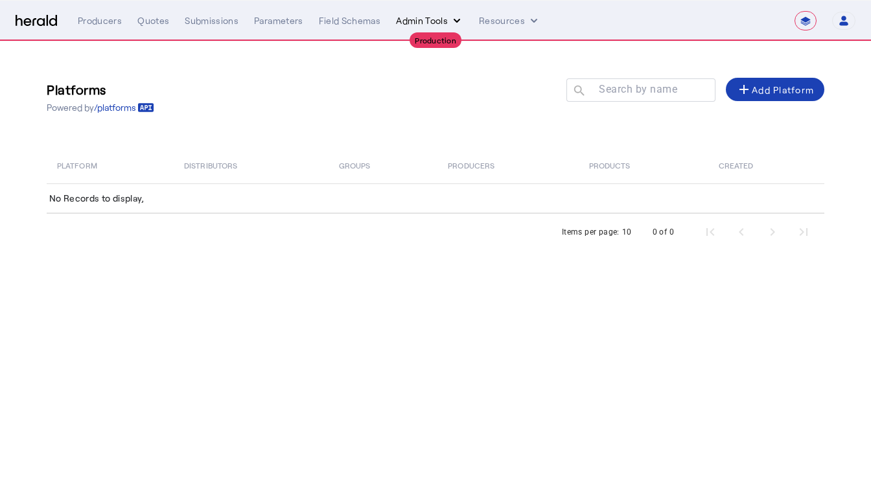
click at [431, 15] on button "Admin Tools" at bounding box center [429, 20] width 67 height 13
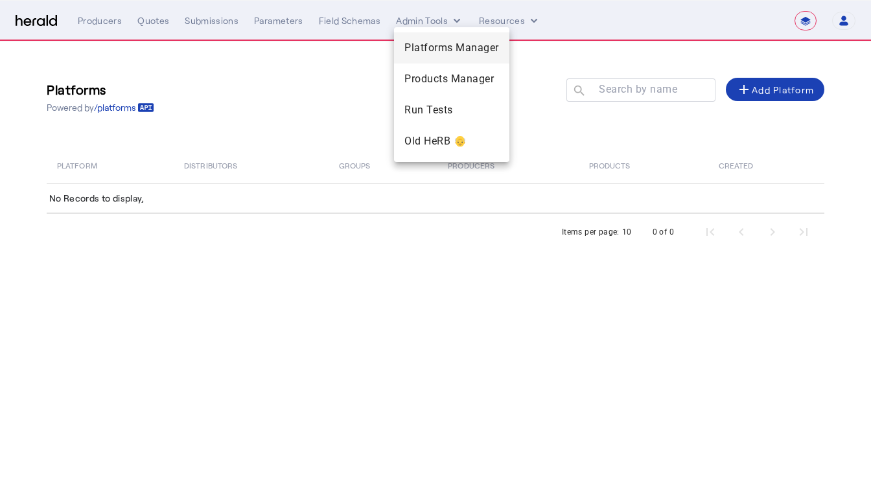
click at [447, 52] on span "Platforms Manager" at bounding box center [452, 48] width 95 height 16
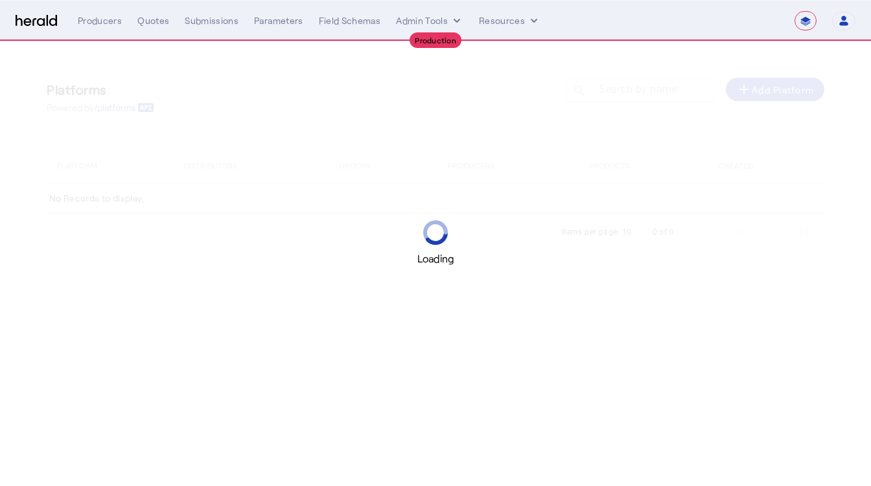
select select "**********"
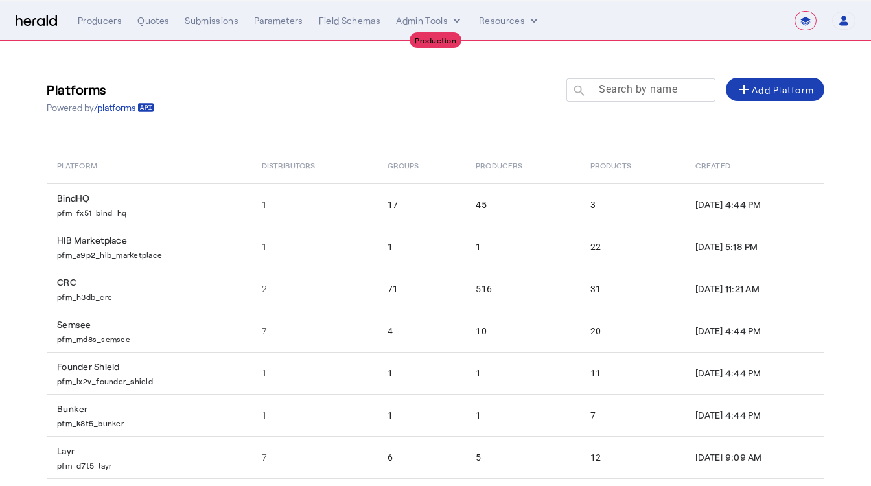
click at [633, 93] on mat-label "Search by name" at bounding box center [638, 89] width 78 height 12
click at [633, 93] on input "Search by name" at bounding box center [647, 90] width 117 height 16
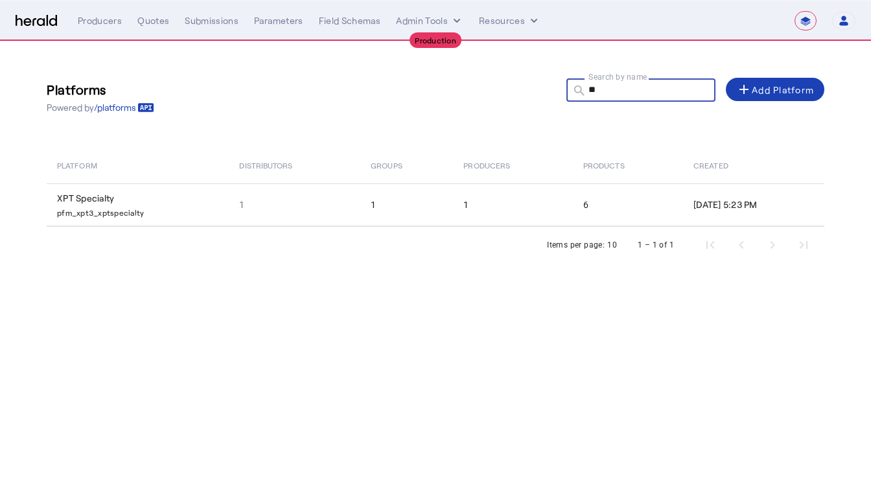
type input "**"
click at [206, 226] on div "Platform Distributors Groups Producers Products Created XPT Specialty pfm_xpt3_…" at bounding box center [436, 205] width 778 height 116
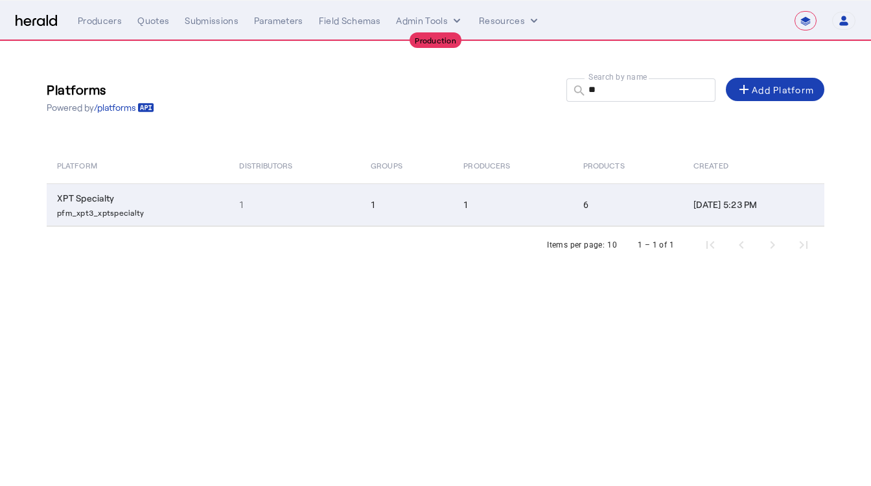
click at [178, 206] on p "pfm_xpt3_xptspecialty" at bounding box center [140, 211] width 167 height 13
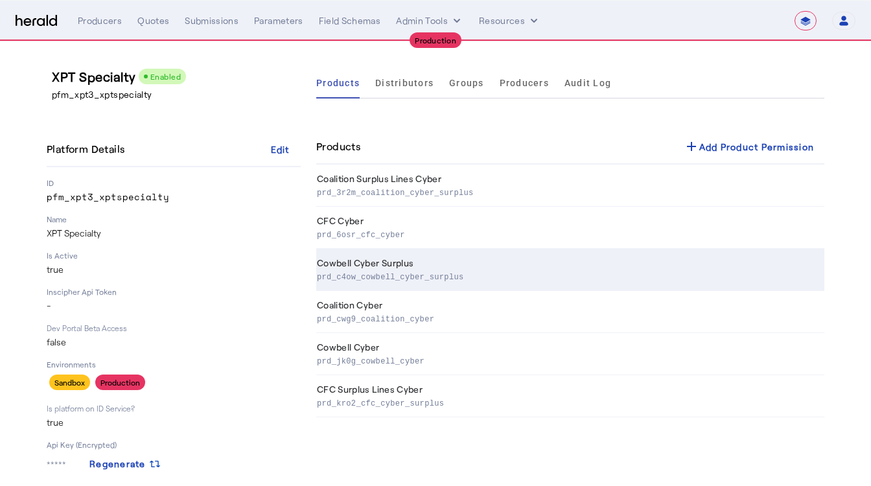
click at [383, 274] on p "prd_c4ow_cowbell_cyber_surplus" at bounding box center [568, 276] width 502 height 13
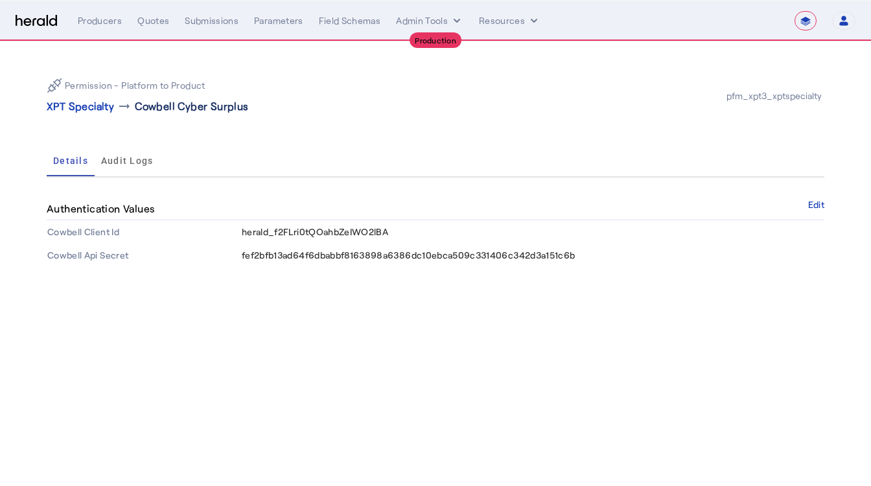
click at [185, 110] on p "Cowbell Cyber Surplus" at bounding box center [191, 107] width 113 height 16
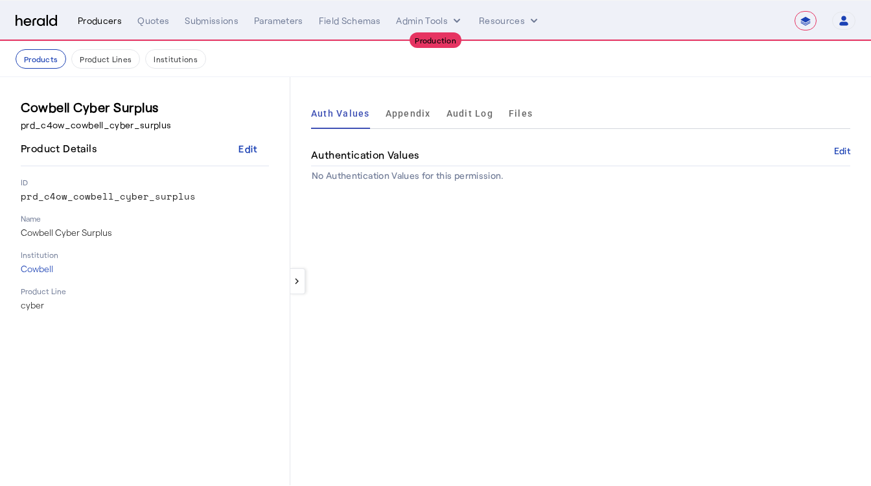
click at [89, 25] on div "Producers" at bounding box center [100, 20] width 44 height 13
select select "pfm_xpt3_xptspecialty"
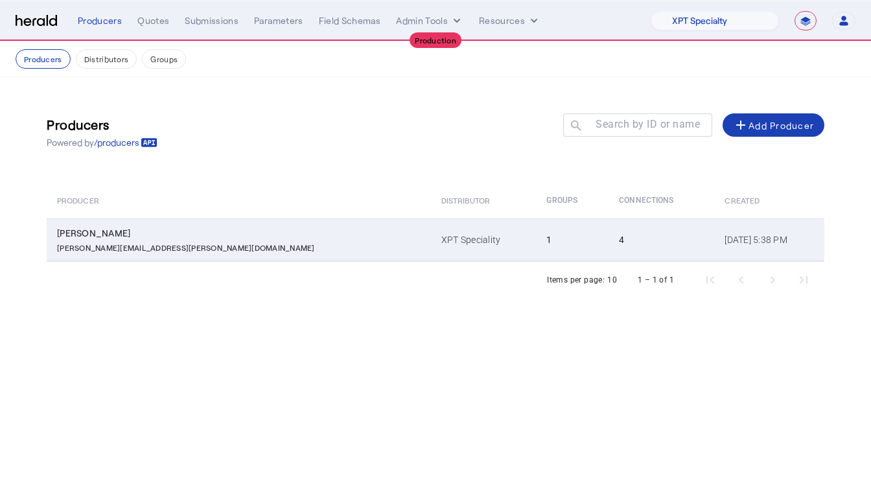
click at [231, 240] on div "[PERSON_NAME][EMAIL_ADDRESS][PERSON_NAME][DOMAIN_NAME]" at bounding box center [241, 246] width 369 height 13
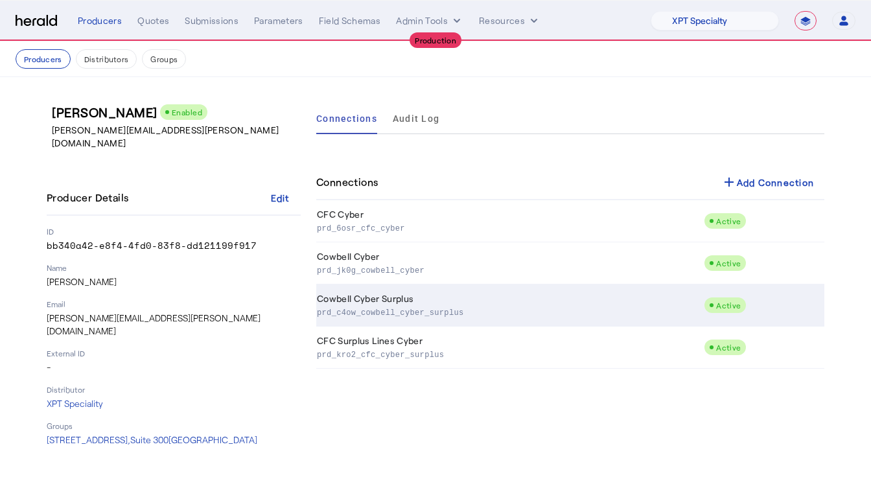
click at [370, 318] on td "Cowbell Cyber Surplus prd_c4ow_cowbell_cyber_surplus" at bounding box center [510, 306] width 388 height 42
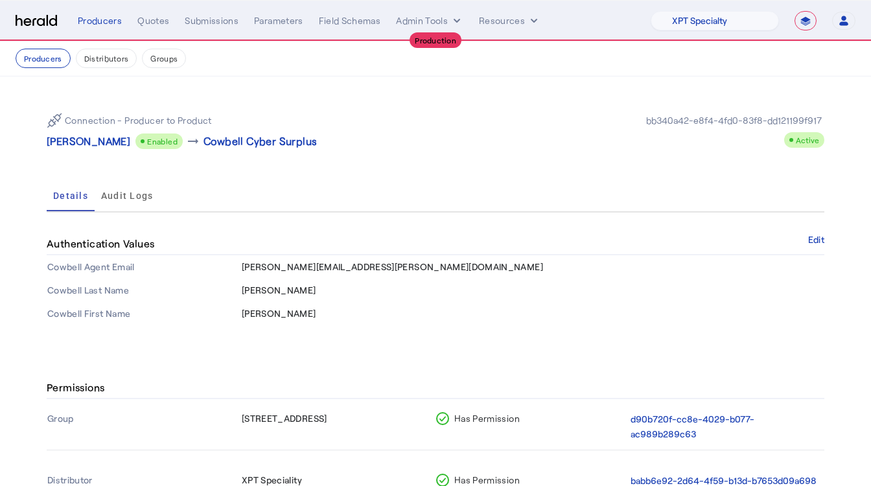
scroll to position [130, 0]
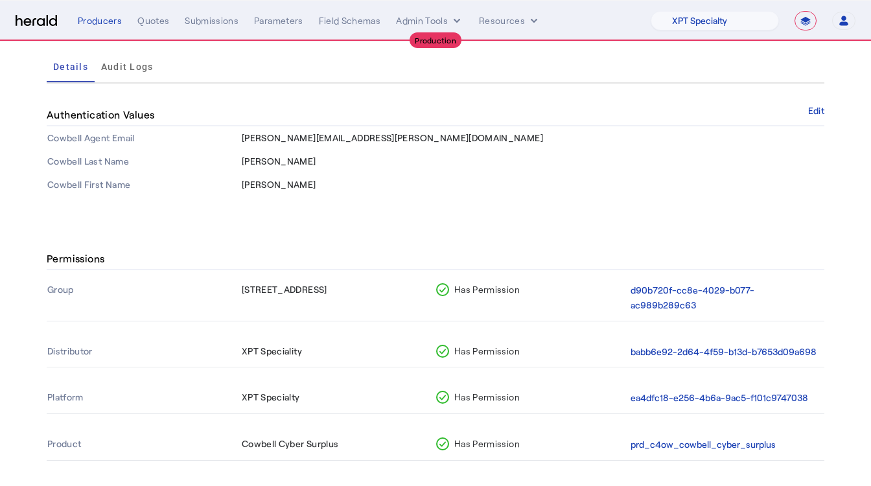
click at [257, 337] on th "XPT Speciality" at bounding box center [338, 352] width 194 height 30
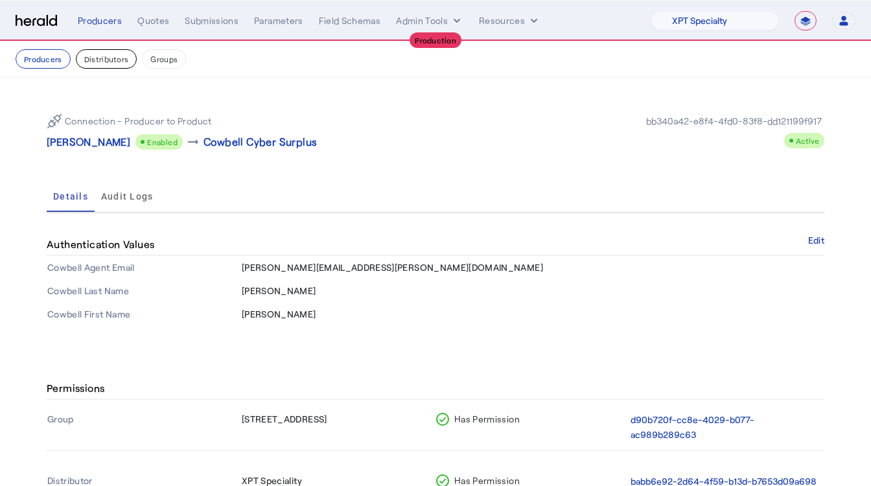
click at [106, 57] on button "Distributors" at bounding box center [107, 58] width 62 height 19
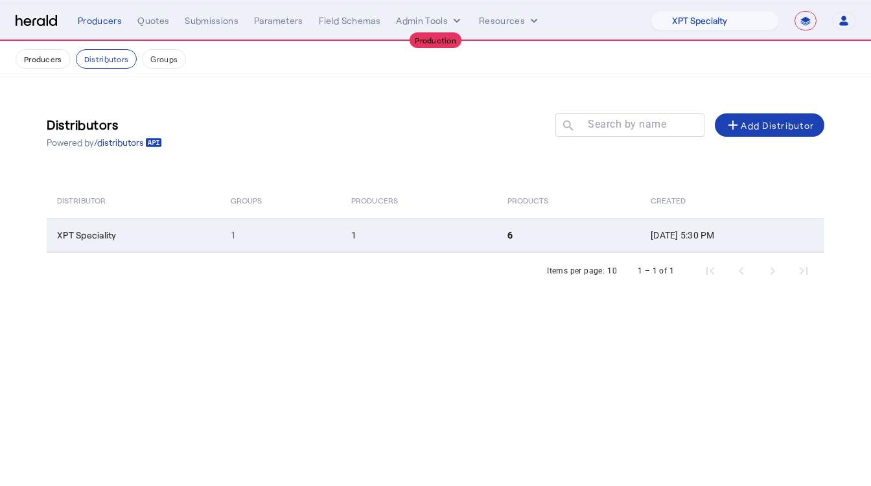
click at [135, 233] on td "XPT Speciality" at bounding box center [134, 235] width 174 height 34
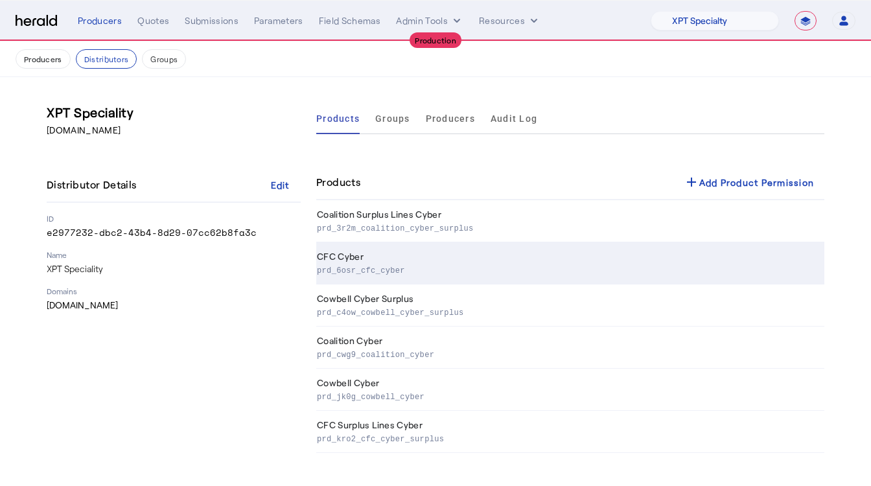
click at [408, 264] on p "prd_6osr_cfc_cyber" at bounding box center [568, 269] width 502 height 13
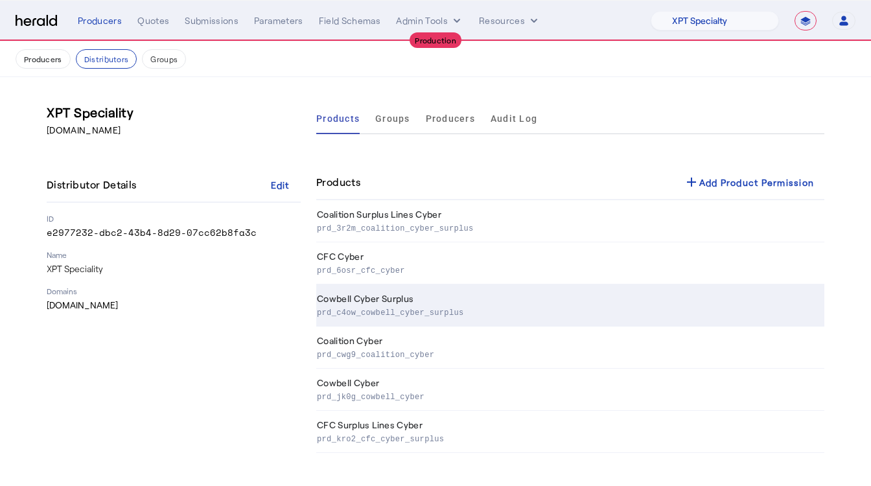
click at [352, 310] on p "prd_c4ow_cowbell_cyber_surplus" at bounding box center [568, 311] width 502 height 13
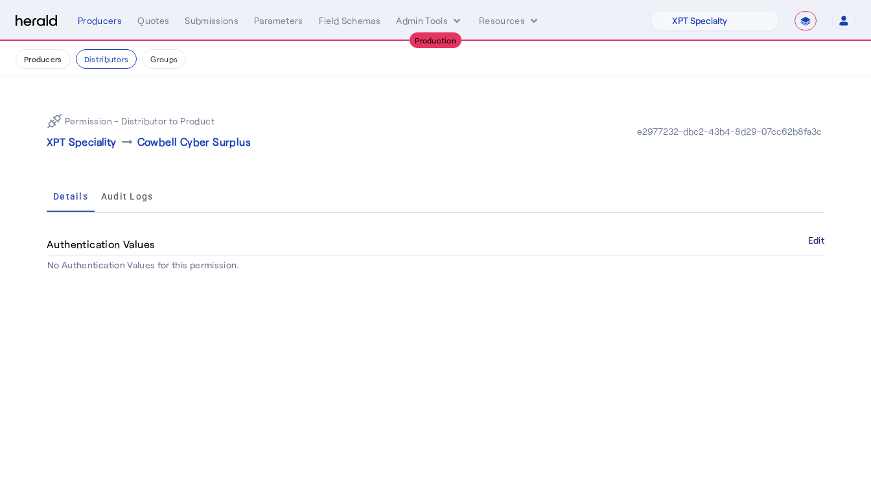
click at [816, 241] on button "Edit" at bounding box center [816, 241] width 16 height 8
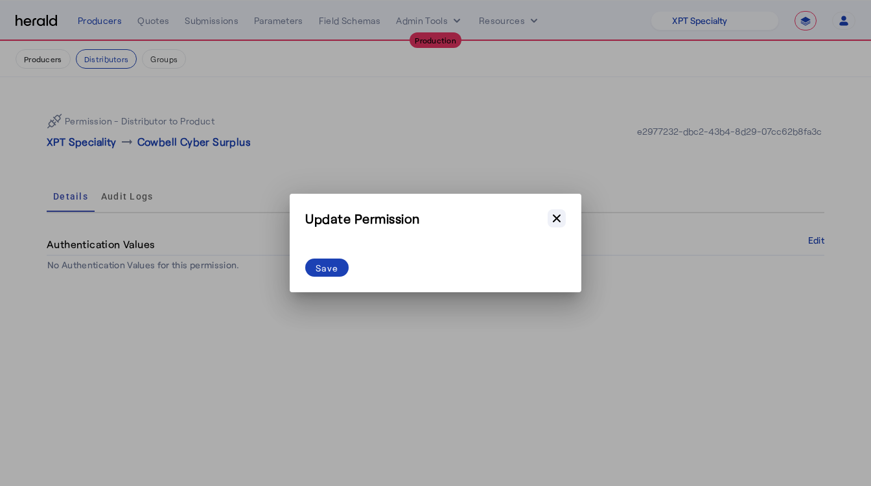
click at [550, 215] on icon "button" at bounding box center [556, 218] width 13 height 13
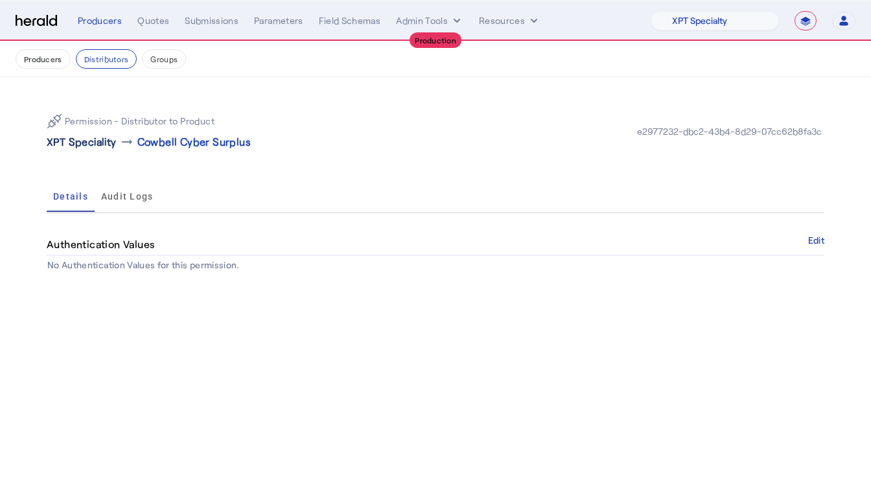
click at [97, 141] on p "XPT Speciality" at bounding box center [82, 142] width 70 height 16
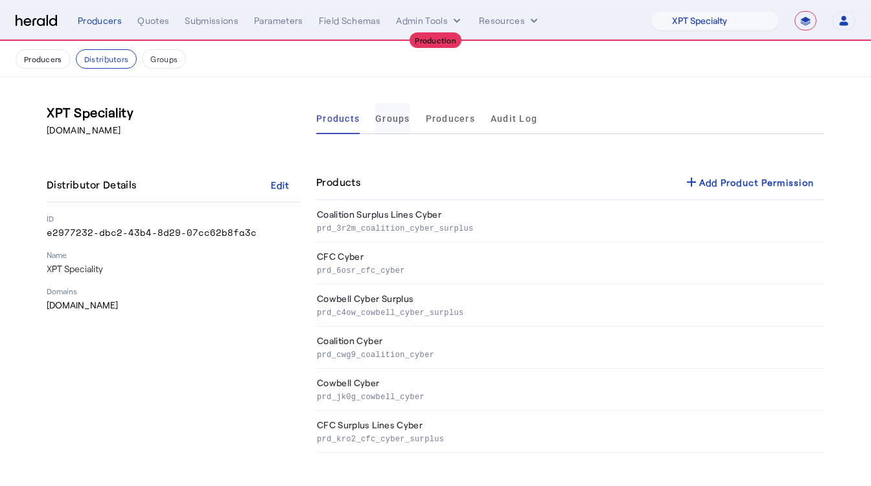
click at [376, 121] on span "Groups" at bounding box center [392, 118] width 35 height 9
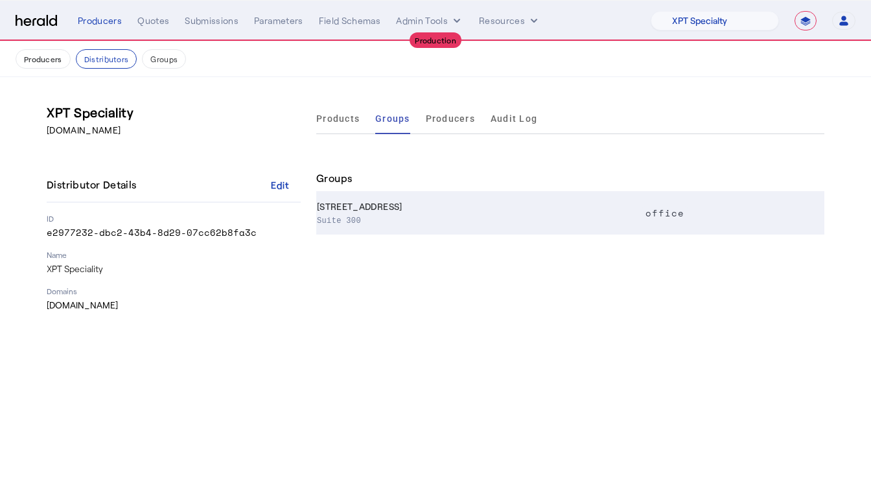
click at [375, 212] on td "[STREET_ADDRESS]" at bounding box center [478, 214] width 325 height 42
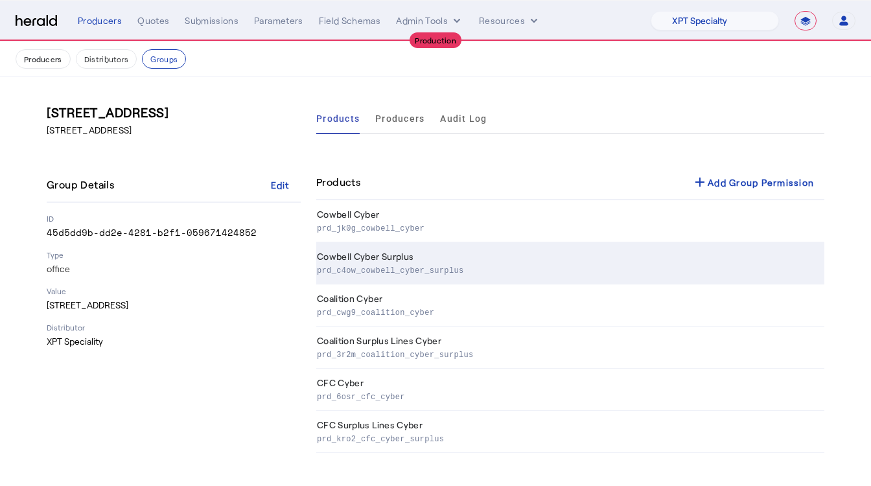
click at [390, 263] on p "prd_c4ow_cowbell_cyber_surplus" at bounding box center [568, 269] width 502 height 13
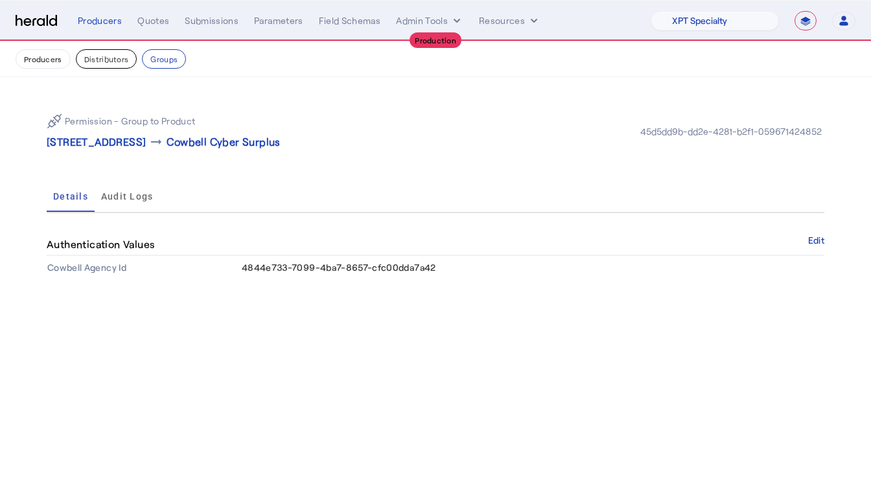
click at [108, 62] on button "Distributors" at bounding box center [107, 58] width 62 height 19
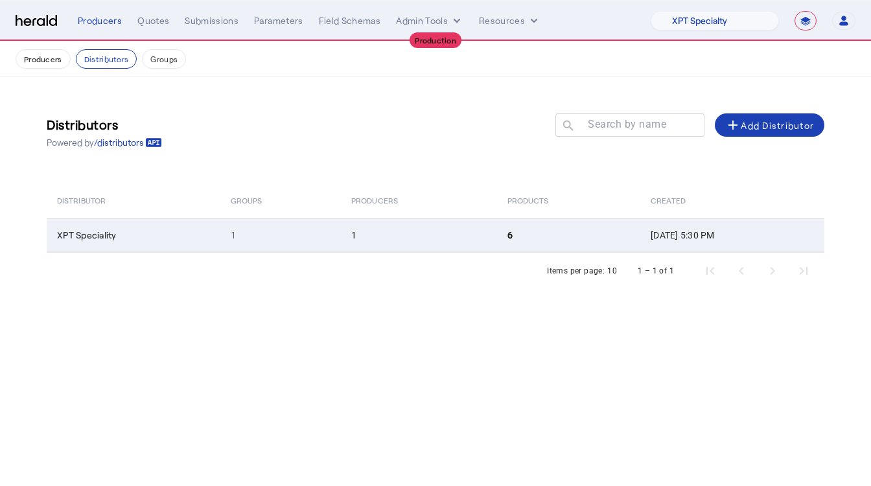
click at [153, 246] on td "XPT Speciality" at bounding box center [134, 235] width 174 height 34
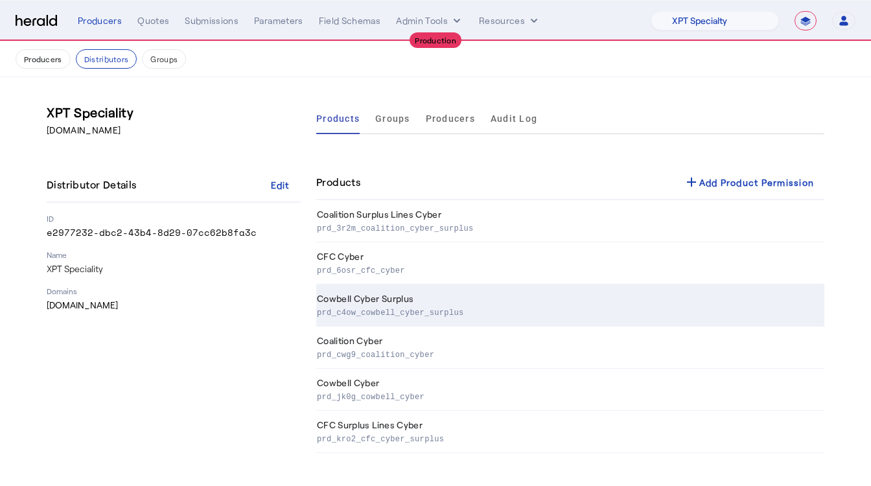
click at [386, 311] on p "prd_c4ow_cowbell_cyber_surplus" at bounding box center [568, 311] width 502 height 13
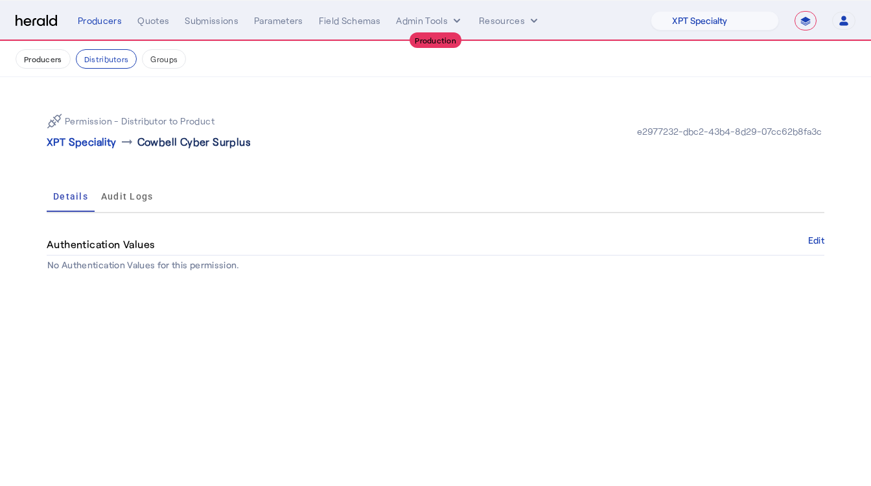
click at [178, 145] on p "Cowbell Cyber Surplus" at bounding box center [193, 142] width 113 height 16
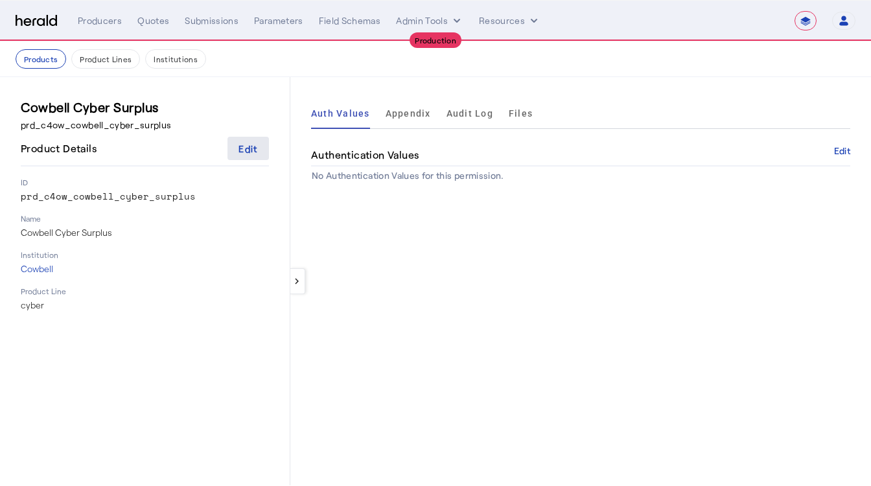
click at [244, 145] on div "Edit" at bounding box center [248, 149] width 19 height 14
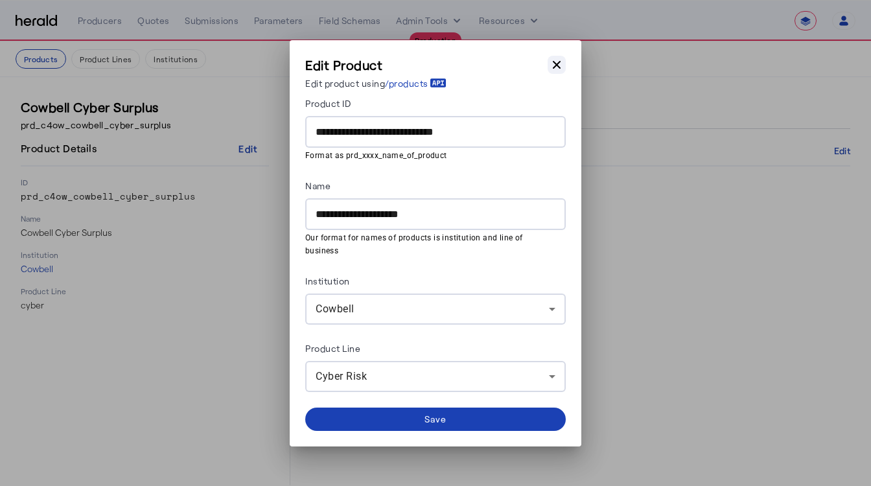
click at [558, 71] on icon "button" at bounding box center [556, 64] width 13 height 13
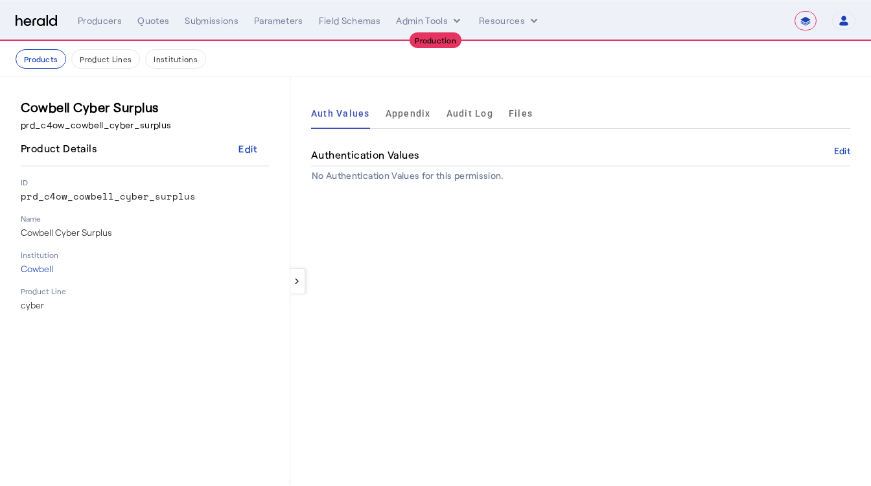
select select "pfm_xpt3_xptspecialty"
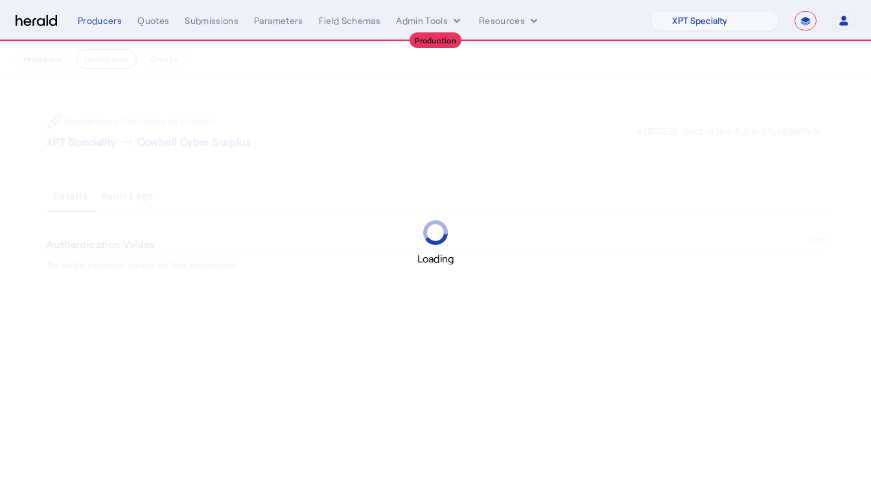
click at [210, 173] on div "Loading" at bounding box center [435, 243] width 871 height 486
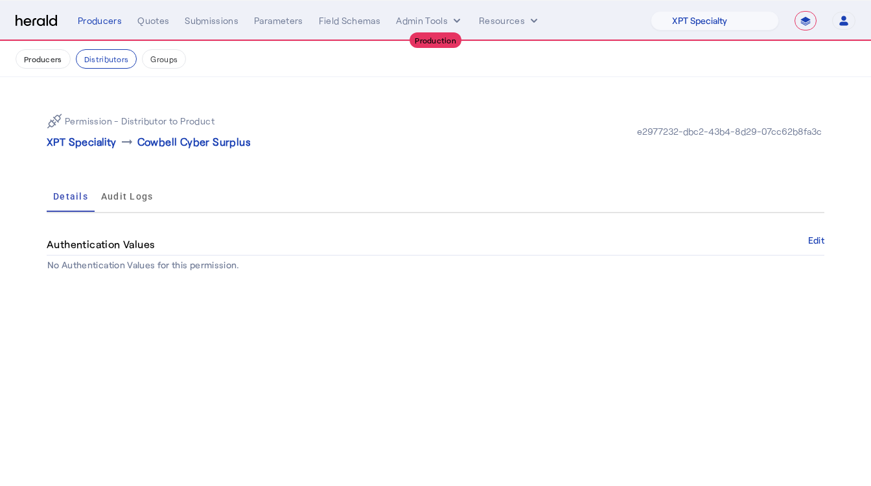
click at [307, 188] on div "Details Audit Logs" at bounding box center [436, 196] width 778 height 31
click at [46, 65] on button "Producers" at bounding box center [43, 58] width 55 height 19
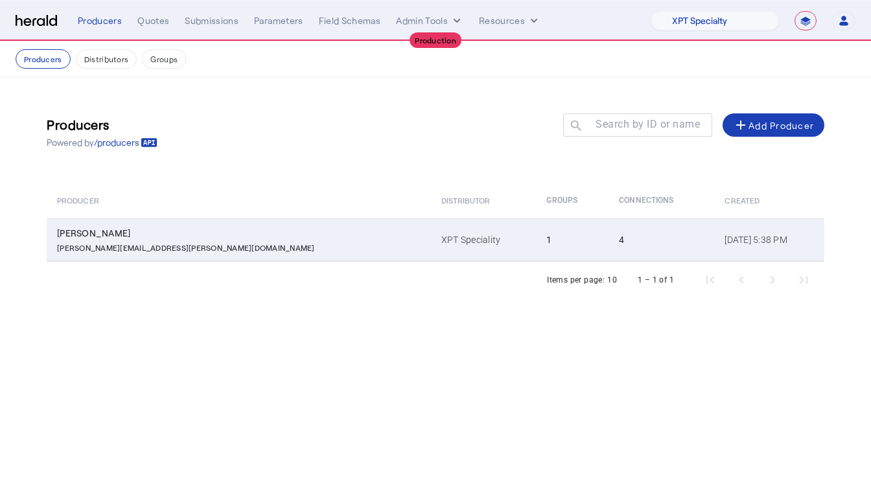
click at [251, 241] on div "[PERSON_NAME][EMAIL_ADDRESS][PERSON_NAME][DOMAIN_NAME]" at bounding box center [241, 246] width 369 height 13
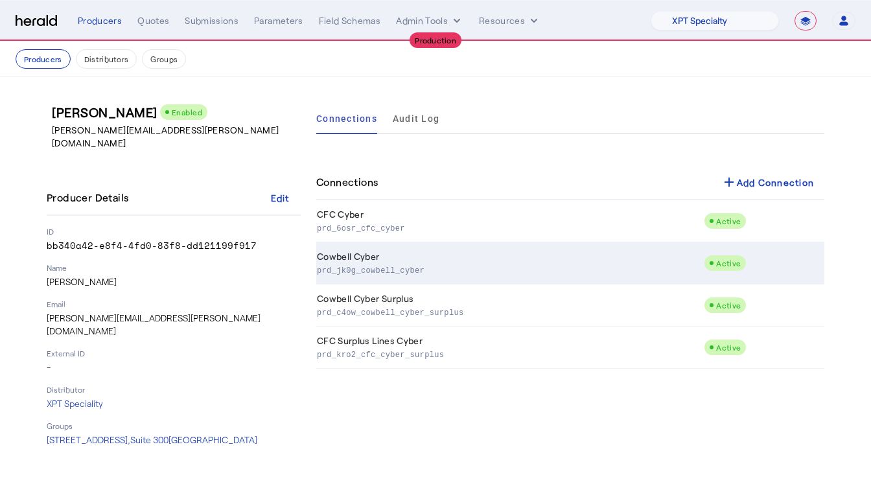
click at [366, 246] on td "Cowbell Cyber prd_jk0g_cowbell_cyber" at bounding box center [510, 263] width 388 height 42
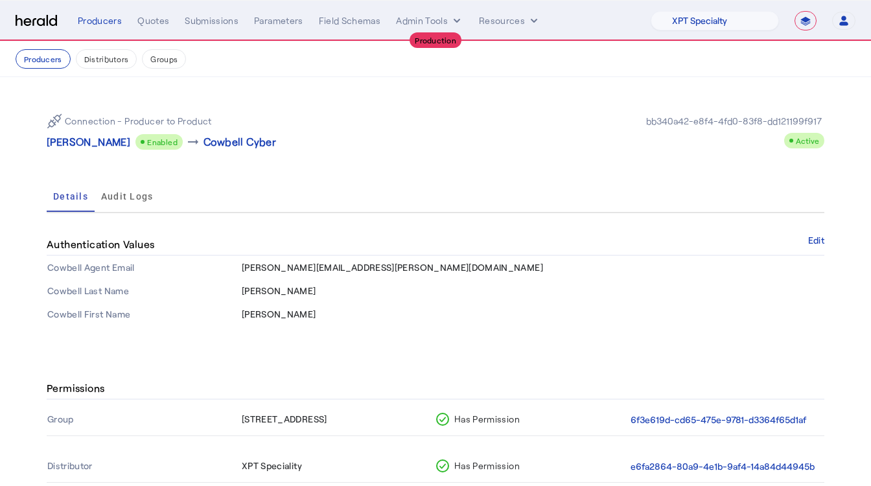
scroll to position [130, 0]
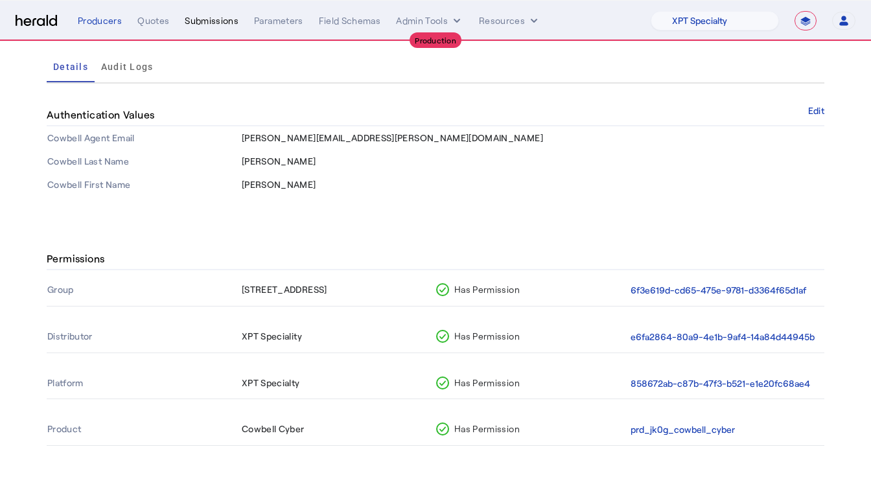
click at [205, 20] on div "Submissions" at bounding box center [212, 20] width 54 height 13
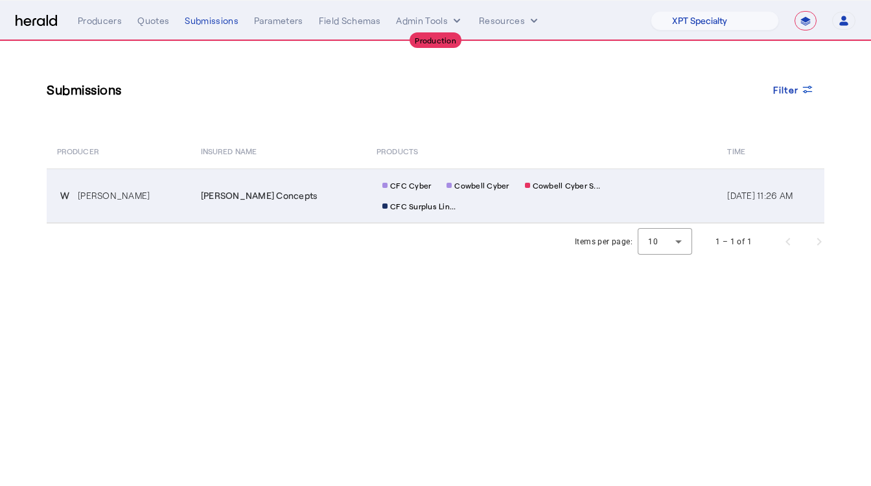
click at [202, 193] on td "[PERSON_NAME] Concepts" at bounding box center [279, 196] width 176 height 54
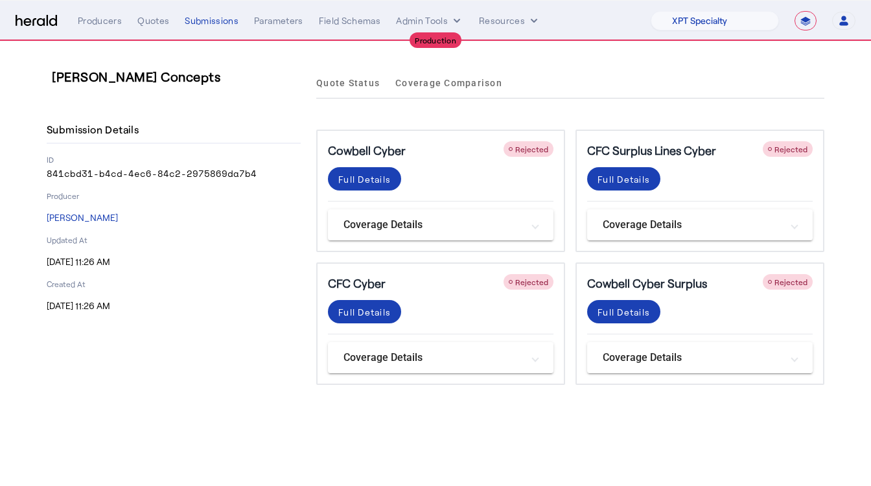
click at [596, 274] on h5 "Cowbell Cyber Surplus" at bounding box center [647, 283] width 120 height 18
click at [401, 194] on span at bounding box center [364, 178] width 73 height 31
click at [185, 25] on div "Submissions" at bounding box center [212, 20] width 54 height 13
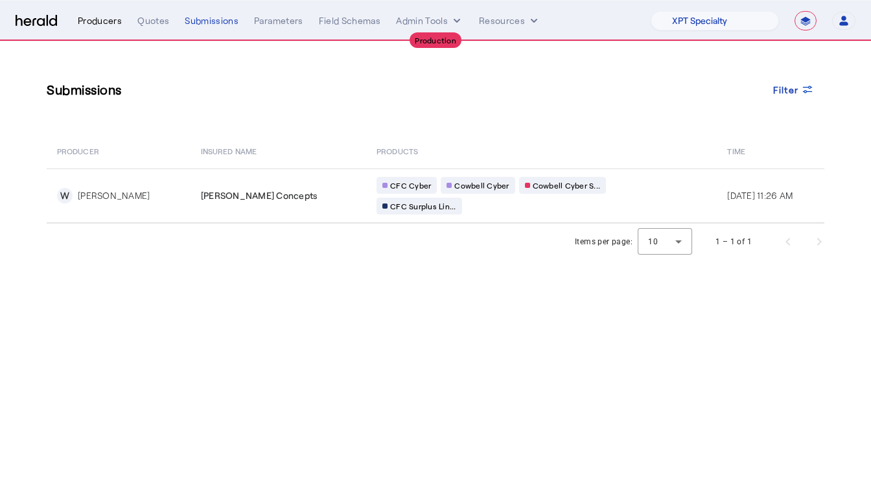
click at [100, 21] on div "Producers" at bounding box center [100, 20] width 44 height 13
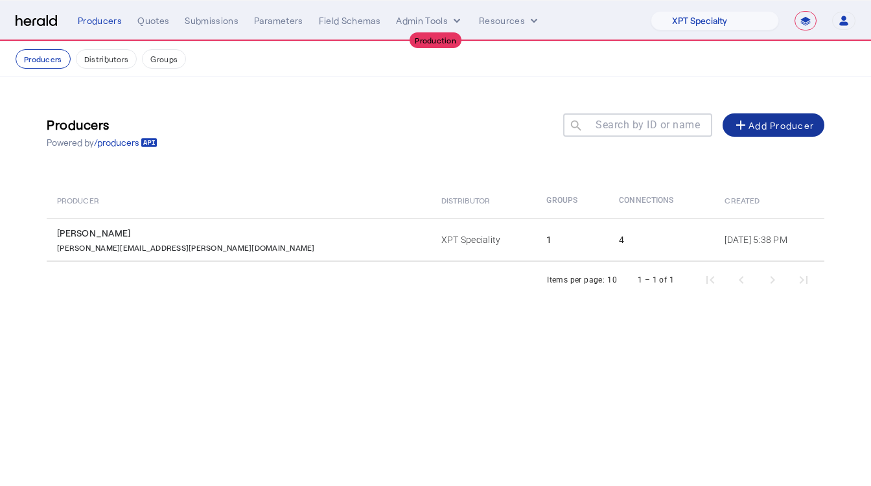
click at [801, 123] on div "add Add Producer" at bounding box center [773, 125] width 81 height 16
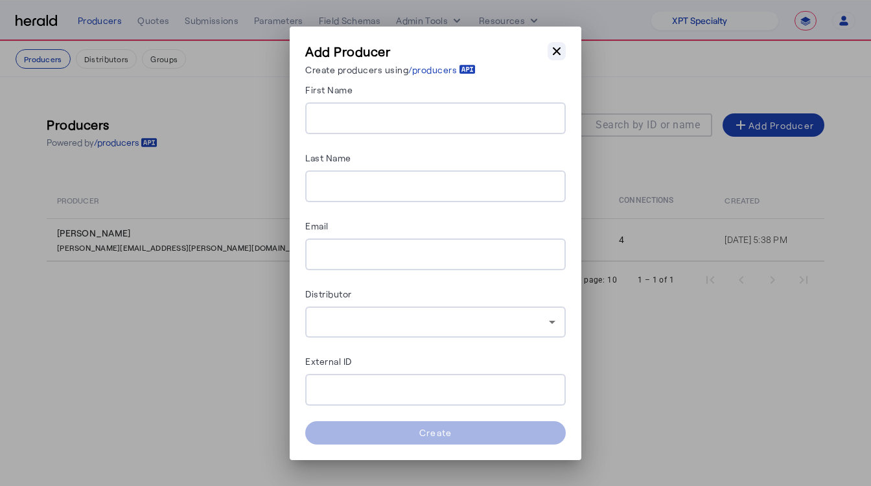
click at [559, 49] on icon "button" at bounding box center [557, 51] width 8 height 8
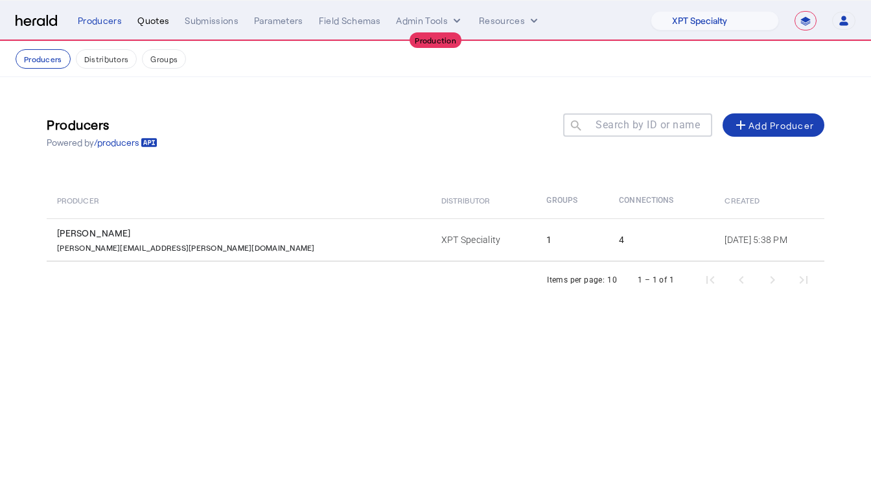
click at [141, 16] on div "Quotes" at bounding box center [153, 20] width 32 height 13
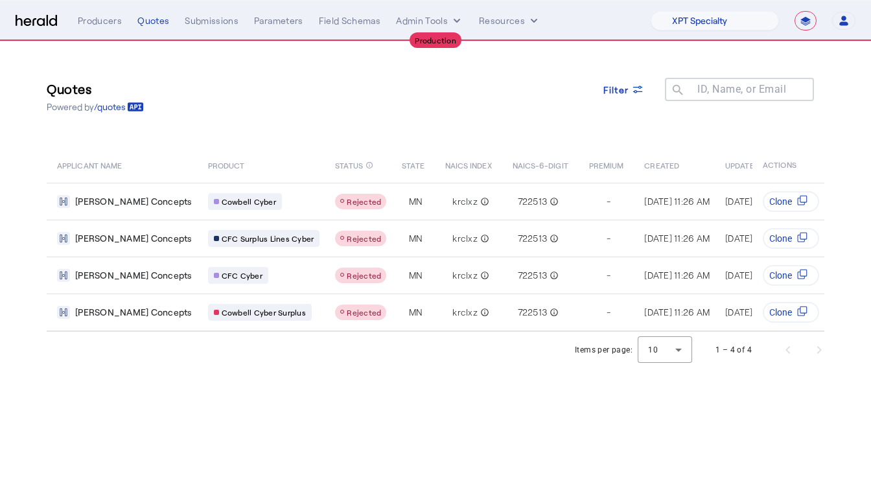
click at [41, 19] on img at bounding box center [36, 21] width 41 height 12
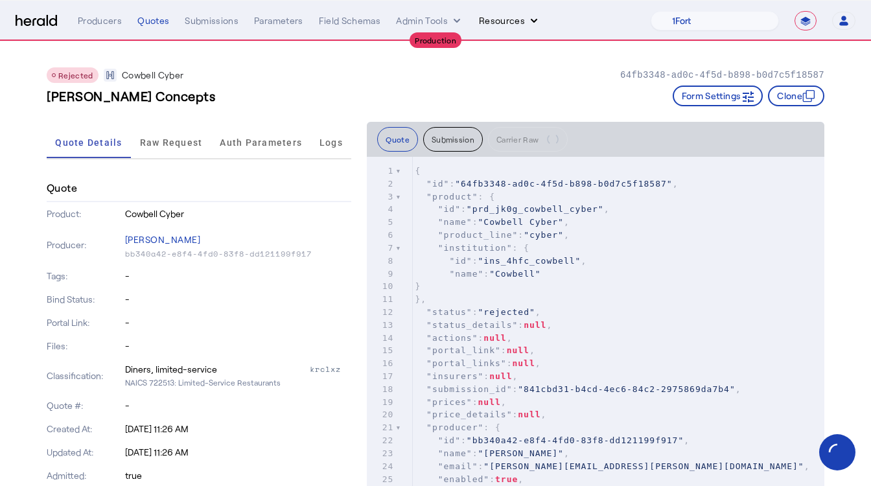
click at [510, 17] on button "Resources" at bounding box center [510, 20] width 62 height 13
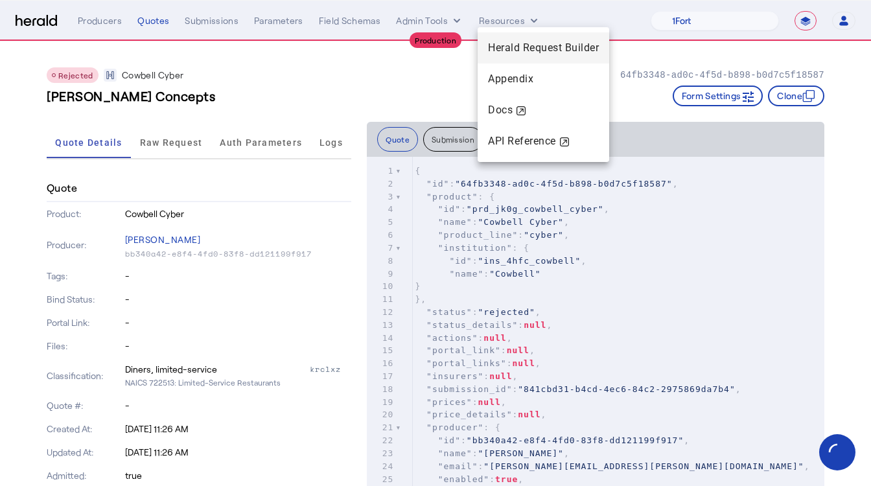
click at [518, 45] on span "Herald Request Builder" at bounding box center [543, 47] width 111 height 12
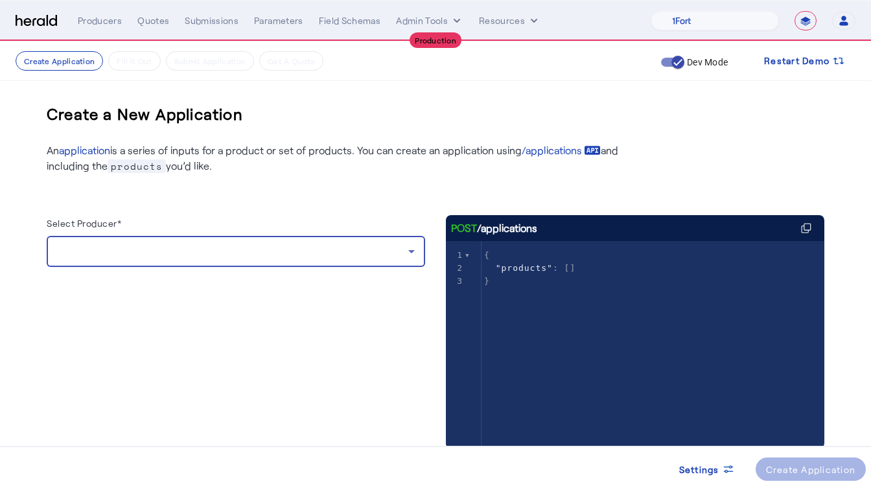
click at [145, 259] on div at bounding box center [232, 252] width 351 height 16
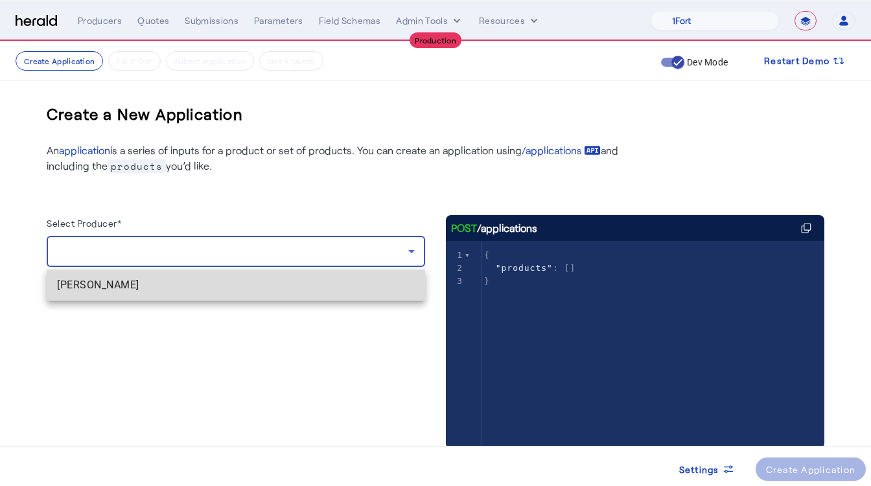
click at [101, 288] on span "[PERSON_NAME]" at bounding box center [236, 285] width 358 height 16
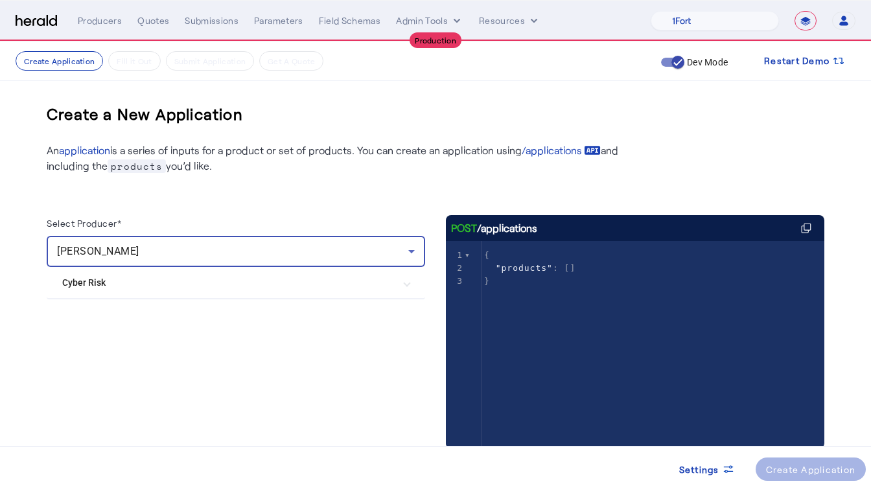
click at [130, 298] on mat-expansion-panel "Cyber Risk CFC Cyber Cowbell Cyber Cowbell Cyber Surplus CFC Surplus Lines Cyber" at bounding box center [236, 283] width 379 height 32
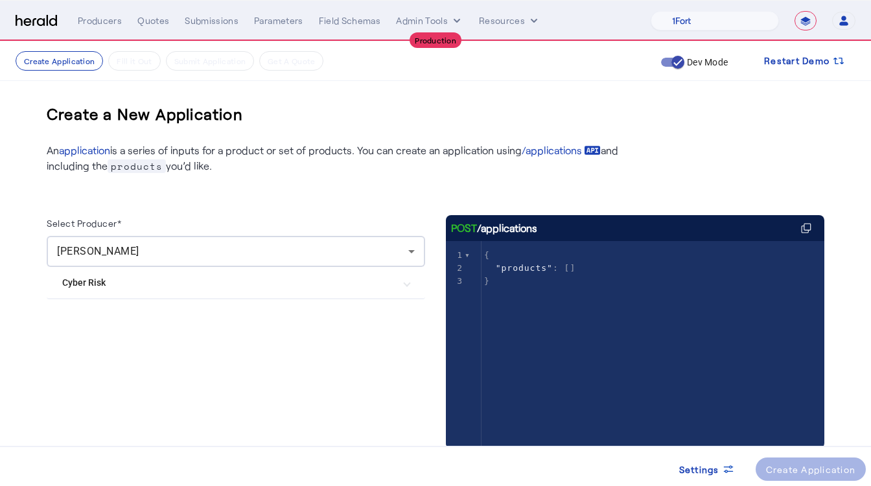
click at [122, 294] on mat-expansion-panel-header "Cyber Risk" at bounding box center [236, 282] width 379 height 31
click at [113, 323] on label "CFC Cyber" at bounding box center [111, 321] width 46 height 13
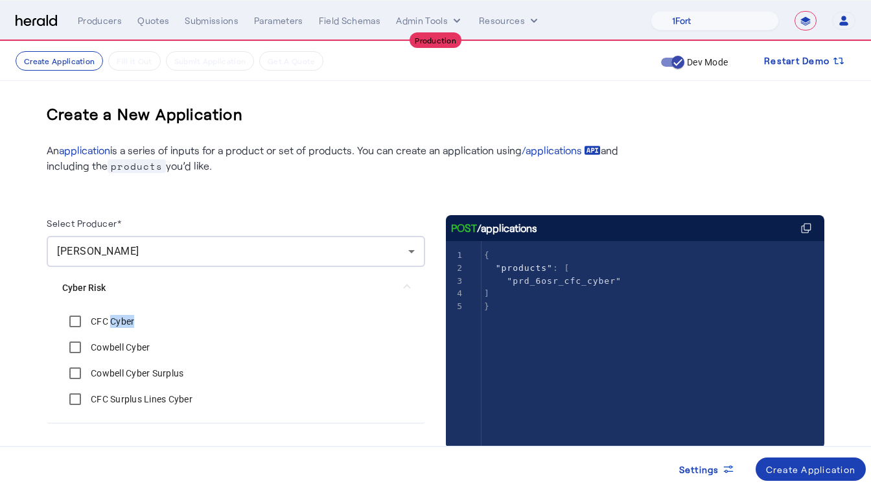
click at [113, 323] on label "CFC Cyber" at bounding box center [111, 321] width 46 height 13
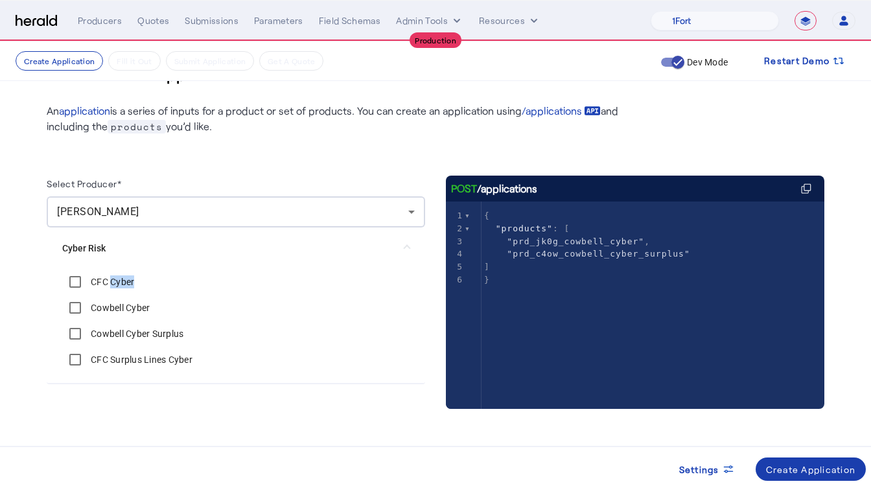
click at [793, 469] on div "Create Application" at bounding box center [811, 470] width 90 height 14
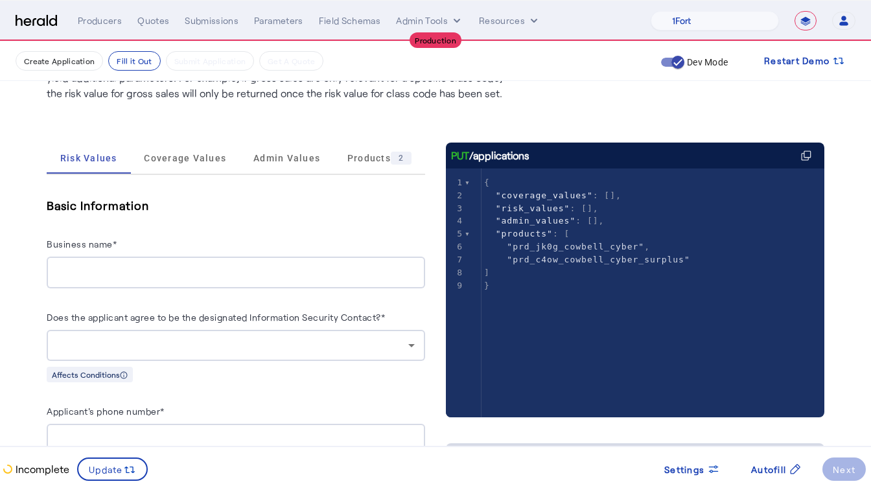
scroll to position [235, 0]
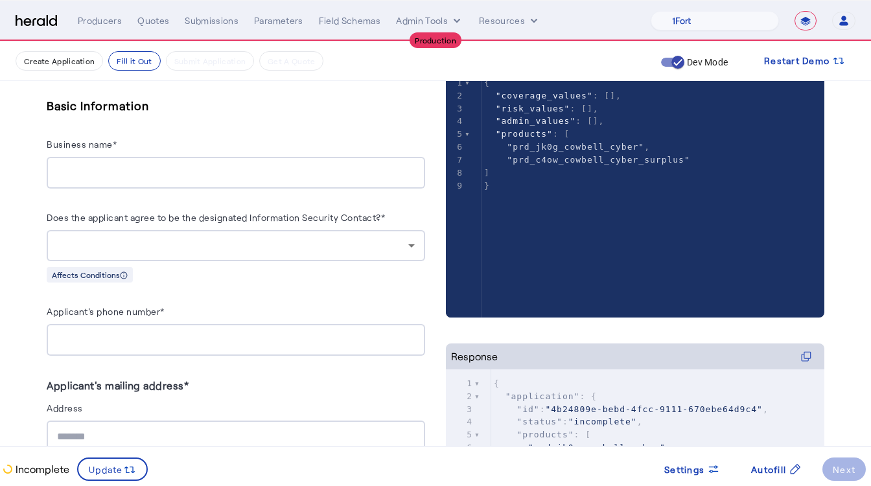
click at [109, 161] on div at bounding box center [236, 173] width 358 height 32
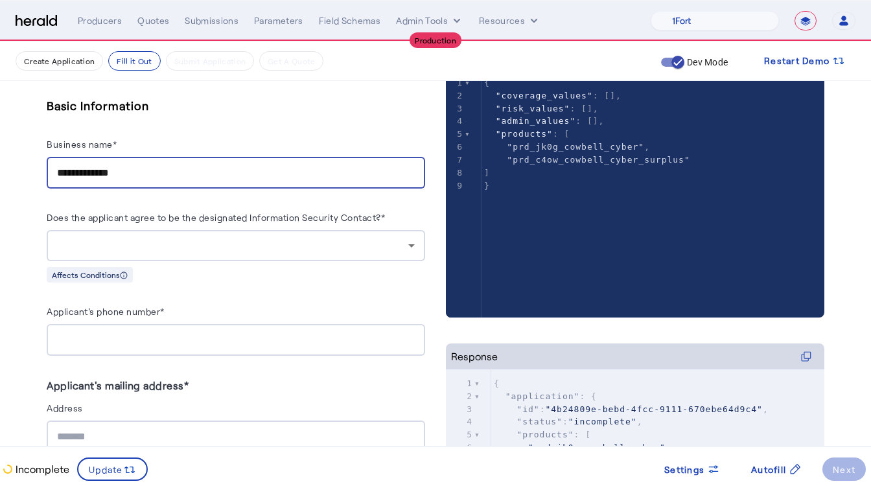
type input "**********"
click at [200, 241] on div at bounding box center [232, 246] width 351 height 16
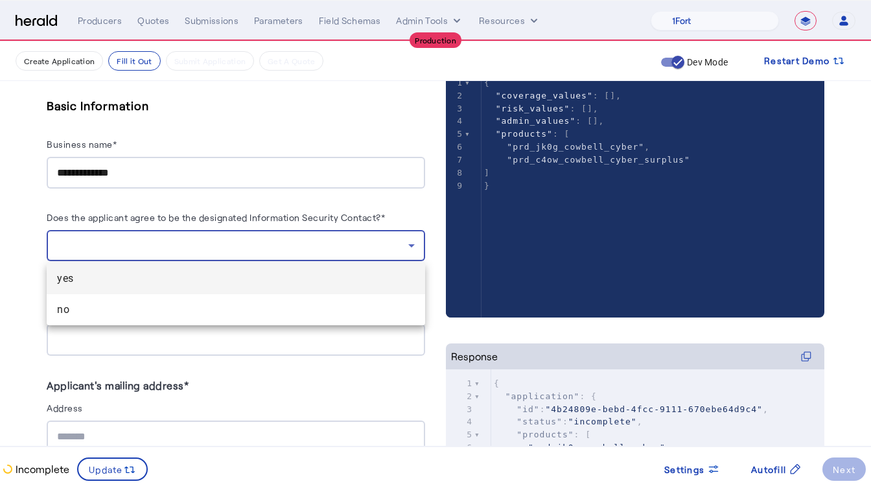
click at [124, 285] on span "yes" at bounding box center [236, 279] width 358 height 16
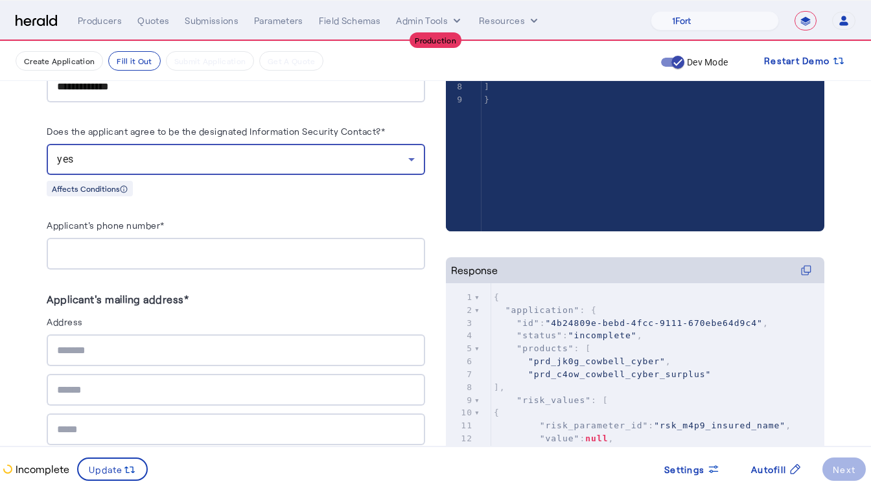
scroll to position [336, 0]
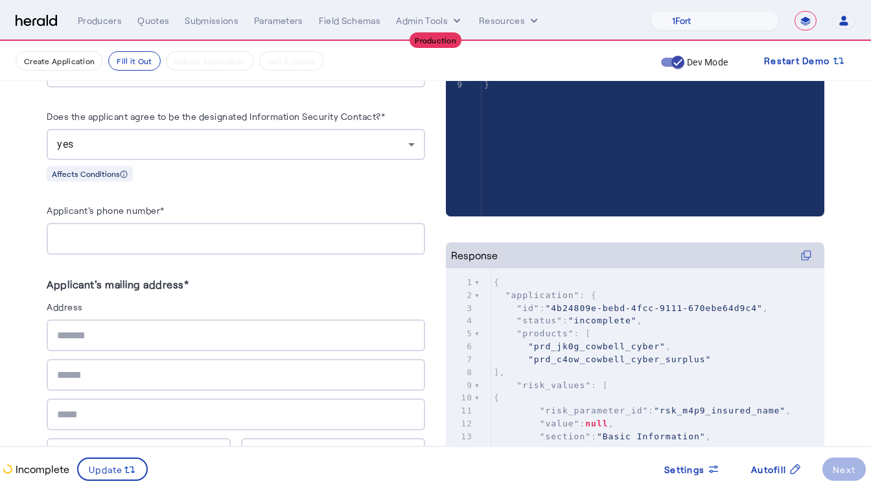
click at [106, 246] on div at bounding box center [236, 239] width 358 height 32
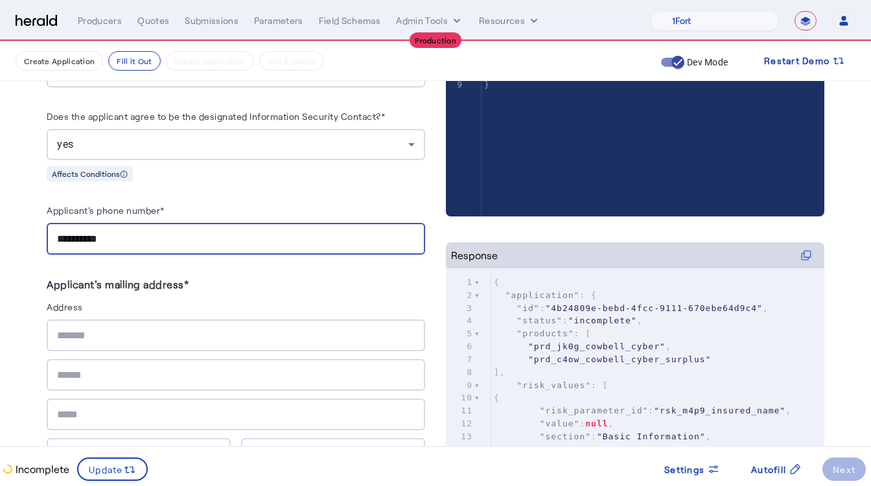
type input "**********"
click at [87, 342] on div at bounding box center [236, 336] width 358 height 32
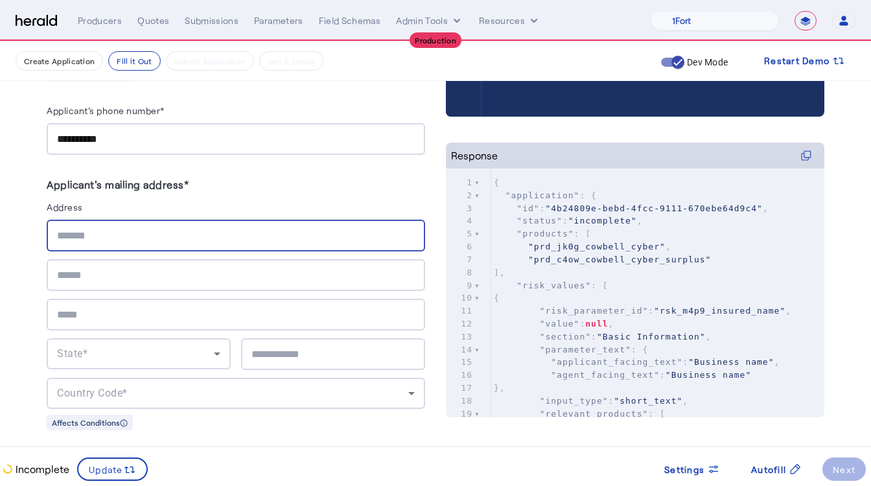
scroll to position [437, 0]
type input "**********"
type input "*******"
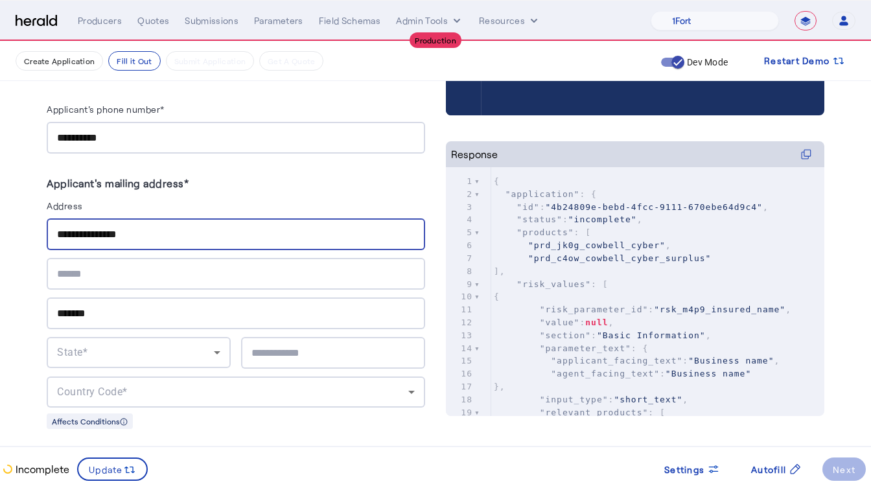
type input "*****"
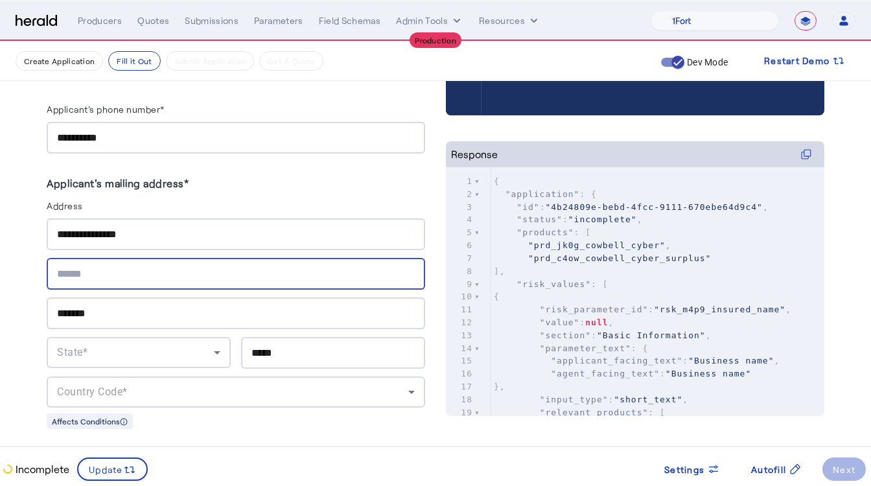
click at [115, 348] on div "State*" at bounding box center [135, 353] width 157 height 16
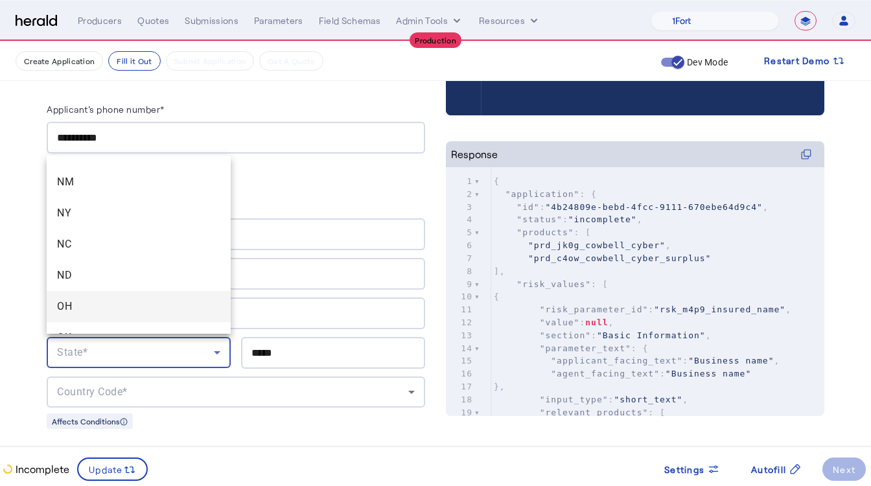
scroll to position [963, 0]
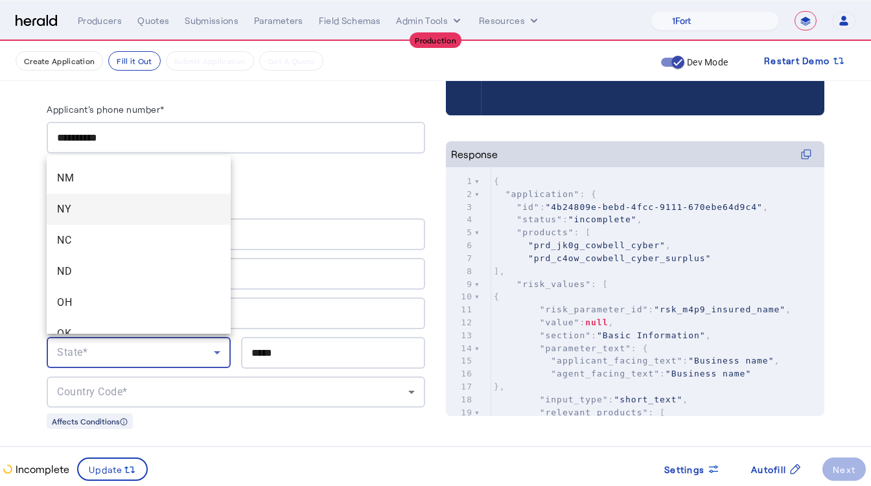
click at [70, 218] on mat-option "NY" at bounding box center [139, 209] width 184 height 31
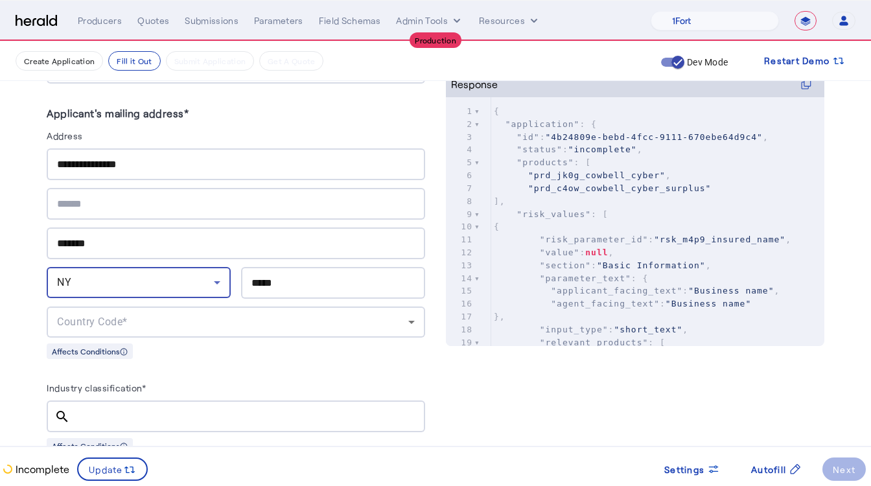
scroll to position [515, 0]
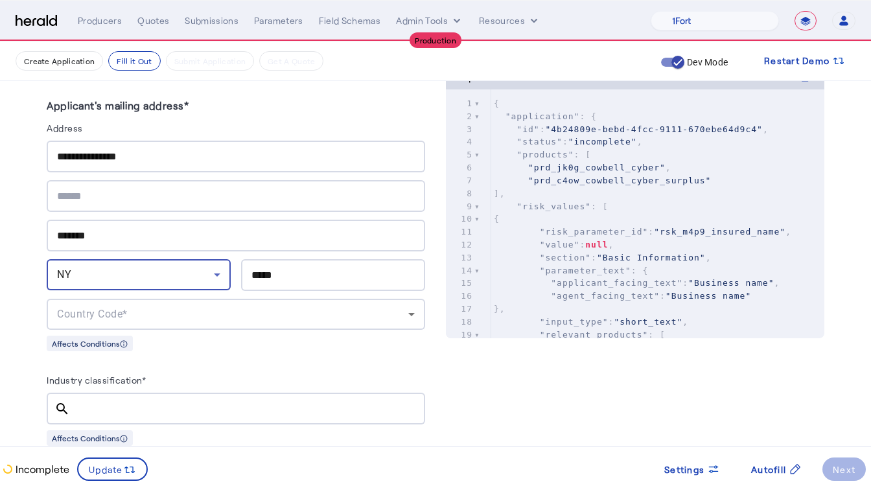
click at [87, 315] on span "Country Code*" at bounding box center [92, 314] width 71 height 12
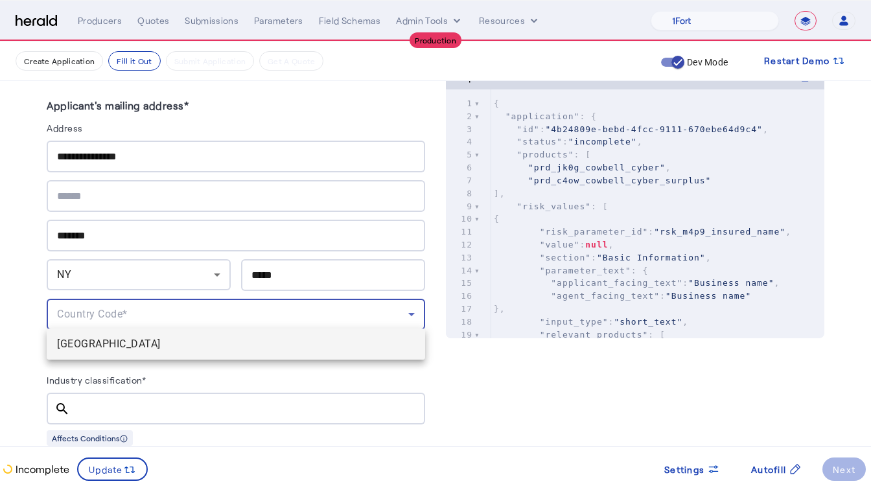
click at [95, 338] on span "[GEOGRAPHIC_DATA]" at bounding box center [236, 344] width 358 height 16
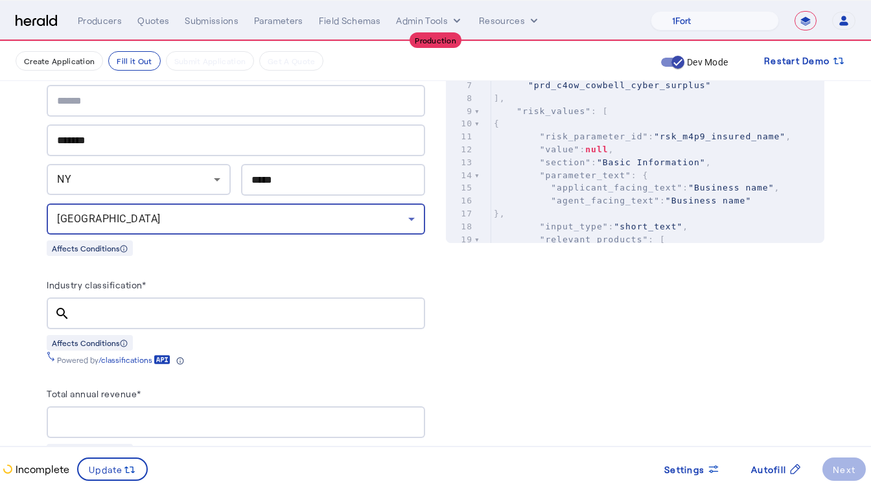
scroll to position [620, 0]
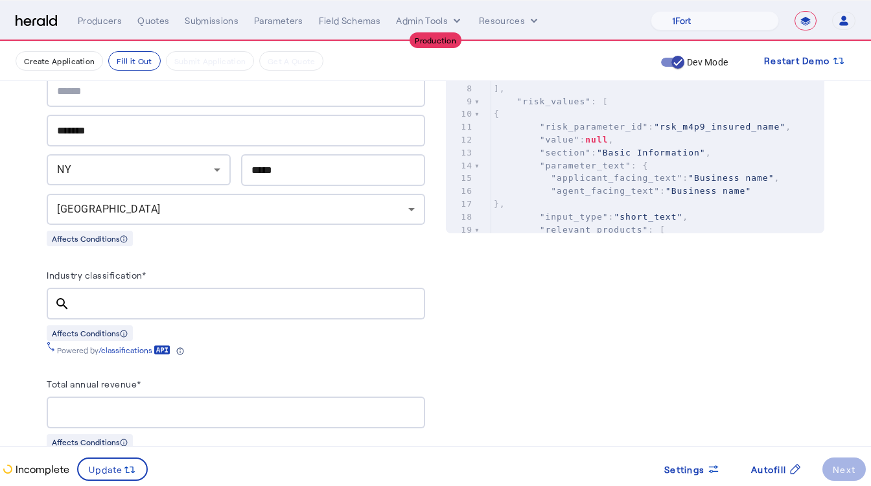
click at [95, 288] on div at bounding box center [247, 304] width 335 height 32
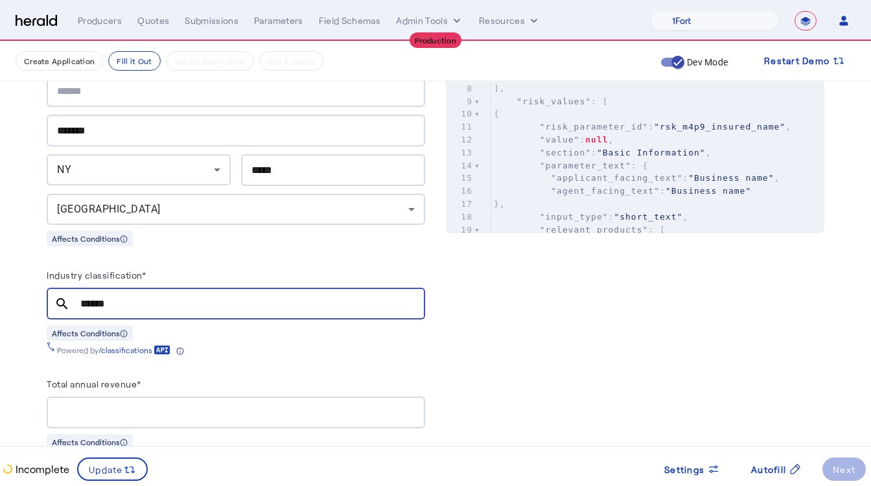
type input "*******"
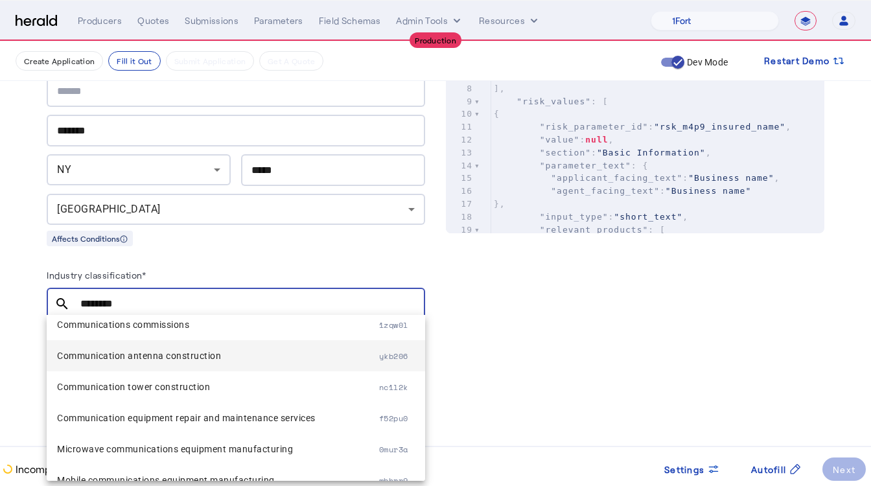
scroll to position [0, 0]
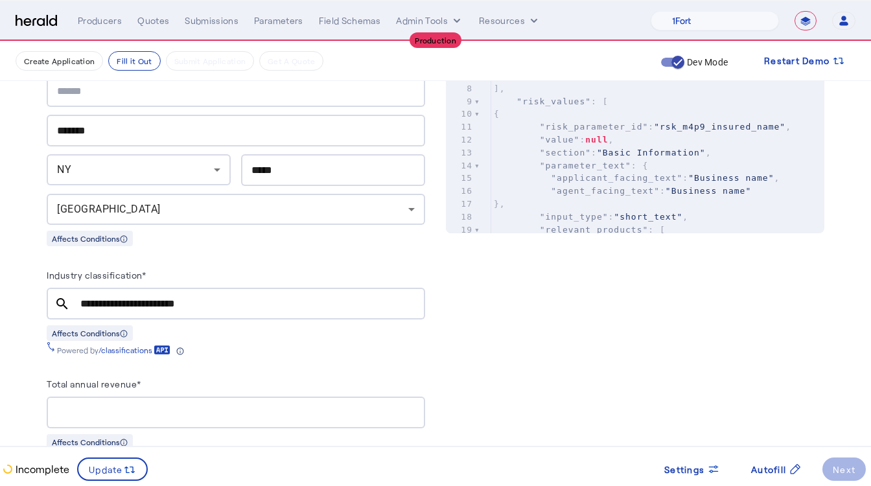
click at [222, 278] on div "Industry classification*" at bounding box center [236, 277] width 379 height 21
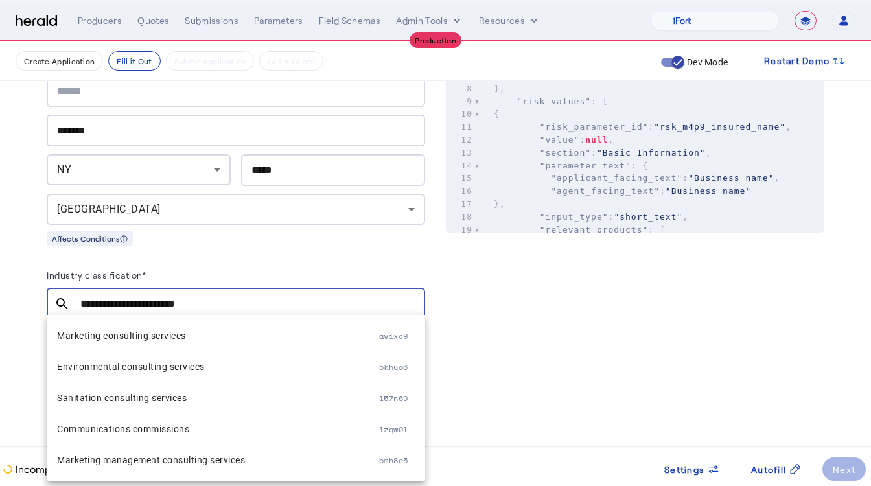
click at [222, 298] on input "**********" at bounding box center [247, 304] width 335 height 16
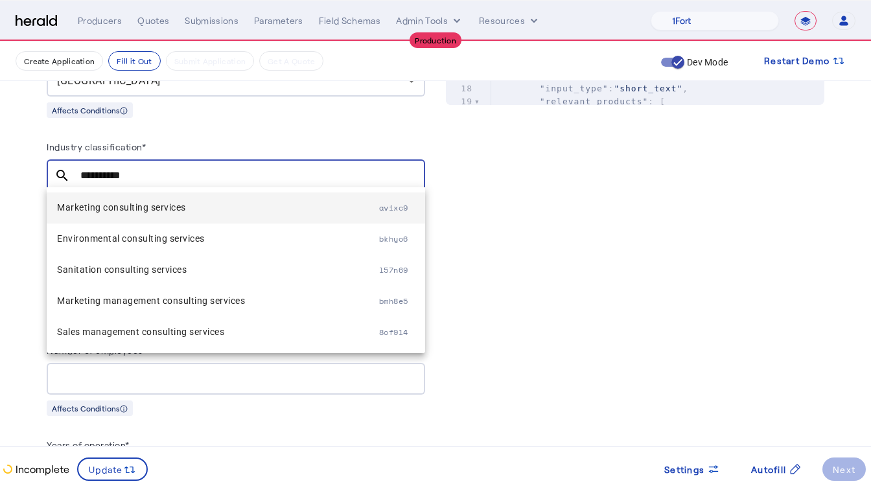
type input "**********"
click at [96, 218] on mat-option "Marketing consulting services avixc9" at bounding box center [236, 208] width 379 height 31
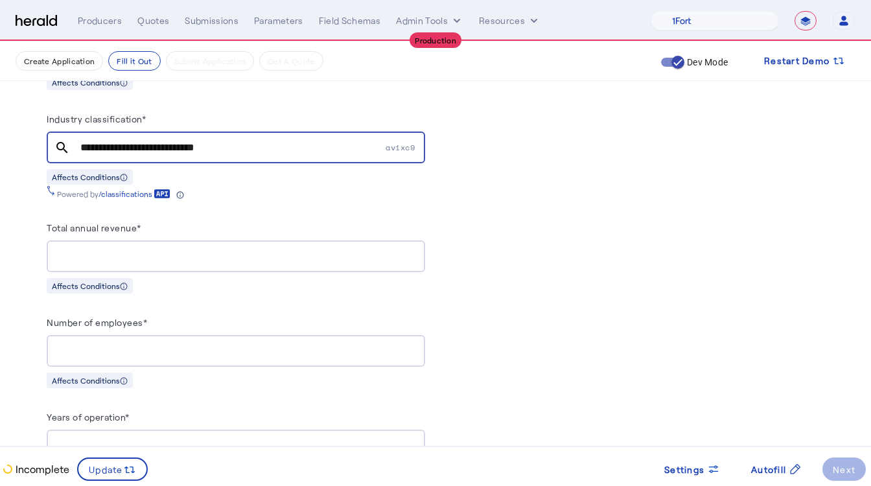
scroll to position [778, 0]
click at [86, 255] on input "Total annual revenue*" at bounding box center [236, 255] width 358 height 16
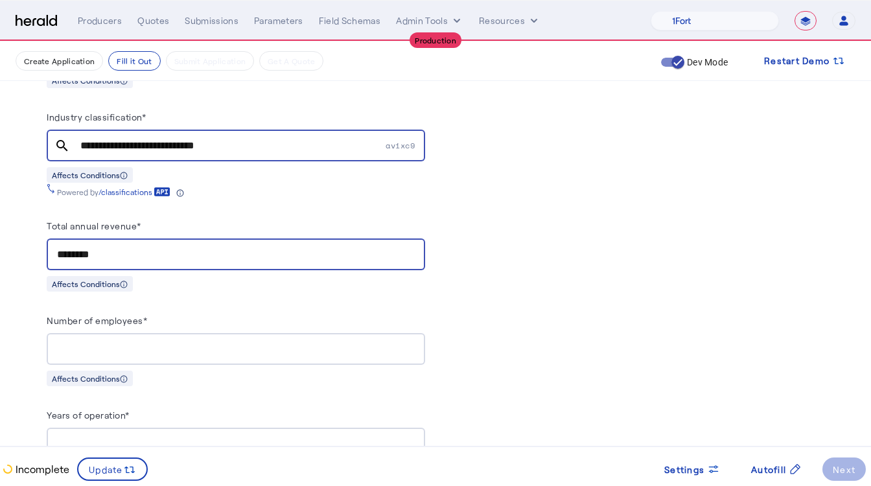
type input "********"
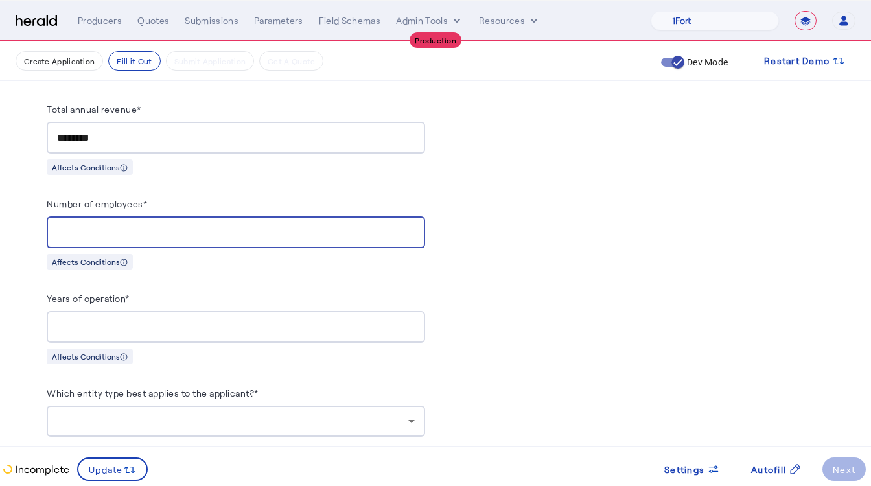
scroll to position [912, 0]
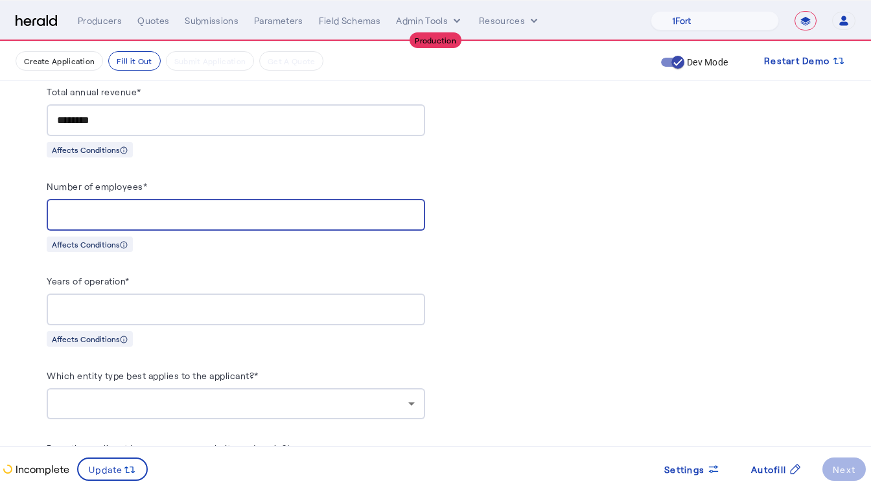
type input "*"
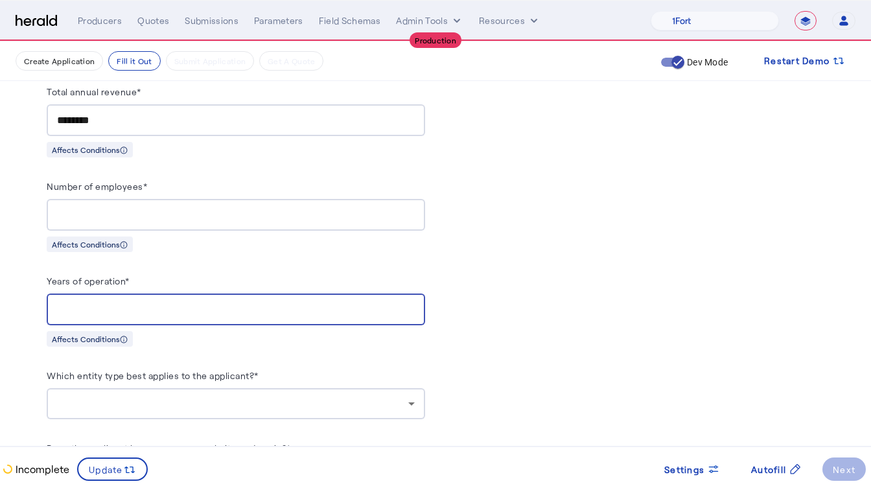
click at [117, 306] on input "Years of operation*" at bounding box center [236, 310] width 358 height 16
type input "**"
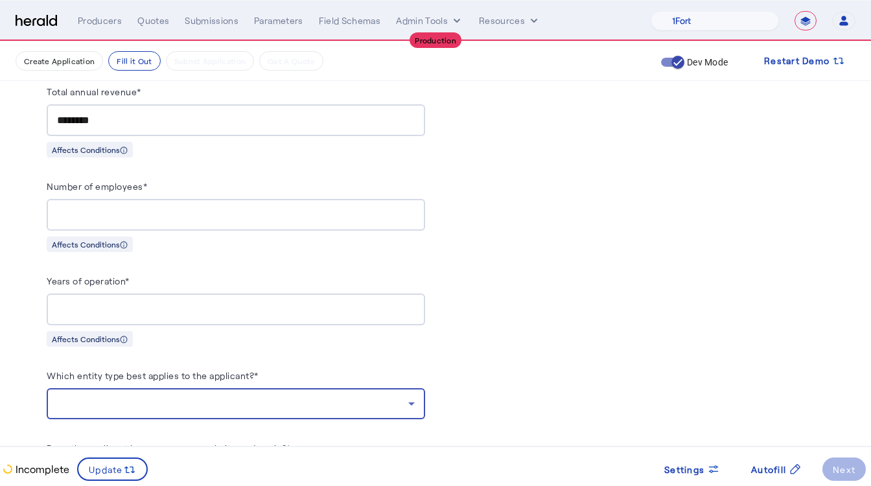
click at [130, 406] on div at bounding box center [232, 404] width 351 height 16
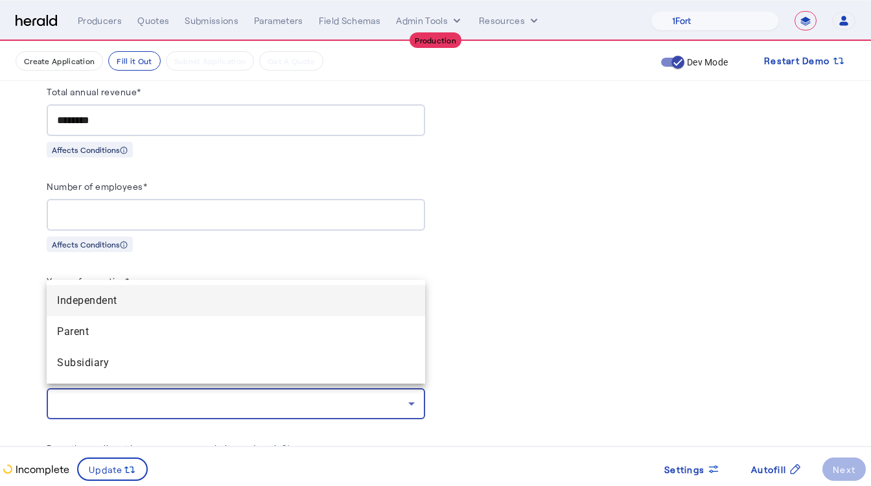
click at [114, 301] on span "Independent" at bounding box center [236, 301] width 358 height 16
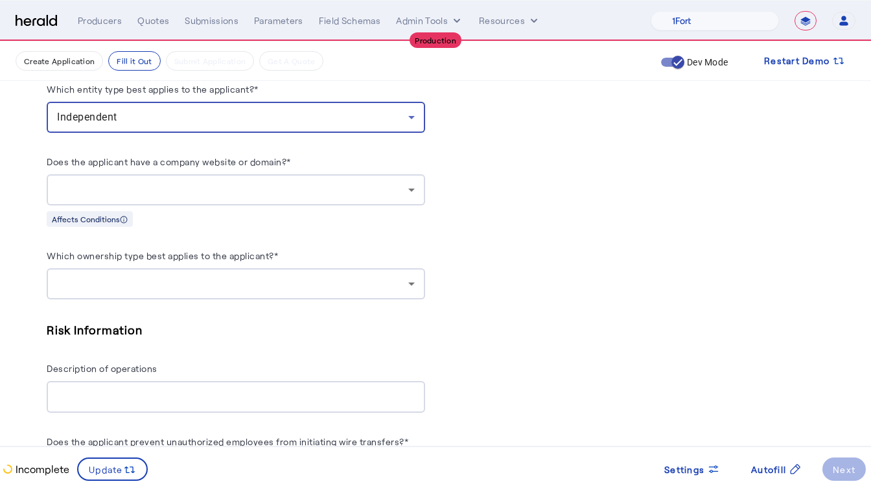
scroll to position [1197, 0]
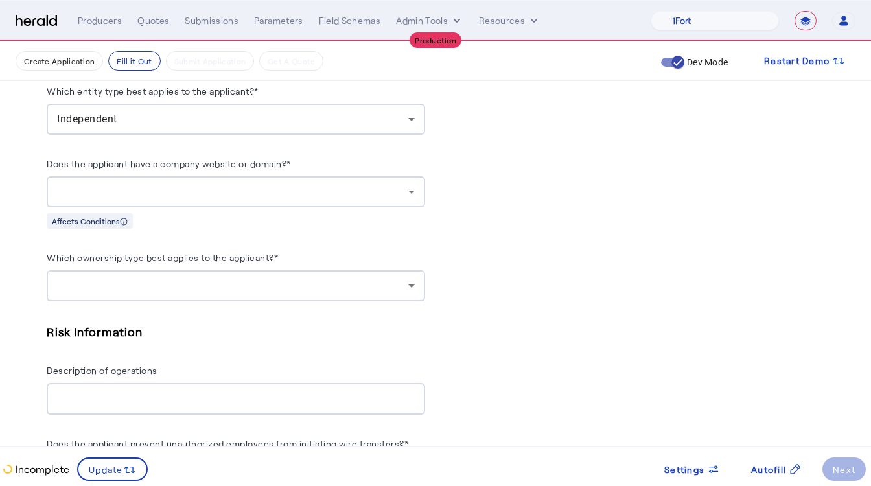
click at [154, 168] on herald-label "Does the applicant have a company website or domain?*" at bounding box center [169, 166] width 244 height 21
click at [154, 177] on div at bounding box center [236, 191] width 358 height 31
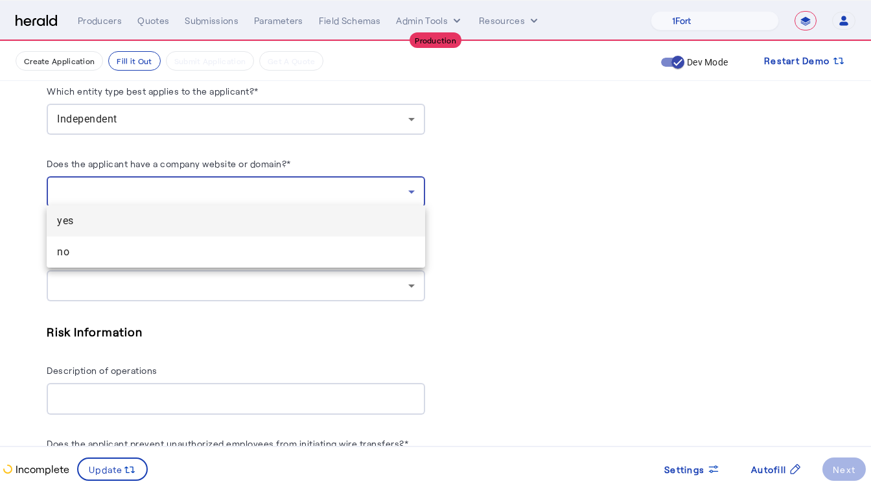
click at [103, 220] on span "yes" at bounding box center [236, 221] width 358 height 16
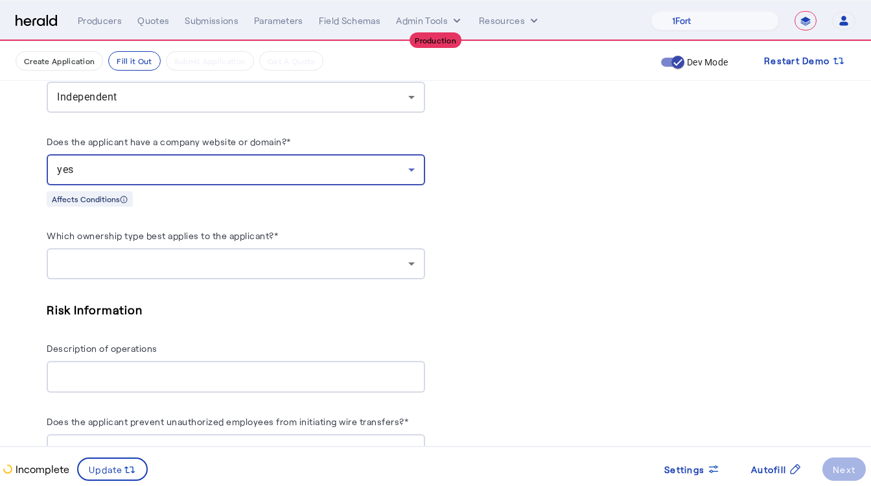
scroll to position [1224, 0]
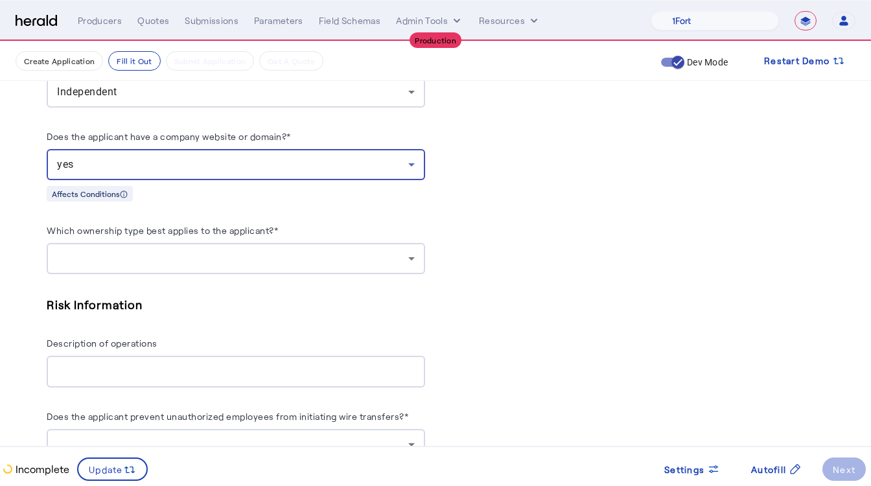
click at [143, 246] on div at bounding box center [236, 258] width 358 height 31
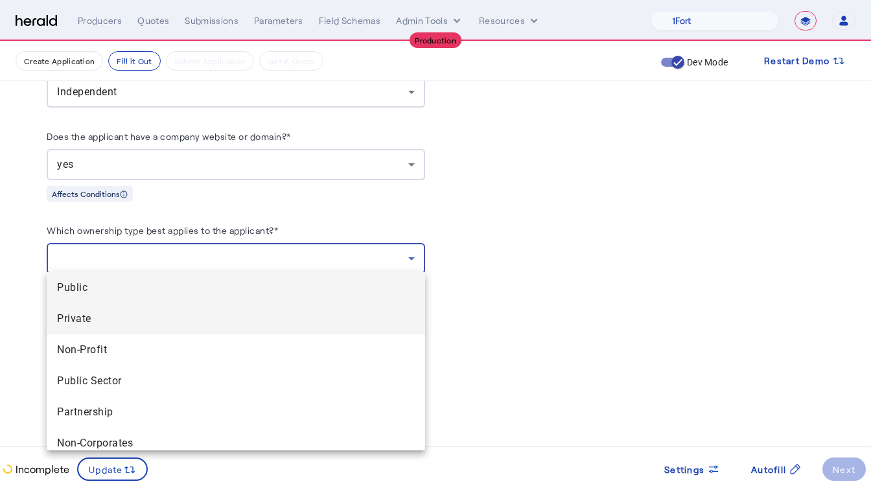
click at [80, 320] on span "Private" at bounding box center [236, 319] width 358 height 16
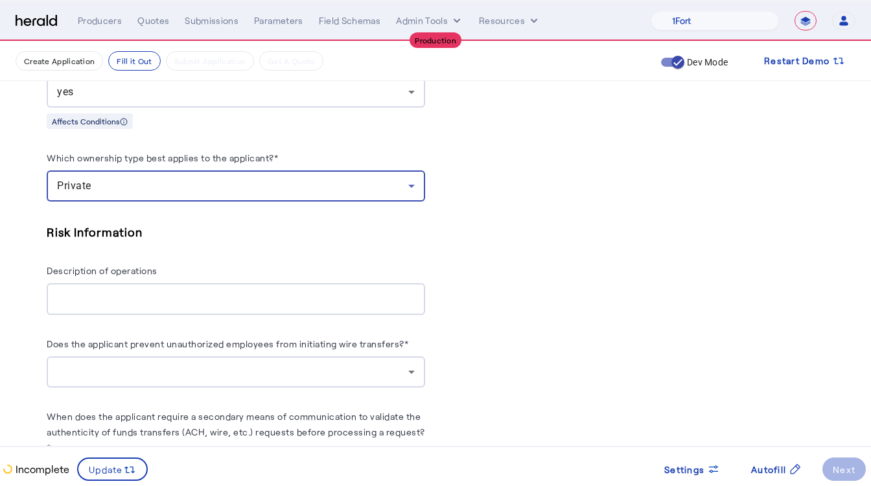
click at [89, 302] on div at bounding box center [236, 299] width 358 height 32
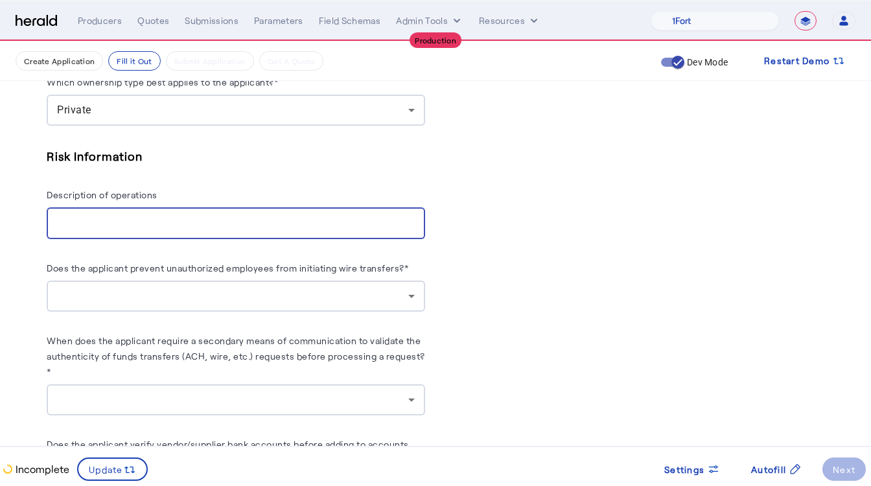
scroll to position [1388, 0]
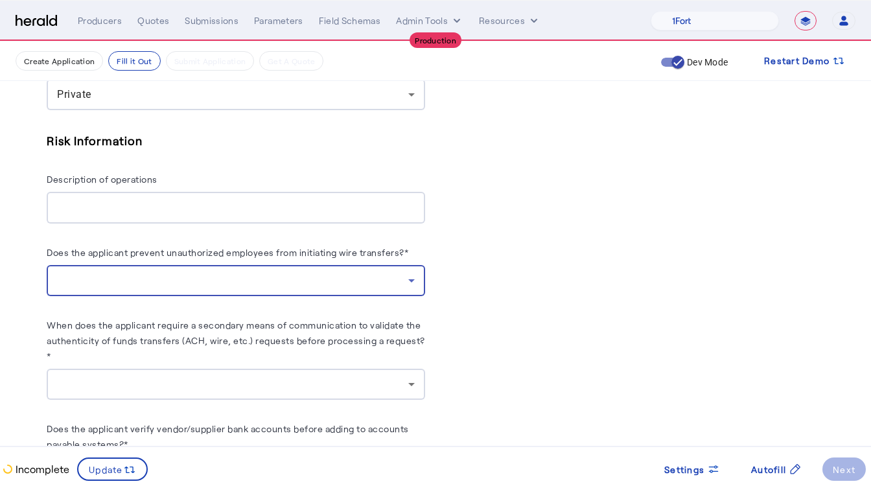
click at [137, 279] on div at bounding box center [232, 281] width 351 height 16
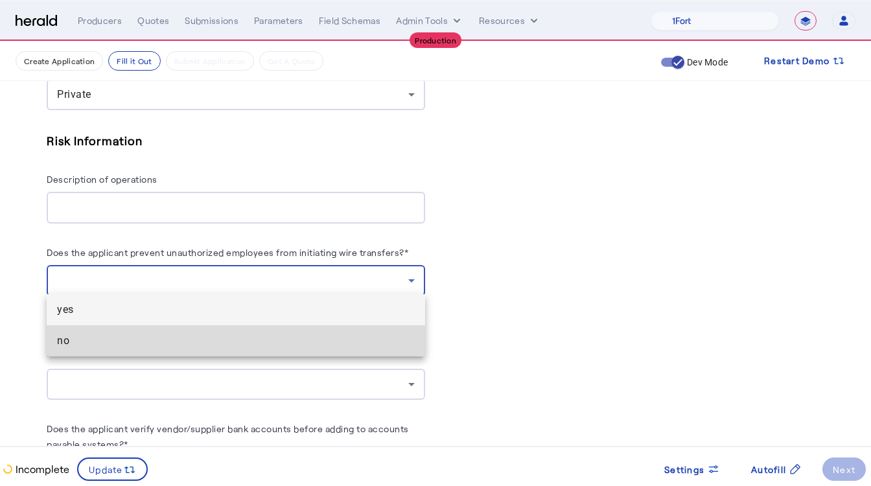
click at [78, 336] on span "no" at bounding box center [236, 341] width 358 height 16
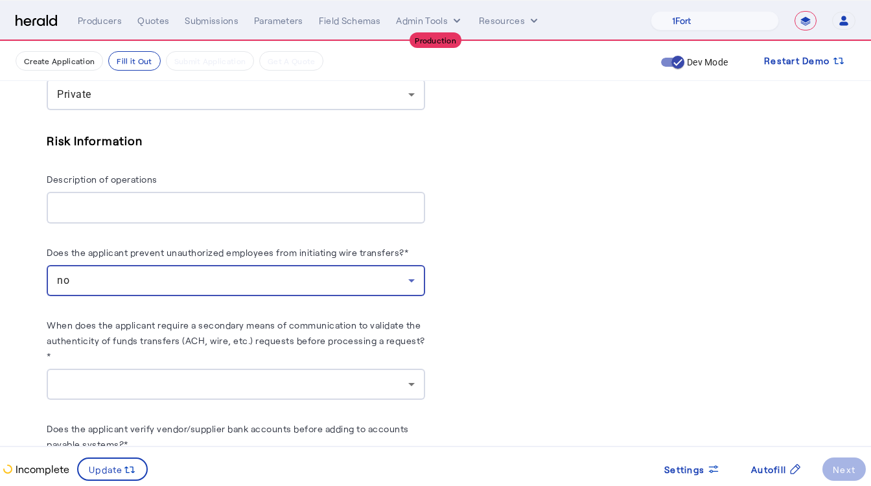
click at [115, 273] on div "no" at bounding box center [232, 281] width 351 height 16
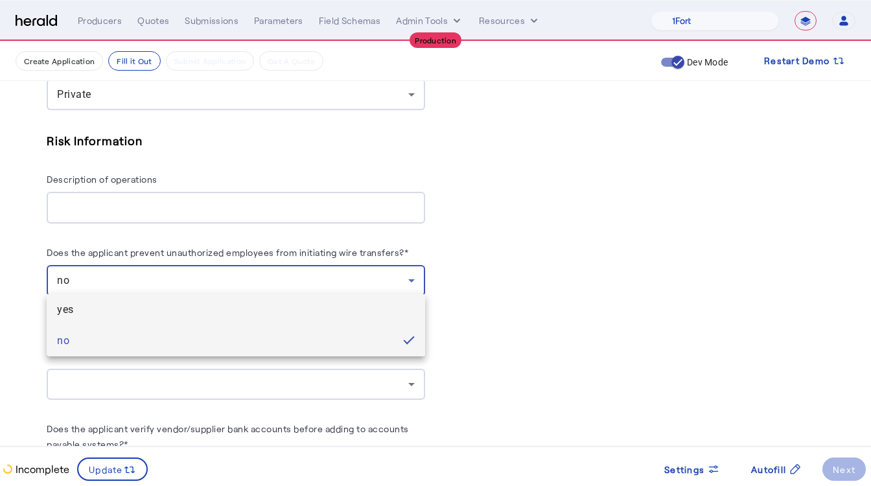
click at [67, 311] on span "yes" at bounding box center [236, 310] width 358 height 16
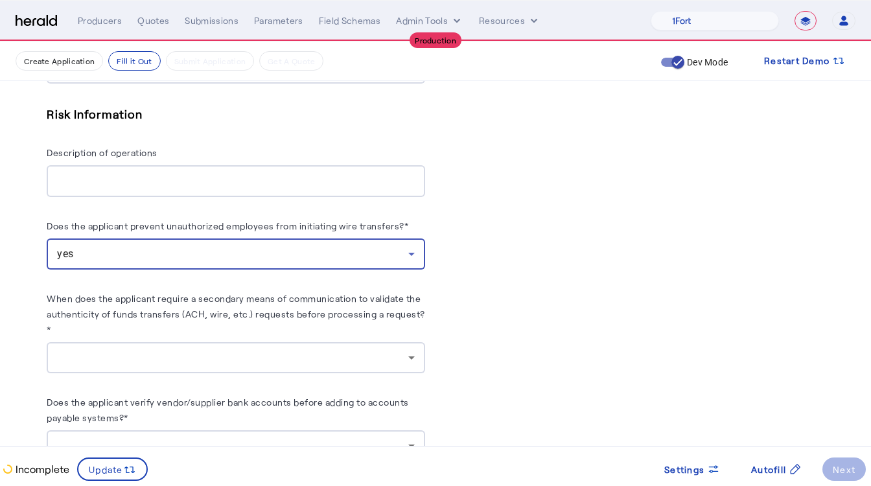
scroll to position [1416, 0]
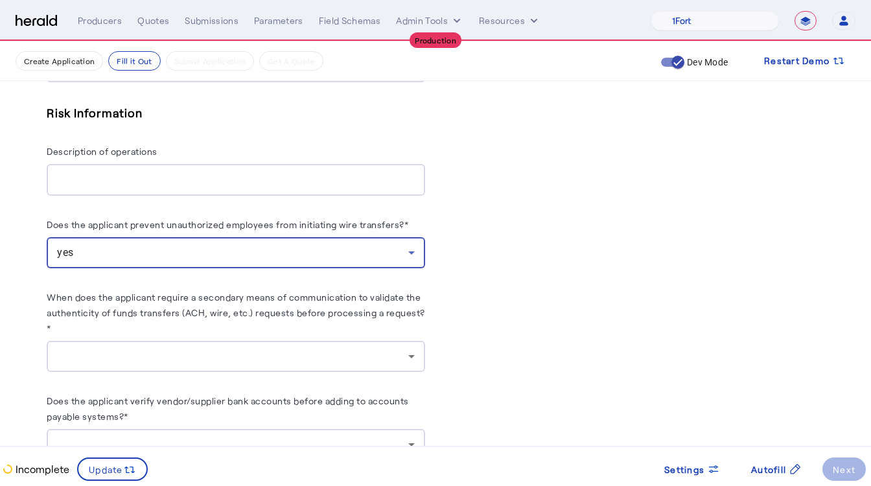
click at [113, 349] on div at bounding box center [232, 357] width 351 height 16
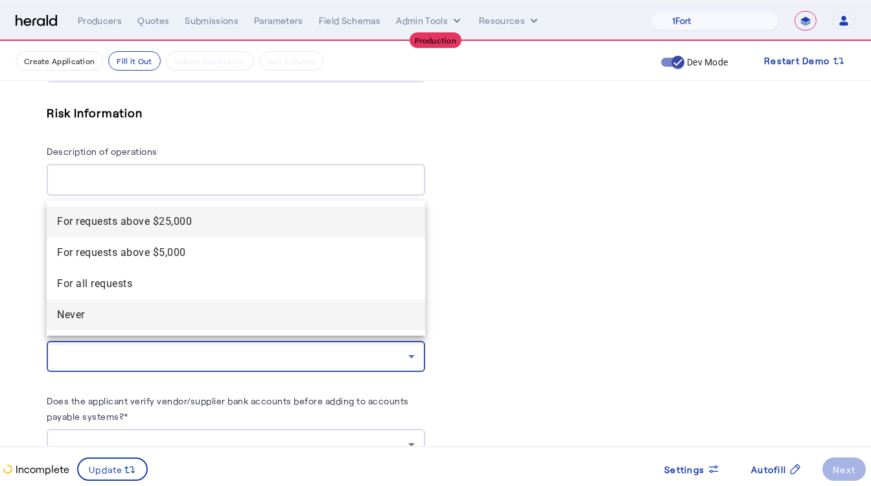
click at [78, 316] on span "Never" at bounding box center [236, 315] width 358 height 16
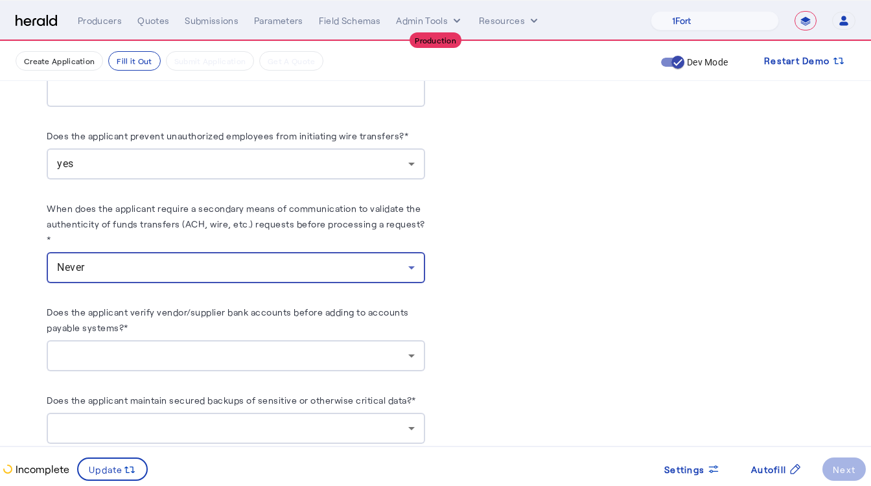
scroll to position [1569, 0]
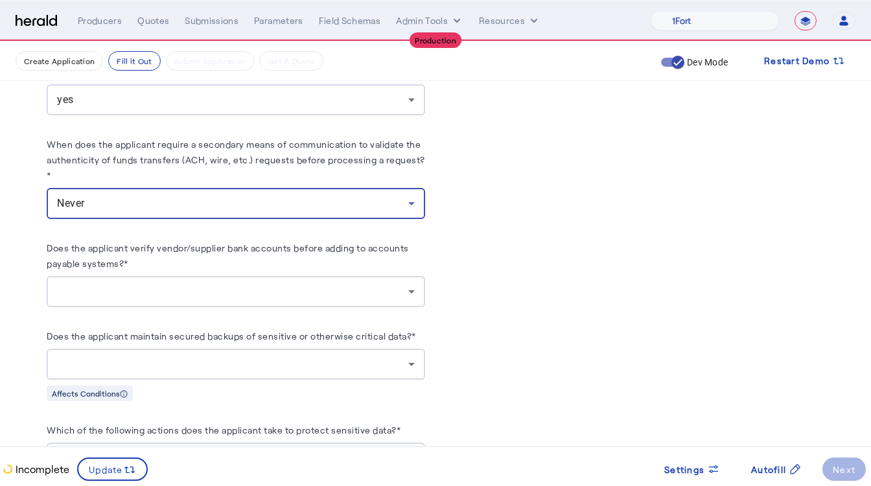
click at [100, 284] on div at bounding box center [232, 292] width 351 height 16
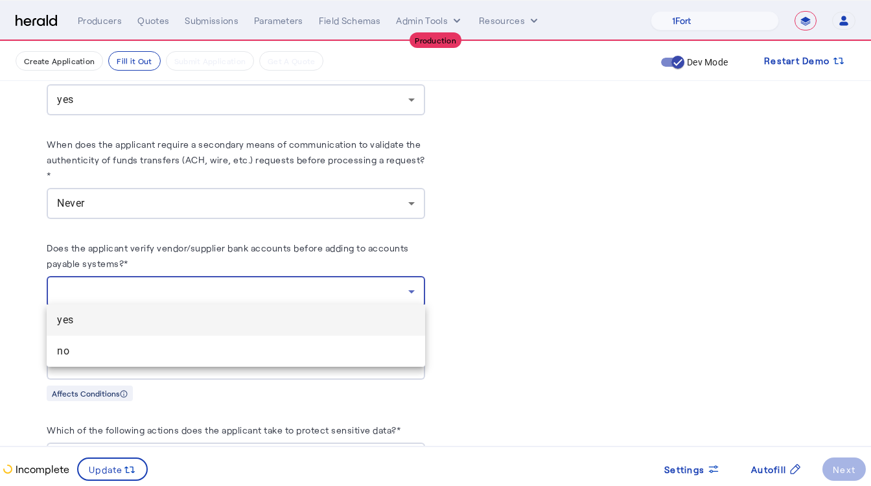
click at [92, 323] on span "yes" at bounding box center [236, 320] width 358 height 16
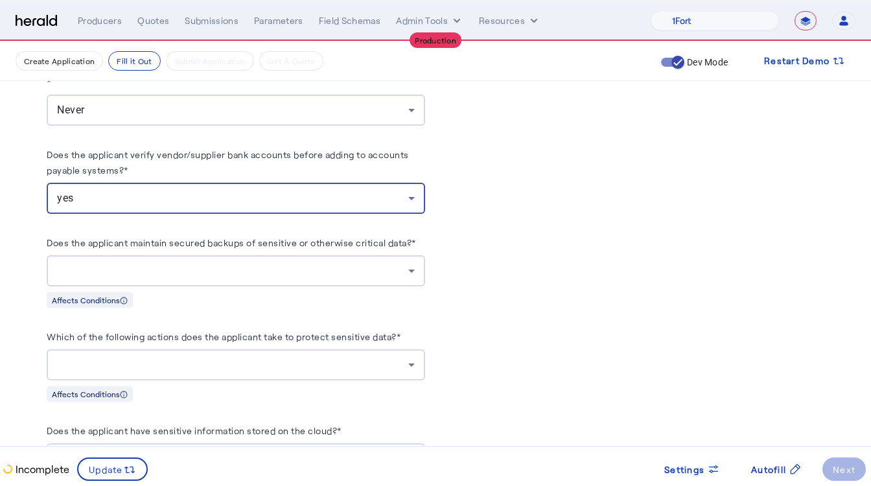
scroll to position [1673, 0]
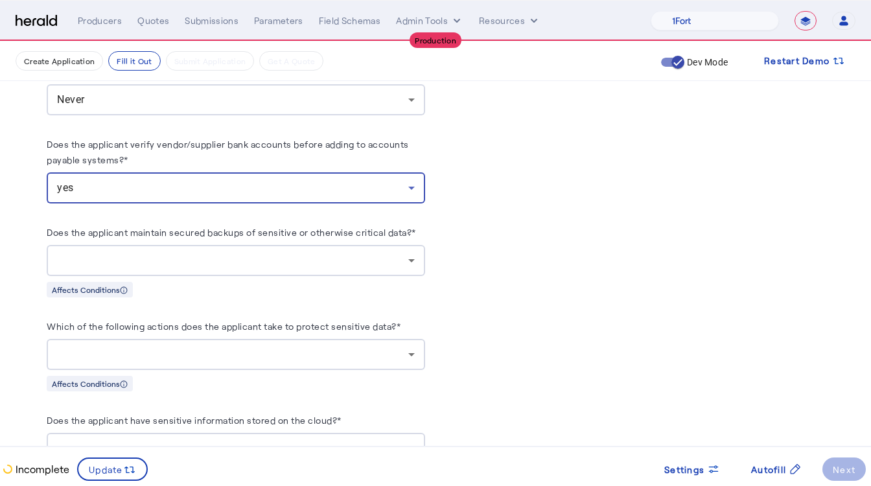
click at [104, 255] on div at bounding box center [232, 261] width 351 height 16
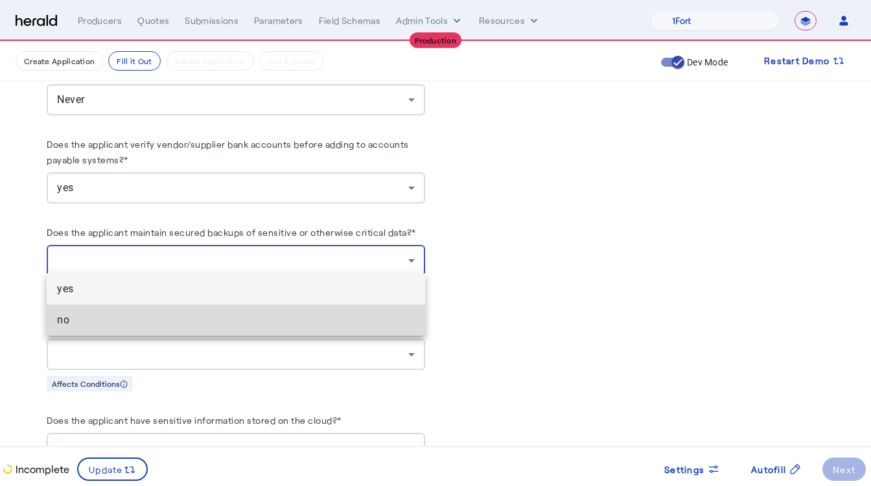
click at [86, 318] on span "no" at bounding box center [236, 320] width 358 height 16
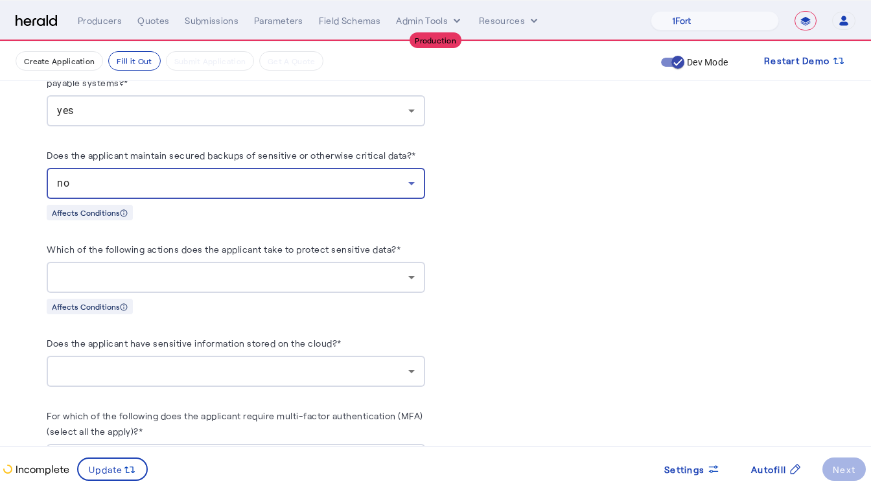
scroll to position [1762, 0]
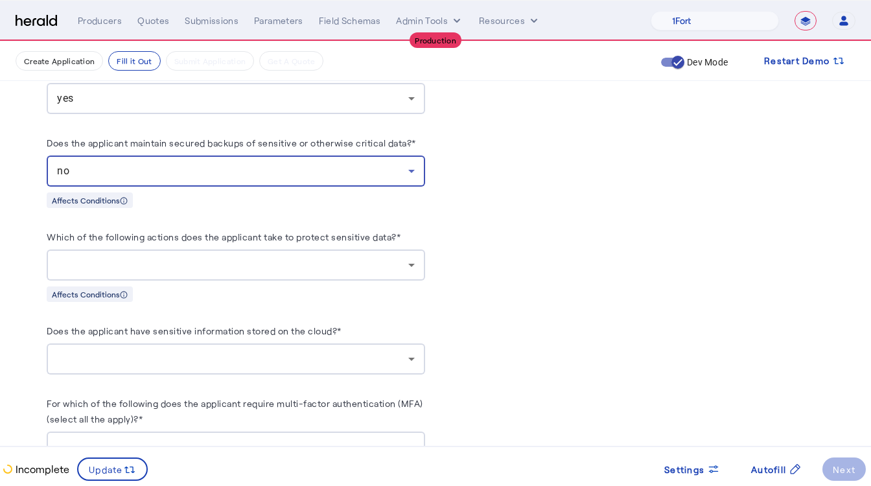
click at [100, 258] on div at bounding box center [232, 265] width 351 height 16
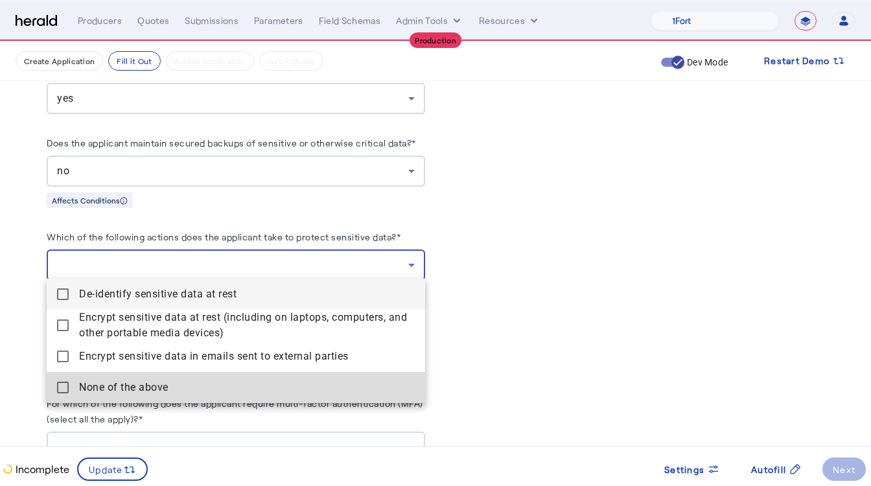
click at [67, 392] on mat-pseudo-checkbox at bounding box center [63, 388] width 12 height 12
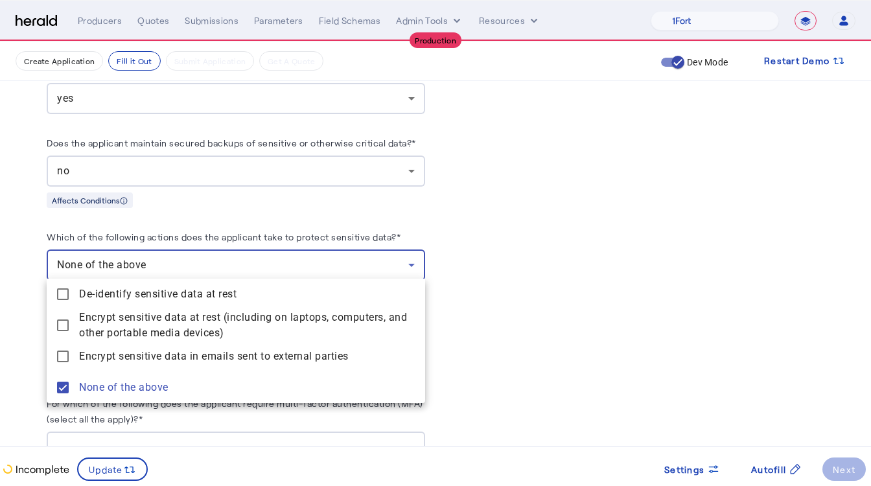
click at [25, 346] on div at bounding box center [435, 243] width 871 height 486
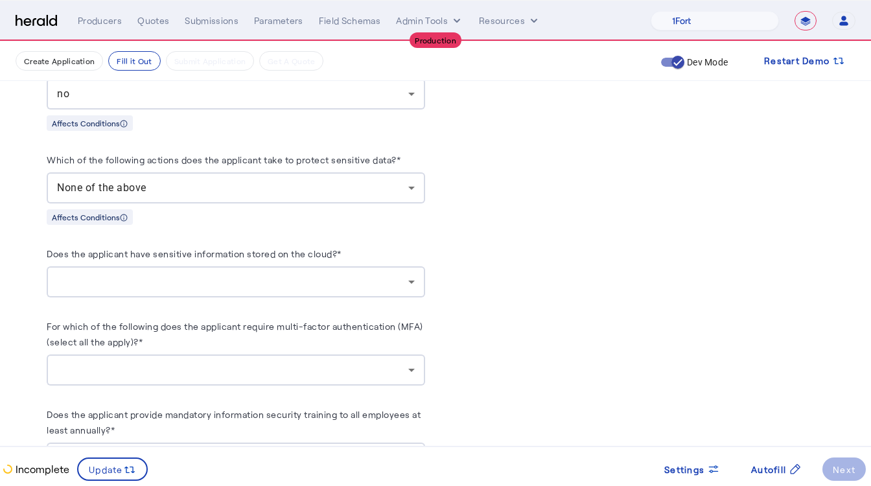
scroll to position [1857, 0]
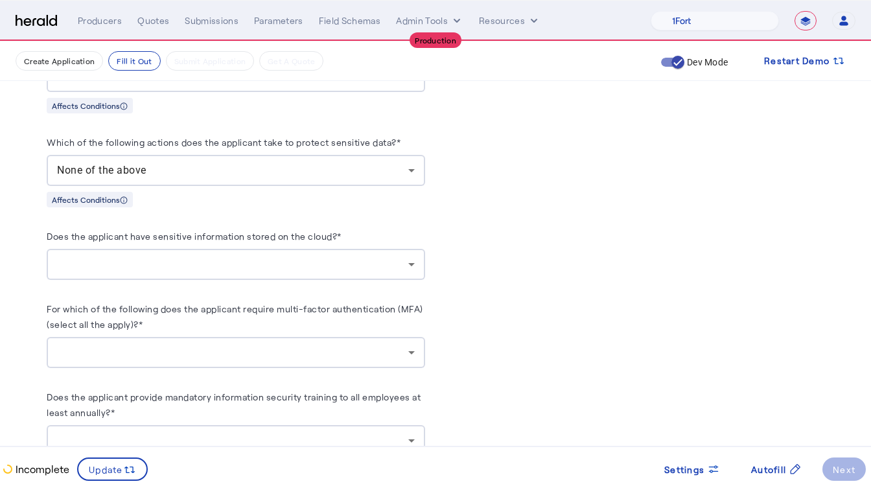
click at [152, 263] on div at bounding box center [232, 265] width 351 height 16
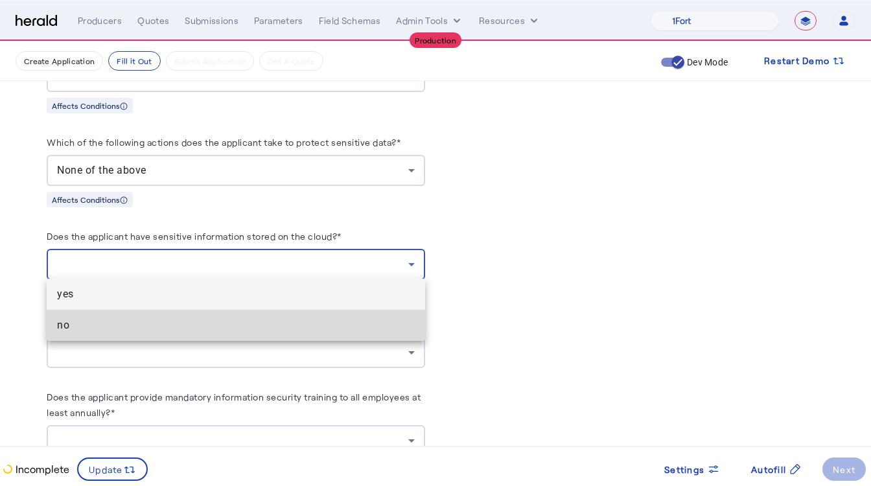
click at [73, 331] on span "no" at bounding box center [236, 326] width 358 height 16
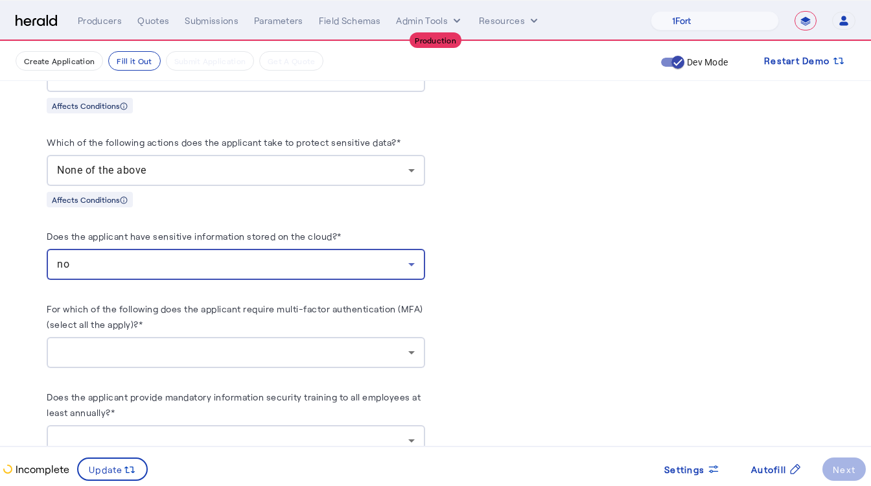
scroll to position [1923, 0]
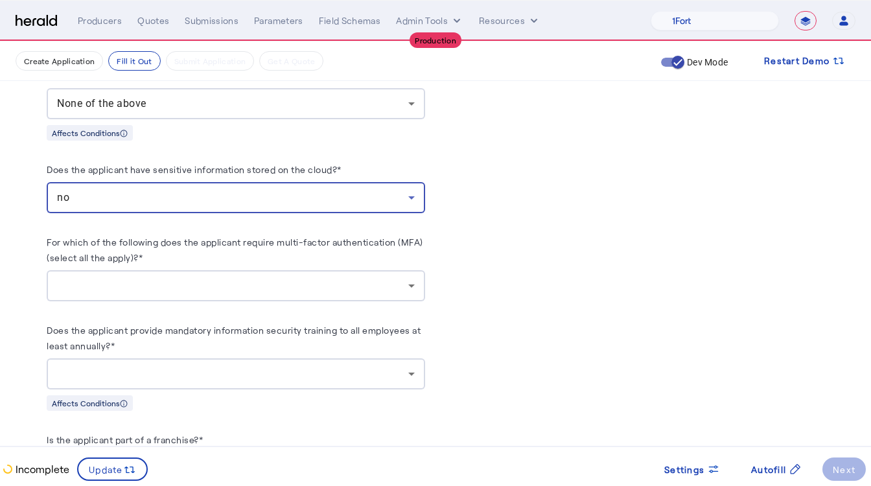
click at [114, 282] on div at bounding box center [232, 286] width 351 height 16
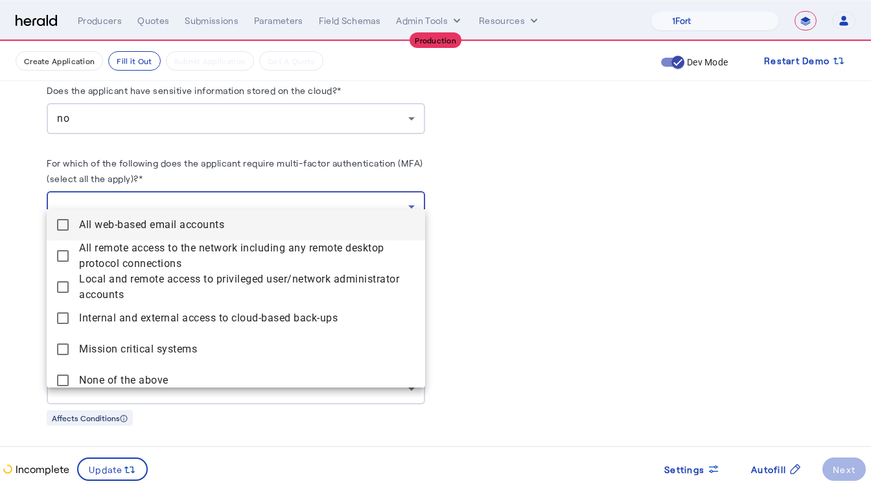
scroll to position [2015, 0]
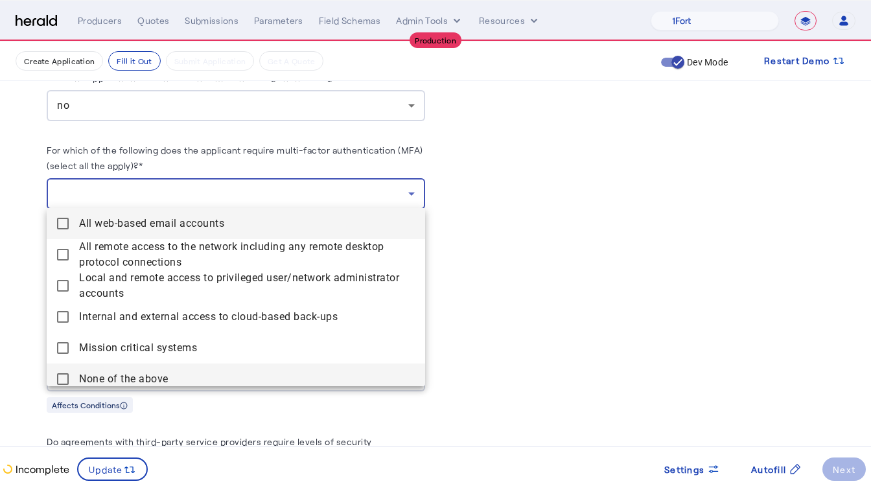
click at [67, 376] on mat-pseudo-checkbox at bounding box center [63, 379] width 12 height 12
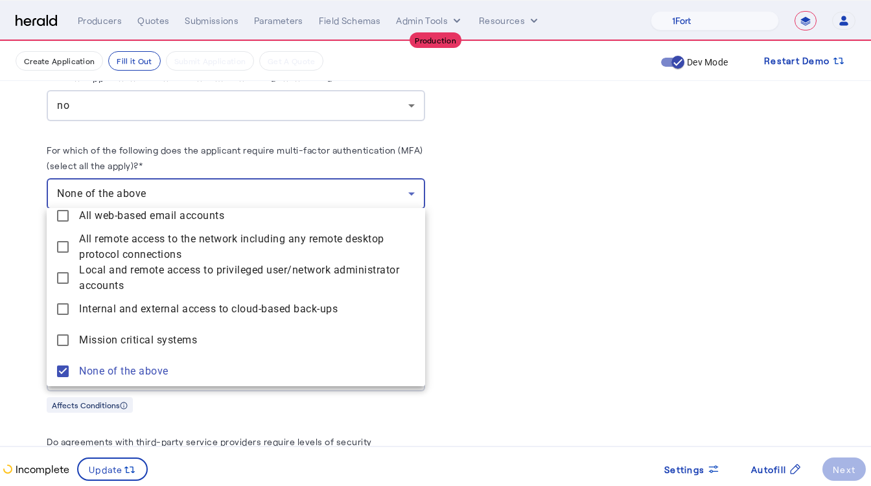
click at [33, 323] on div at bounding box center [435, 243] width 871 height 486
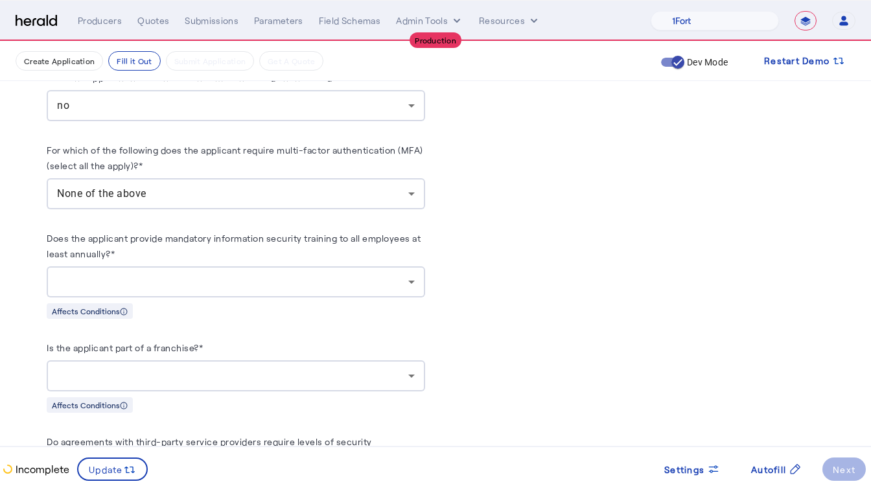
click at [113, 269] on div at bounding box center [236, 281] width 358 height 31
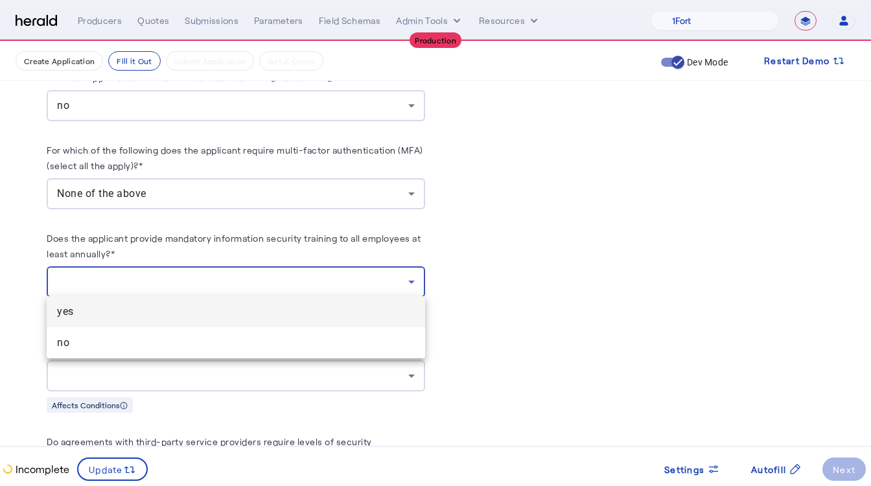
click at [83, 318] on span "yes" at bounding box center [236, 312] width 358 height 16
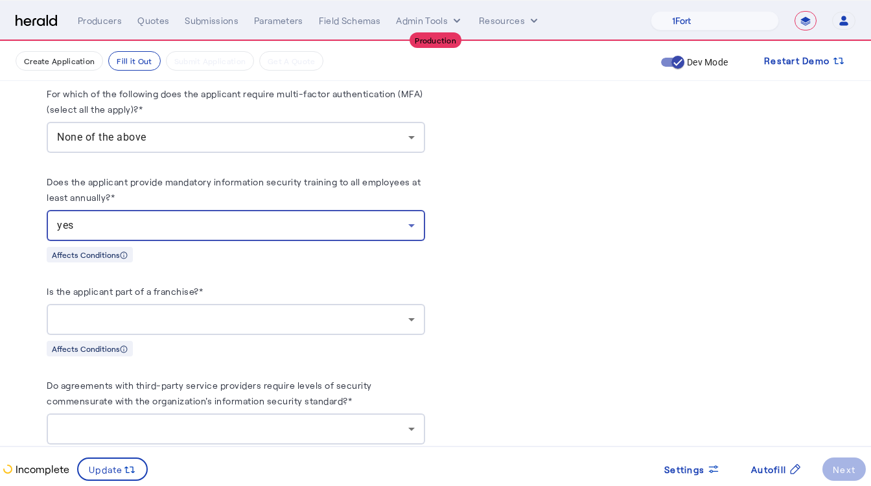
scroll to position [2087, 0]
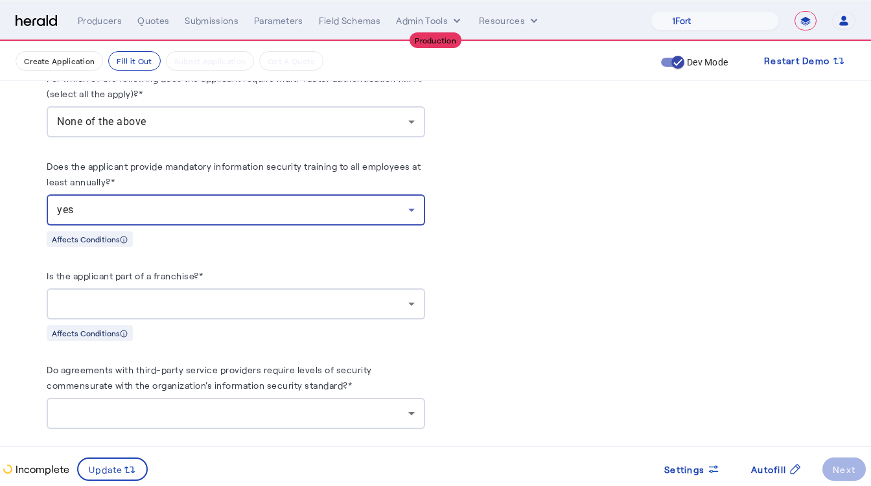
click at [132, 298] on div at bounding box center [232, 304] width 351 height 16
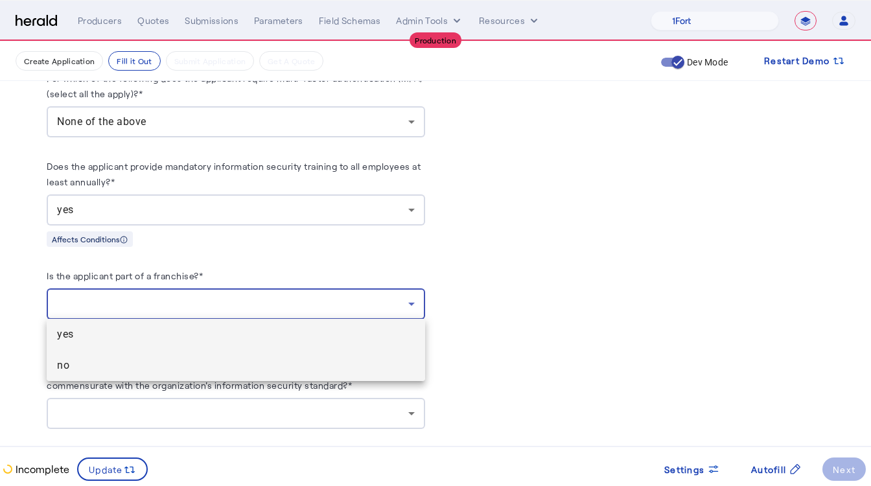
click at [63, 362] on span "no" at bounding box center [236, 366] width 358 height 16
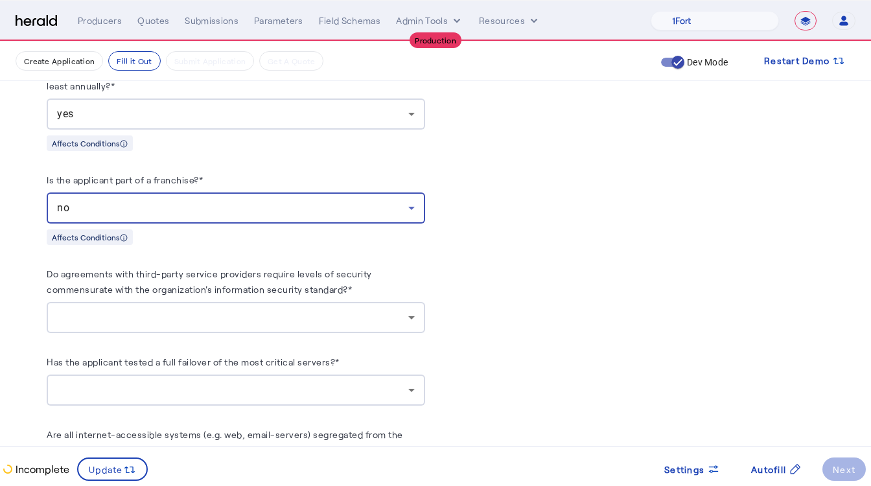
scroll to position [2196, 0]
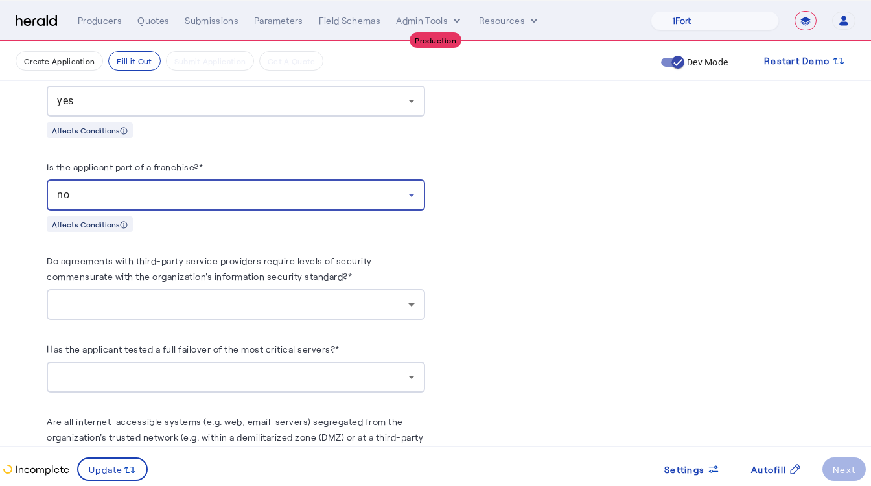
click at [136, 307] on div at bounding box center [232, 305] width 351 height 16
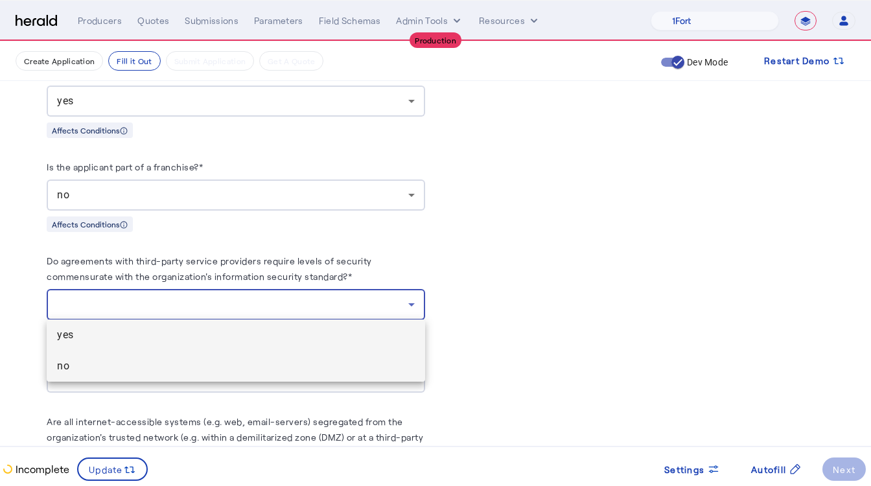
click at [72, 371] on span "no" at bounding box center [236, 366] width 358 height 16
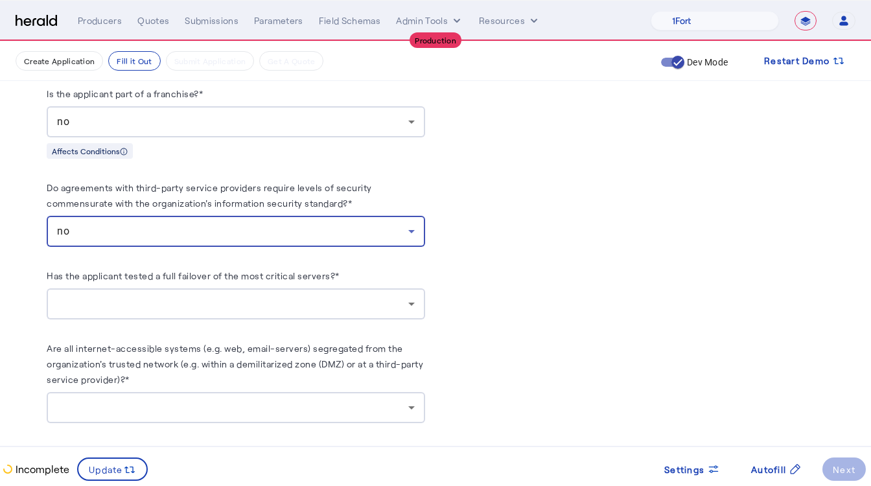
scroll to position [2270, 0]
click at [99, 305] on div at bounding box center [232, 304] width 351 height 16
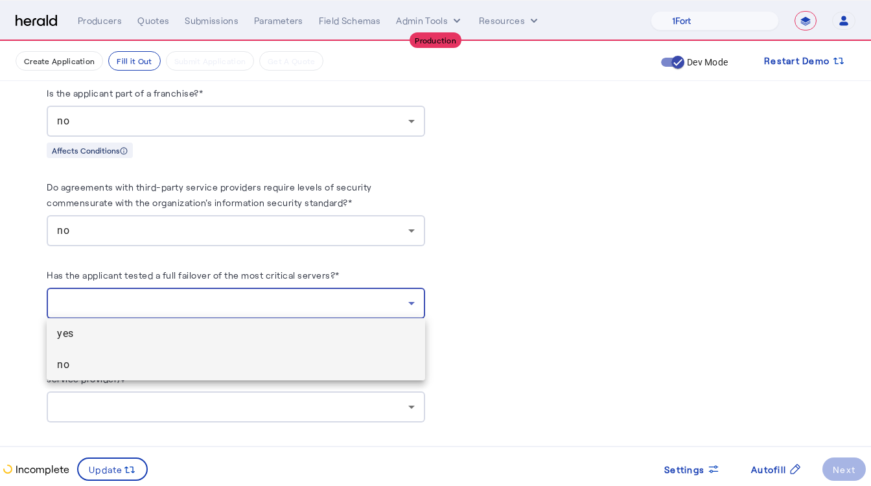
click at [84, 370] on span "no" at bounding box center [236, 365] width 358 height 16
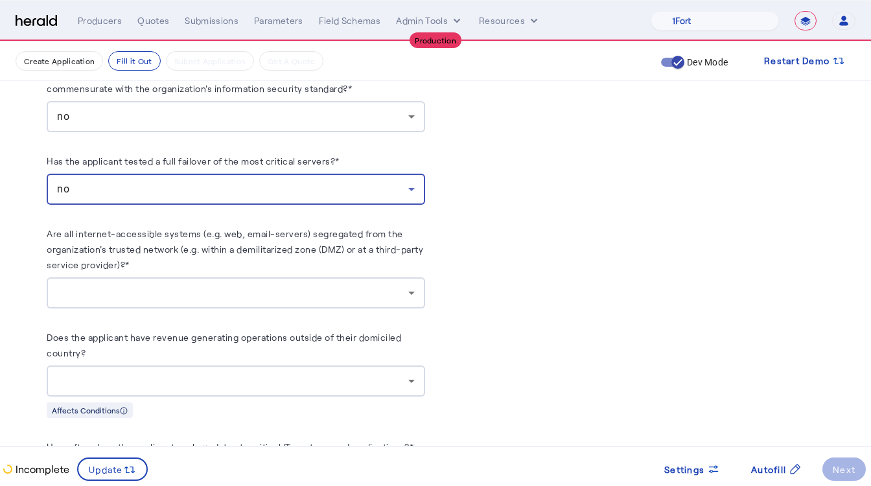
scroll to position [2399, 0]
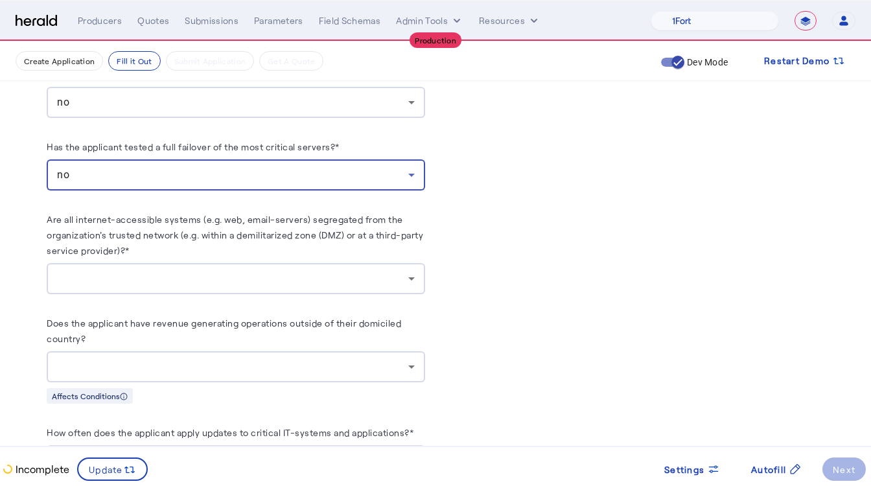
click at [133, 276] on div at bounding box center [232, 279] width 351 height 16
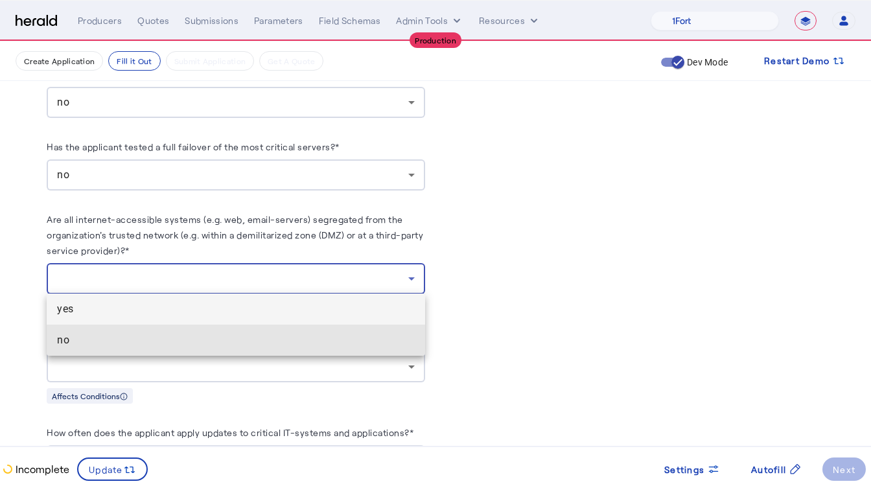
click at [129, 331] on mat-option "no" at bounding box center [236, 340] width 379 height 31
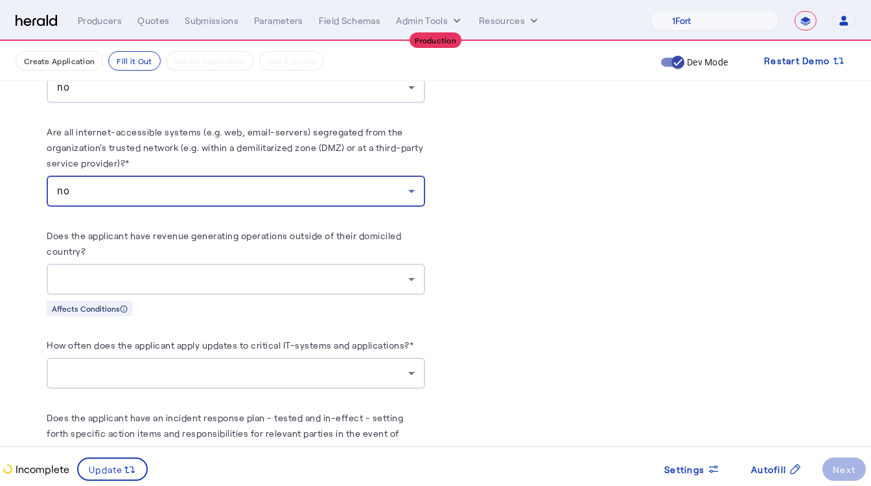
scroll to position [2492, 0]
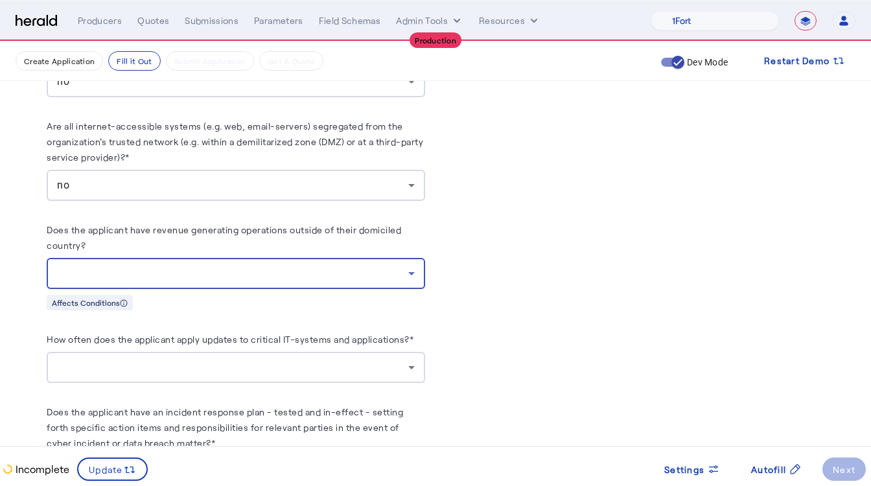
click at [122, 277] on div at bounding box center [232, 274] width 351 height 16
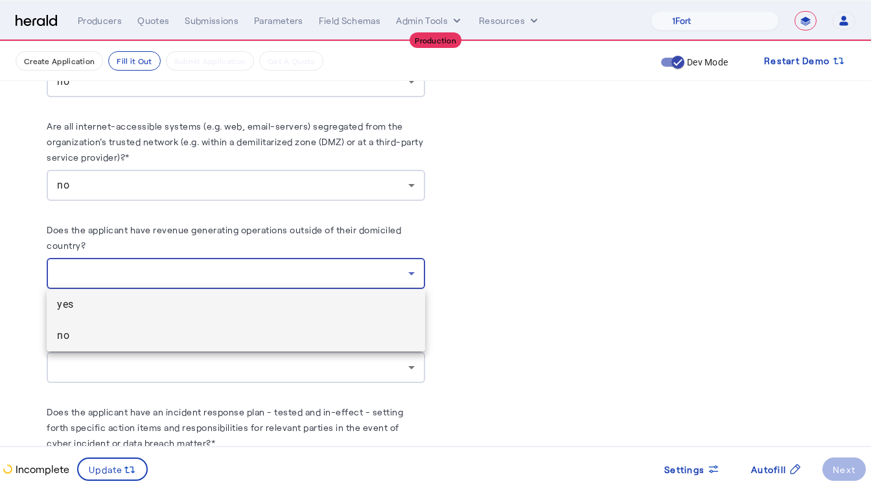
click at [71, 338] on span "no" at bounding box center [236, 336] width 358 height 16
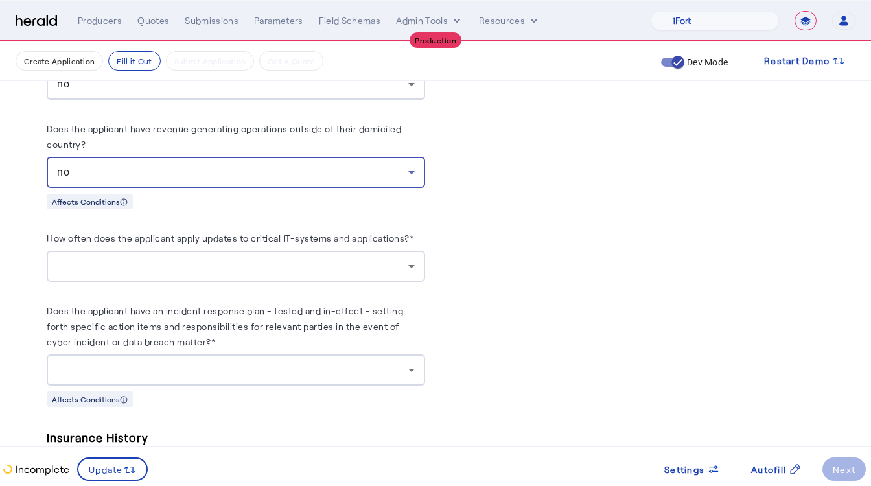
scroll to position [2610, 0]
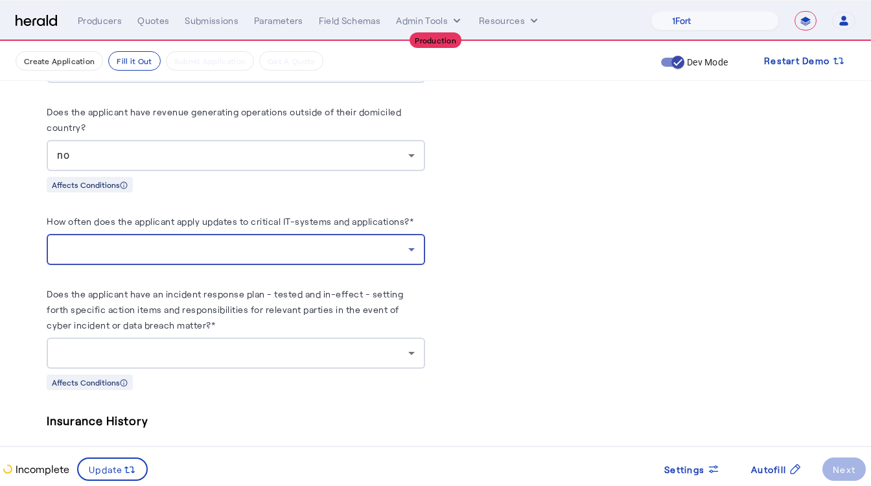
click at [106, 252] on div at bounding box center [232, 250] width 351 height 16
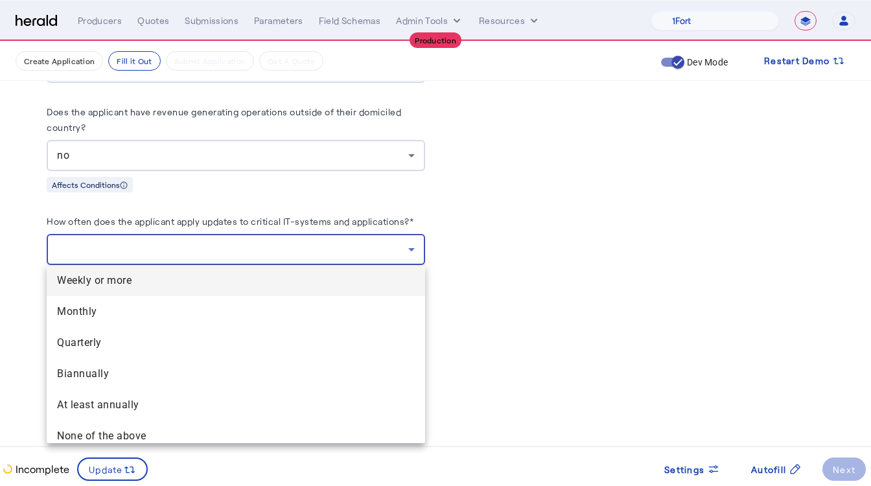
scroll to position [8, 0]
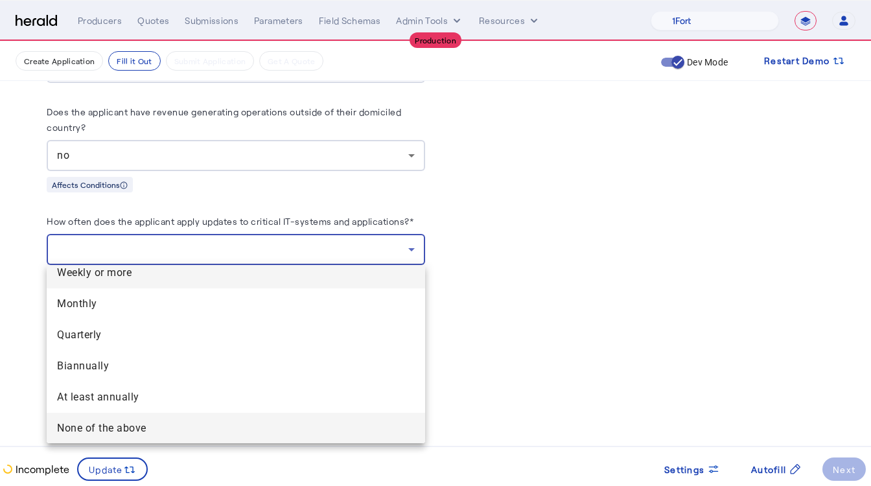
click at [87, 432] on span "None of the above" at bounding box center [236, 429] width 358 height 16
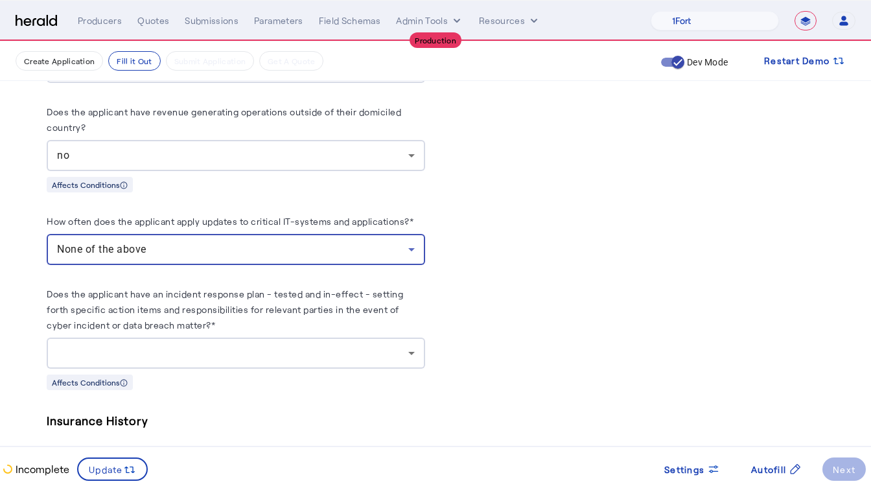
scroll to position [2642, 0]
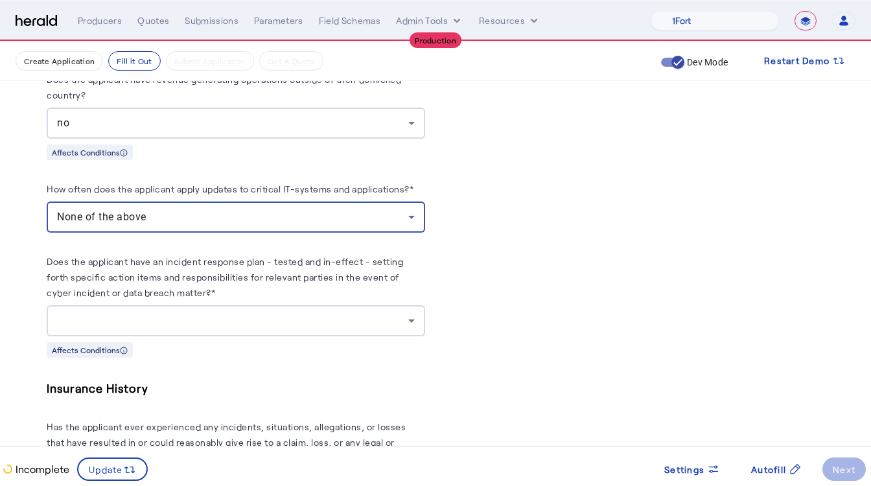
click at [194, 320] on div at bounding box center [232, 321] width 351 height 16
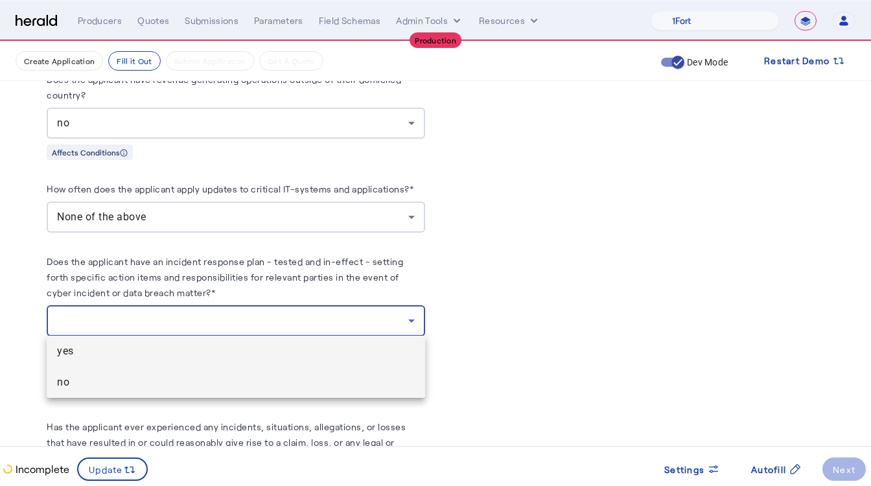
click at [108, 392] on mat-option "no" at bounding box center [236, 382] width 379 height 31
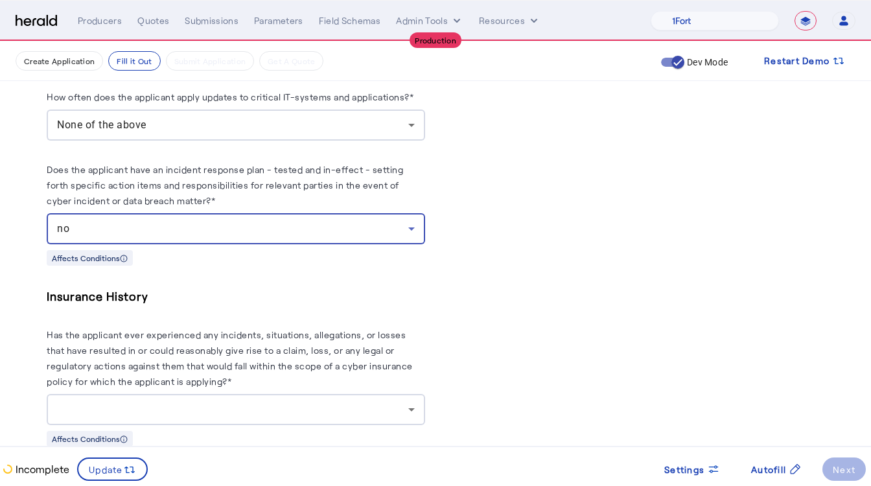
scroll to position [2876, 0]
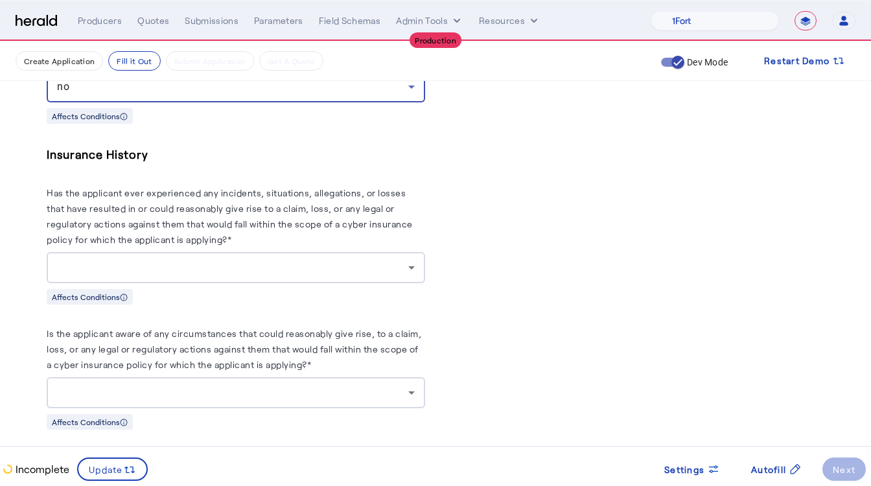
click at [137, 272] on div at bounding box center [232, 268] width 351 height 16
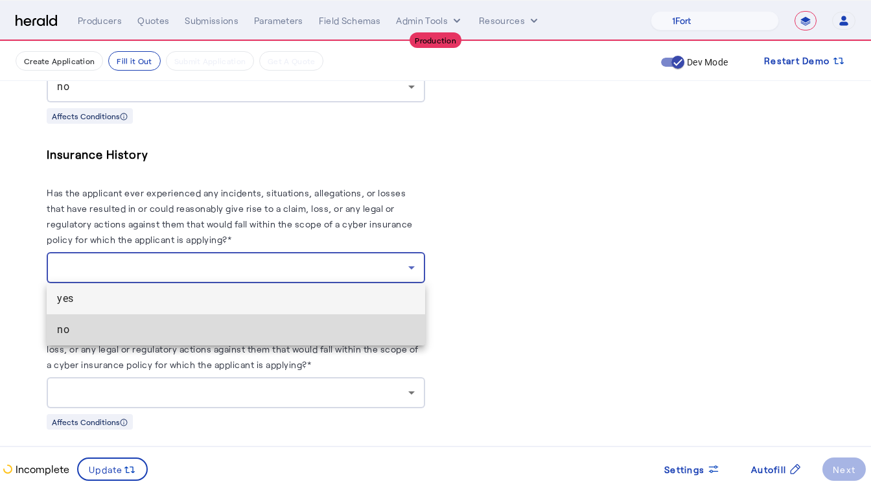
click at [97, 327] on span "no" at bounding box center [236, 330] width 358 height 16
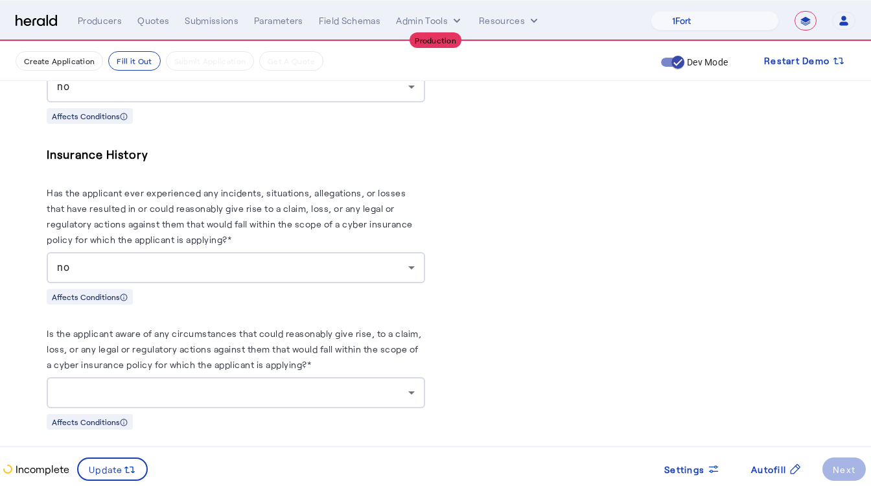
click at [100, 381] on div at bounding box center [236, 392] width 358 height 31
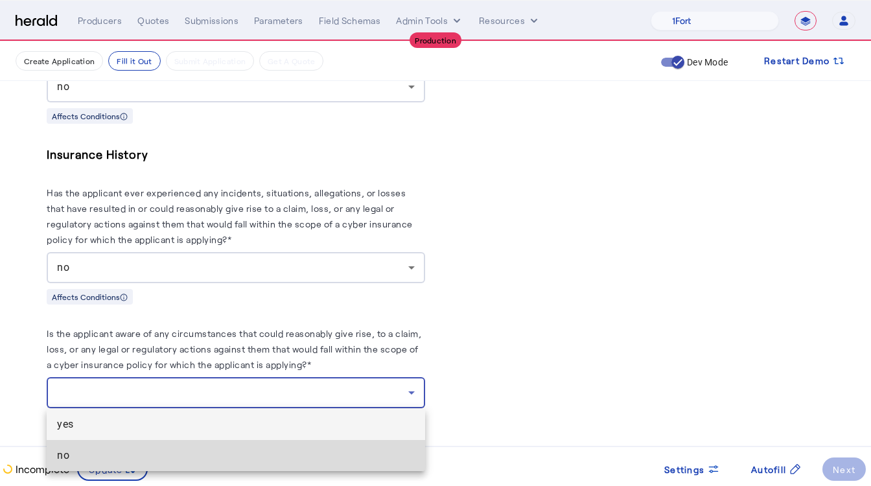
click at [89, 445] on mat-option "no" at bounding box center [236, 455] width 379 height 31
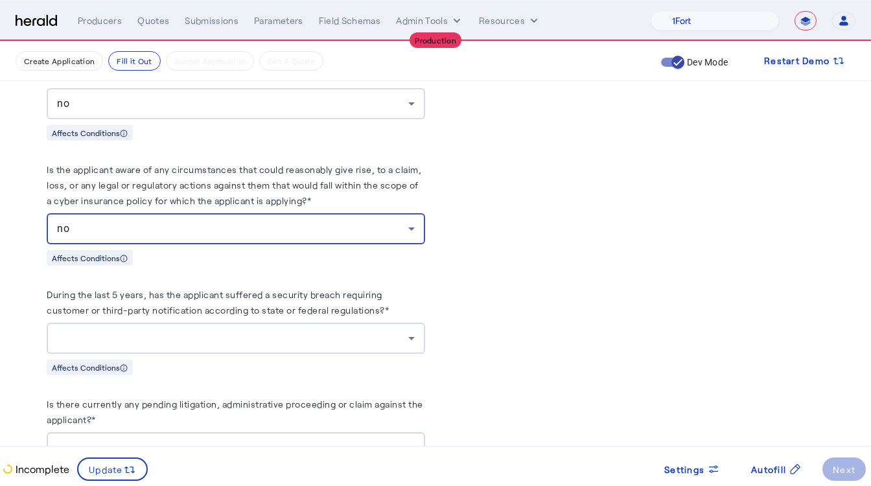
scroll to position [3059, 0]
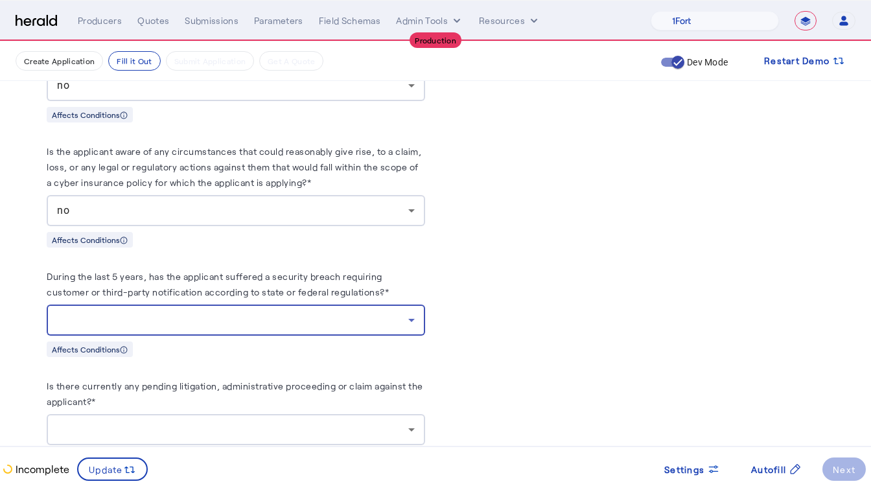
click at [106, 324] on div at bounding box center [232, 320] width 351 height 16
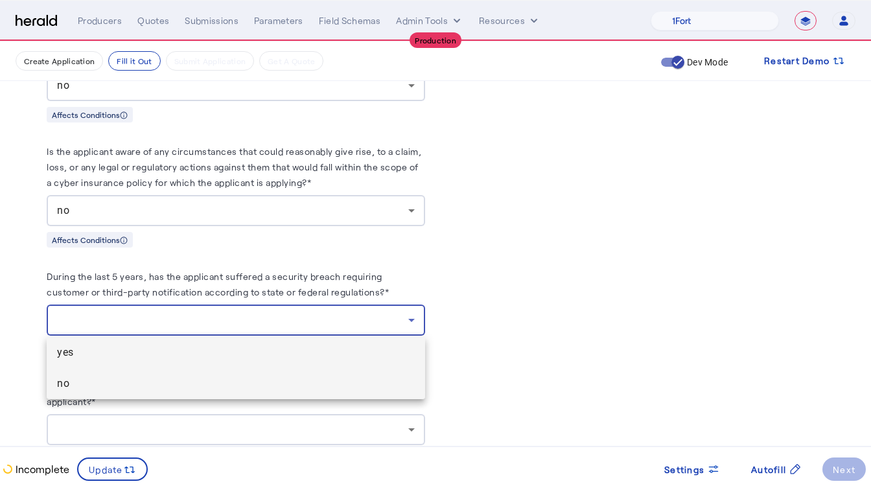
click at [93, 387] on span "no" at bounding box center [236, 384] width 358 height 16
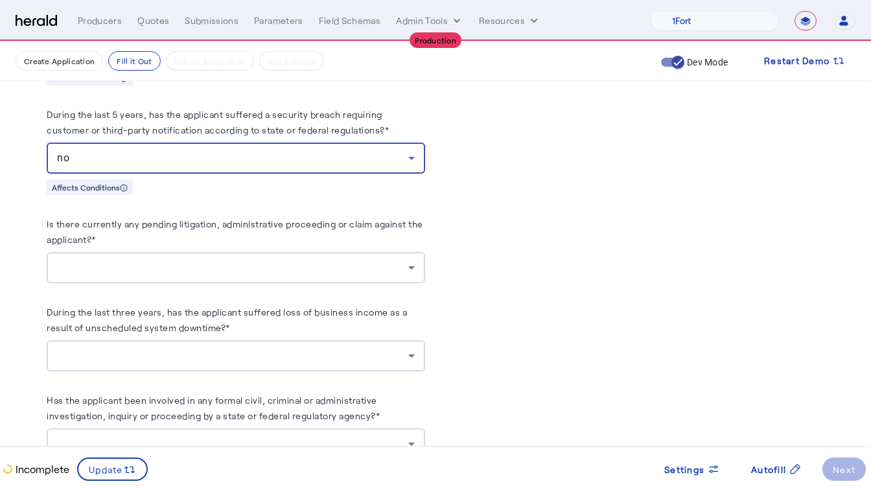
scroll to position [3242, 0]
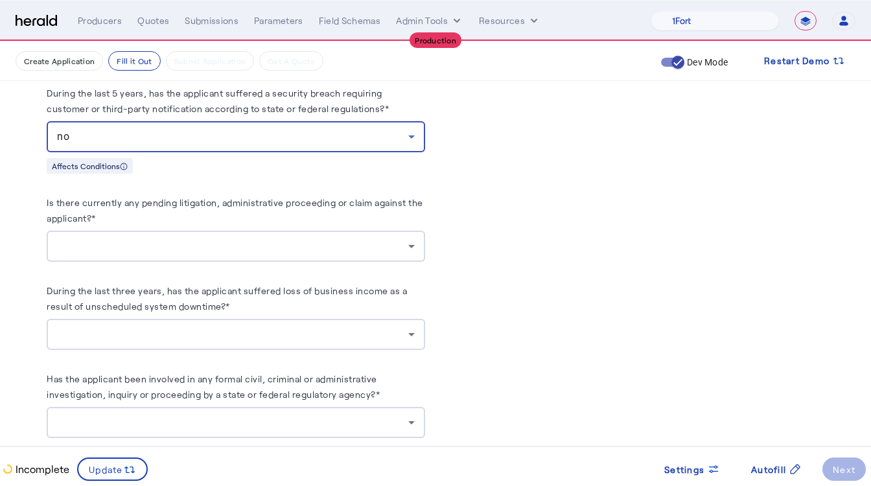
click at [129, 241] on div at bounding box center [232, 247] width 351 height 16
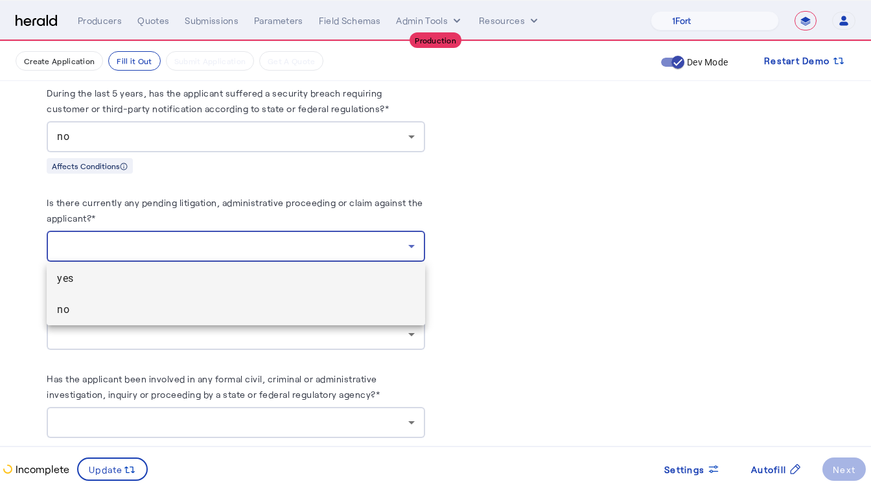
click at [97, 311] on span "no" at bounding box center [236, 310] width 358 height 16
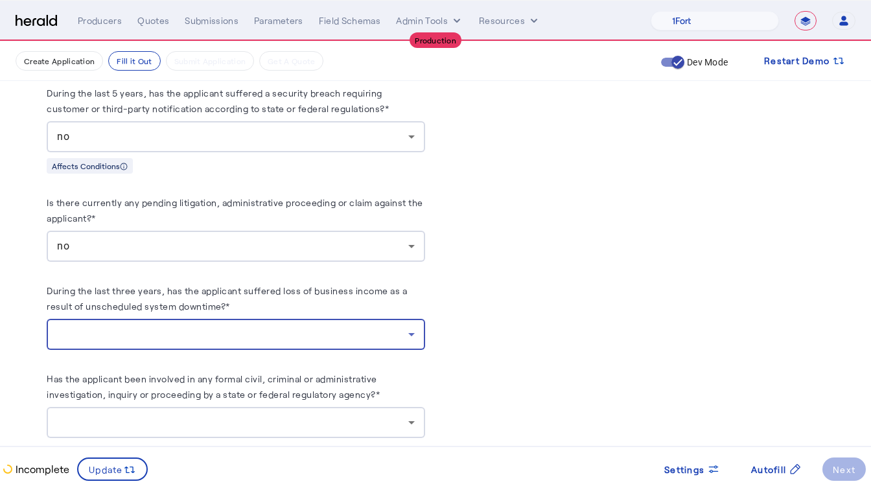
click at [91, 327] on div at bounding box center [232, 335] width 351 height 16
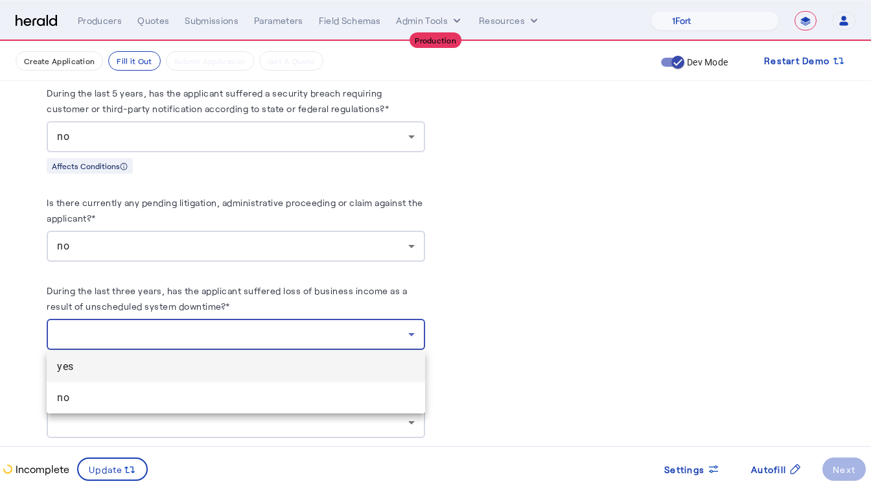
click at [93, 375] on mat-option "yes" at bounding box center [236, 366] width 379 height 31
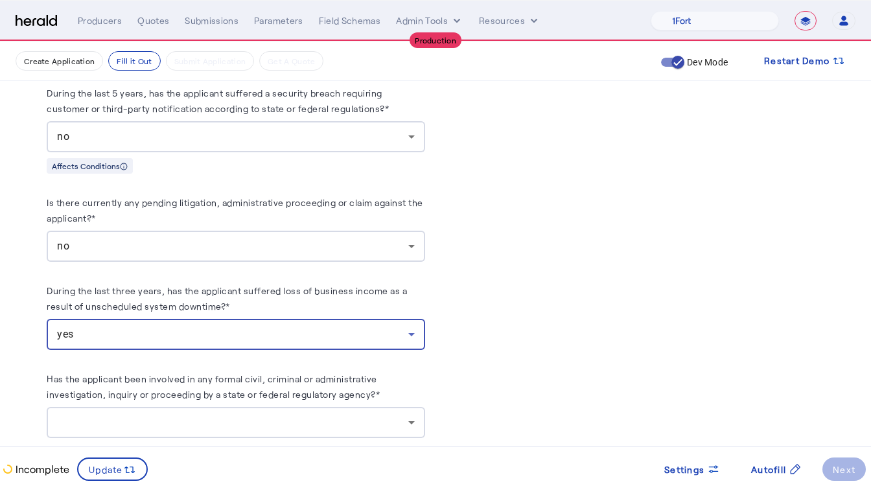
click at [87, 338] on div "yes" at bounding box center [232, 335] width 351 height 16
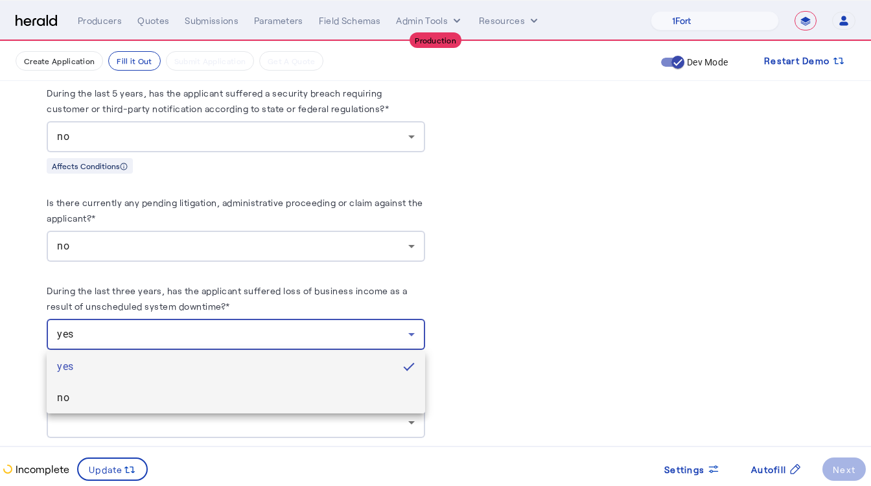
click at [84, 384] on mat-option "no" at bounding box center [236, 397] width 379 height 31
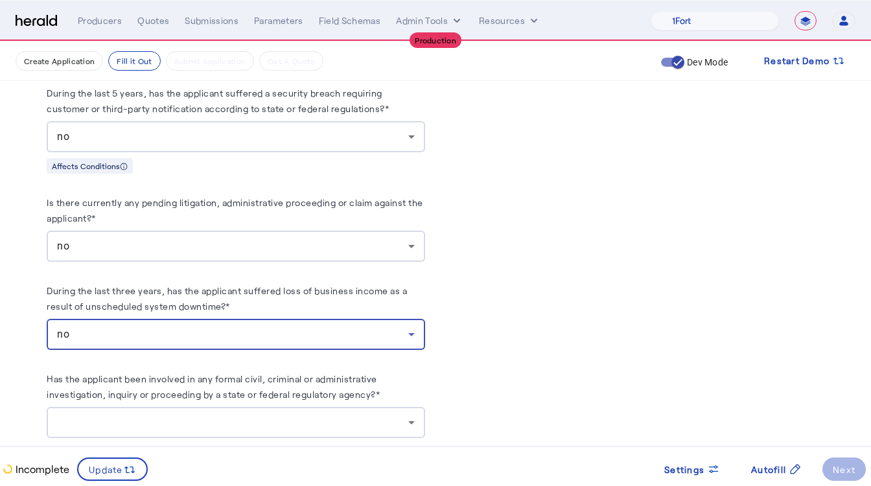
scroll to position [3265, 0]
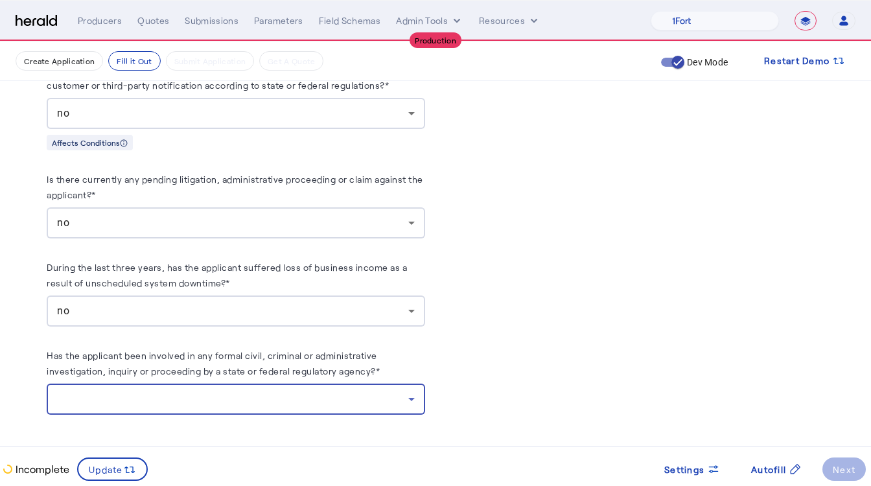
click at [98, 394] on div at bounding box center [232, 400] width 351 height 16
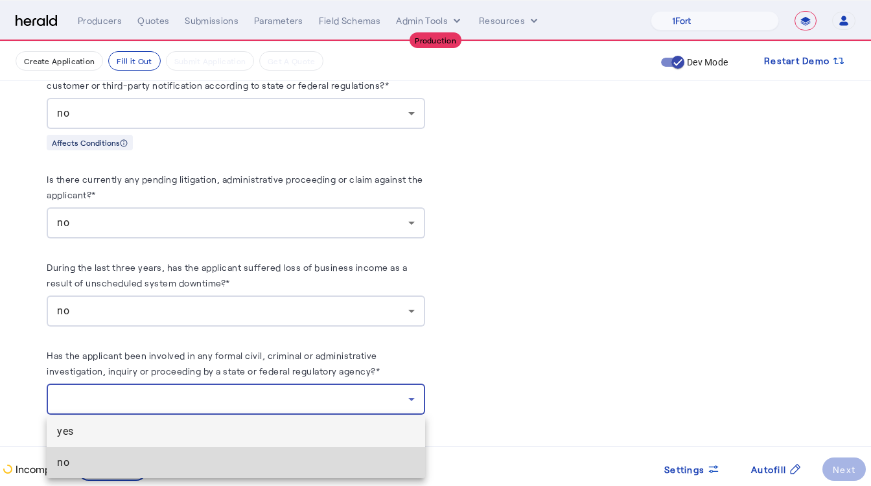
click at [77, 458] on span "no" at bounding box center [236, 463] width 358 height 16
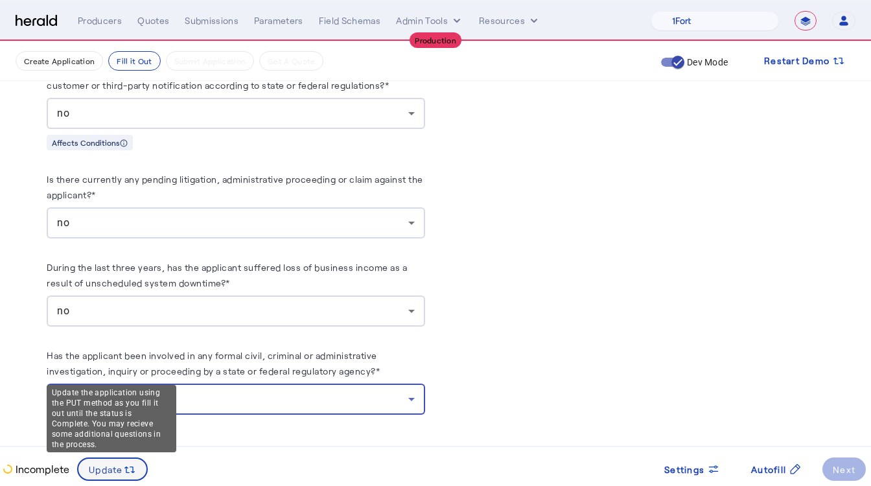
click at [109, 468] on span "Update" at bounding box center [106, 470] width 34 height 14
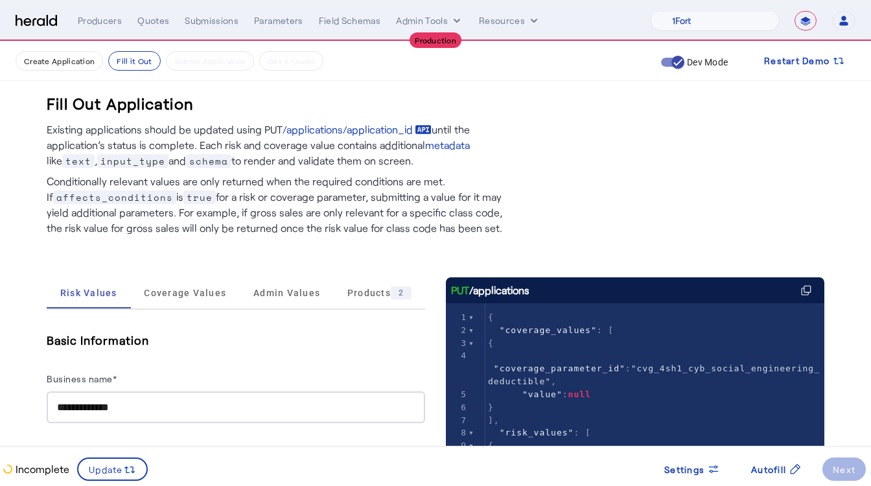
scroll to position [946, 0]
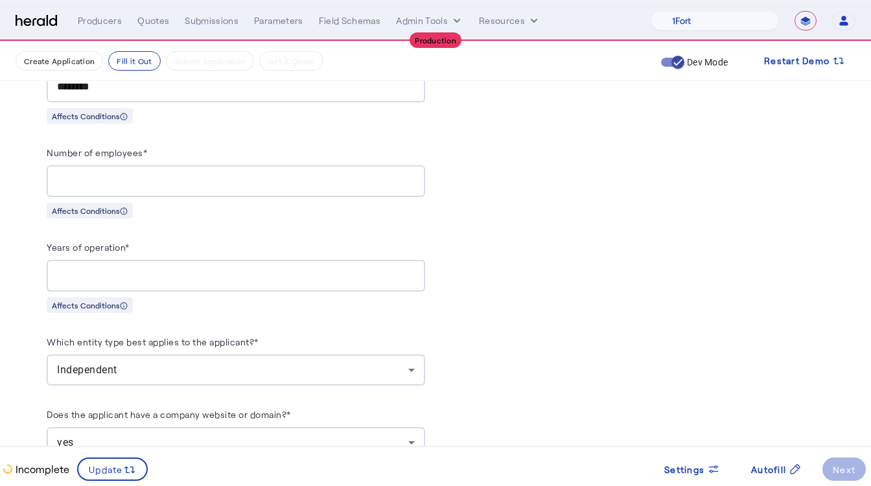
click at [104, 275] on input "**" at bounding box center [236, 276] width 358 height 16
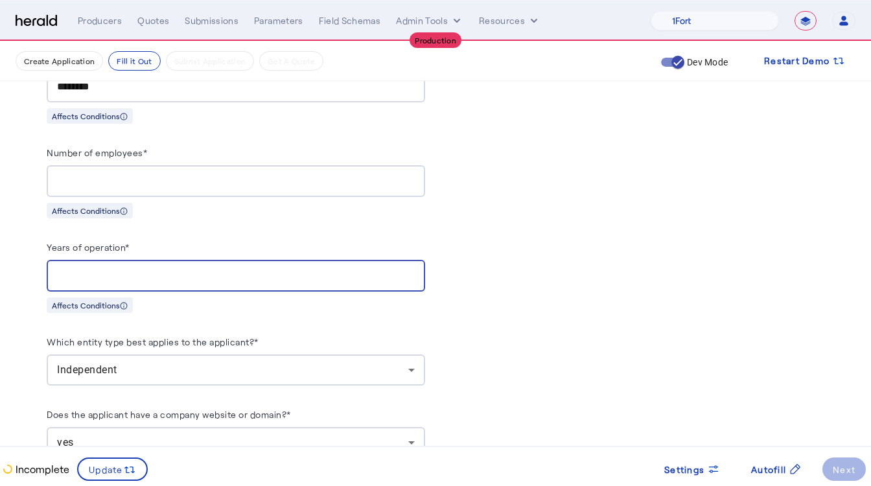
type input "*"
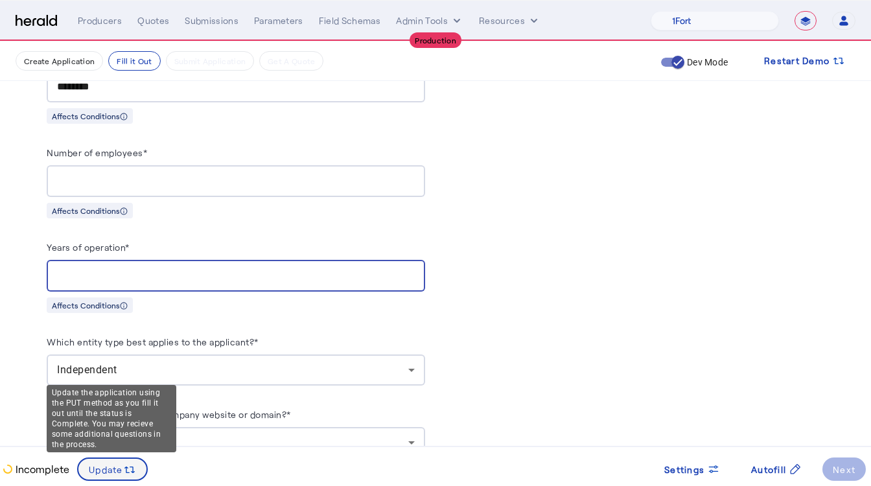
type input "*"
click at [117, 474] on span "Update" at bounding box center [106, 470] width 34 height 14
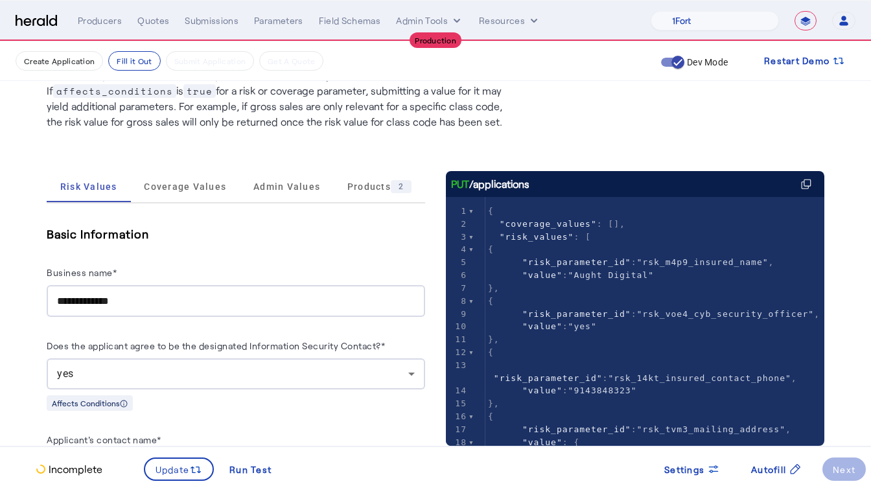
scroll to position [0, 0]
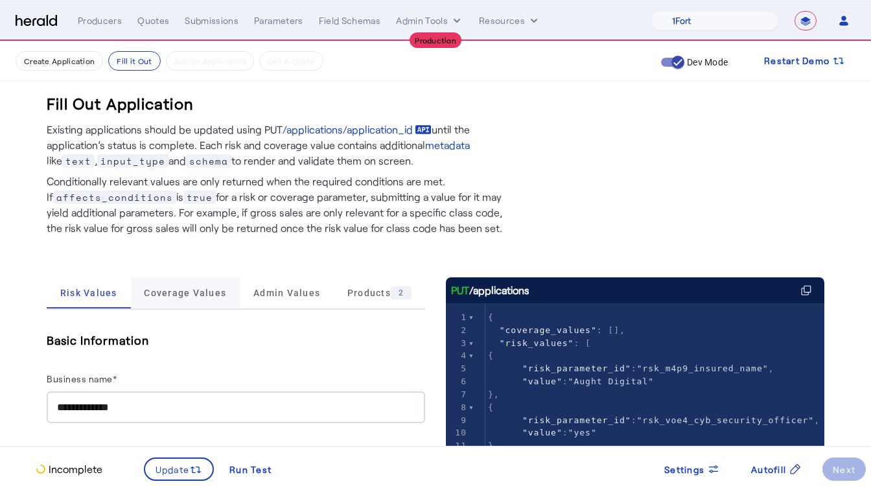
click at [160, 297] on span "Coverage Values" at bounding box center [185, 292] width 82 height 9
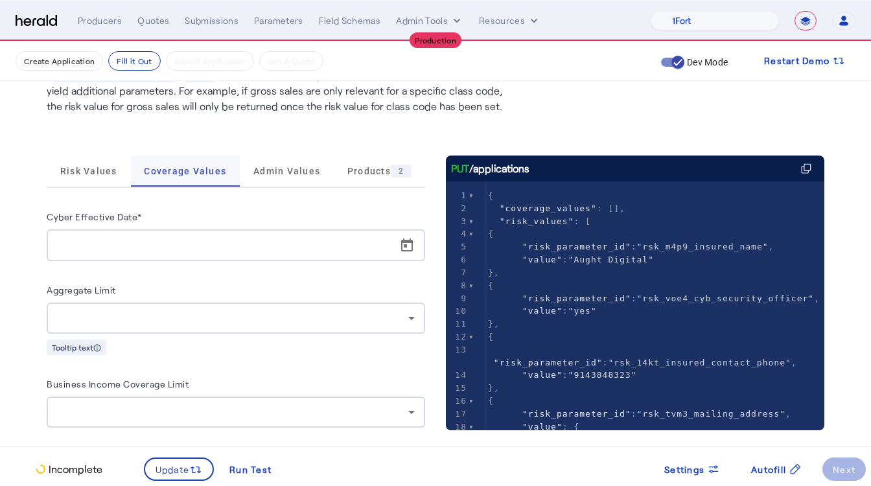
scroll to position [143, 0]
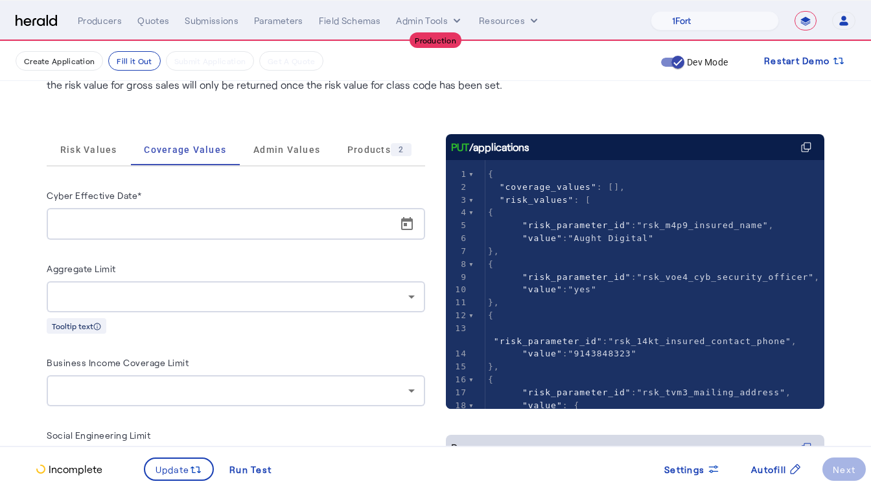
click at [117, 224] on input "Cyber Effective Date*" at bounding box center [240, 225] width 366 height 16
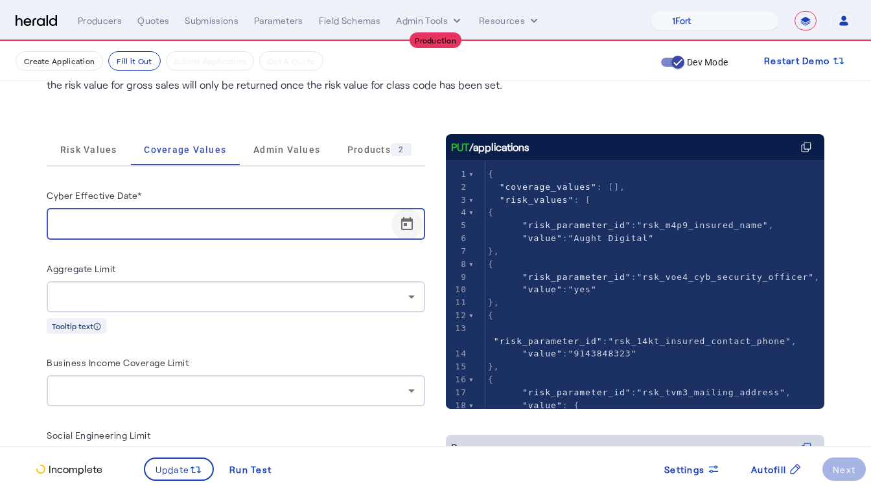
click at [416, 215] on span "Open calendar" at bounding box center [407, 224] width 31 height 31
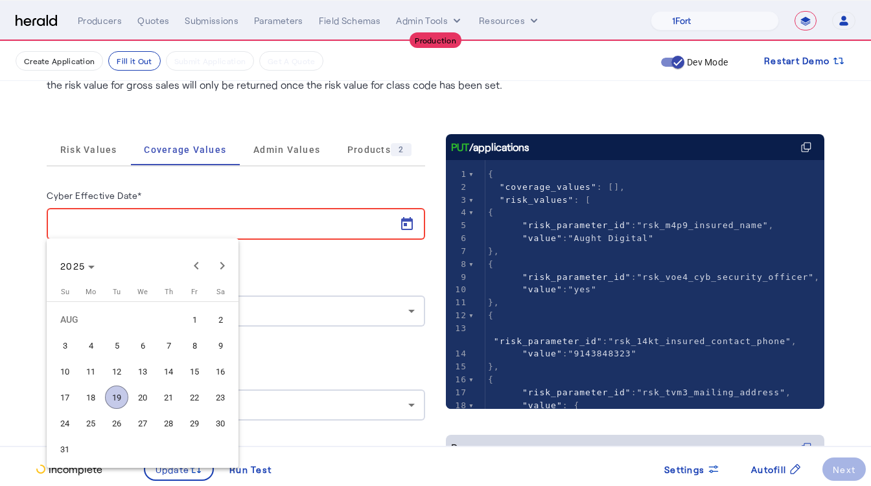
click at [113, 395] on span "19" at bounding box center [116, 397] width 23 height 23
type input "**********"
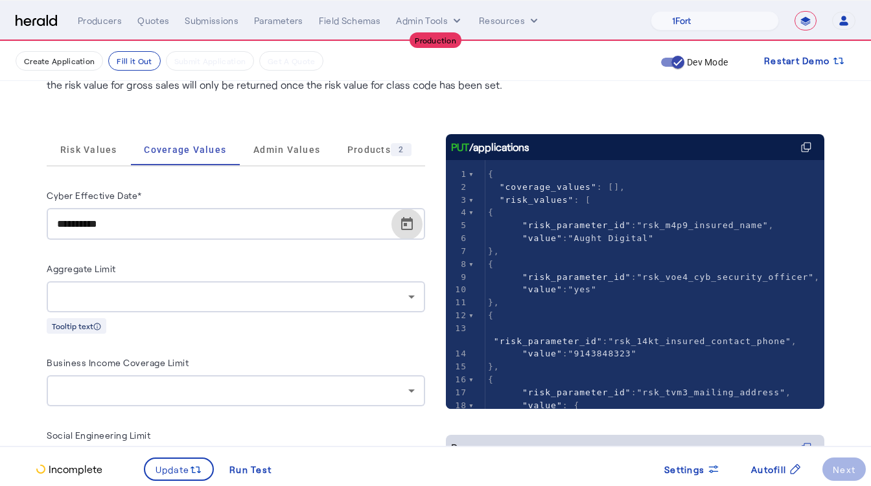
click at [104, 295] on div at bounding box center [232, 297] width 351 height 16
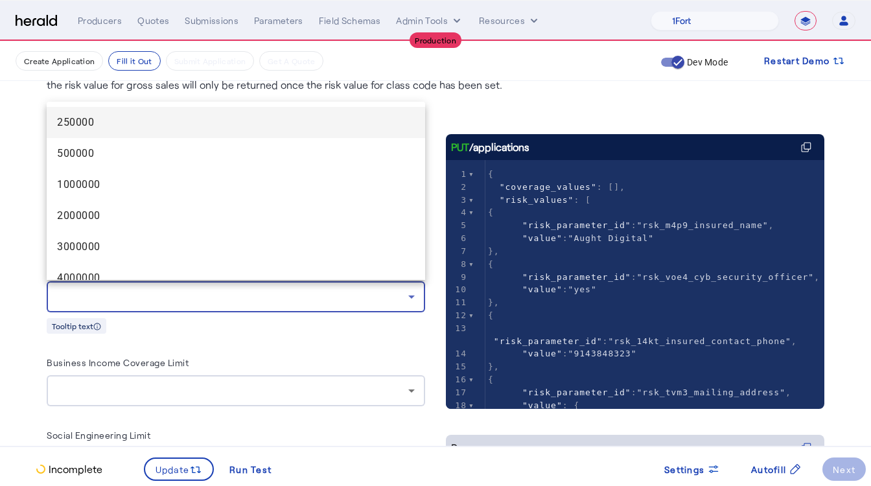
click at [100, 128] on span "250000" at bounding box center [236, 123] width 358 height 16
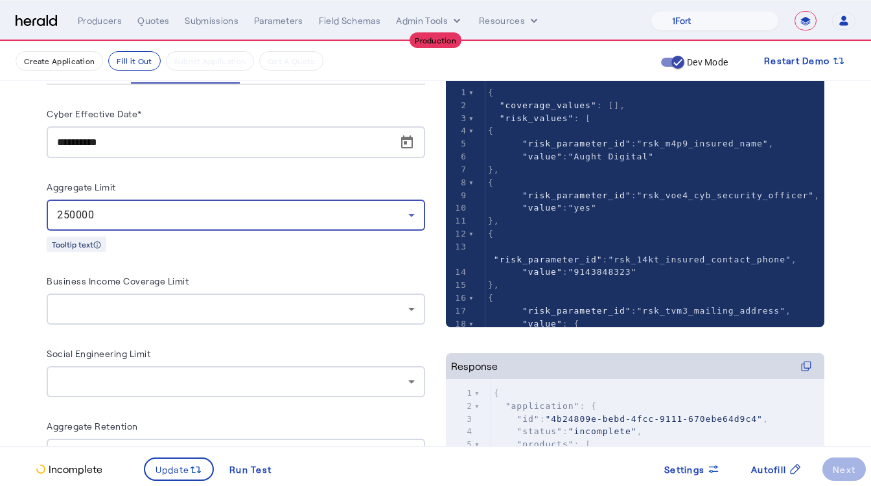
scroll to position [236, 0]
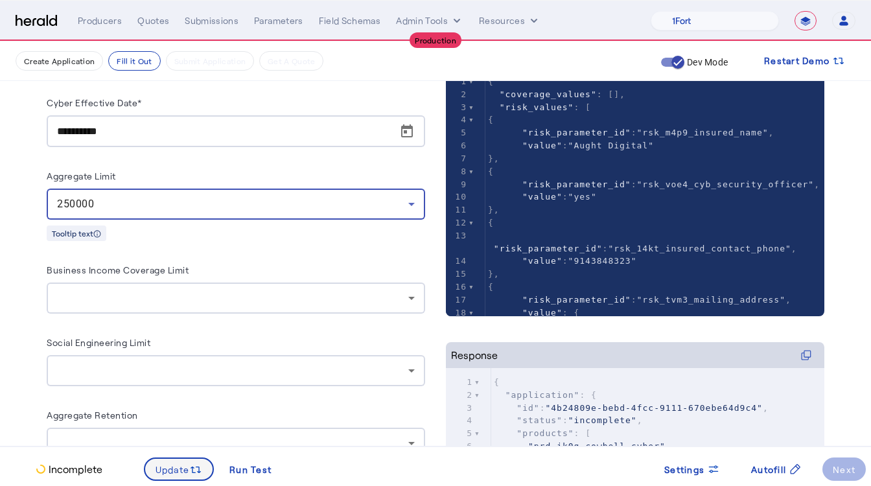
click at [163, 465] on span "Update" at bounding box center [173, 470] width 34 height 14
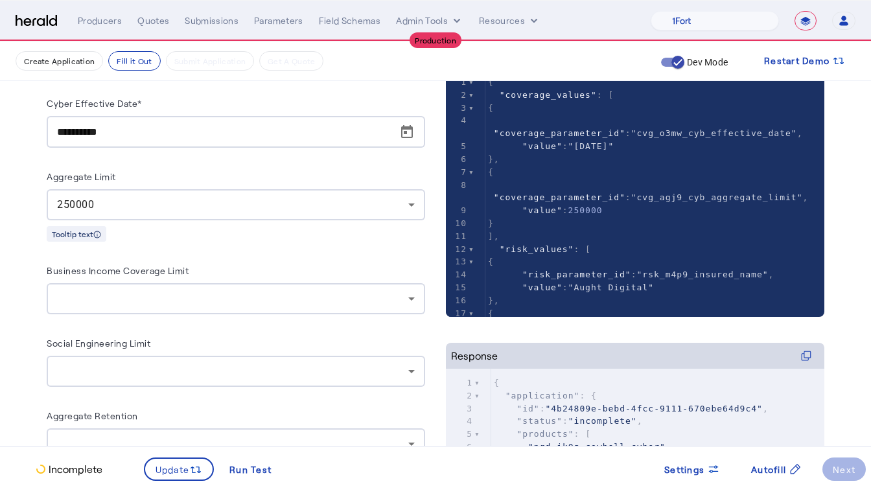
scroll to position [79, 0]
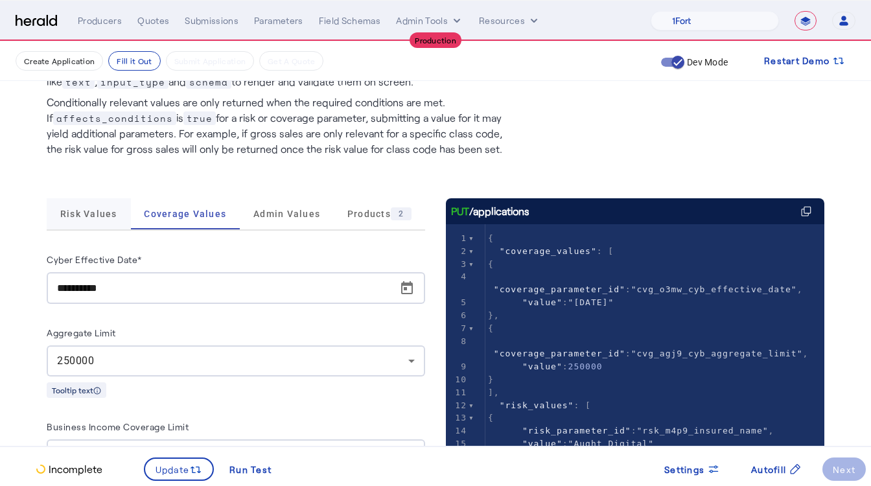
click at [105, 222] on span "Risk Values" at bounding box center [88, 213] width 57 height 31
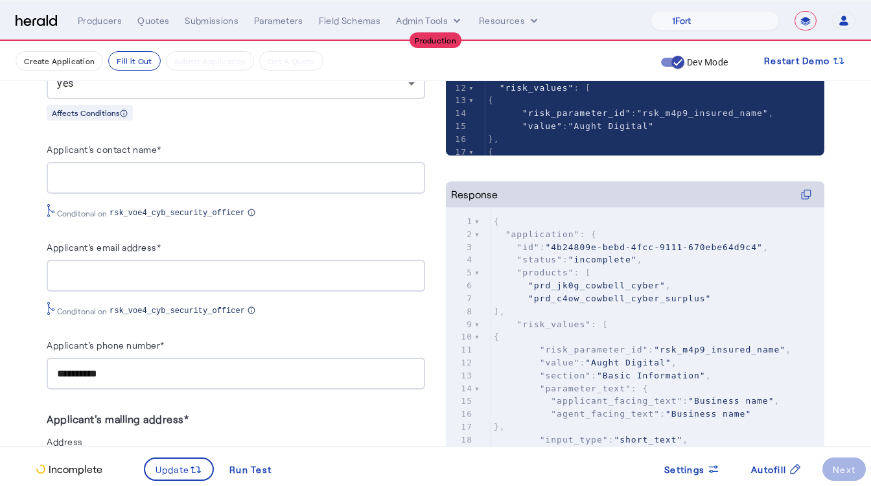
scroll to position [399, 0]
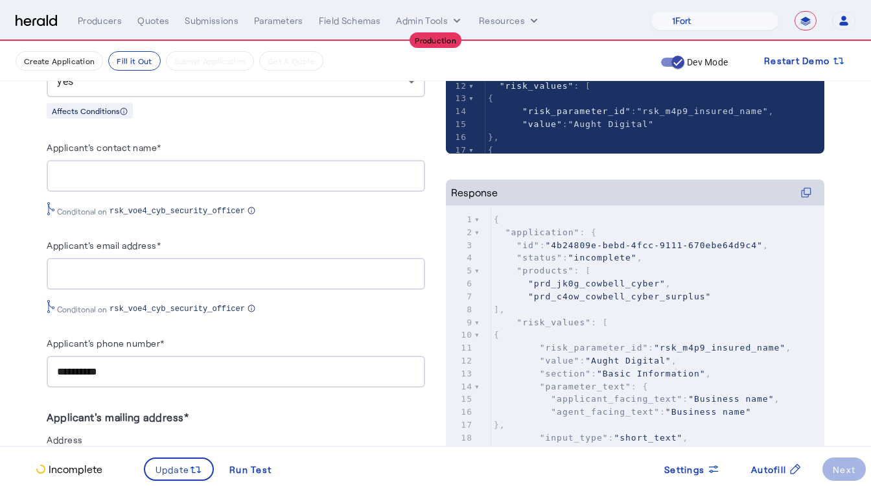
click at [104, 176] on input "Applicant's contact name*" at bounding box center [236, 177] width 358 height 16
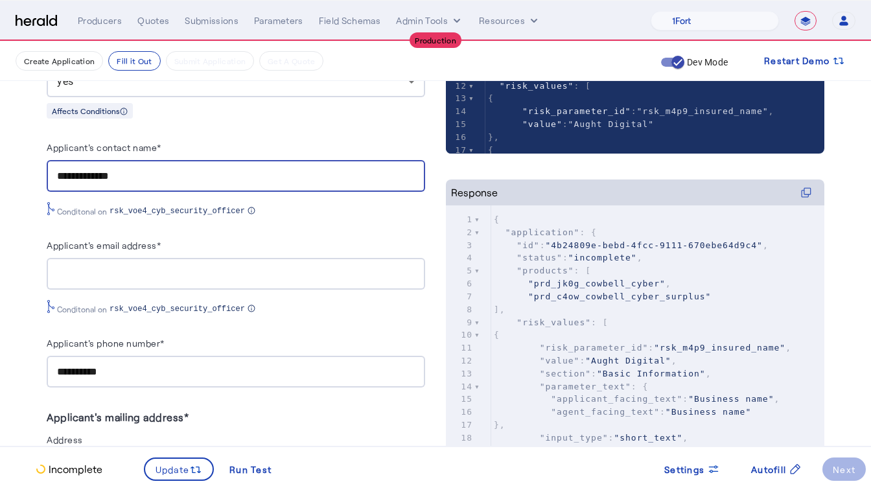
type input "**********"
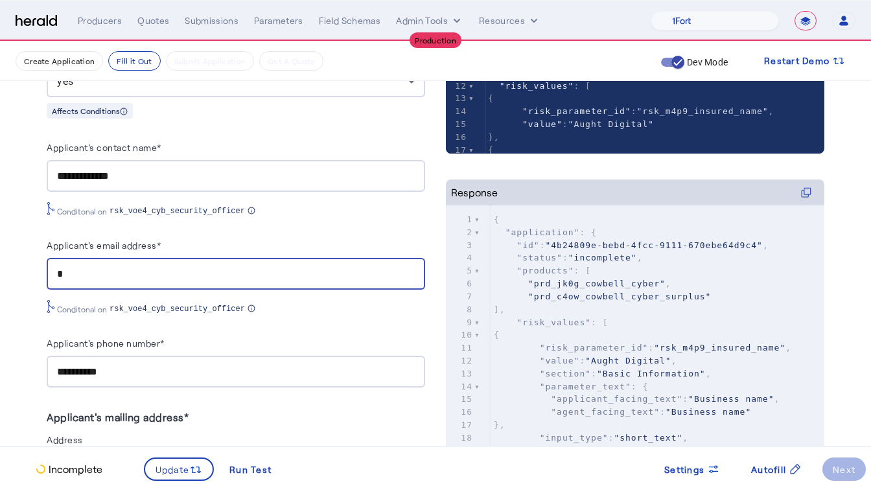
click at [76, 270] on input "*" at bounding box center [236, 274] width 358 height 16
type input "**********"
click at [206, 307] on span "rsk_voe4_cyb_security_officer" at bounding box center [177, 309] width 135 height 10
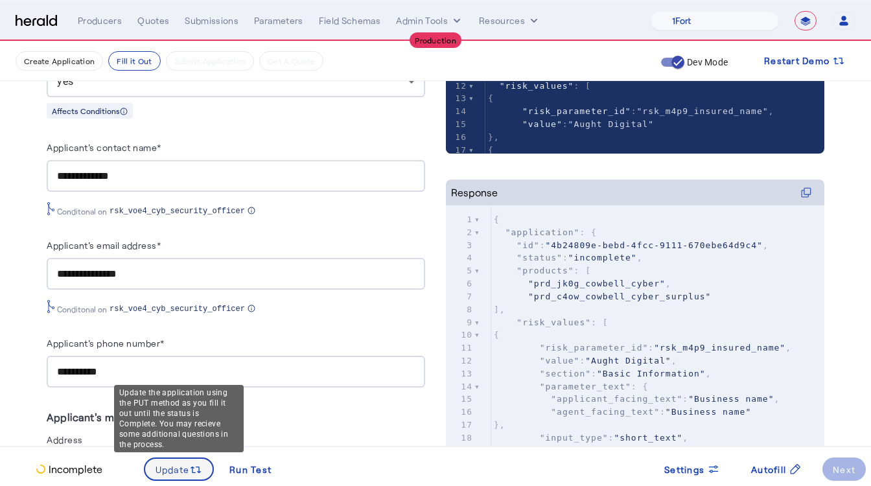
click at [168, 470] on span "Update" at bounding box center [173, 470] width 34 height 14
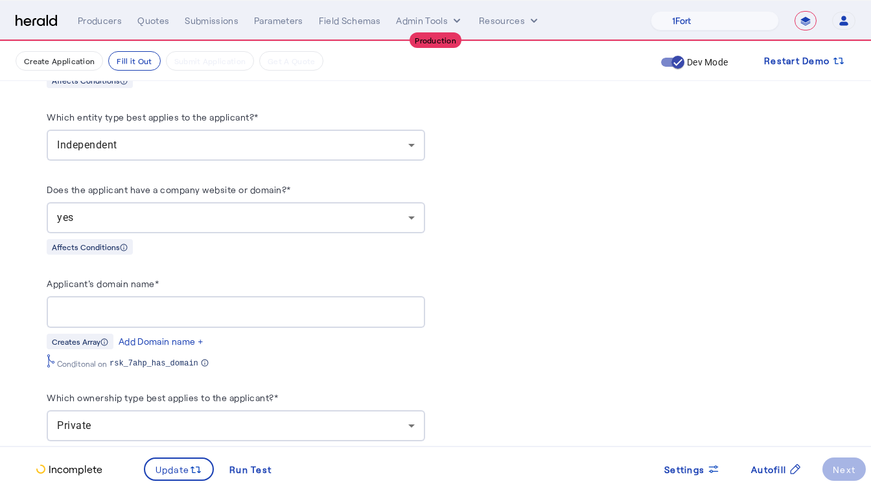
scroll to position [1495, 0]
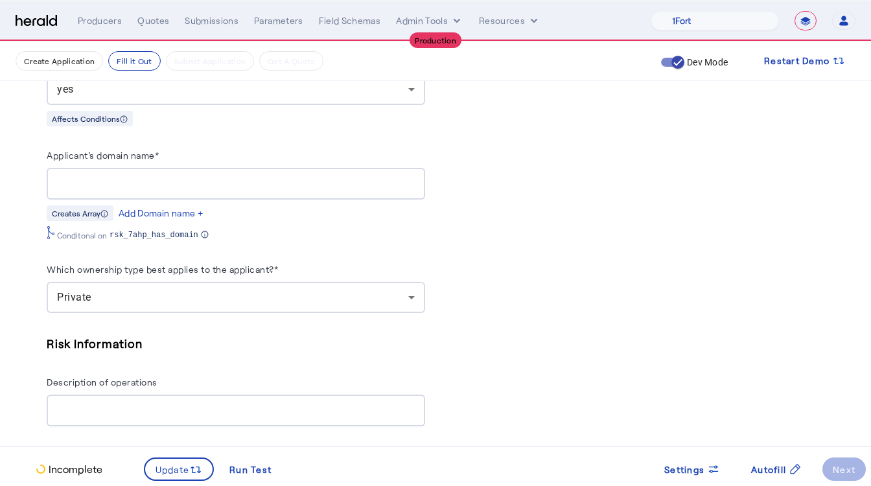
click at [119, 168] on div at bounding box center [236, 184] width 358 height 32
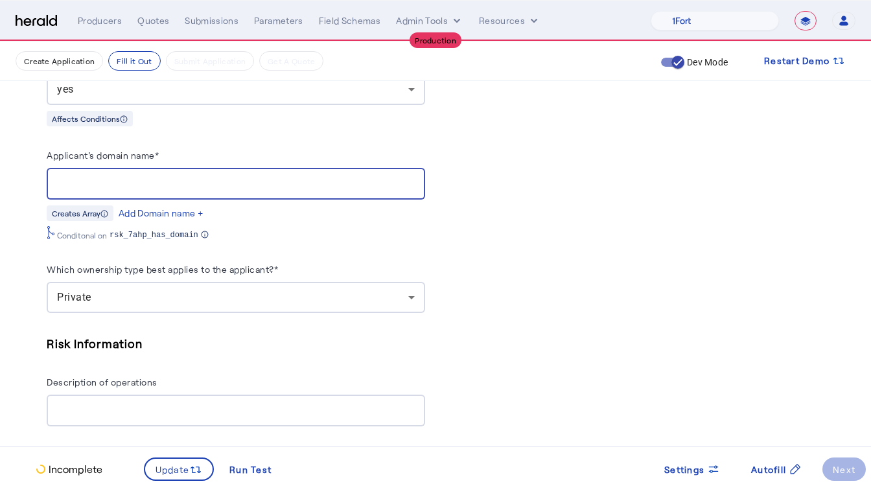
type input "*"
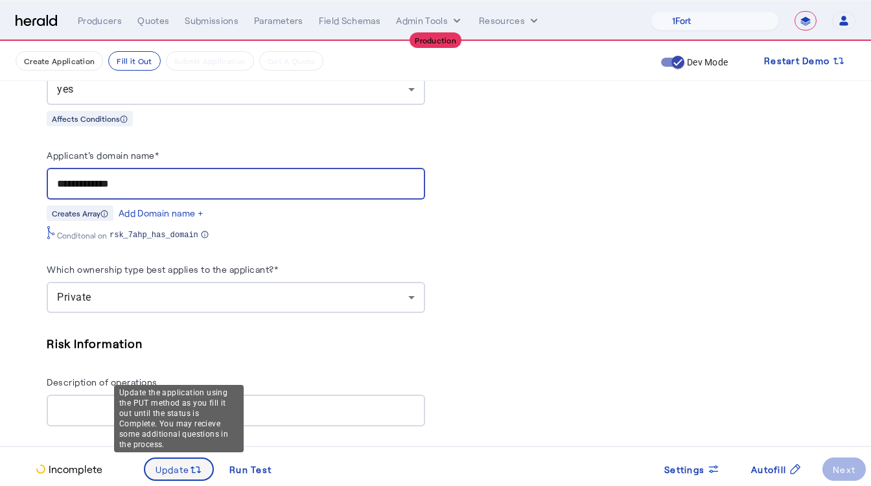
type input "**********"
click at [175, 472] on span "Update" at bounding box center [173, 470] width 34 height 14
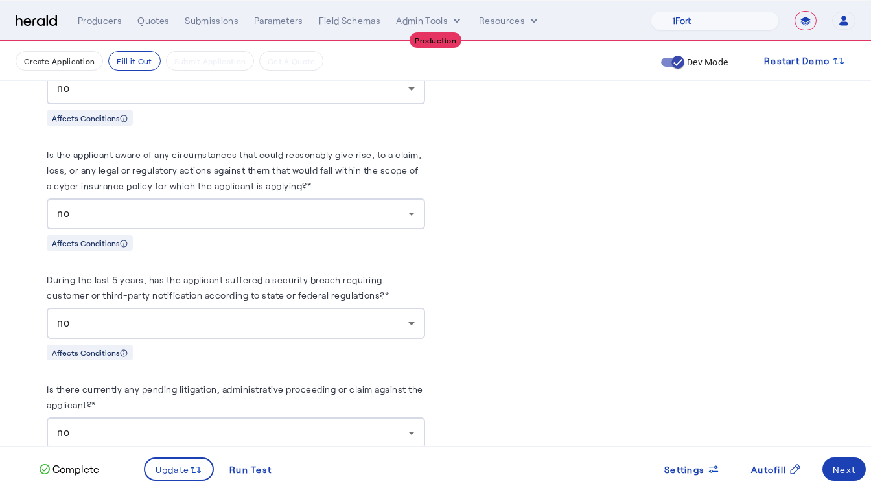
scroll to position [3573, 0]
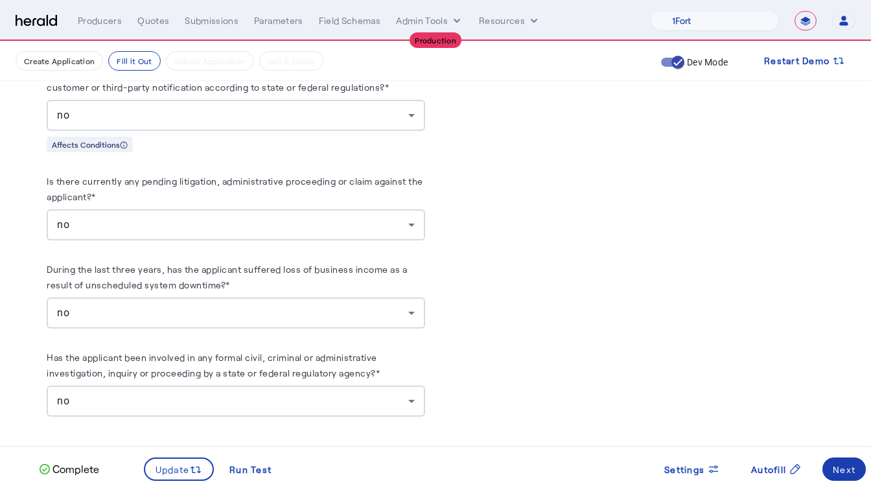
click at [851, 462] on span at bounding box center [844, 469] width 43 height 31
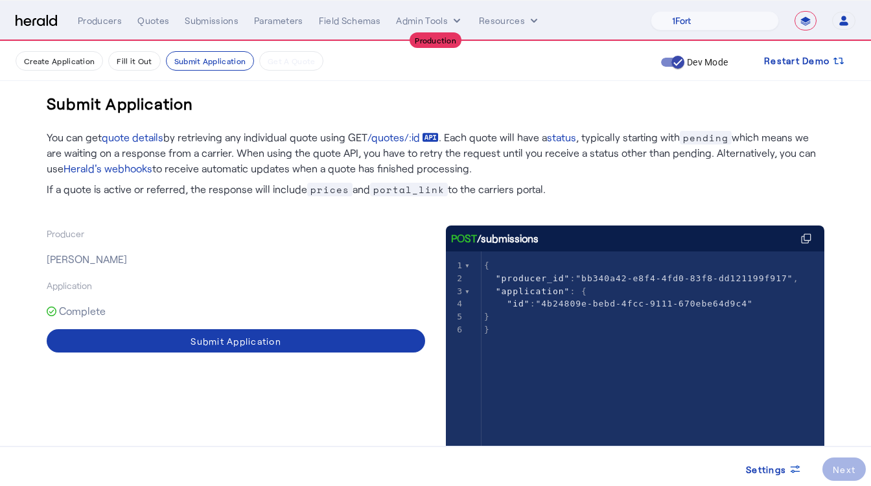
click at [292, 343] on span at bounding box center [236, 340] width 379 height 31
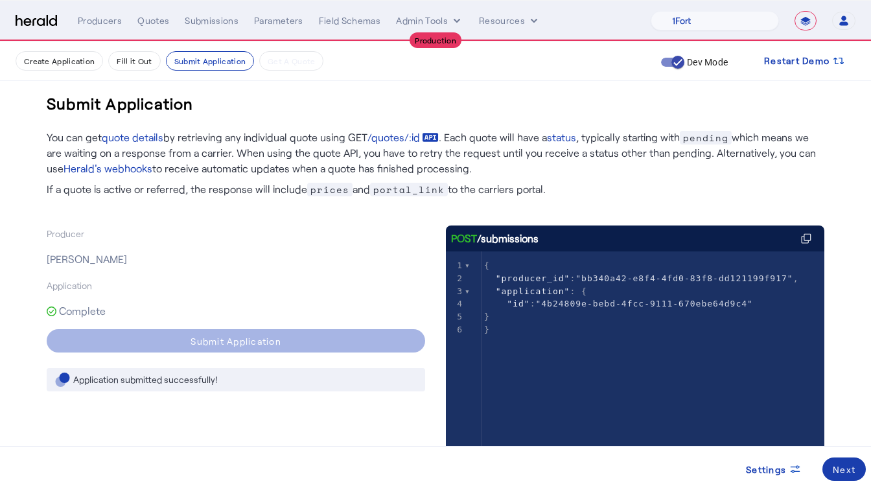
click at [842, 464] on div "Next" at bounding box center [844, 470] width 23 height 14
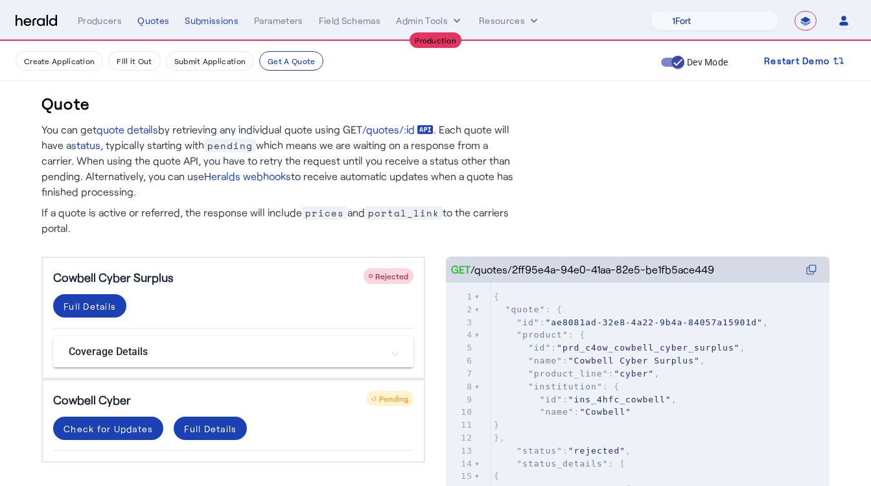
scroll to position [71, 0]
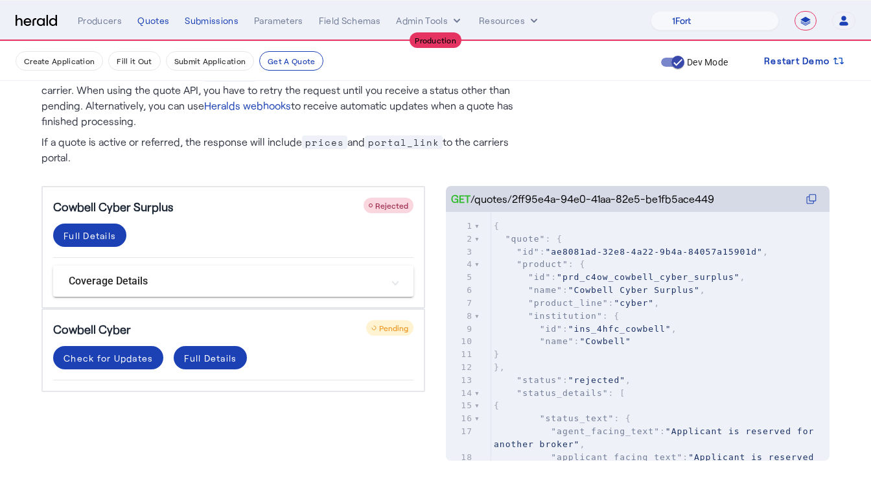
click at [301, 230] on div "Full Details" at bounding box center [233, 241] width 360 height 34
click at [129, 290] on mat-expansion-panel-header "Coverage Details" at bounding box center [233, 281] width 360 height 31
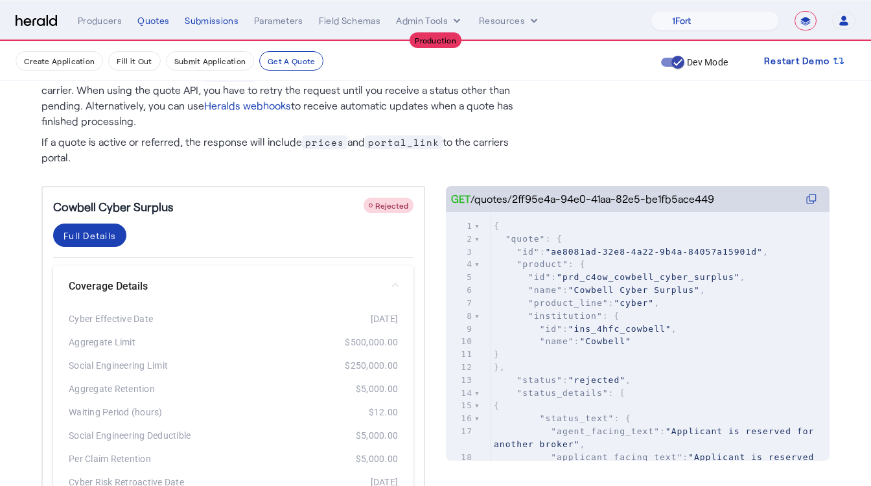
click at [129, 290] on mat-panel-title "Coverage Details" at bounding box center [226, 287] width 314 height 16
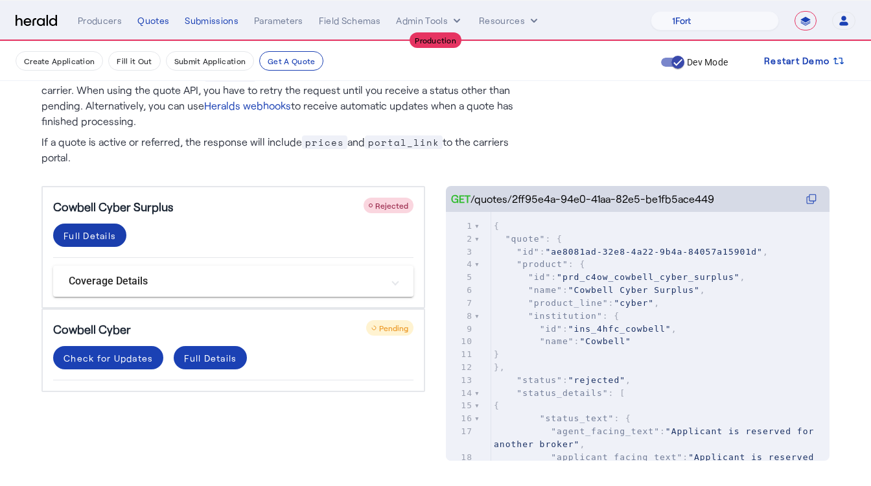
click at [100, 237] on div "Full Details" at bounding box center [90, 236] width 53 height 14
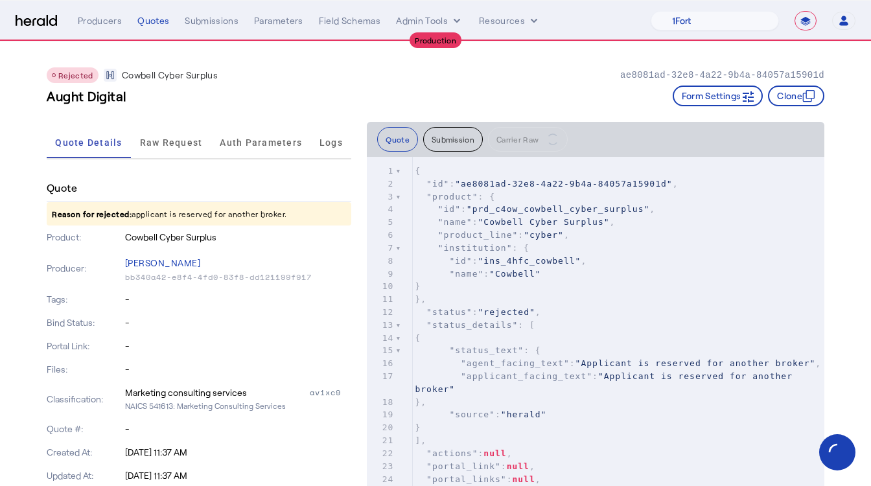
drag, startPoint x: 132, startPoint y: 215, endPoint x: 318, endPoint y: 218, distance: 186.7
click at [318, 218] on p "Reason for rejected: applicant is reserved for another broker." at bounding box center [199, 213] width 305 height 23
drag, startPoint x: 318, startPoint y: 218, endPoint x: 131, endPoint y: 215, distance: 187.4
click at [131, 215] on p "Reason for rejected: applicant is reserved for another broker." at bounding box center [199, 213] width 305 height 23
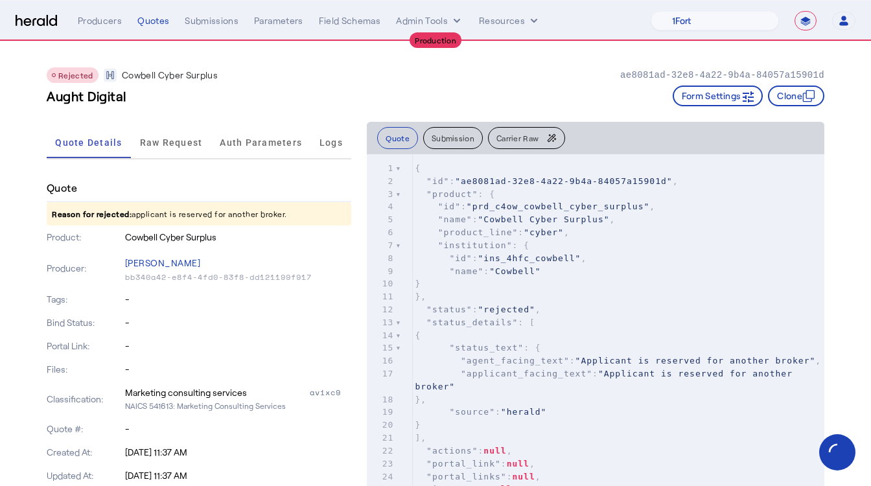
click at [132, 215] on p "Reason for rejected: applicant is reserved for another broker." at bounding box center [199, 213] width 305 height 23
drag, startPoint x: 130, startPoint y: 214, endPoint x: 316, endPoint y: 207, distance: 186.2
click at [316, 207] on p "Reason for rejected: applicant is reserved for another broker." at bounding box center [199, 213] width 305 height 23
click at [295, 211] on p "Reason for rejected: applicant is reserved for another broker." at bounding box center [199, 213] width 305 height 23
click at [99, 132] on span "Quote Details" at bounding box center [88, 142] width 67 height 31
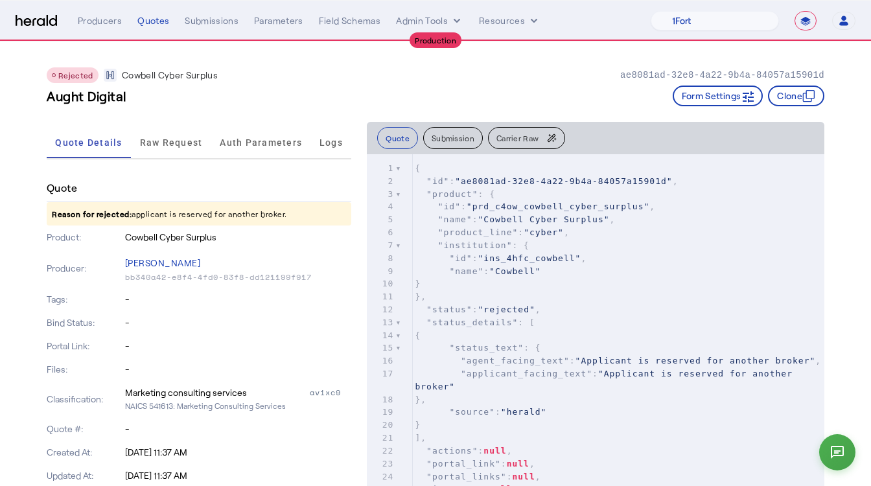
click at [110, 214] on span "Reason for rejected:" at bounding box center [92, 213] width 80 height 9
click at [127, 213] on span "Reason for rejected:" at bounding box center [92, 213] width 80 height 9
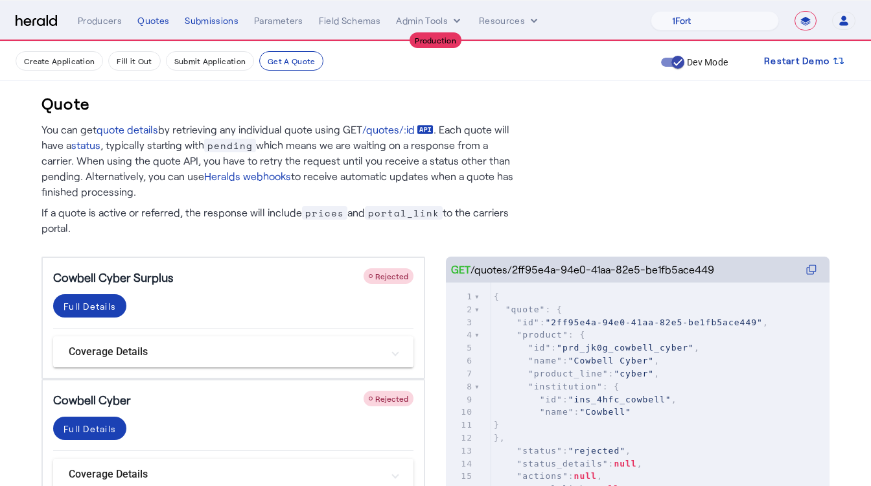
scroll to position [71, 0]
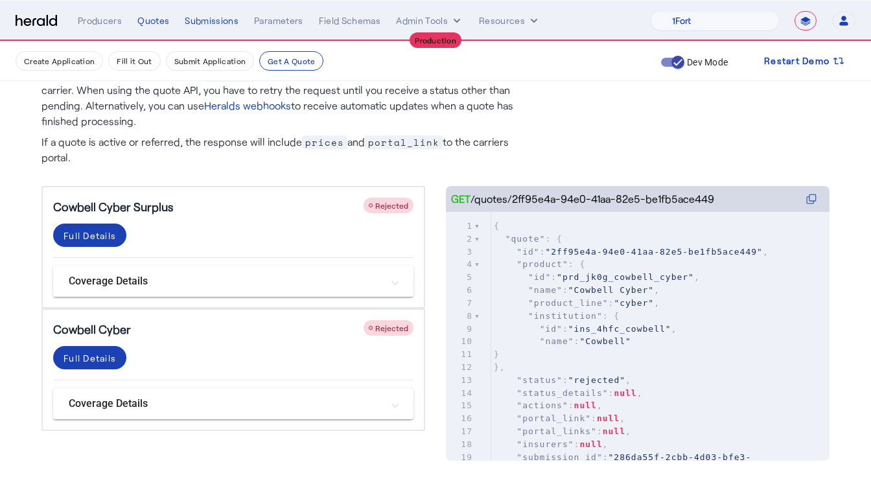
click at [159, 346] on div "Full Details" at bounding box center [233, 363] width 360 height 34
click at [102, 242] on div "Full Details" at bounding box center [90, 236] width 53 height 14
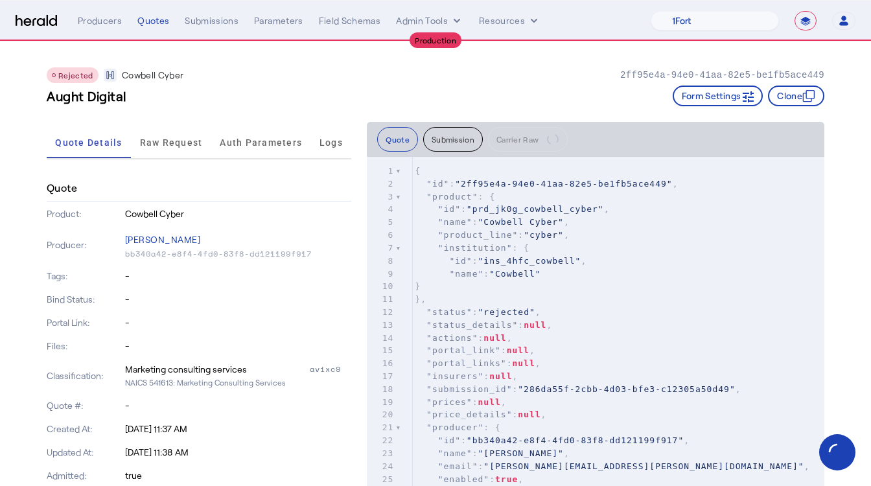
click at [119, 193] on div "Quote" at bounding box center [199, 188] width 305 height 27
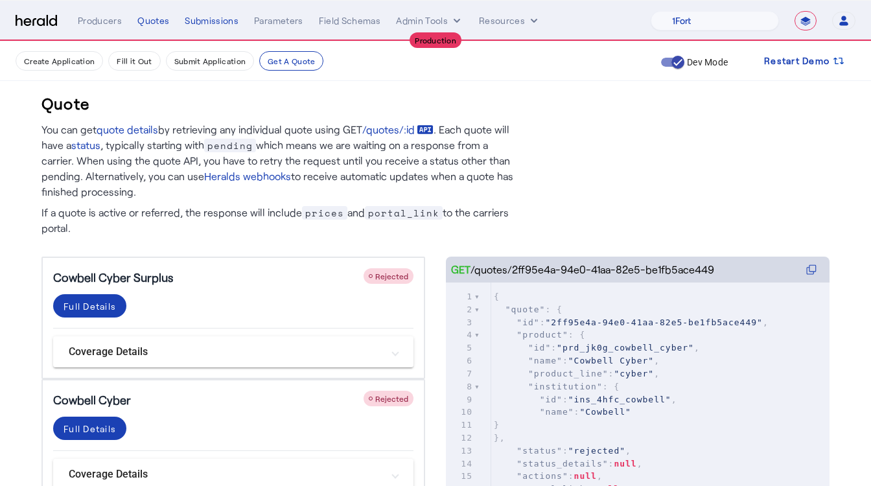
click at [195, 29] on div "**********" at bounding box center [467, 20] width 778 height 19
click at [190, 19] on div "Submissions" at bounding box center [212, 20] width 54 height 13
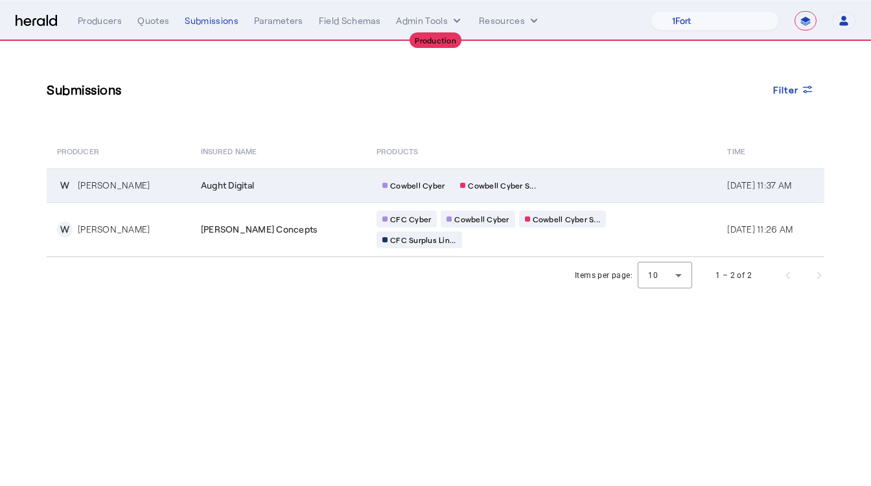
click at [282, 187] on div "Aught Digital" at bounding box center [281, 185] width 160 height 13
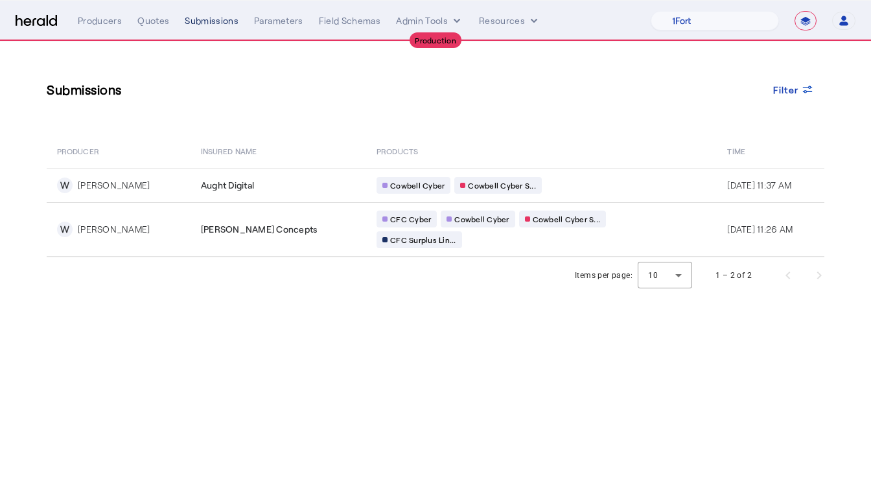
click at [210, 20] on div "Submissions" at bounding box center [212, 20] width 54 height 13
click at [82, 18] on div "Producers" at bounding box center [100, 20] width 44 height 13
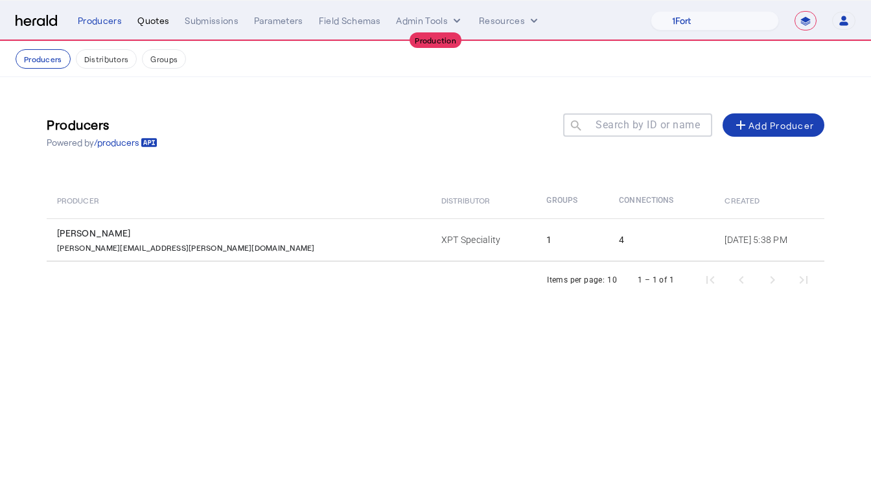
click at [151, 18] on div "Quotes" at bounding box center [153, 20] width 32 height 13
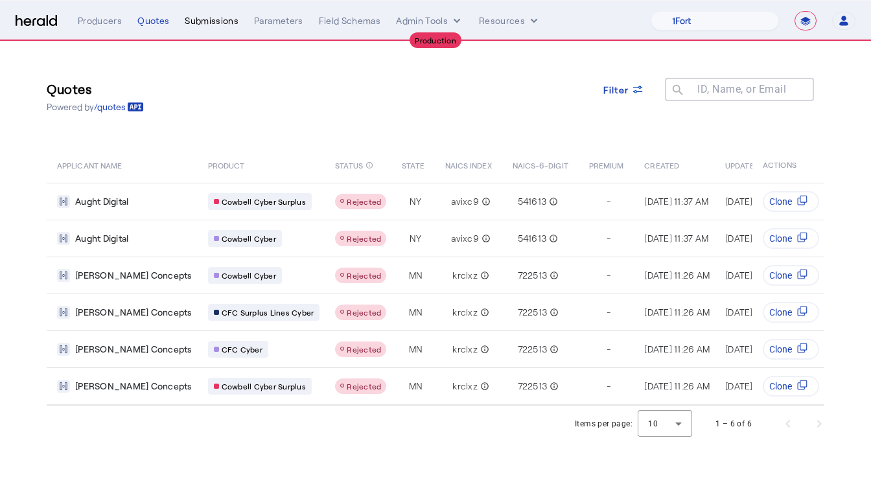
click at [190, 23] on div "Submissions" at bounding box center [212, 20] width 54 height 13
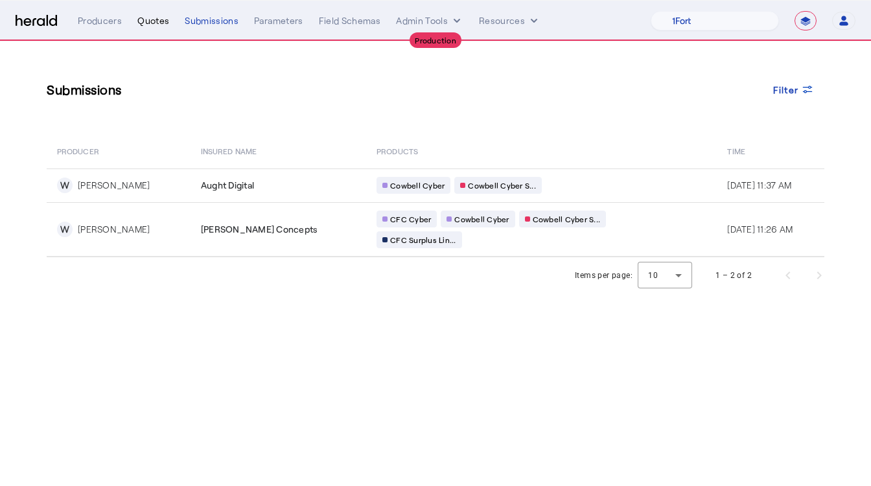
click at [154, 14] on div "**********" at bounding box center [467, 20] width 778 height 19
click at [156, 19] on div "Quotes" at bounding box center [153, 20] width 32 height 13
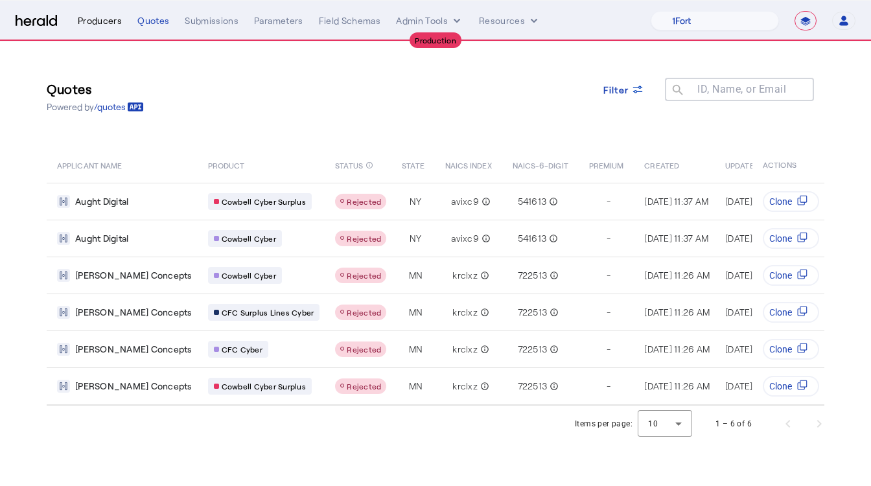
click at [118, 23] on div "Producers" at bounding box center [100, 20] width 44 height 13
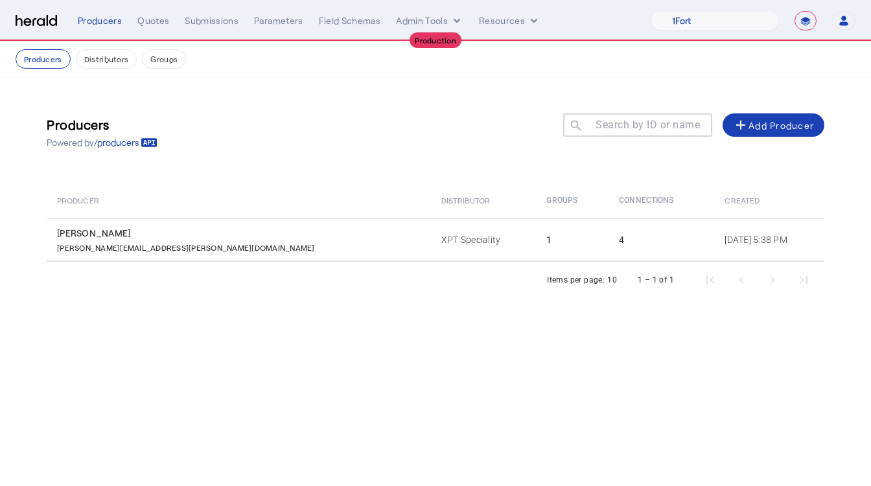
click at [195, 29] on div "**********" at bounding box center [467, 20] width 778 height 19
click at [195, 27] on div "**********" at bounding box center [467, 20] width 778 height 19
click at [193, 19] on div "Submissions" at bounding box center [212, 20] width 54 height 13
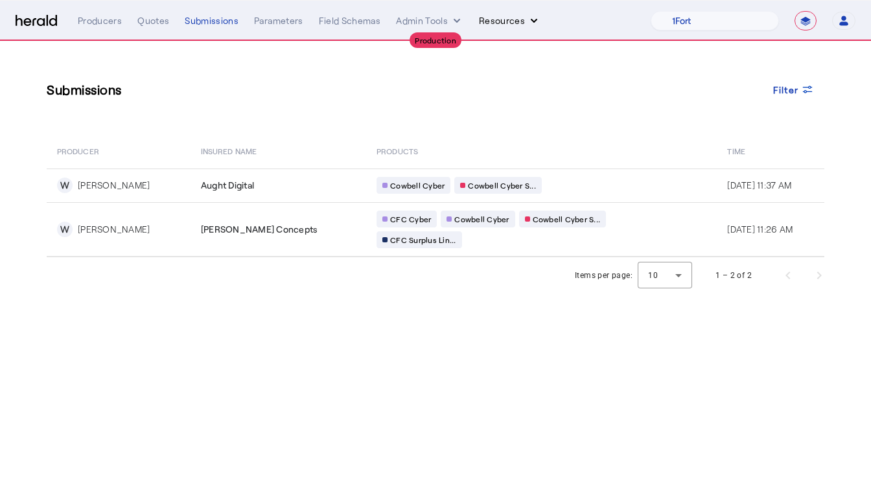
click at [513, 21] on button "Resources" at bounding box center [510, 20] width 62 height 13
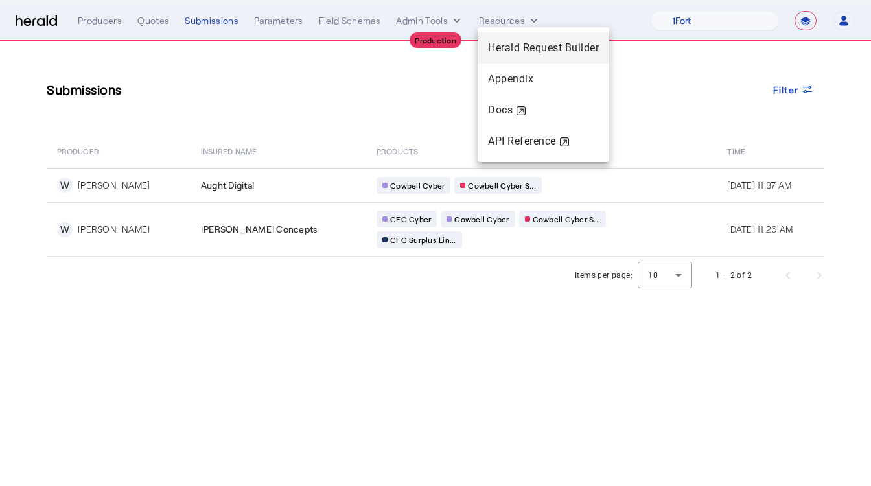
click at [505, 43] on span "Herald Request Builder" at bounding box center [543, 47] width 111 height 12
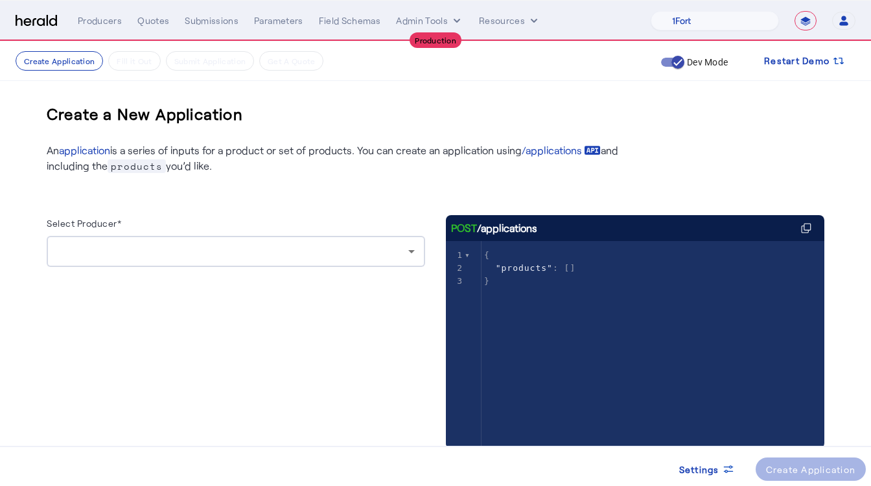
click at [263, 244] on div at bounding box center [232, 252] width 351 height 16
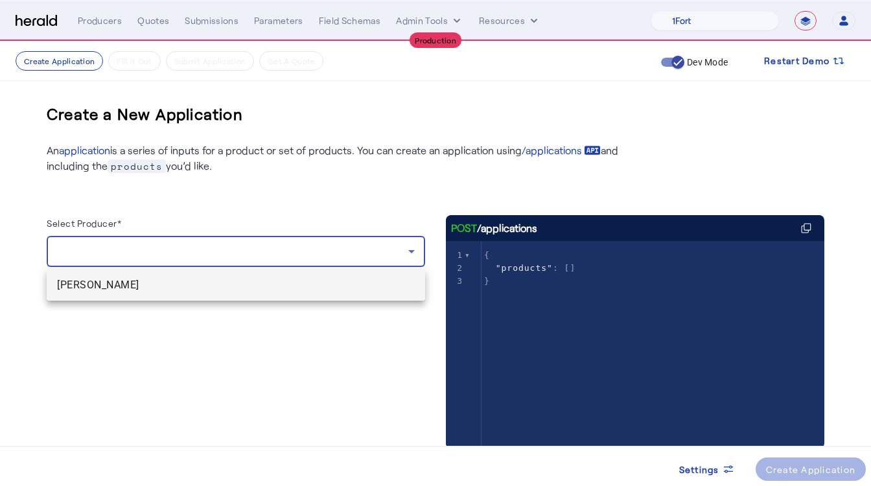
click at [187, 284] on span "[PERSON_NAME]" at bounding box center [236, 285] width 358 height 16
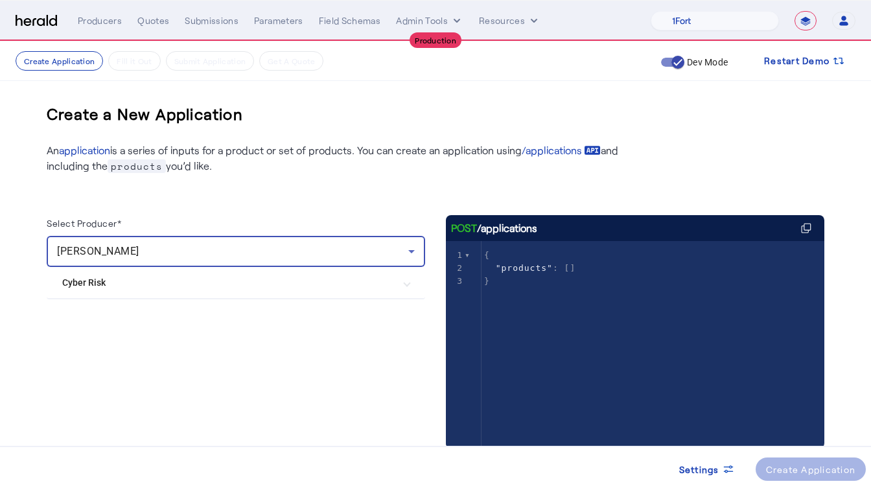
scroll to position [40, 0]
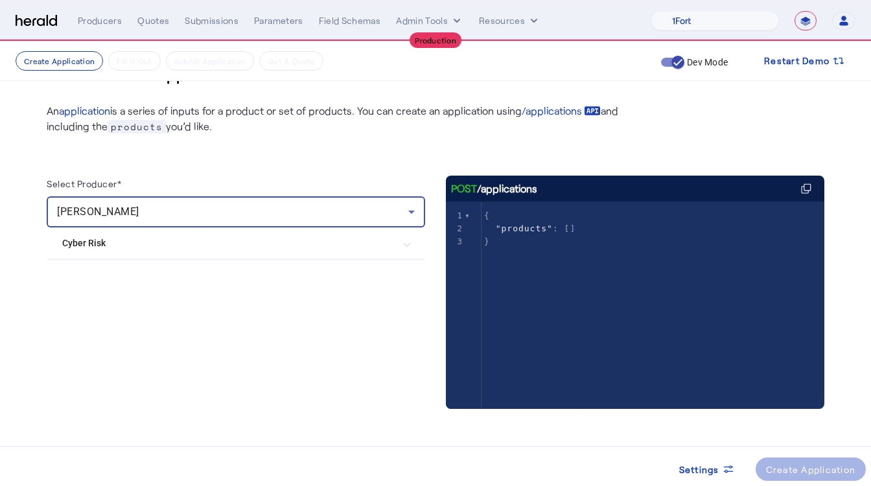
click at [239, 248] on Risk "Cyber Risk" at bounding box center [228, 244] width 332 height 14
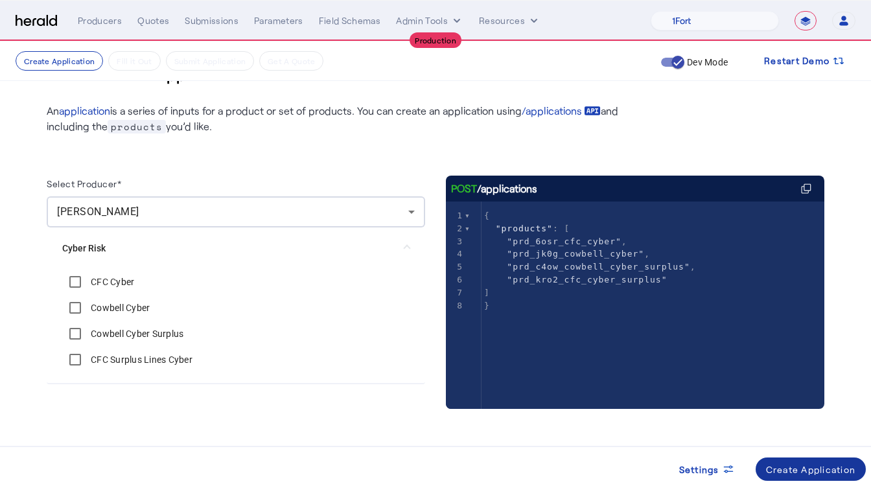
click at [828, 475] on div "Create Application" at bounding box center [811, 470] width 90 height 14
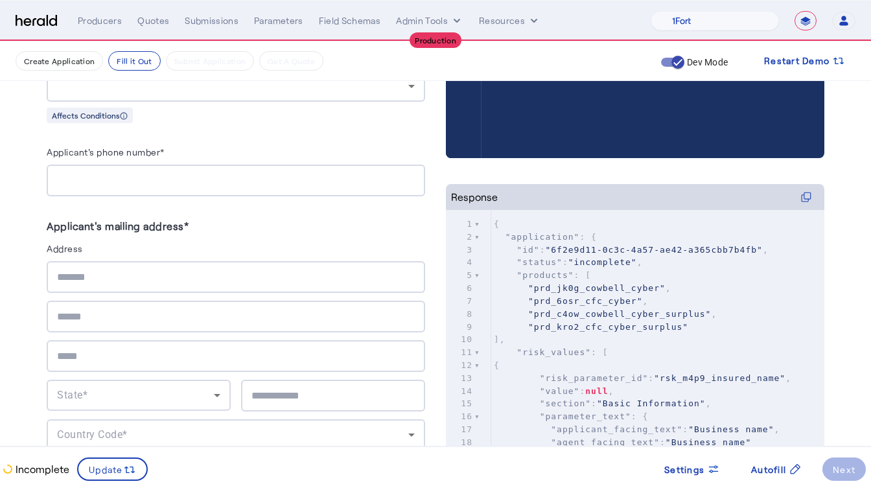
scroll to position [446, 0]
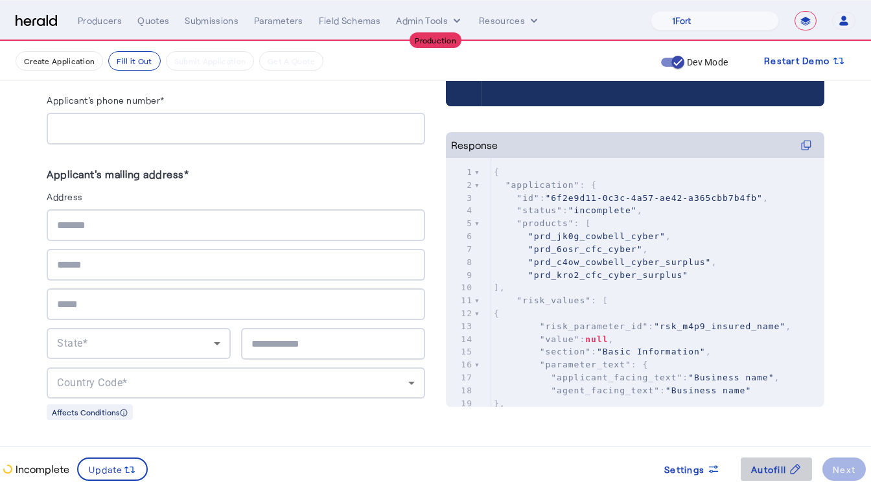
click at [774, 469] on span "Autofill" at bounding box center [768, 470] width 35 height 14
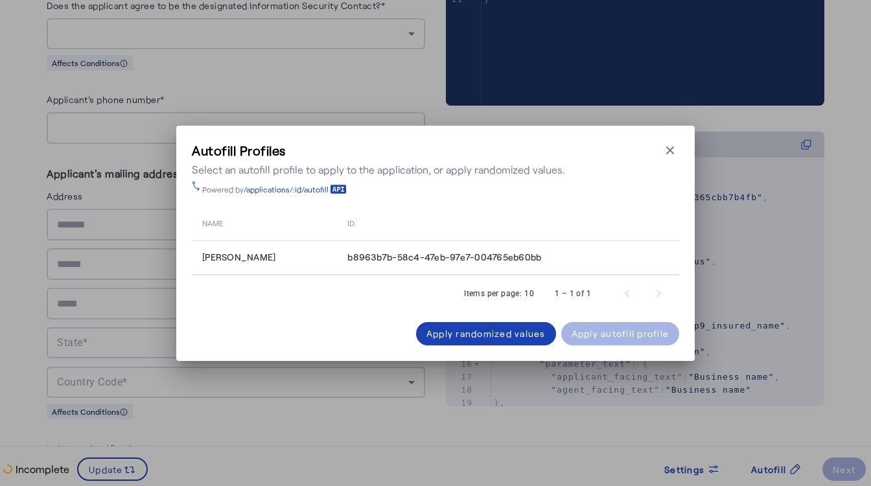
click at [658, 463] on div "Autofill Profiles Select an autofill profile to apply to the application, or ap…" at bounding box center [435, 243] width 871 height 486
click at [583, 333] on herald-button "Apply autofill profile" at bounding box center [620, 333] width 119 height 23
click at [520, 343] on span at bounding box center [486, 333] width 140 height 31
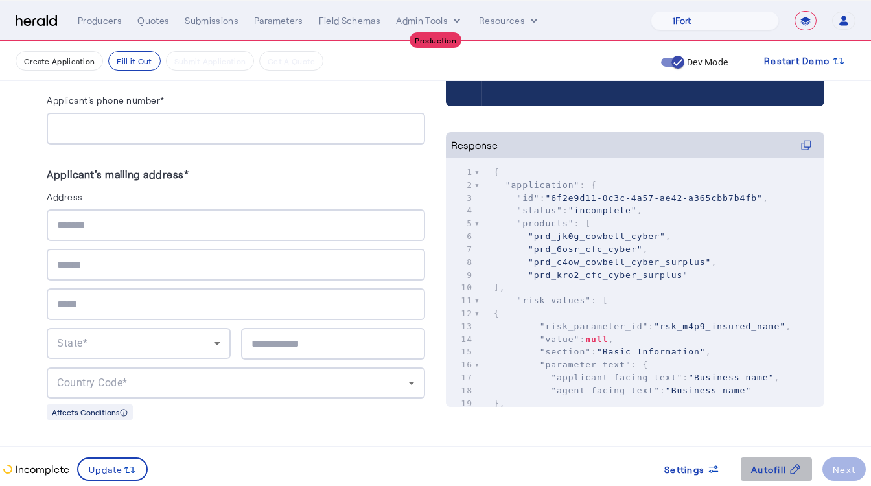
click at [748, 464] on span at bounding box center [776, 469] width 71 height 31
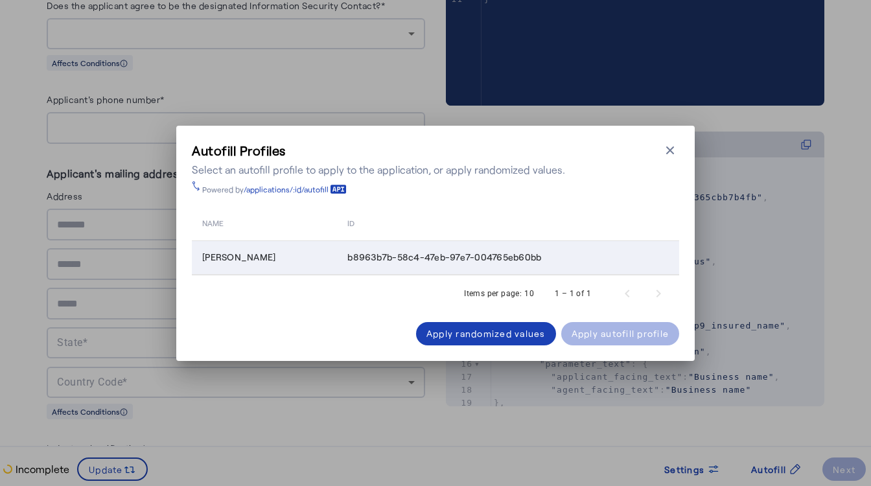
click at [517, 255] on span "b8963b7b-58c4-47eb-97e7-004765eb60bb" at bounding box center [444, 257] width 194 height 13
click at [618, 346] on span at bounding box center [620, 333] width 119 height 31
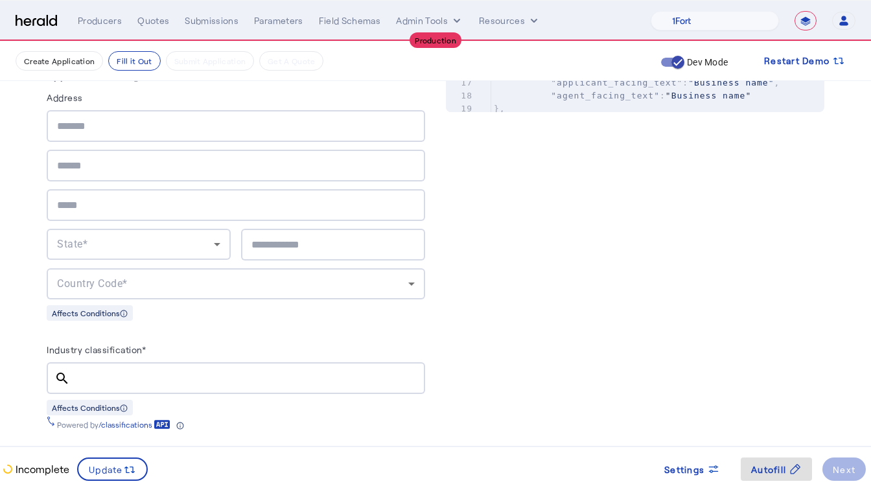
scroll to position [843, 0]
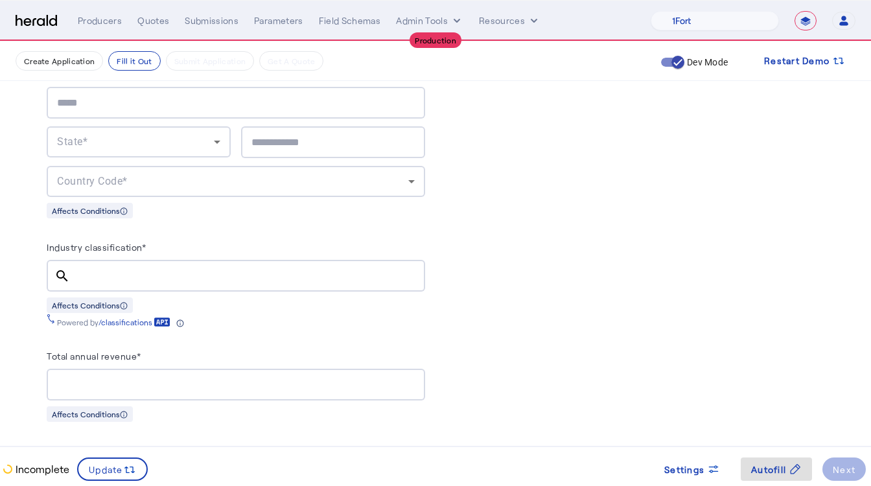
click at [102, 274] on input "Industry classification*" at bounding box center [247, 276] width 335 height 16
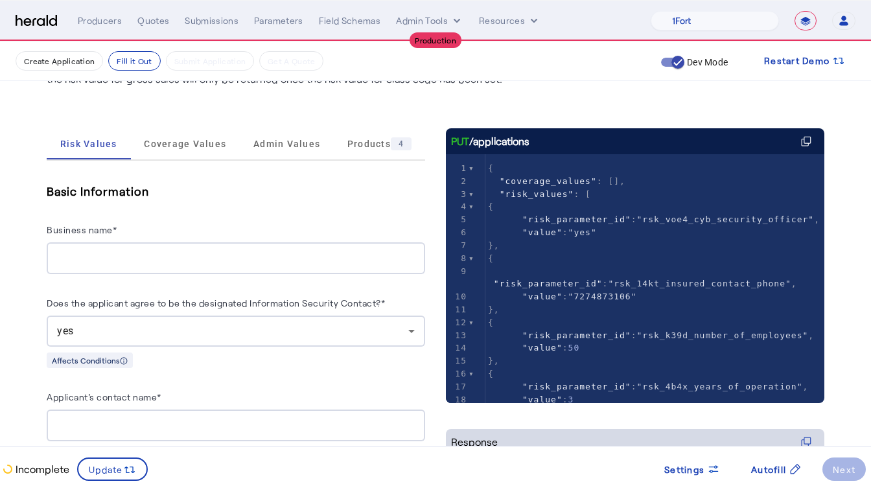
scroll to position [148, 0]
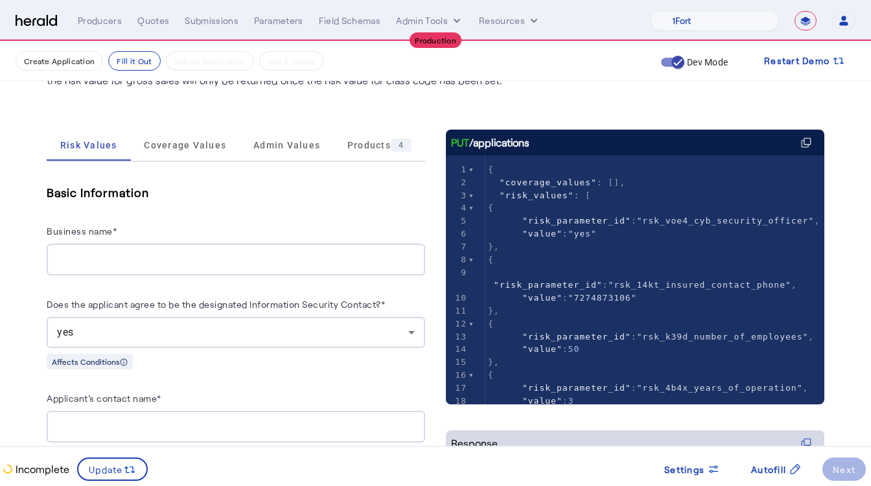
click at [130, 252] on input "Business name*" at bounding box center [236, 260] width 358 height 16
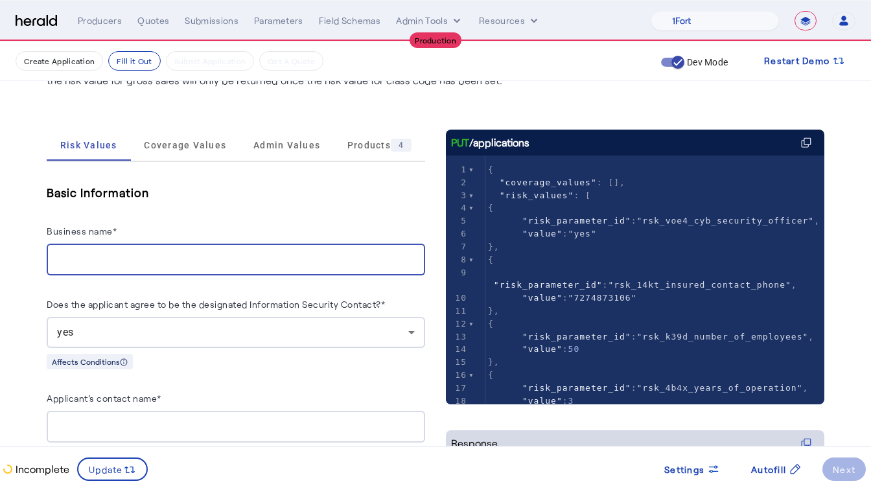
scroll to position [0, 0]
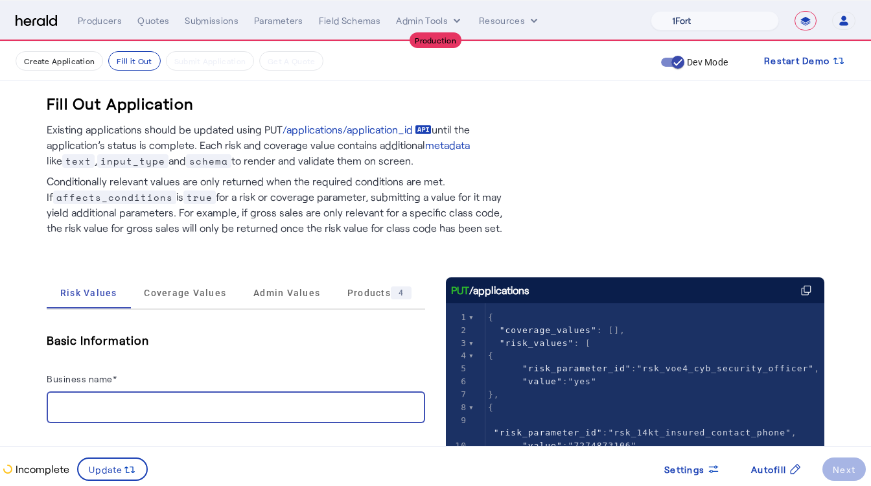
click at [717, 29] on select "1Fort Affinity Risk [PERSON_NAME] [PERSON_NAME] CRC Campus Coverage Citadel Fif…" at bounding box center [715, 20] width 128 height 19
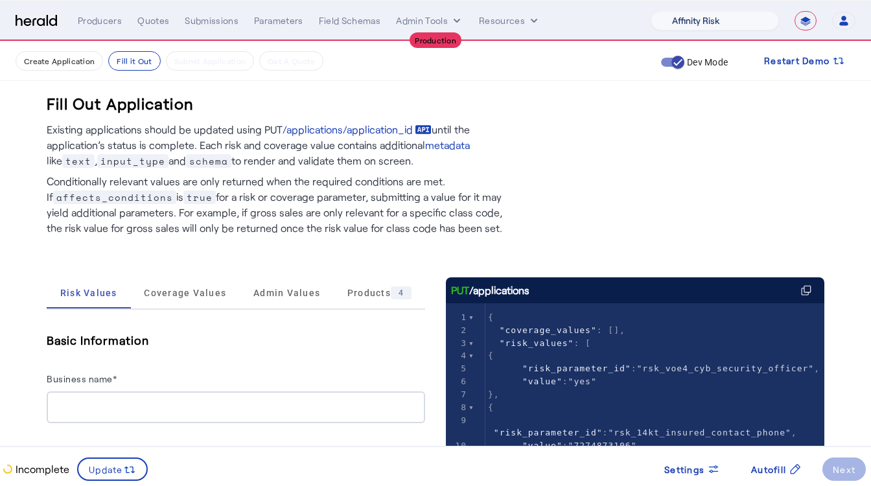
click at [651, 11] on select "1Fort Affinity Risk [PERSON_NAME] [PERSON_NAME] CRC Campus Coverage Citadel Fif…" at bounding box center [715, 20] width 128 height 19
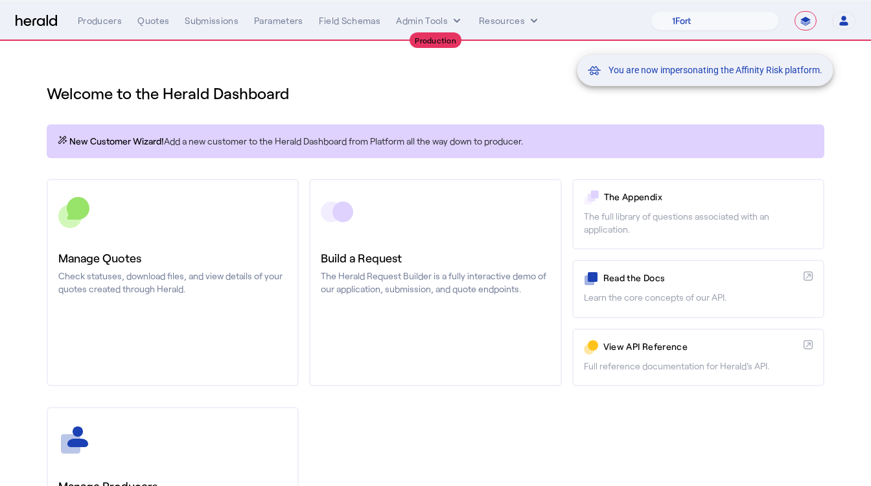
click at [97, 23] on div "You are now impersonating the Affinity Risk platform." at bounding box center [435, 243] width 871 height 486
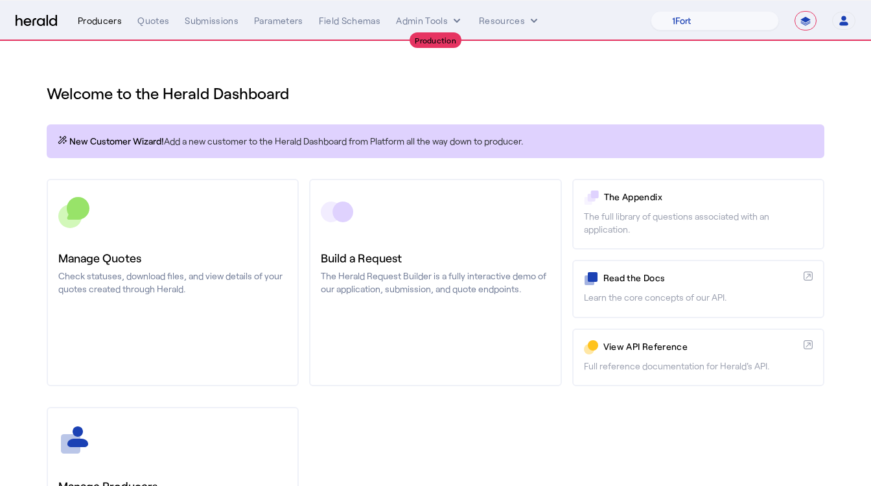
click at [110, 25] on div "Producers" at bounding box center [100, 20] width 44 height 13
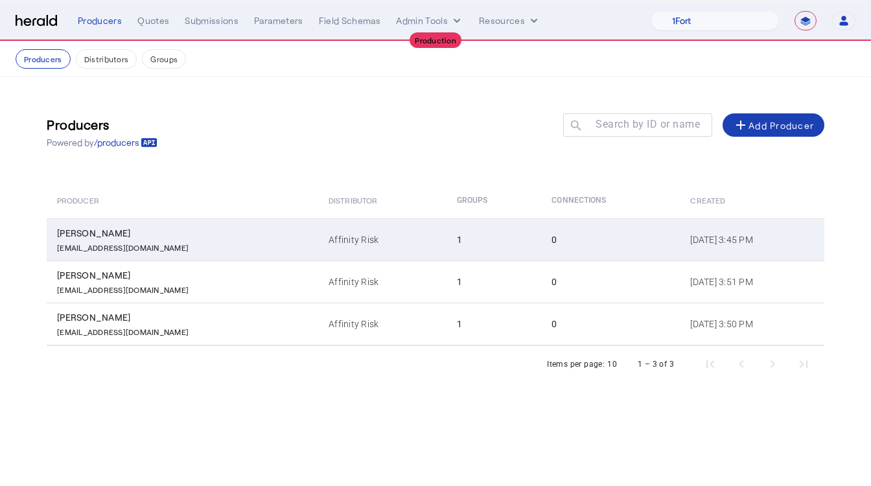
click at [192, 235] on div "[PERSON_NAME]" at bounding box center [185, 233] width 256 height 13
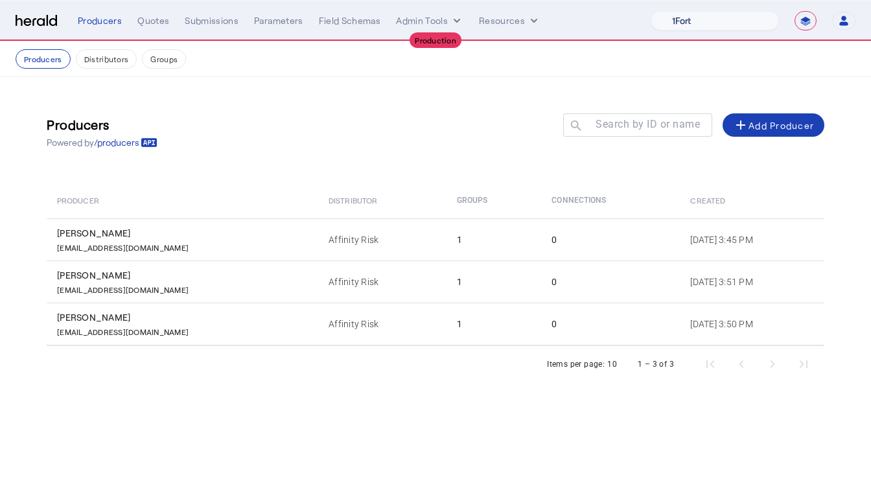
click at [674, 16] on select "1Fort Affinity Risk [PERSON_NAME] [PERSON_NAME] CRC Campus Coverage Citadel Fif…" at bounding box center [715, 20] width 128 height 19
select select "pfm_xpt3_xptspecialty"
click at [651, 11] on select "1Fort Affinity Risk [PERSON_NAME] [PERSON_NAME] CRC Campus Coverage Citadel Fif…" at bounding box center [715, 20] width 128 height 19
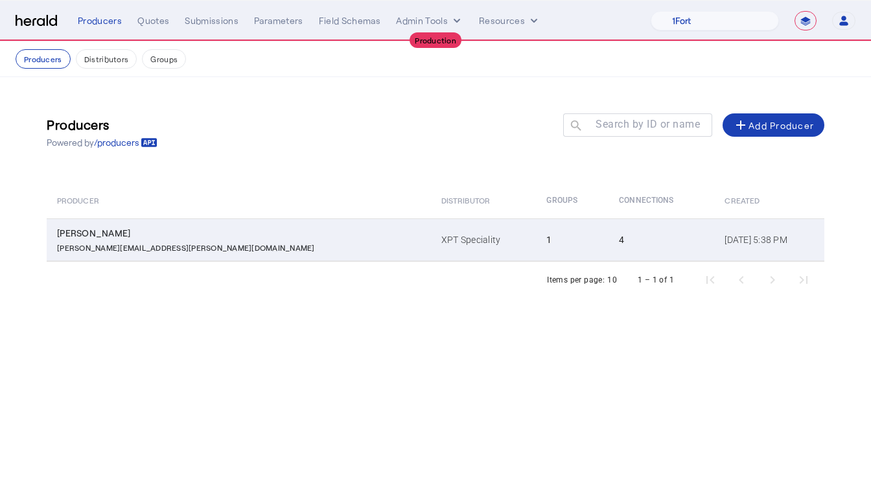
click at [281, 240] on div "[PERSON_NAME][EMAIL_ADDRESS][PERSON_NAME][DOMAIN_NAME]" at bounding box center [241, 246] width 369 height 13
